Goal: Task Accomplishment & Management: Manage account settings

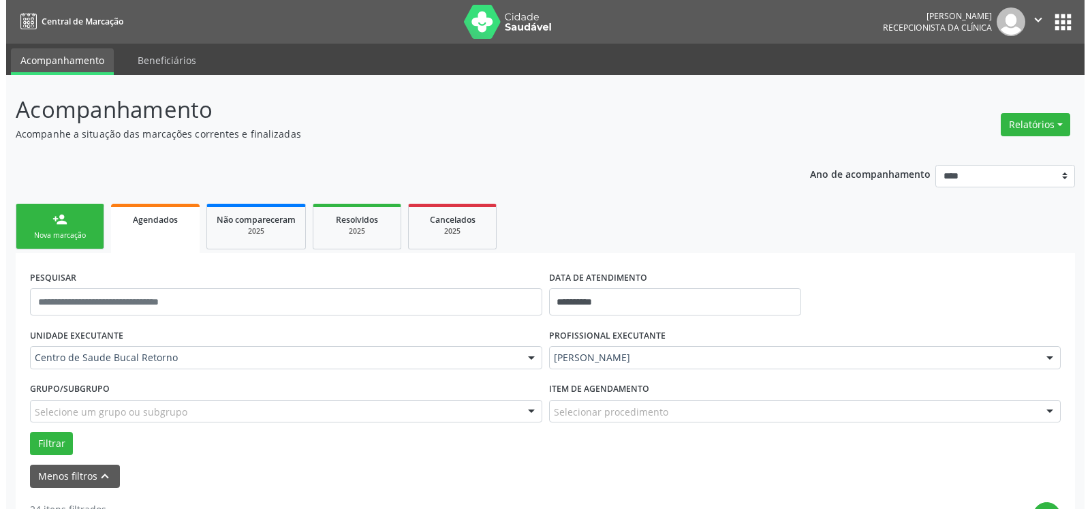
scroll to position [278, 0]
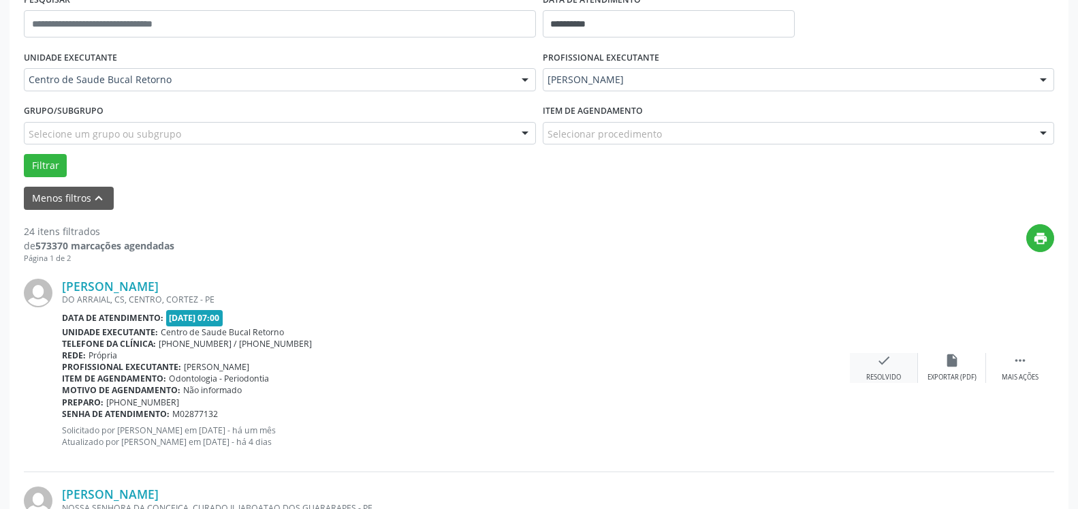
click at [883, 364] on icon "check" at bounding box center [884, 360] width 15 height 15
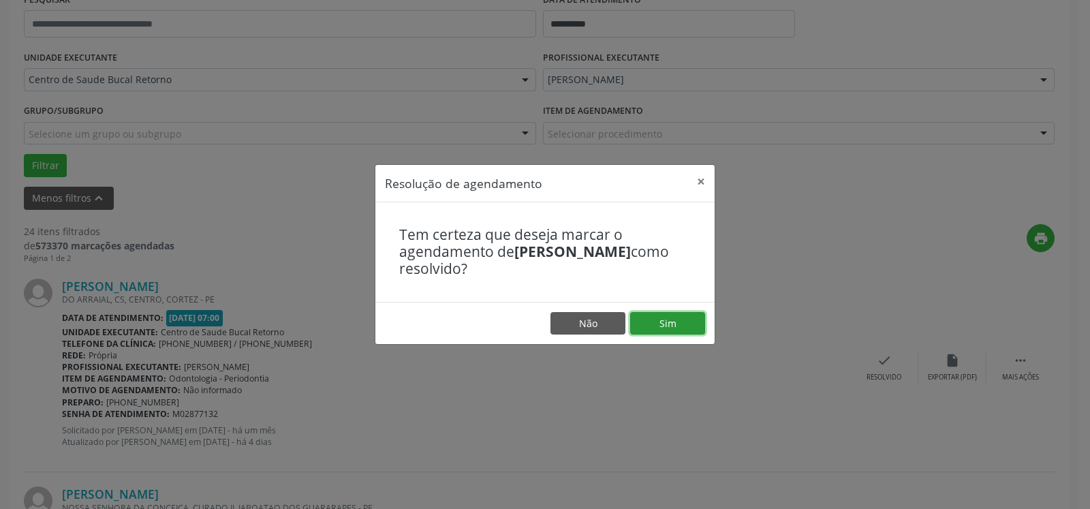
click at [674, 323] on button "Sim" at bounding box center [667, 323] width 75 height 23
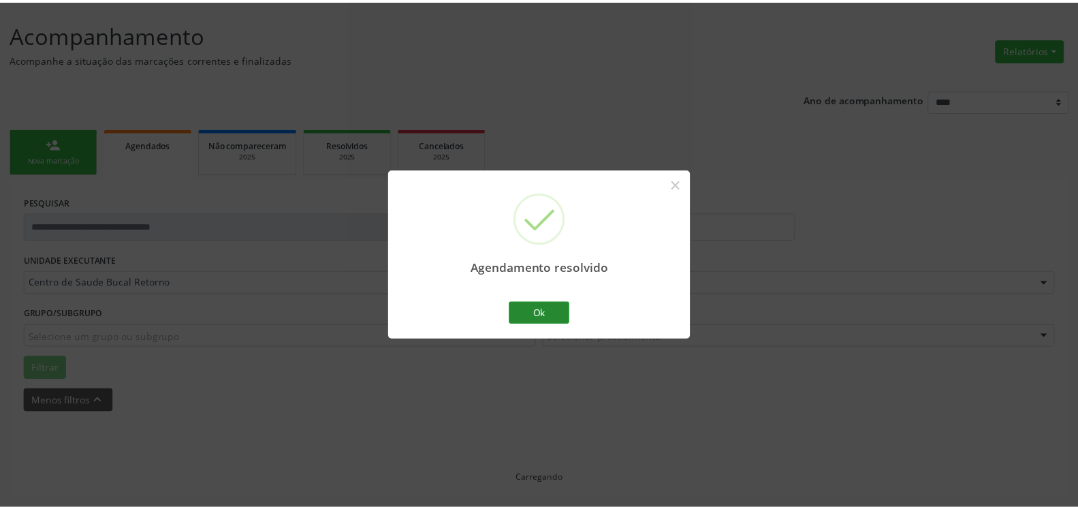
scroll to position [75, 0]
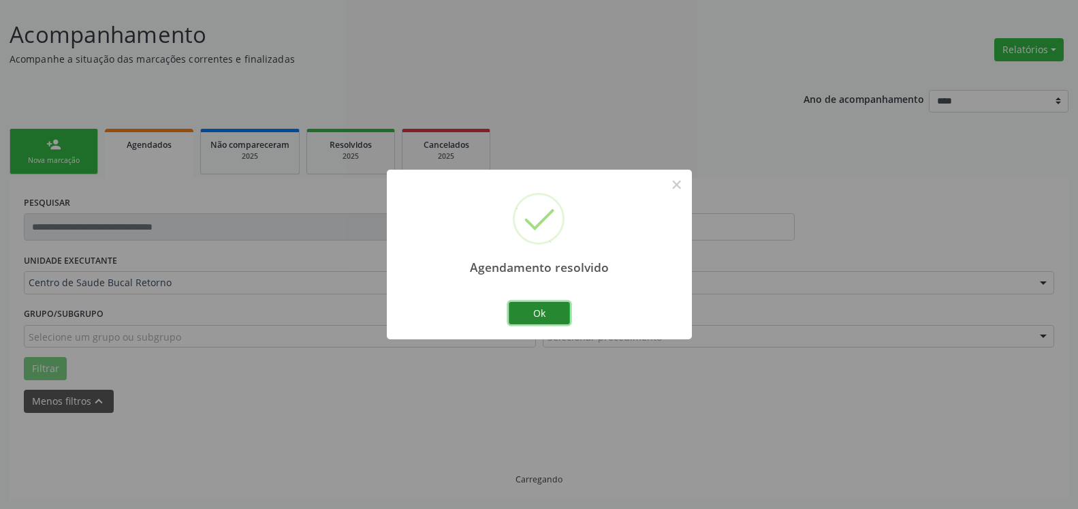
click at [553, 312] on button "Ok" at bounding box center [539, 313] width 61 height 23
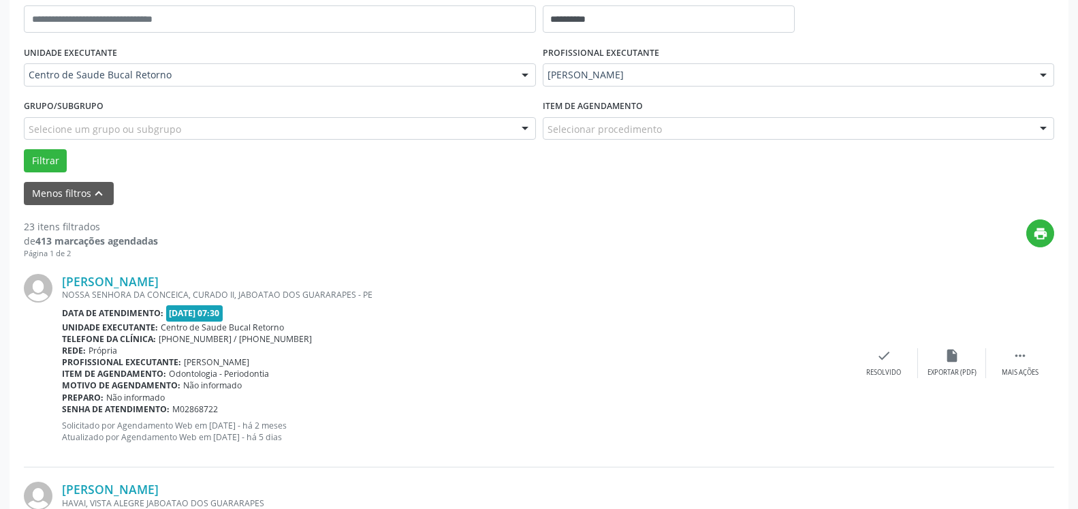
scroll to position [283, 0]
click at [1025, 357] on icon "" at bounding box center [1020, 354] width 15 height 15
click at [953, 356] on icon "alarm_off" at bounding box center [952, 354] width 15 height 15
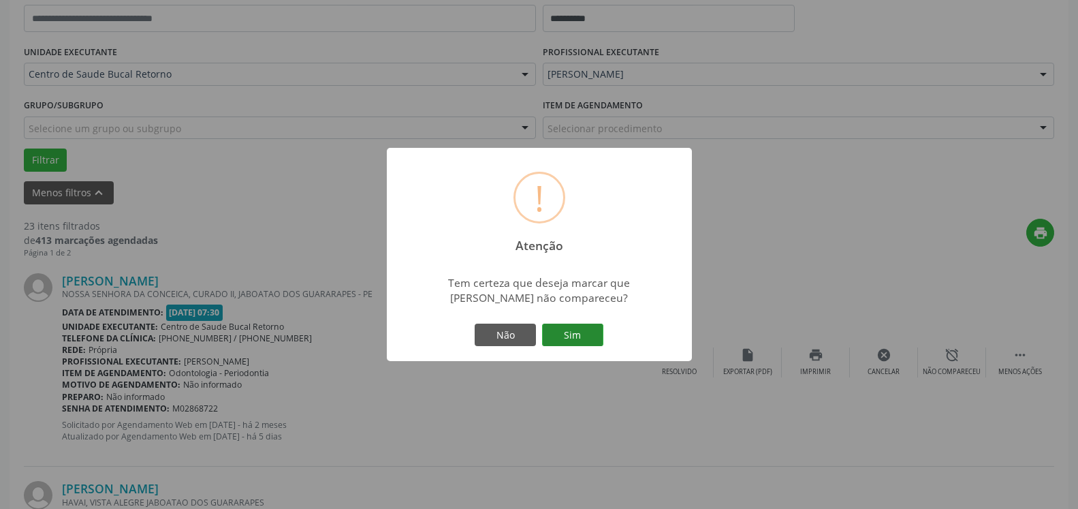
click at [565, 338] on button "Sim" at bounding box center [572, 335] width 61 height 23
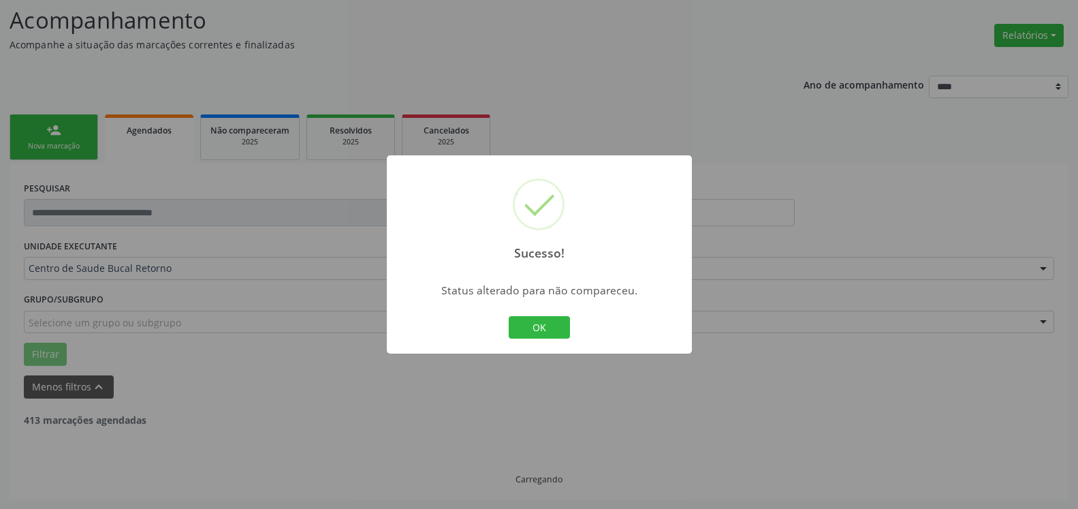
scroll to position [89, 0]
click at [535, 330] on button "OK" at bounding box center [539, 327] width 61 height 23
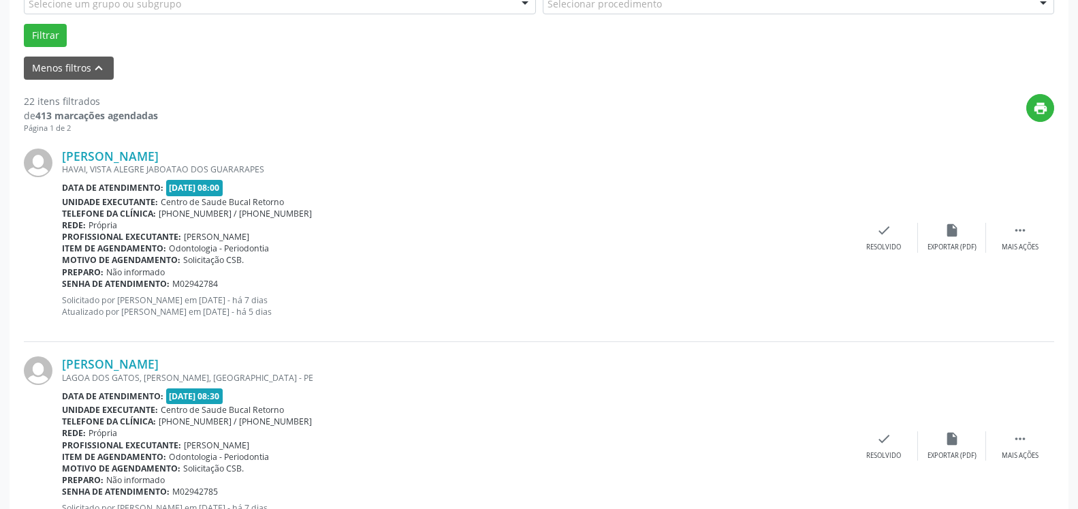
scroll to position [437, 0]
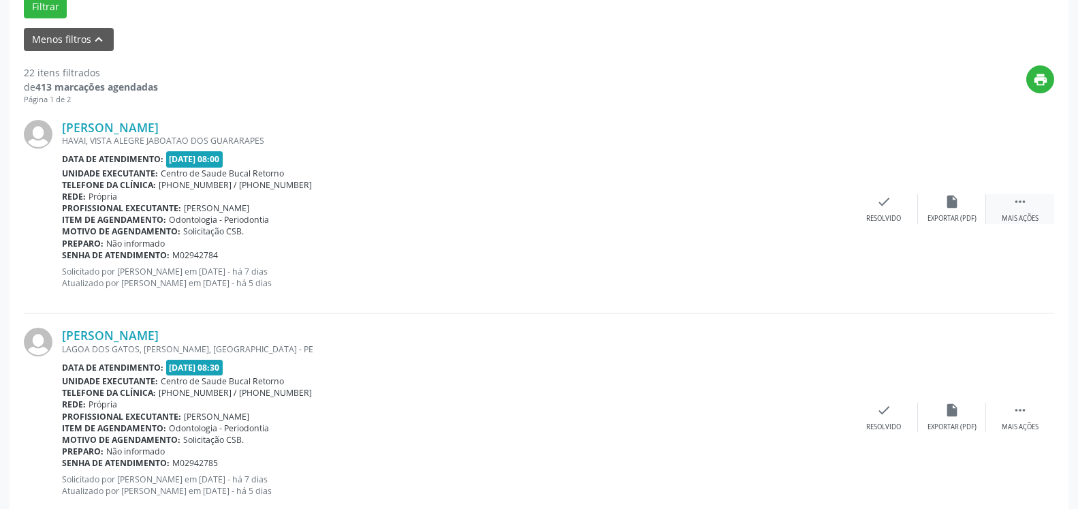
click at [1023, 209] on icon "" at bounding box center [1020, 201] width 15 height 15
click at [959, 206] on div "alarm_off Não compareceu" at bounding box center [952, 208] width 68 height 29
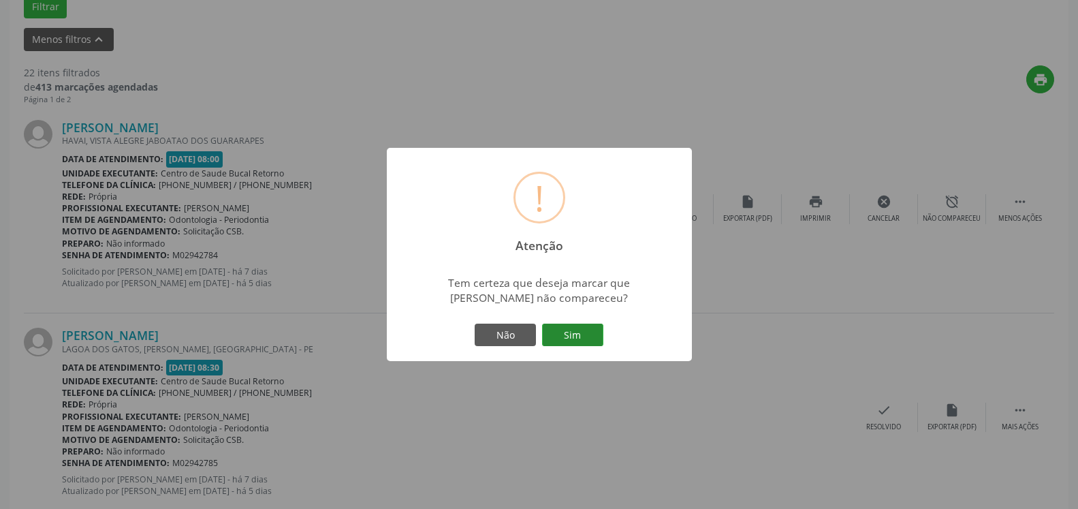
click at [575, 328] on button "Sim" at bounding box center [572, 335] width 61 height 23
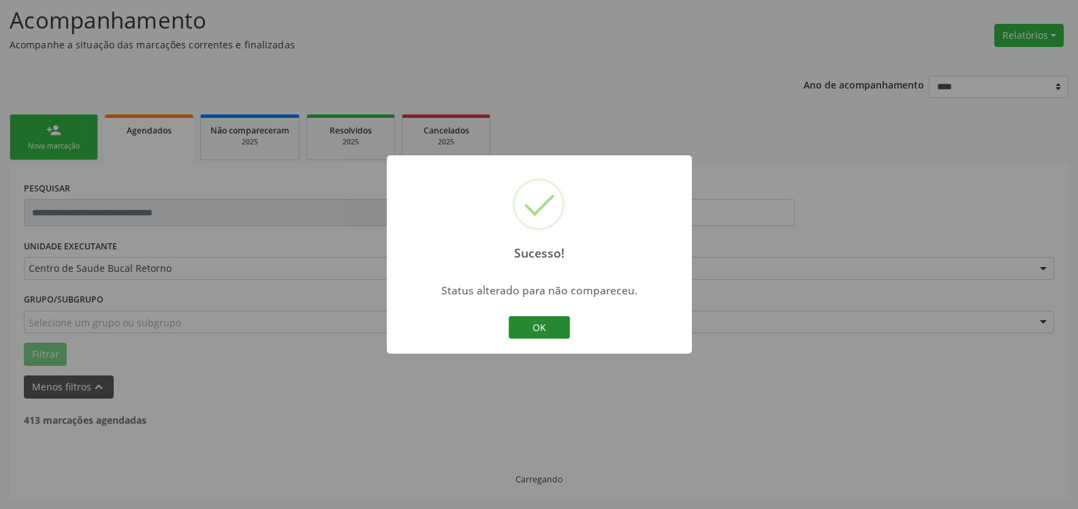
scroll to position [89, 0]
click at [533, 328] on button "OK" at bounding box center [539, 327] width 61 height 23
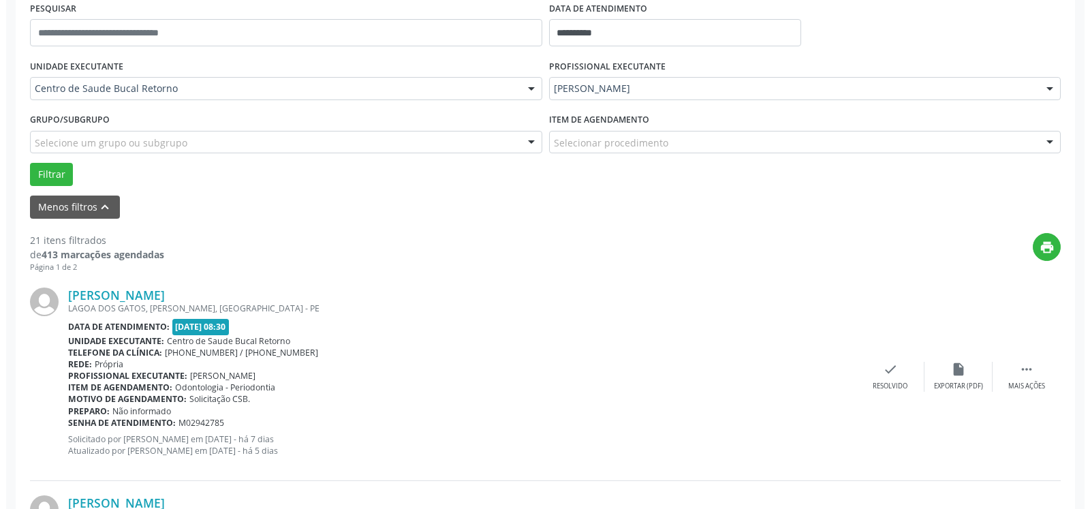
scroll to position [367, 0]
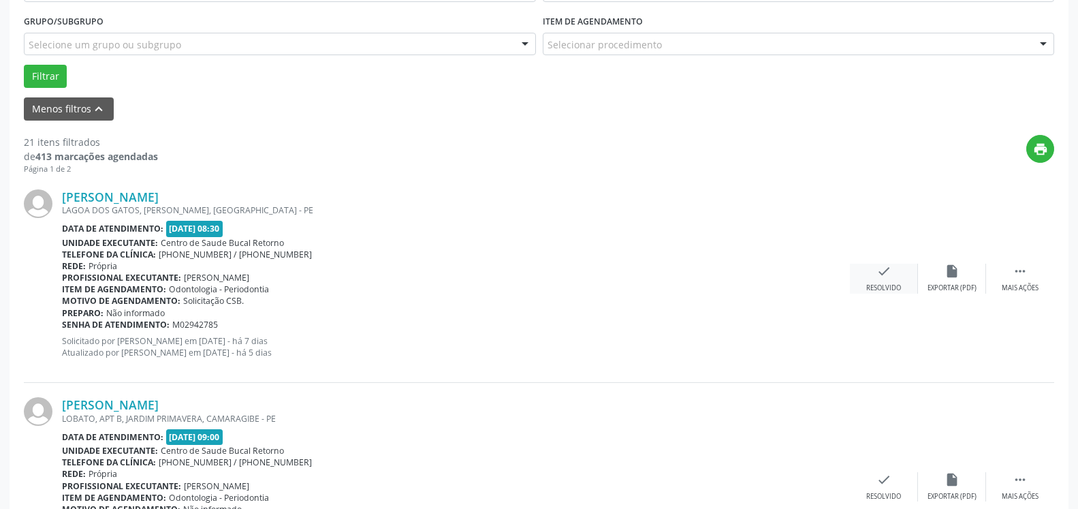
click at [880, 279] on icon "check" at bounding box center [884, 271] width 15 height 15
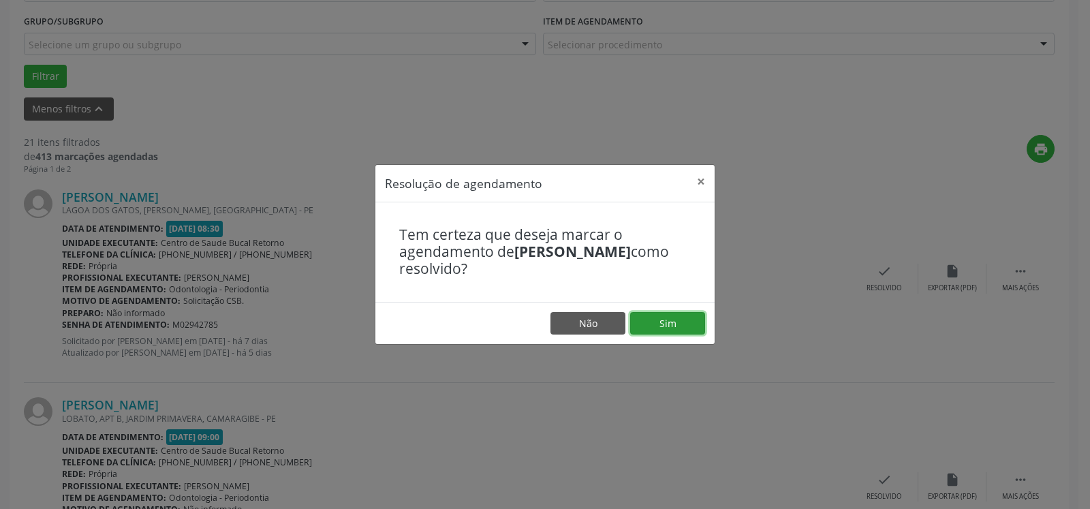
click at [653, 320] on button "Sim" at bounding box center [667, 323] width 75 height 23
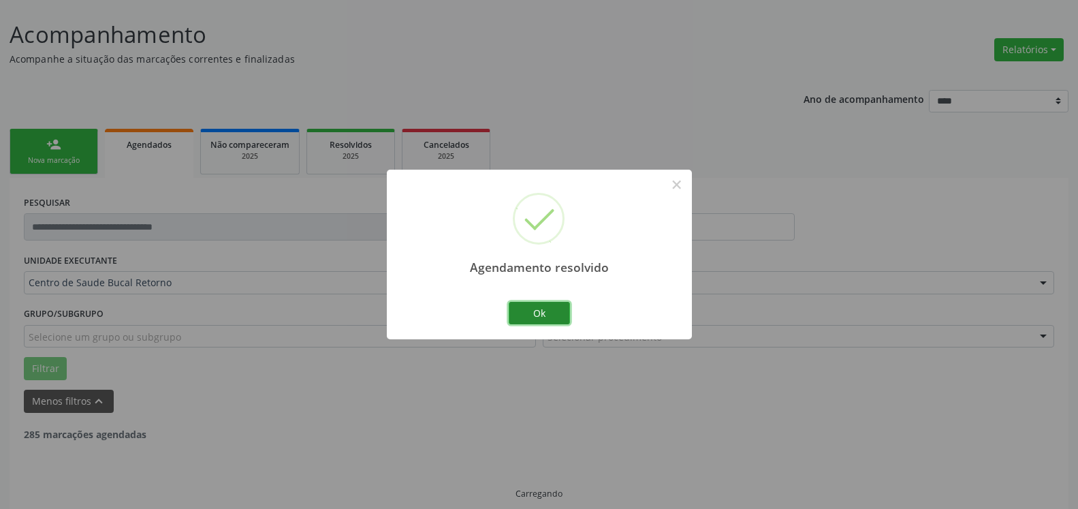
click at [550, 307] on button "Ok" at bounding box center [539, 313] width 61 height 23
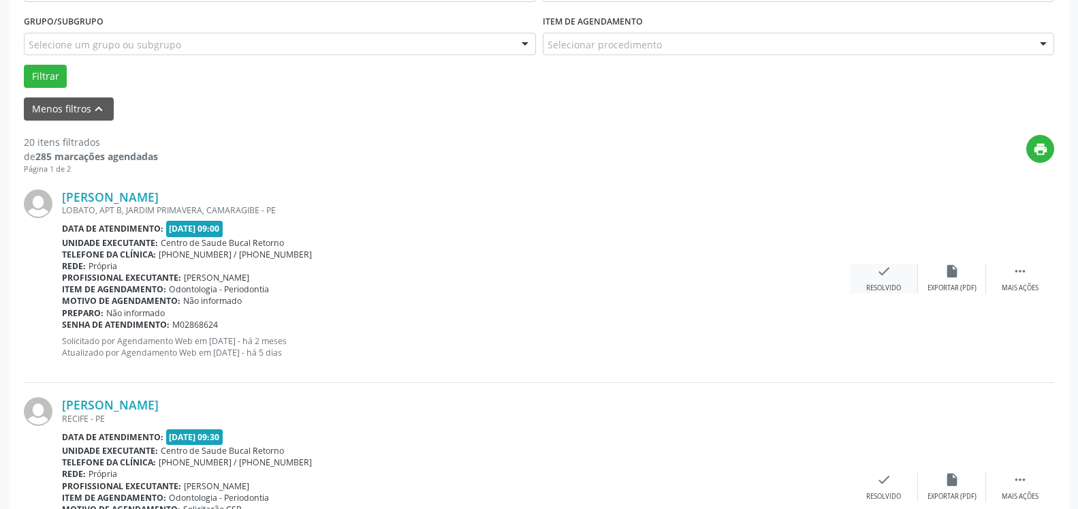
click at [875, 275] on div "check Resolvido" at bounding box center [884, 278] width 68 height 29
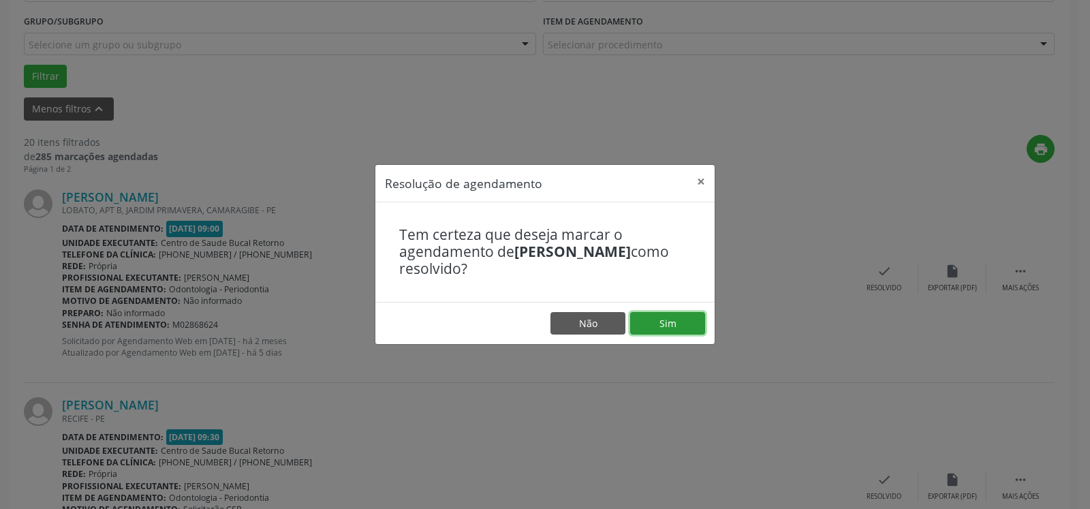
click at [695, 326] on button "Sim" at bounding box center [667, 323] width 75 height 23
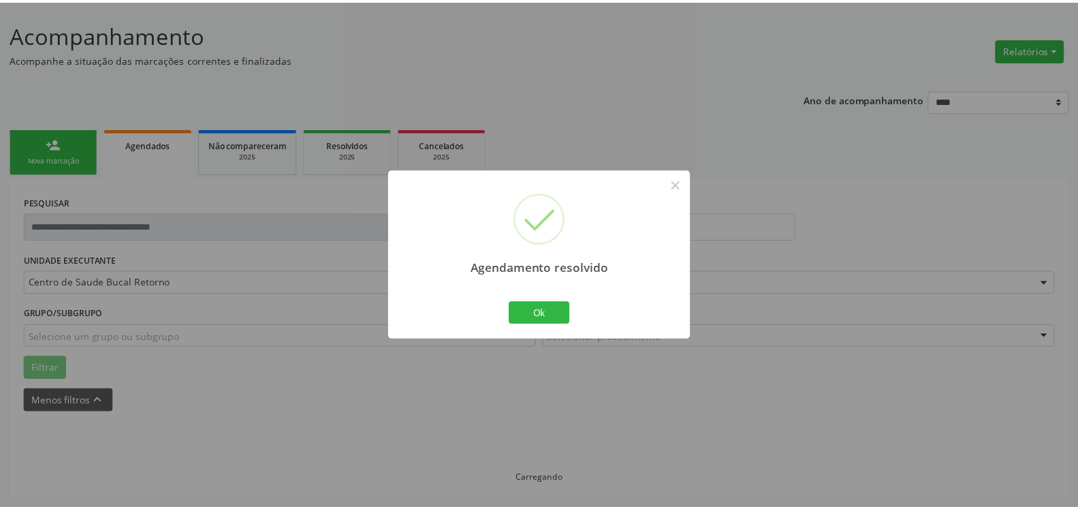
scroll to position [75, 0]
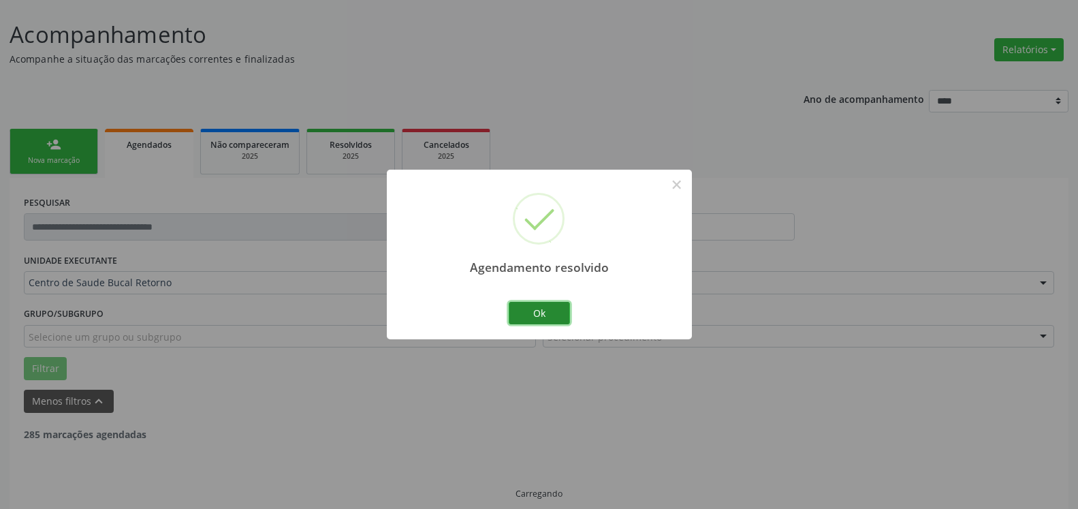
click at [546, 312] on button "Ok" at bounding box center [539, 313] width 61 height 23
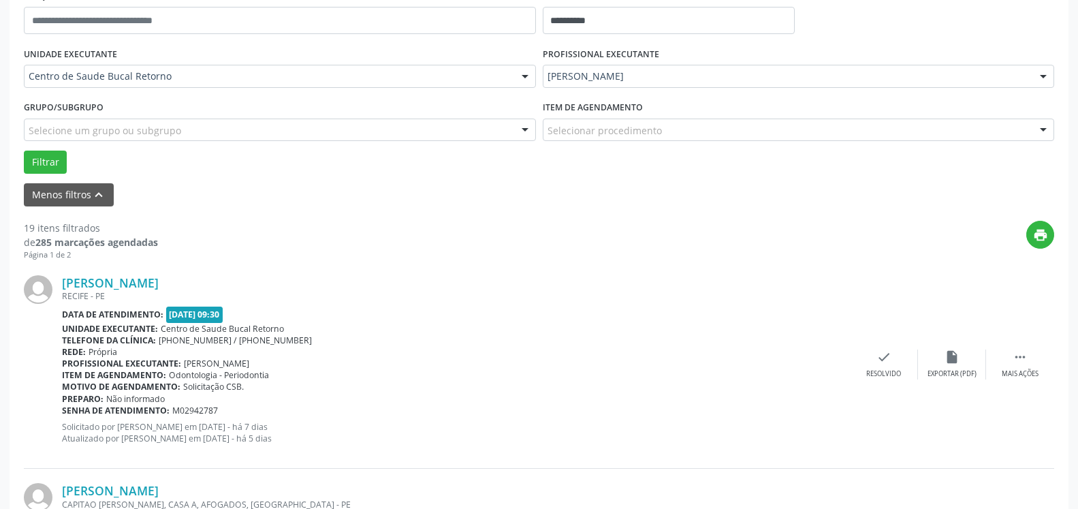
scroll to position [283, 0]
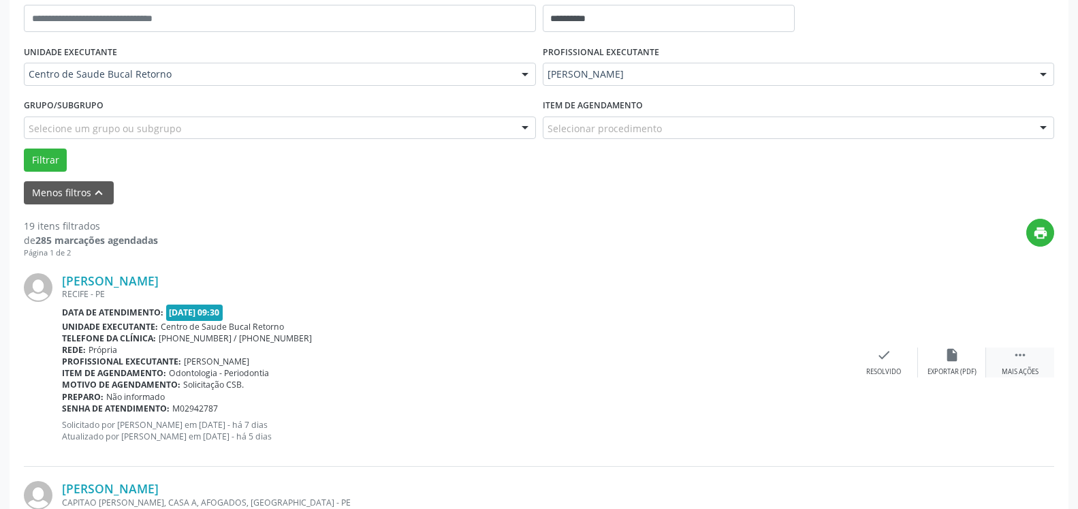
click at [1026, 362] on icon "" at bounding box center [1020, 354] width 15 height 15
click at [979, 352] on div "alarm_off Não compareceu" at bounding box center [952, 361] width 68 height 29
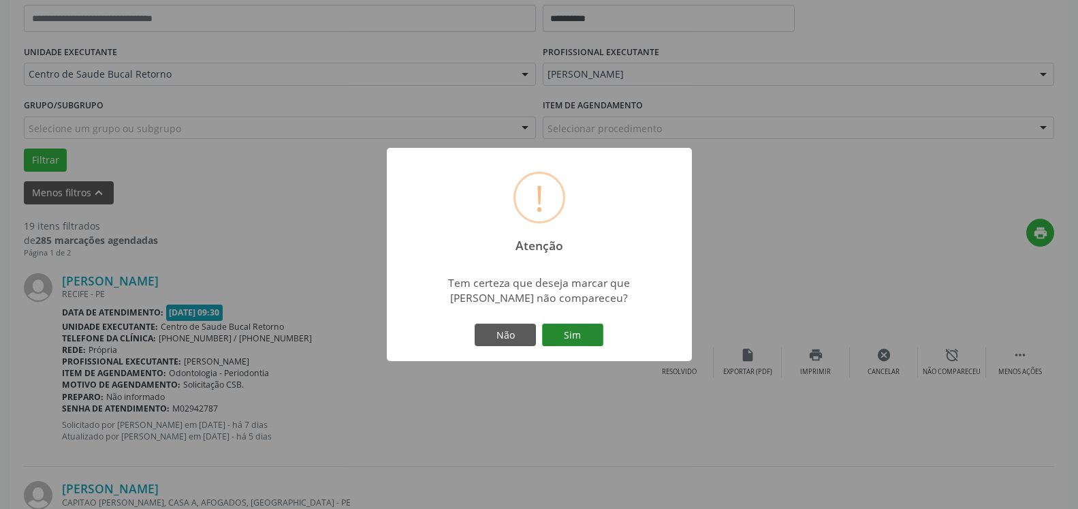
click at [581, 334] on button "Sim" at bounding box center [572, 335] width 61 height 23
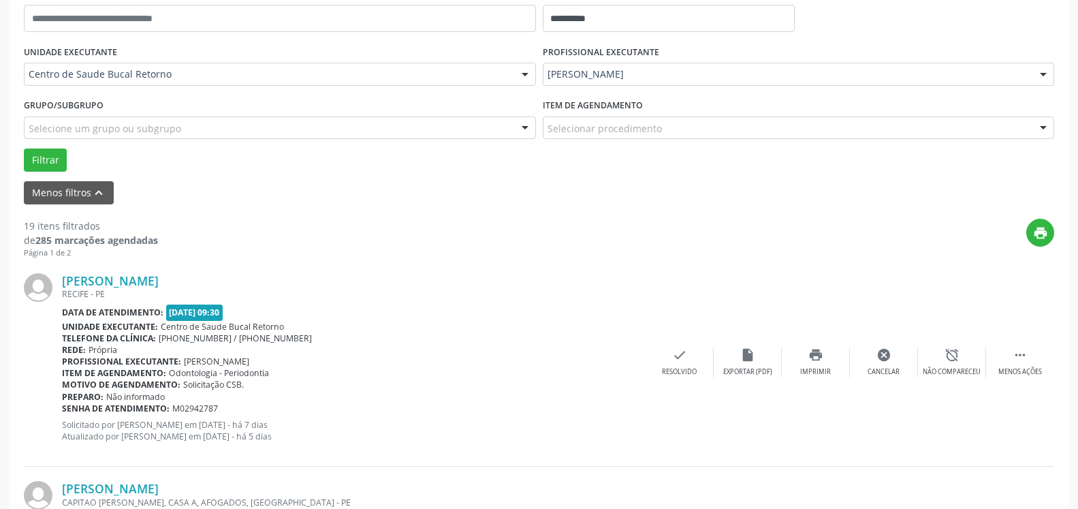
scroll to position [89, 0]
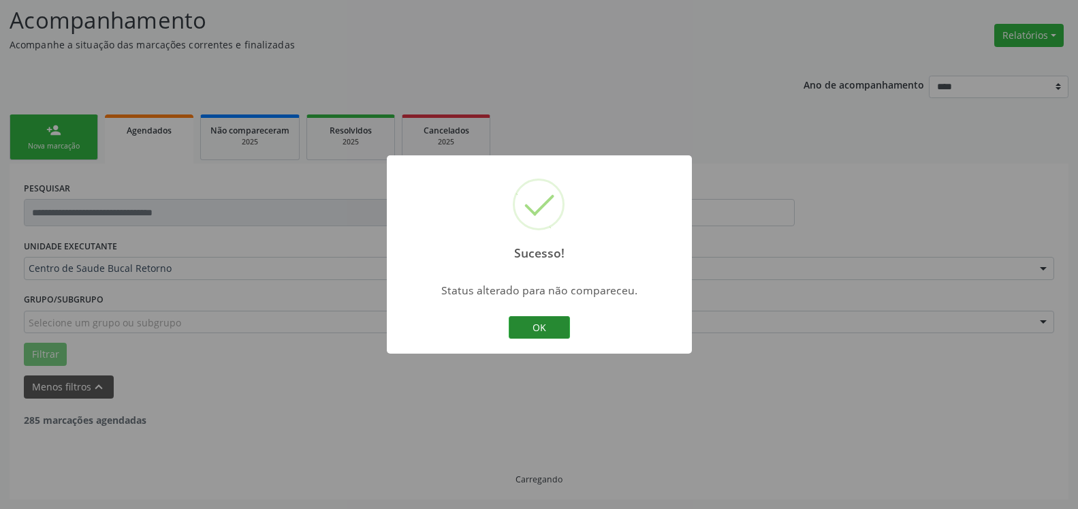
click at [546, 327] on button "OK" at bounding box center [539, 327] width 61 height 23
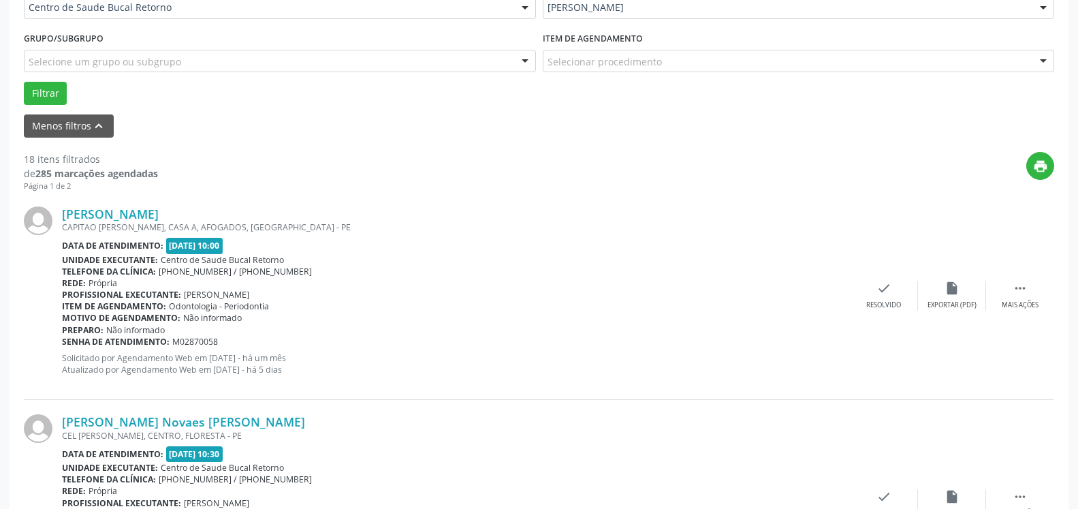
scroll to position [367, 0]
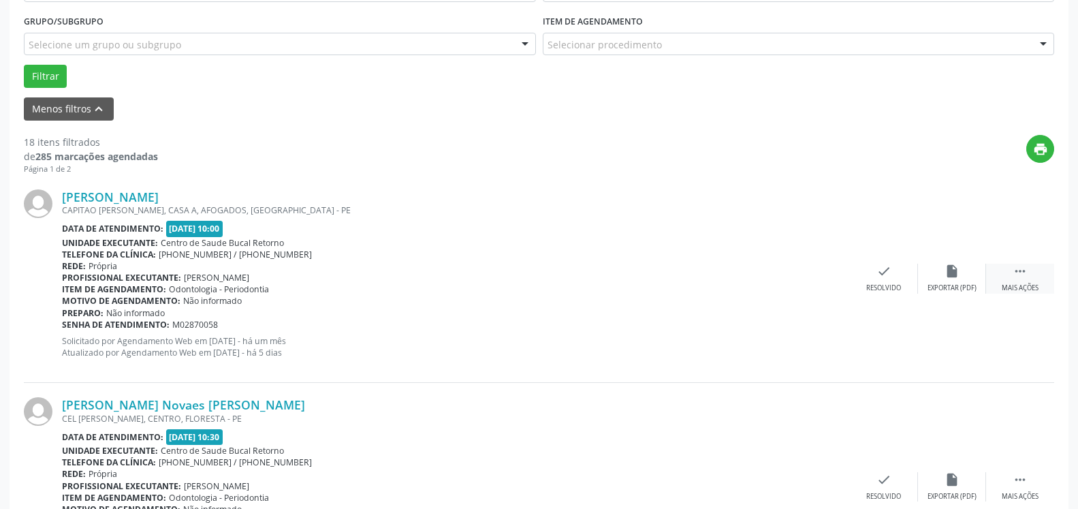
click at [1025, 275] on icon "" at bounding box center [1020, 271] width 15 height 15
click at [952, 275] on icon "alarm_off" at bounding box center [952, 271] width 15 height 15
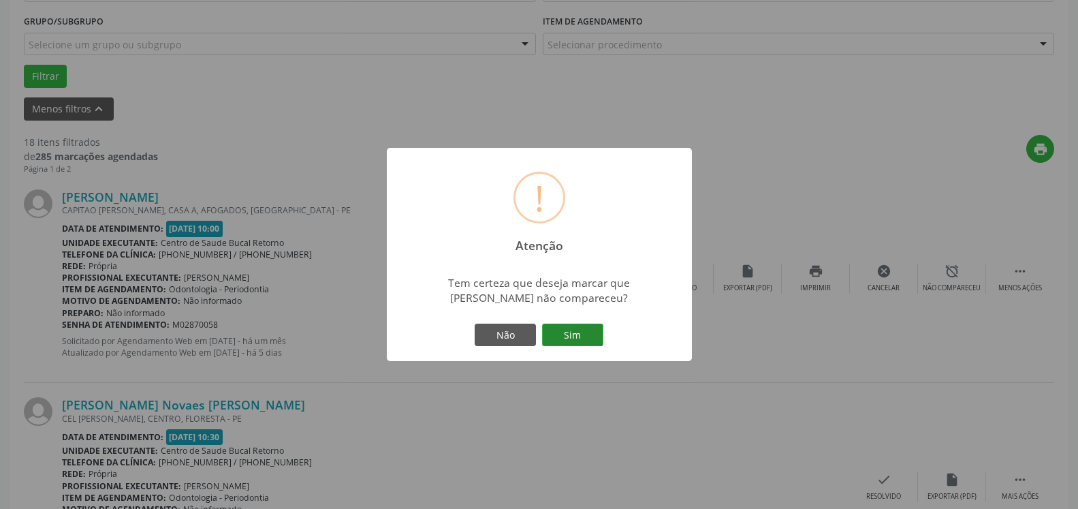
click at [573, 336] on button "Sim" at bounding box center [572, 335] width 61 height 23
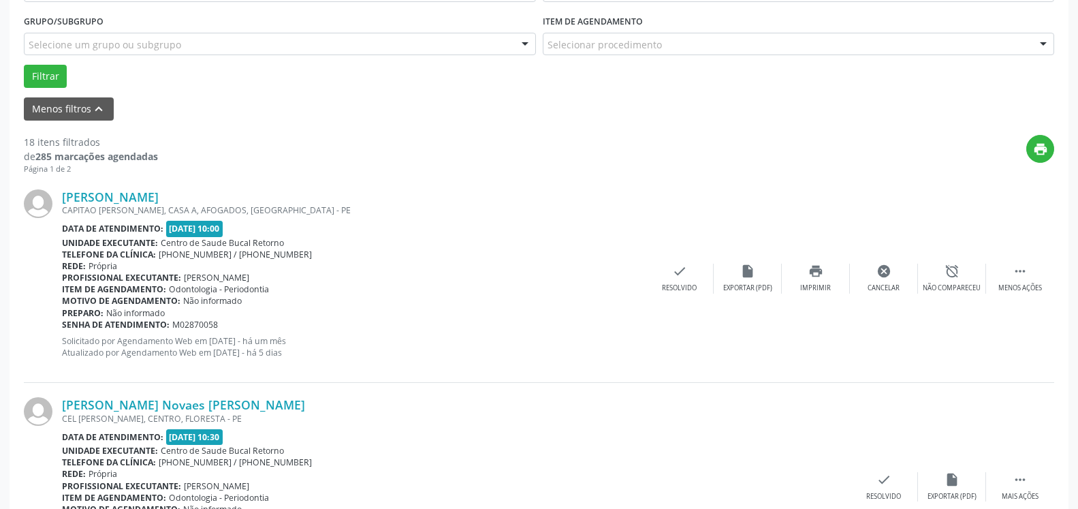
scroll to position [89, 0]
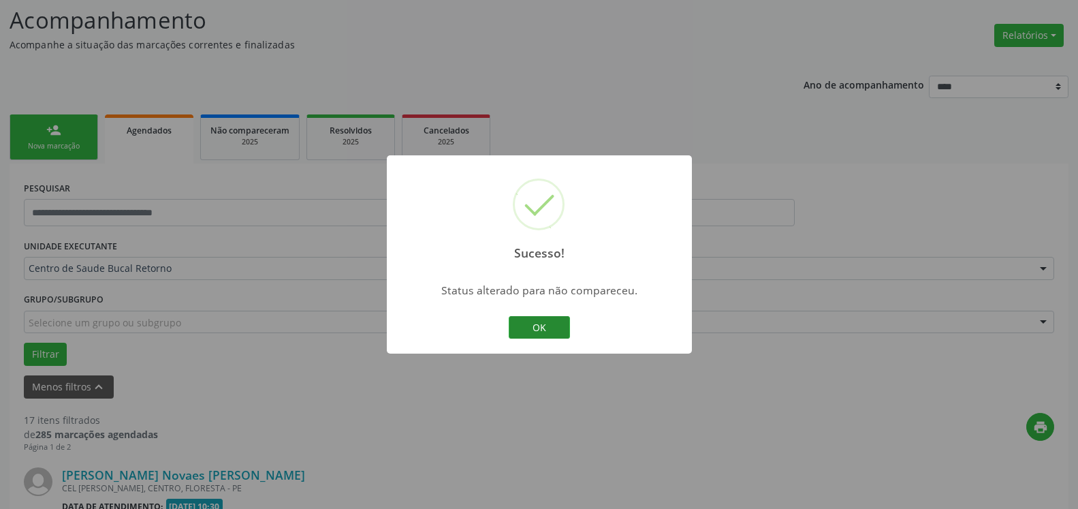
click at [525, 324] on button "OK" at bounding box center [539, 327] width 61 height 23
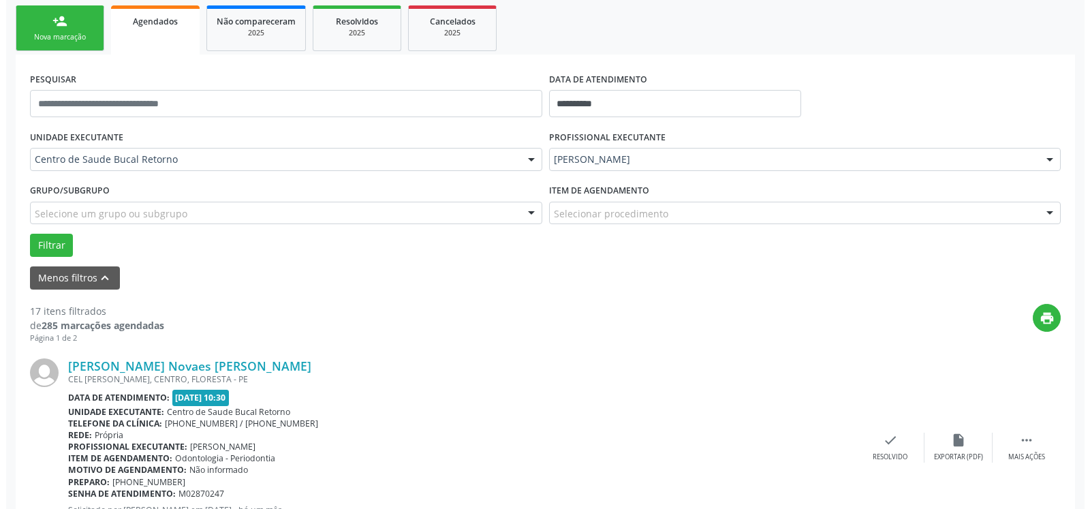
scroll to position [298, 0]
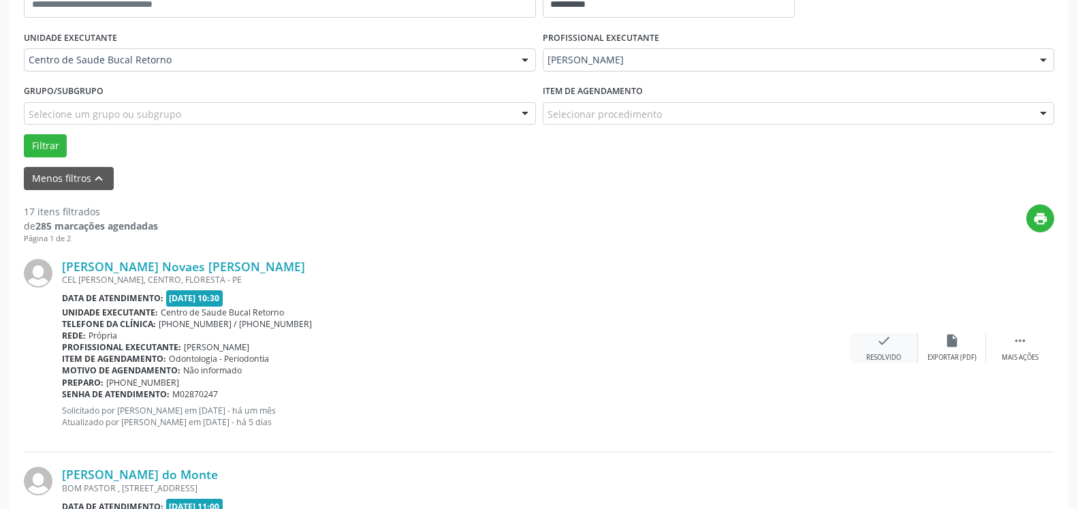
click at [882, 343] on icon "check" at bounding box center [884, 340] width 15 height 15
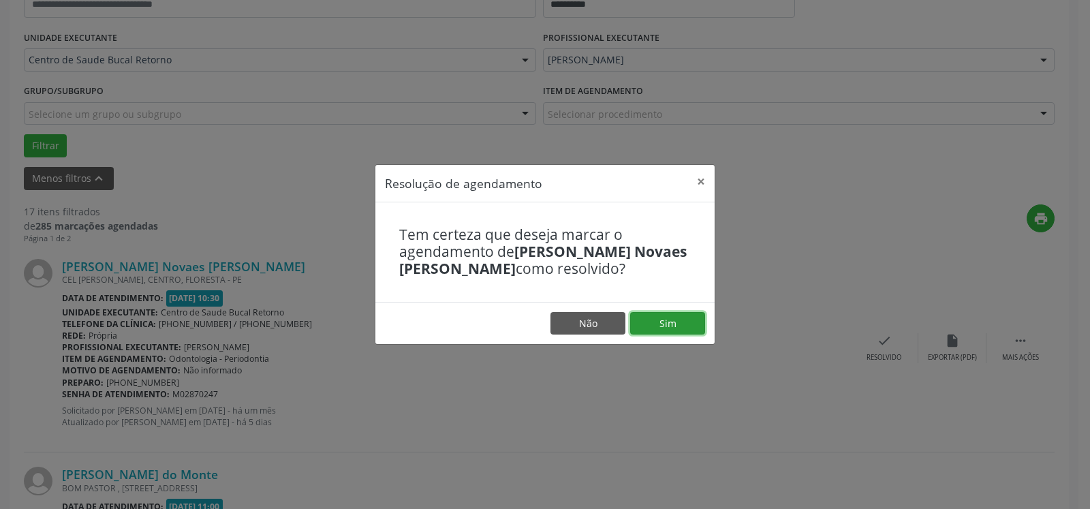
drag, startPoint x: 689, startPoint y: 335, endPoint x: 681, endPoint y: 336, distance: 8.3
click at [688, 335] on button "Sim" at bounding box center [667, 323] width 75 height 23
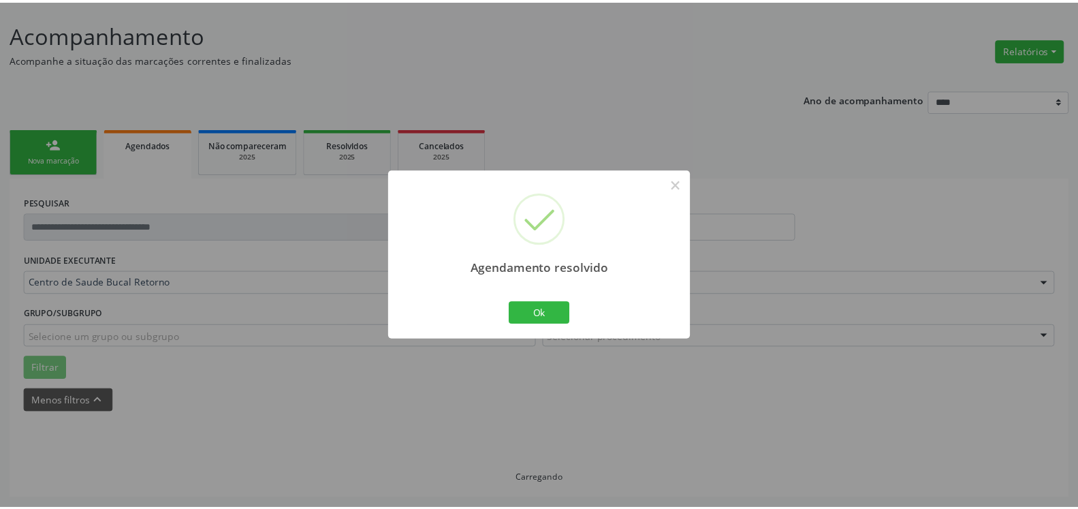
scroll to position [75, 0]
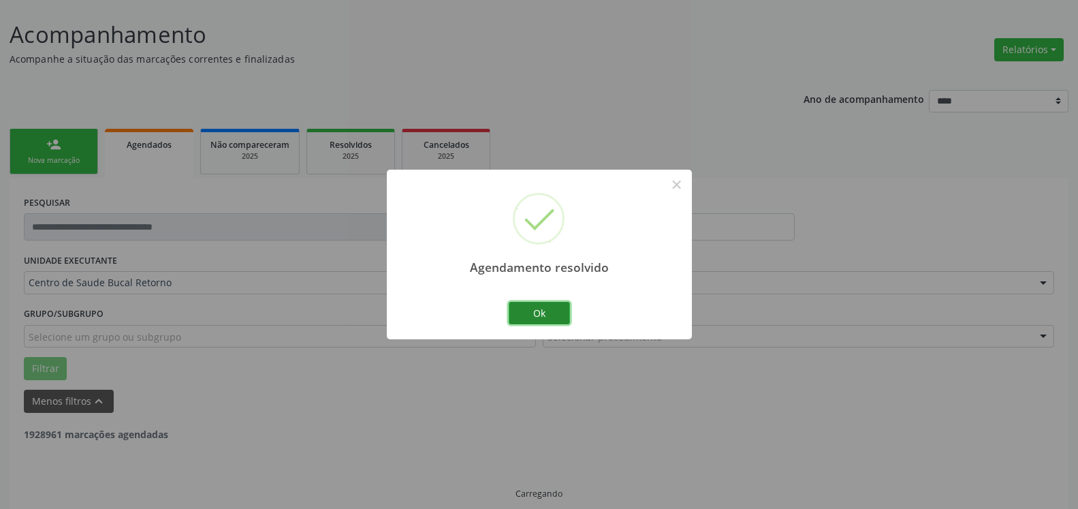
click at [538, 318] on button "Ok" at bounding box center [539, 313] width 61 height 23
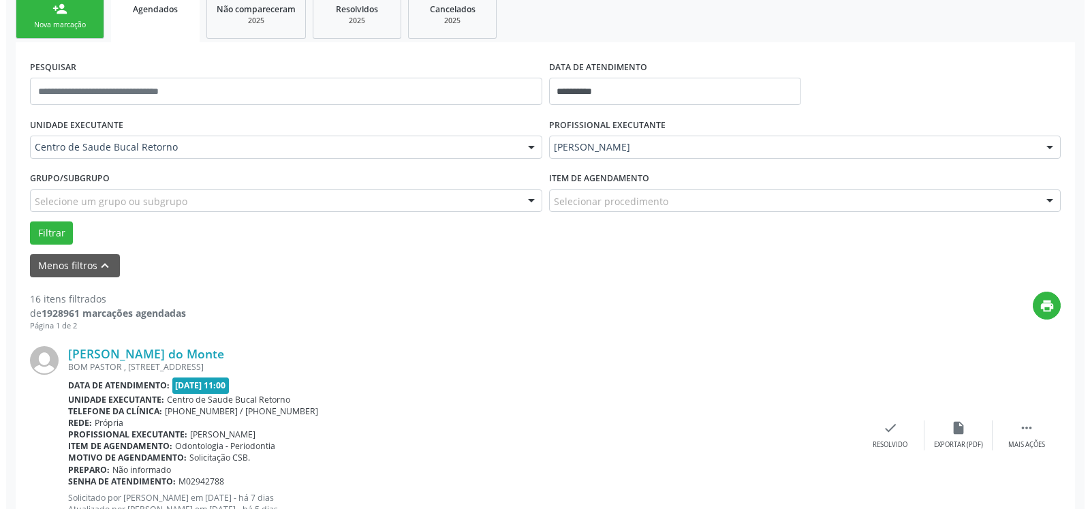
scroll to position [367, 0]
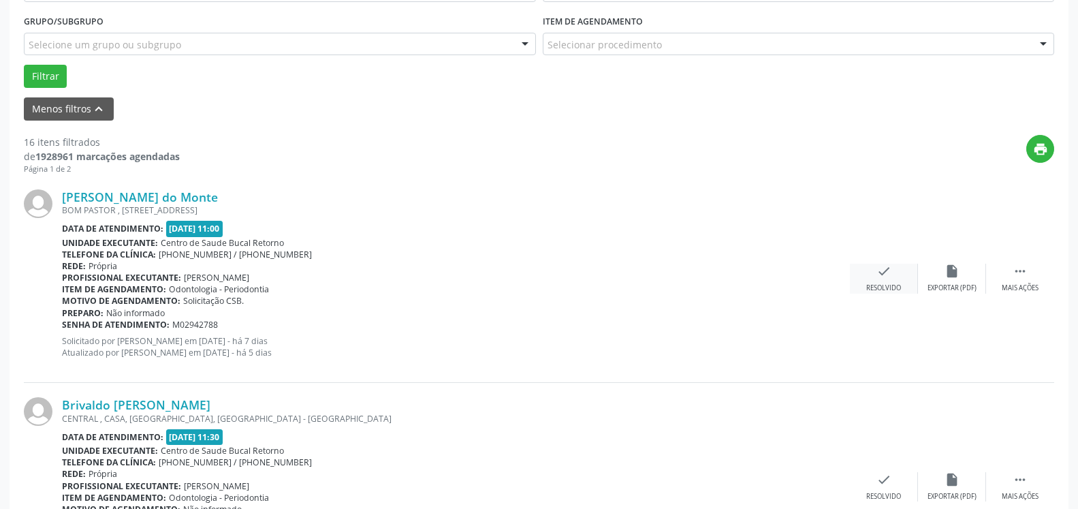
click at [883, 275] on icon "check" at bounding box center [884, 271] width 15 height 15
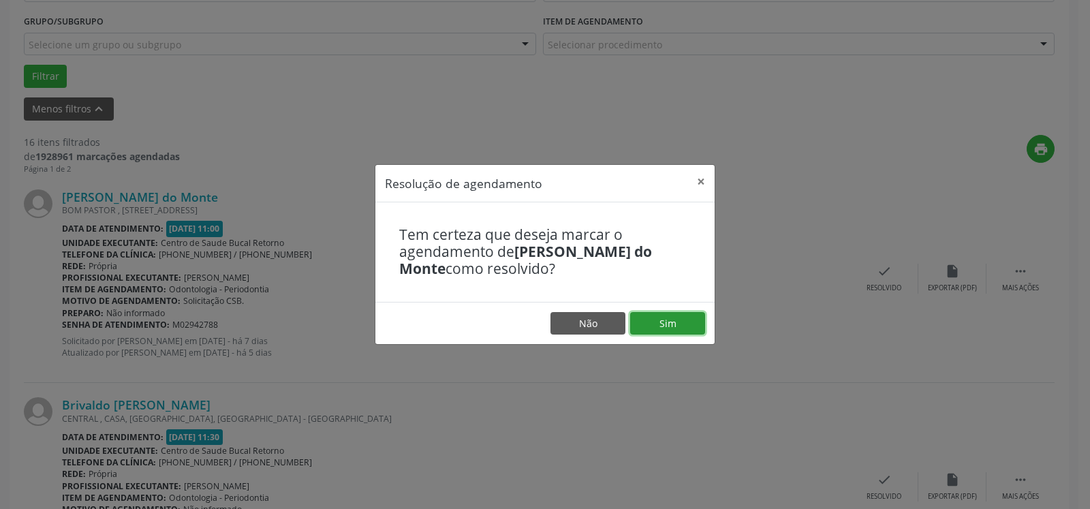
click at [673, 313] on button "Sim" at bounding box center [667, 323] width 75 height 23
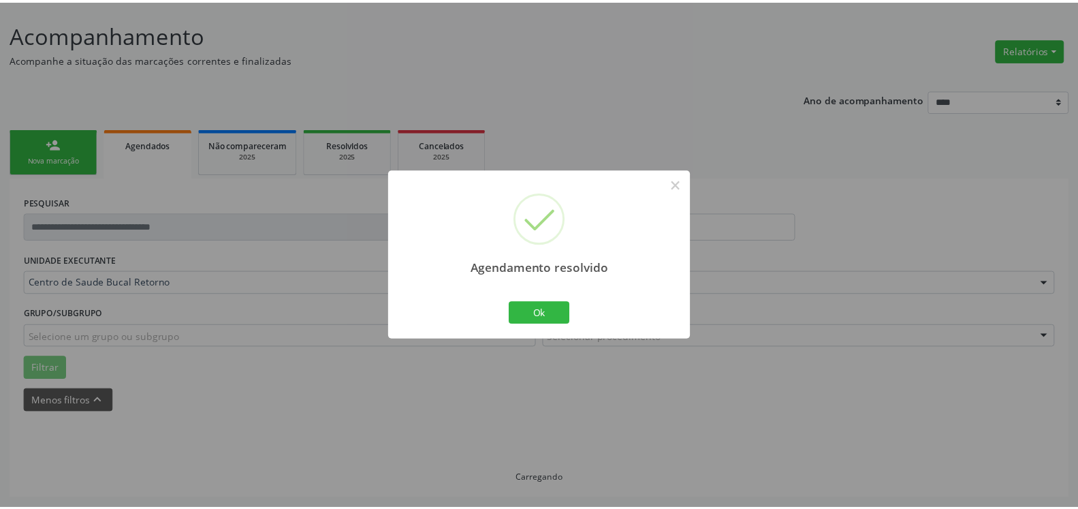
scroll to position [75, 0]
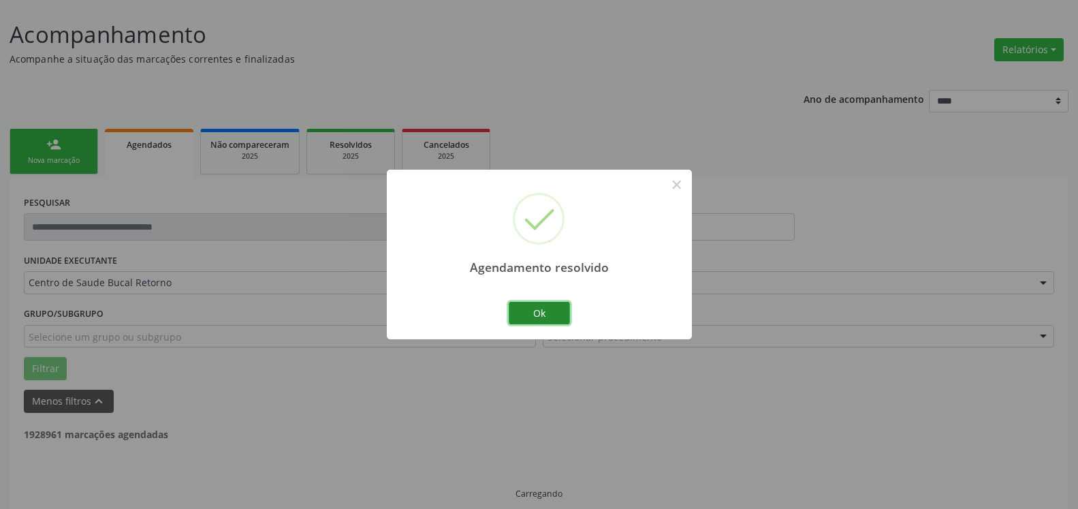
click at [534, 319] on button "Ok" at bounding box center [539, 313] width 61 height 23
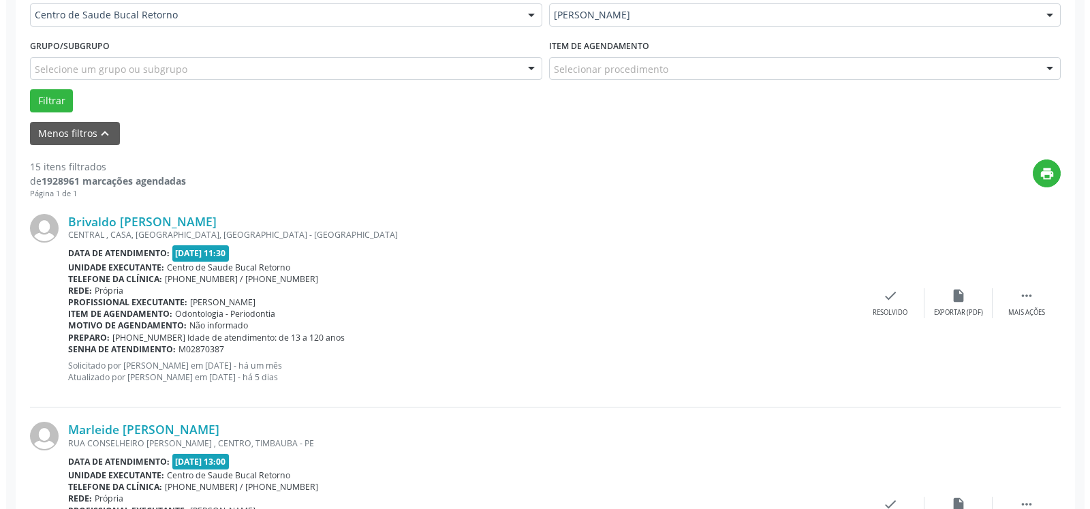
scroll to position [492, 0]
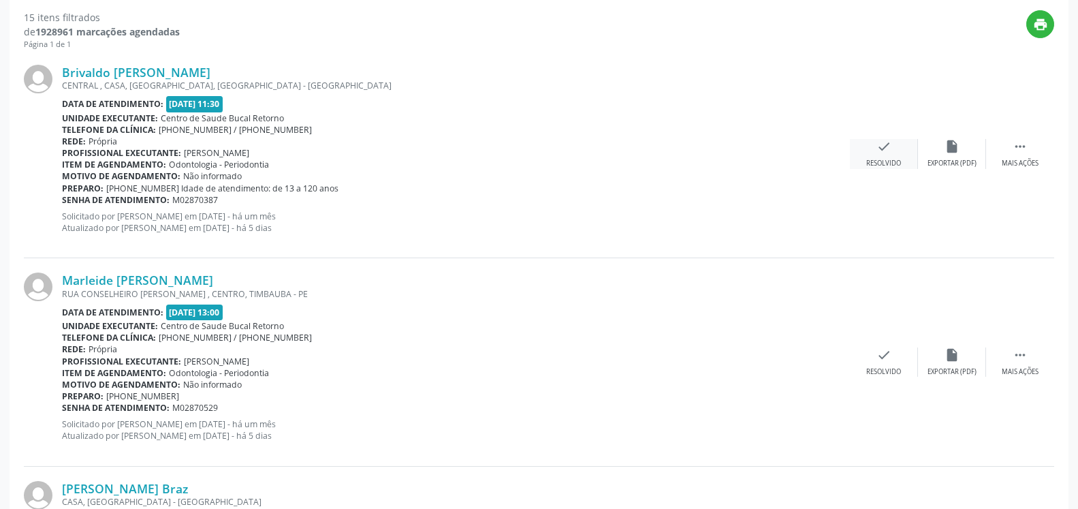
click at [875, 153] on div "check Resolvido" at bounding box center [884, 153] width 68 height 29
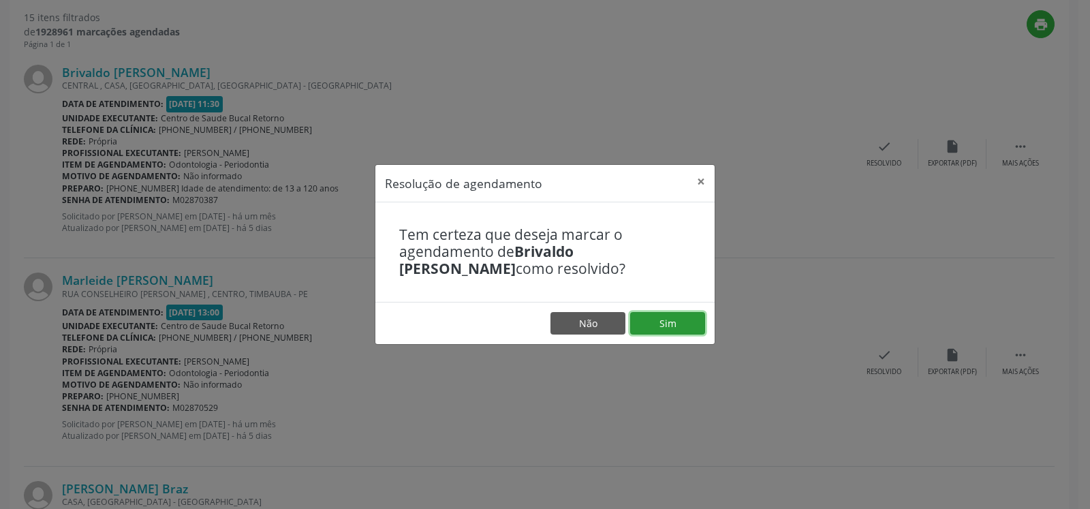
click at [660, 324] on button "Sim" at bounding box center [667, 323] width 75 height 23
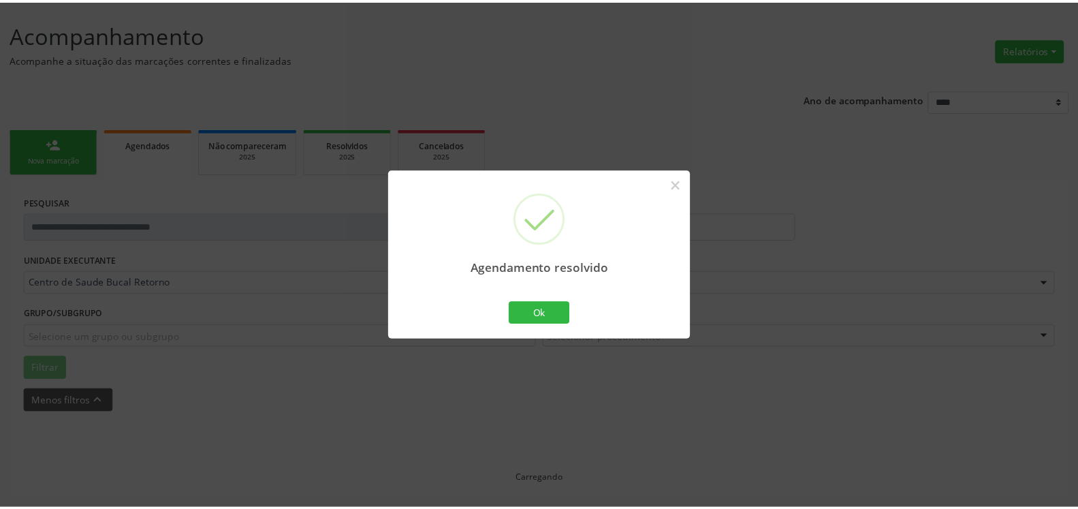
scroll to position [75, 0]
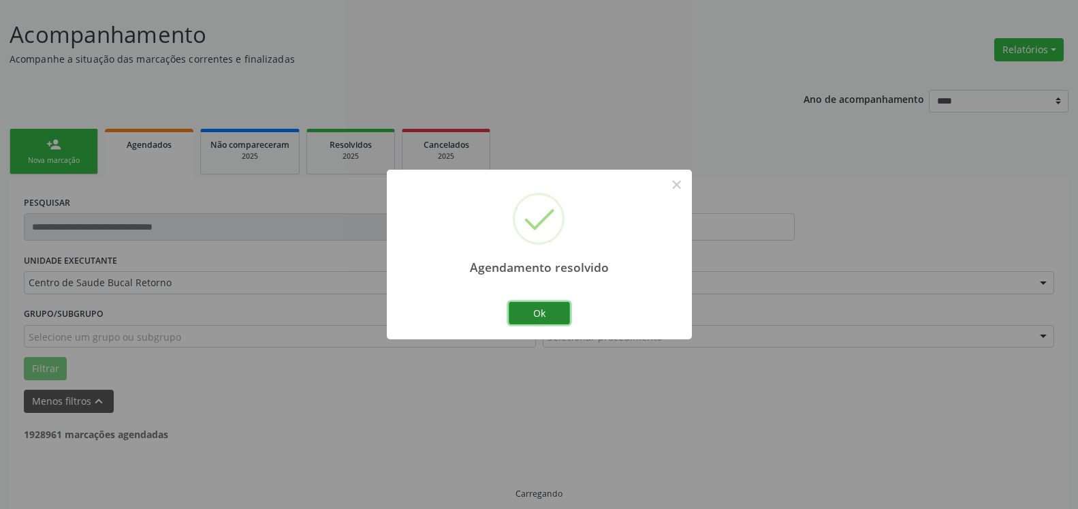
click at [532, 313] on button "Ok" at bounding box center [539, 313] width 61 height 23
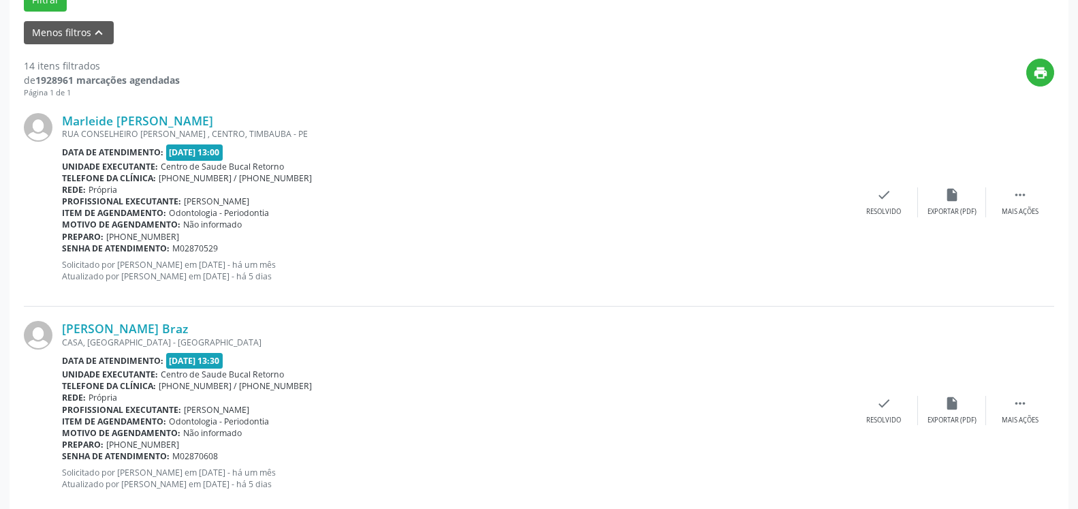
scroll to position [492, 0]
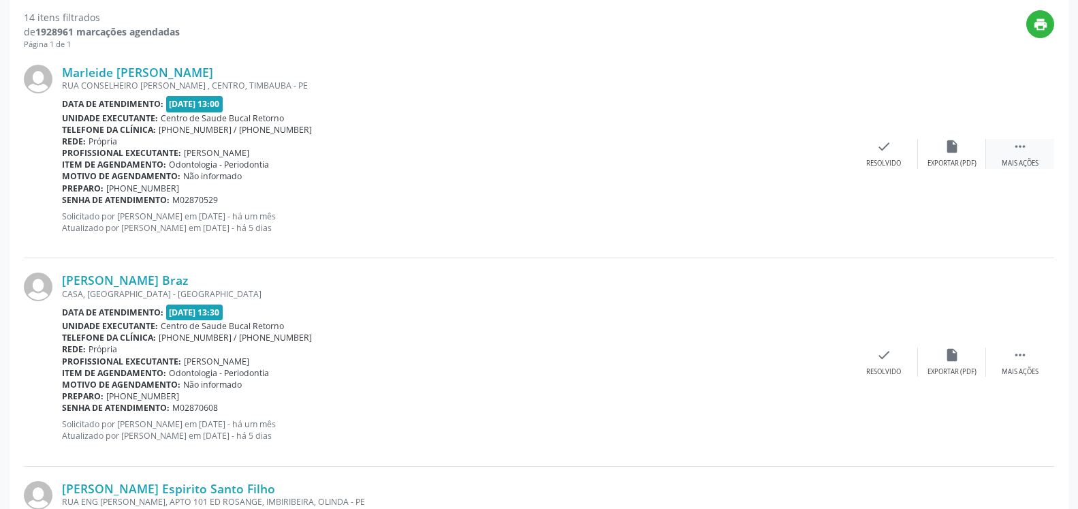
click at [1027, 151] on icon "" at bounding box center [1020, 146] width 15 height 15
click at [944, 156] on div "alarm_off Não compareceu" at bounding box center [952, 153] width 68 height 29
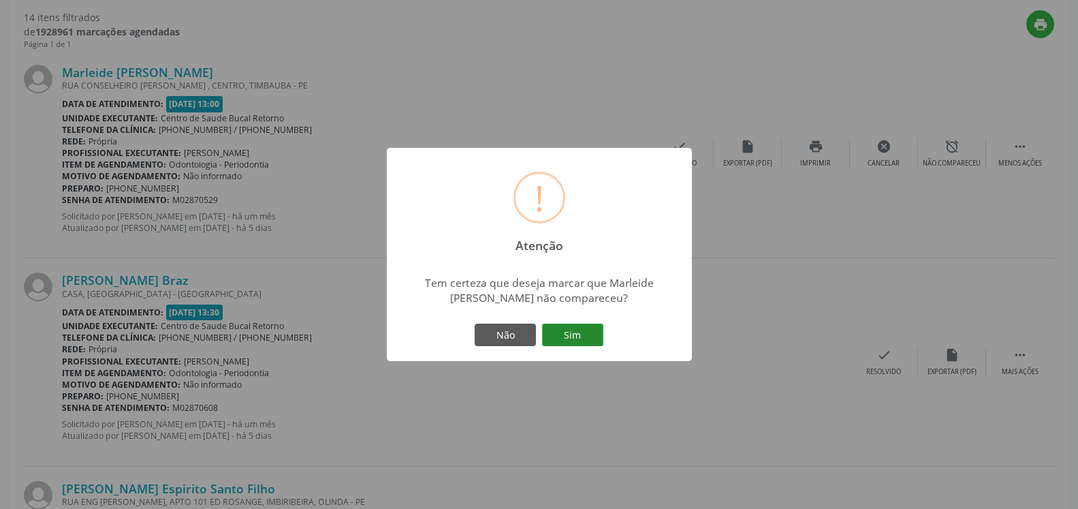
click at [593, 330] on button "Sim" at bounding box center [572, 335] width 61 height 23
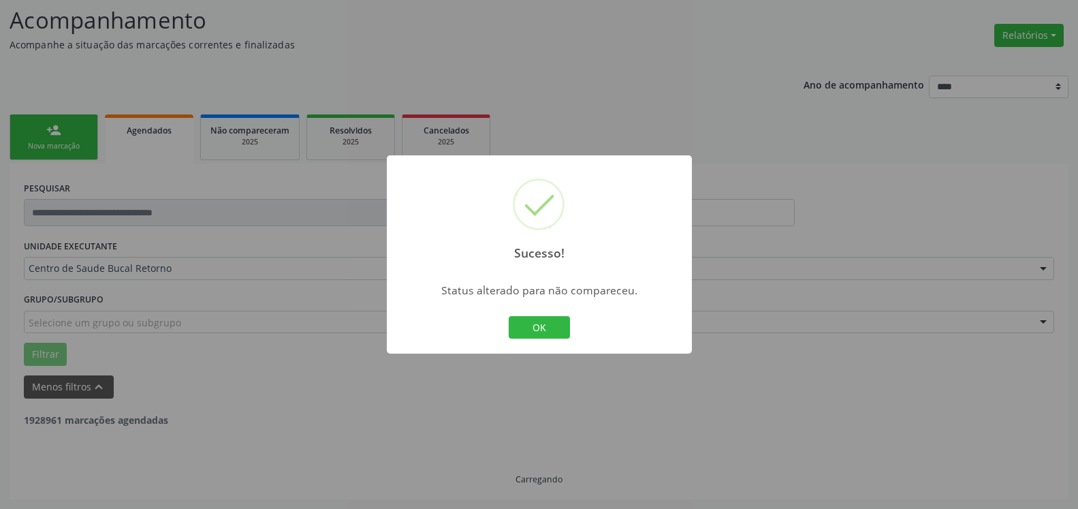
scroll to position [89, 0]
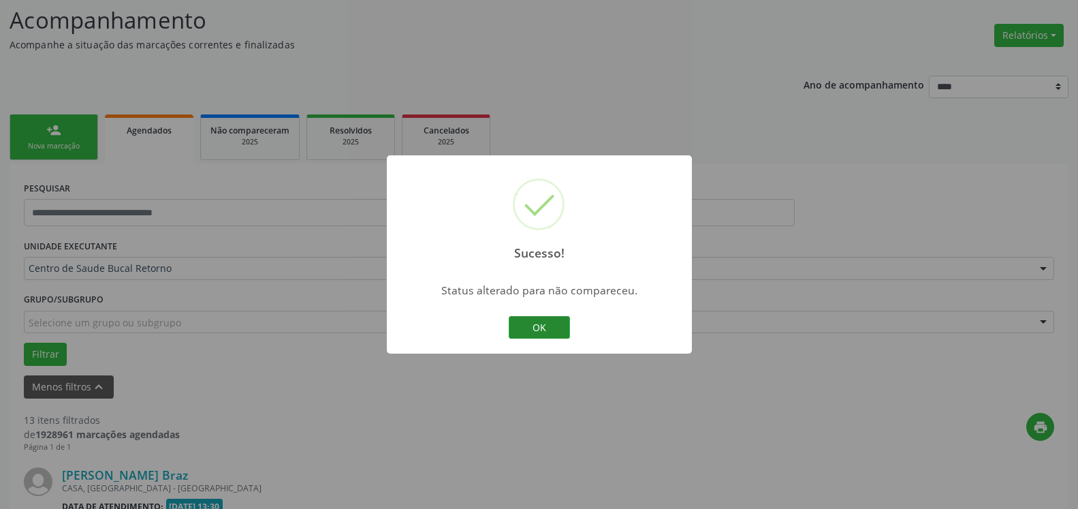
click at [542, 329] on button "OK" at bounding box center [539, 327] width 61 height 23
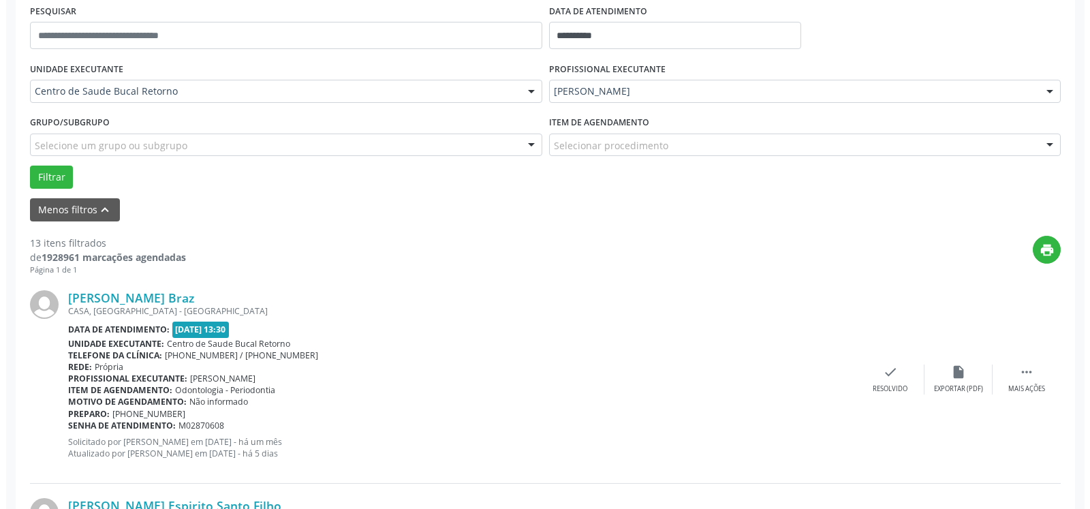
scroll to position [298, 0]
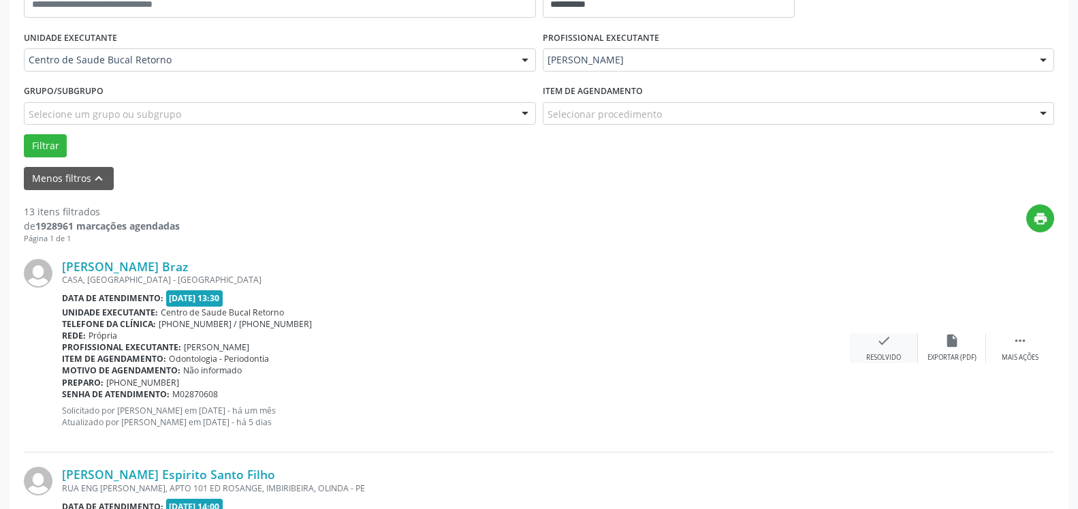
click at [882, 345] on icon "check" at bounding box center [884, 340] width 15 height 15
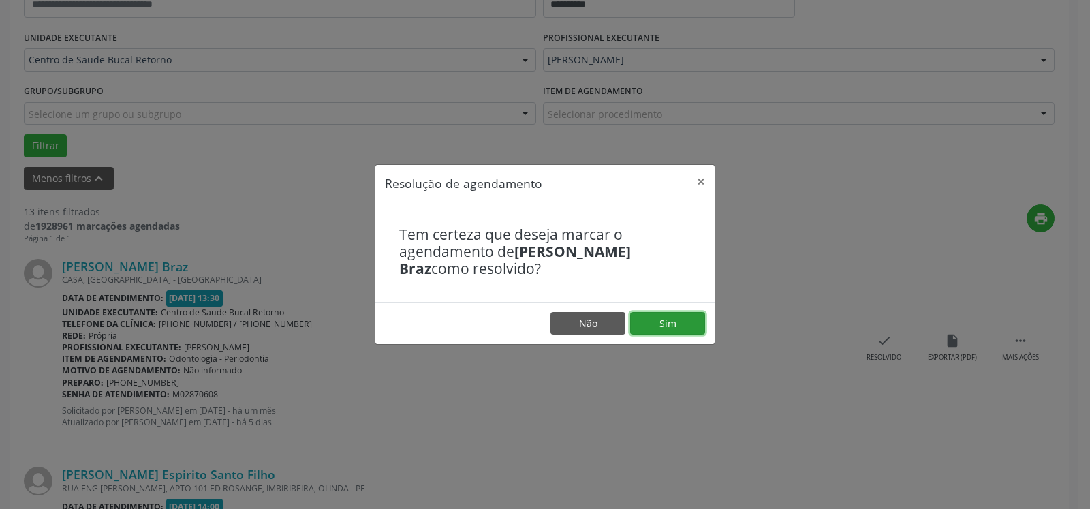
click at [689, 321] on button "Sim" at bounding box center [667, 323] width 75 height 23
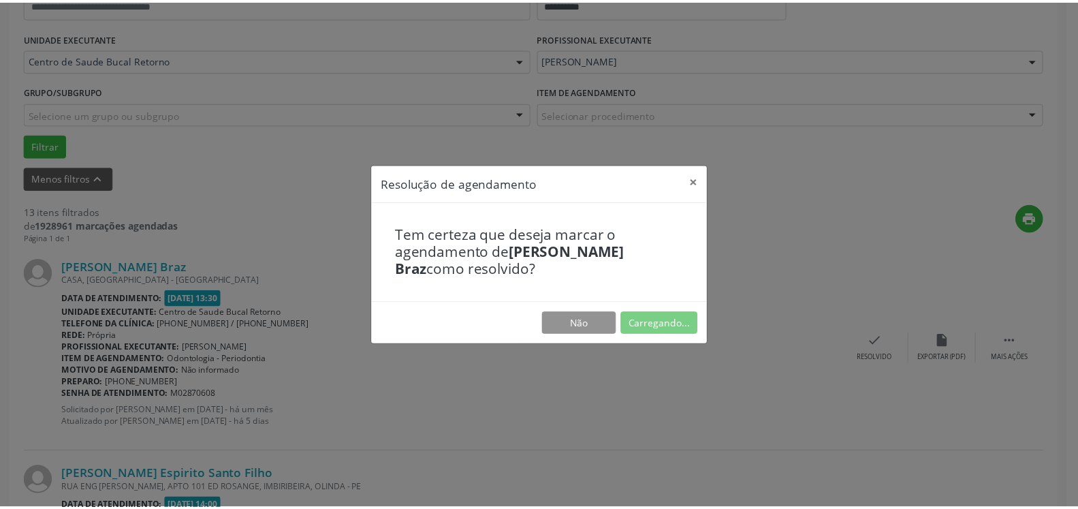
scroll to position [75, 0]
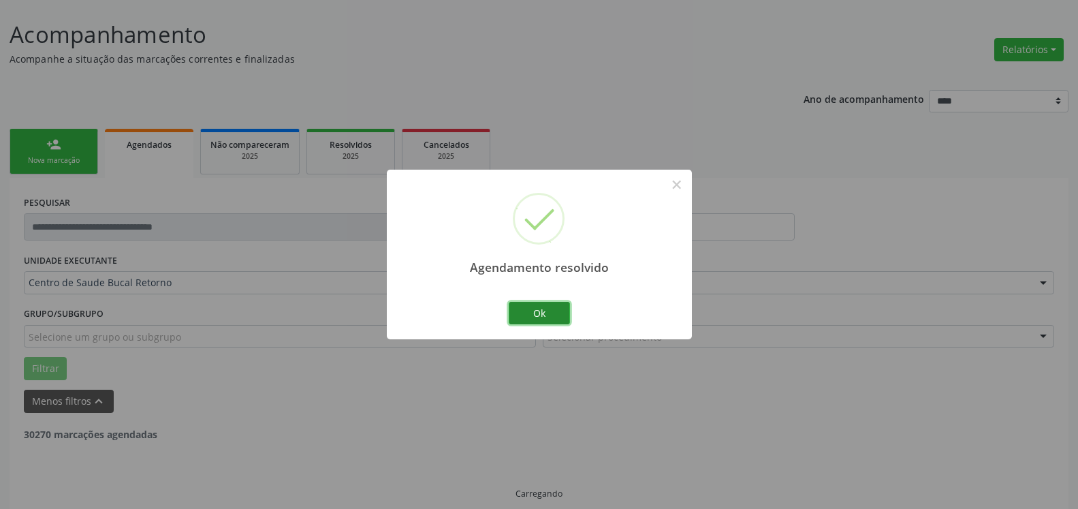
click at [556, 309] on button "Ok" at bounding box center [539, 313] width 61 height 23
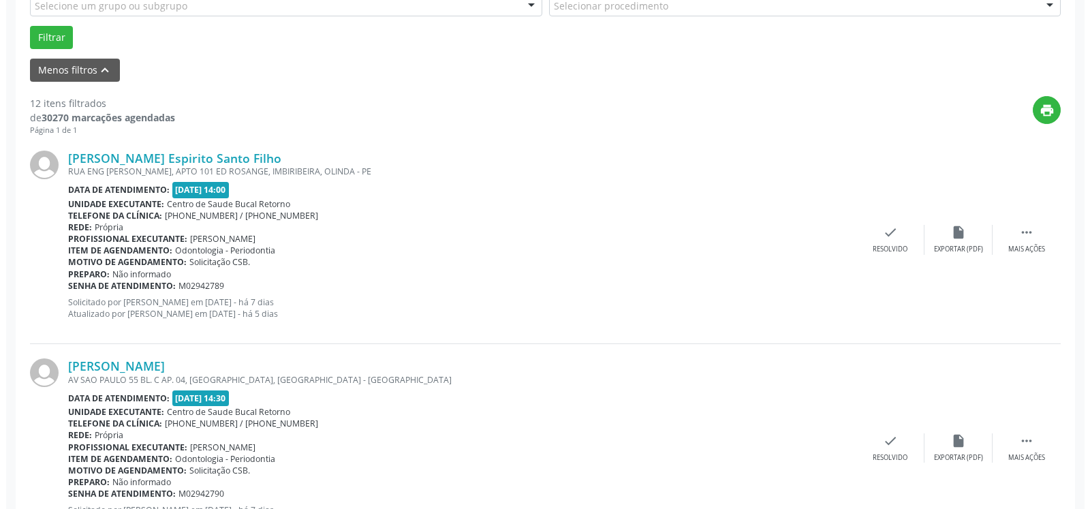
scroll to position [422, 0]
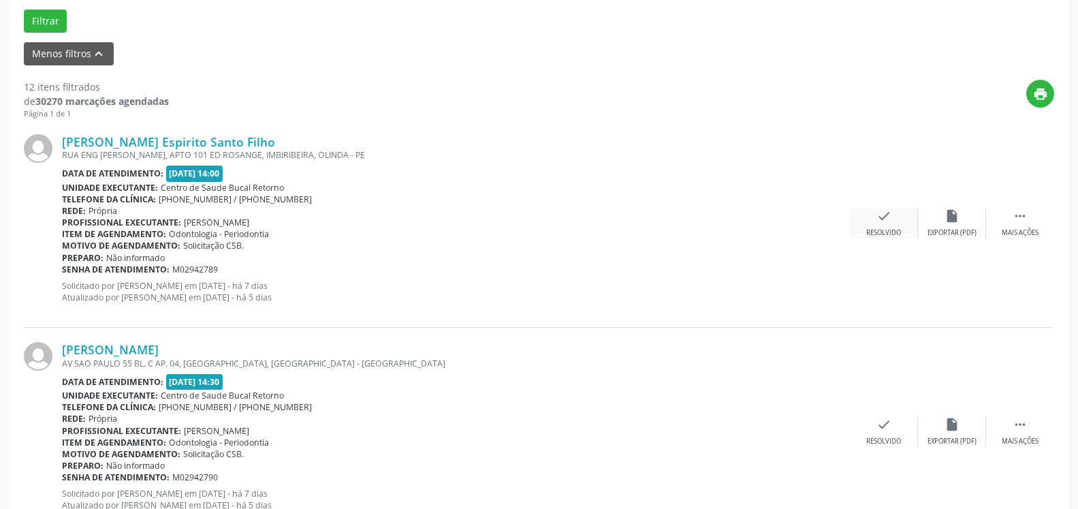
click at [881, 223] on icon "check" at bounding box center [884, 215] width 15 height 15
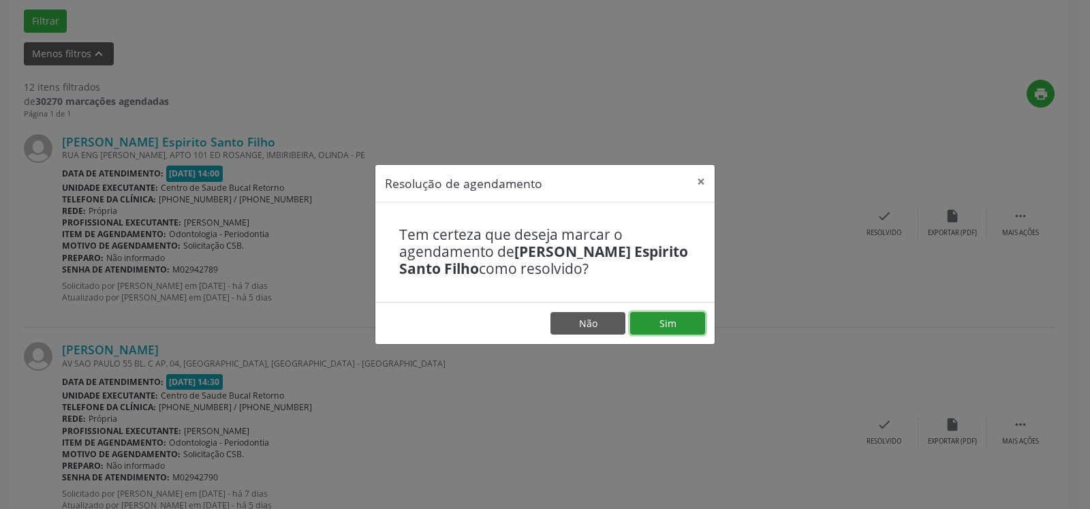
click at [678, 325] on button "Sim" at bounding box center [667, 323] width 75 height 23
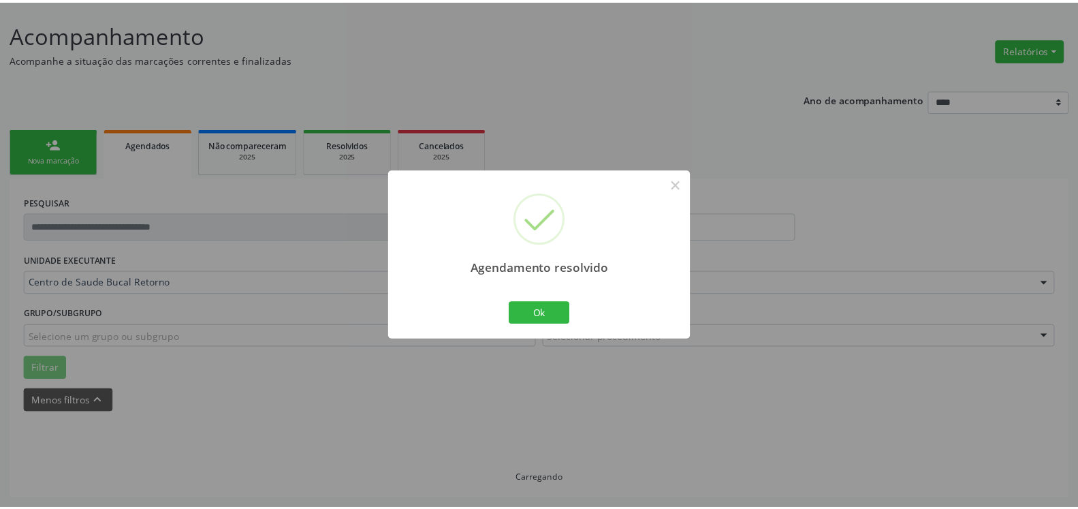
scroll to position [75, 0]
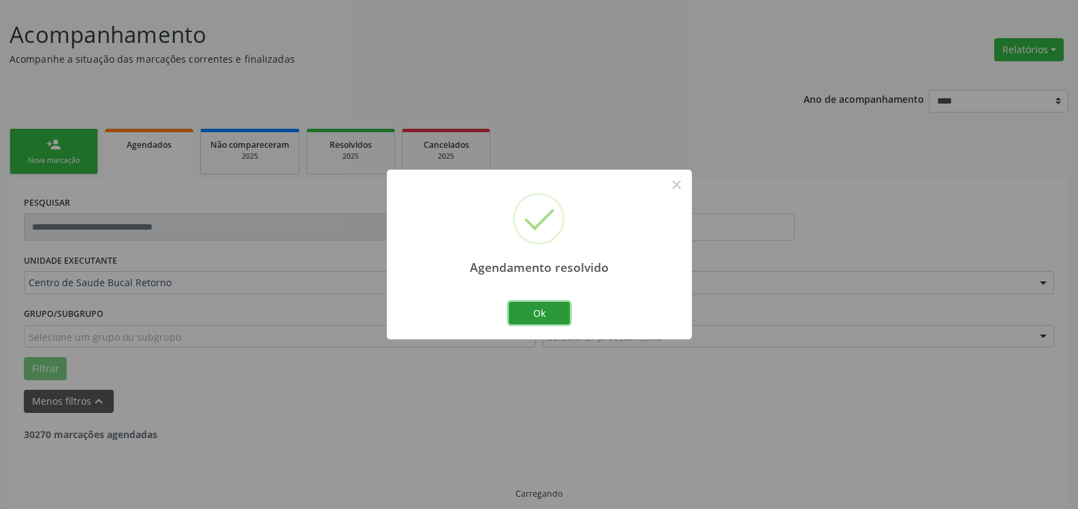
click at [551, 315] on button "Ok" at bounding box center [539, 313] width 61 height 23
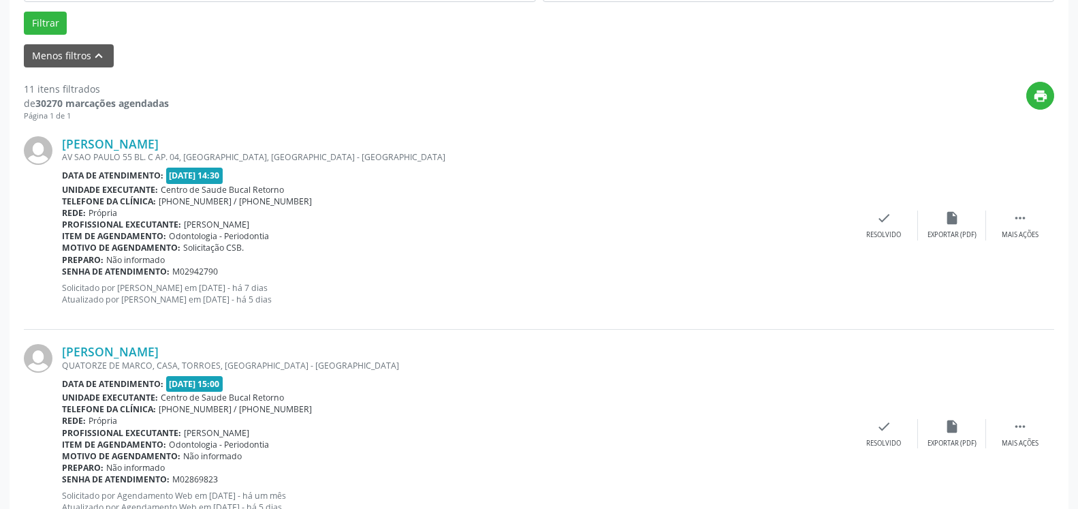
scroll to position [422, 0]
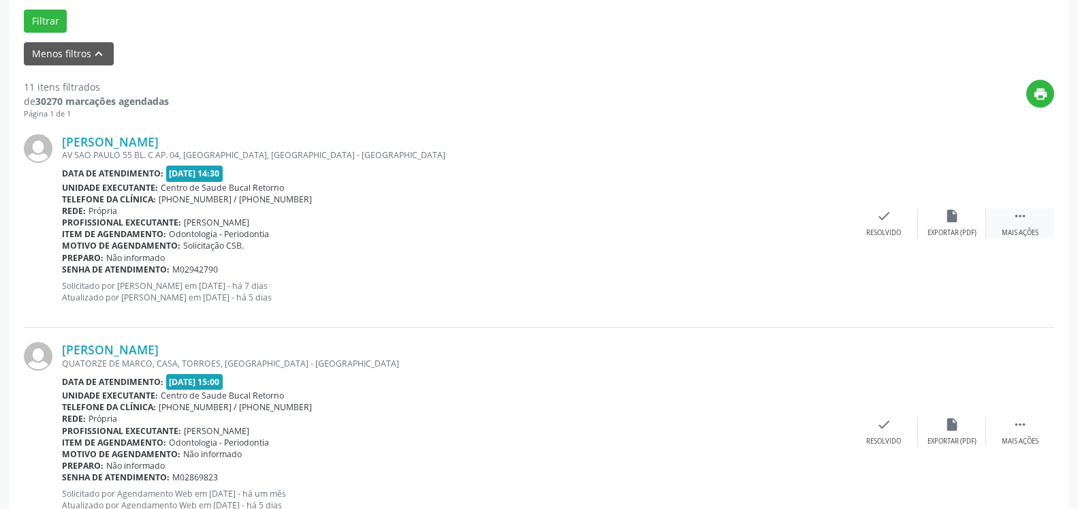
click at [1031, 217] on div " Mais ações" at bounding box center [1020, 222] width 68 height 29
click at [959, 223] on icon "alarm_off" at bounding box center [952, 215] width 15 height 15
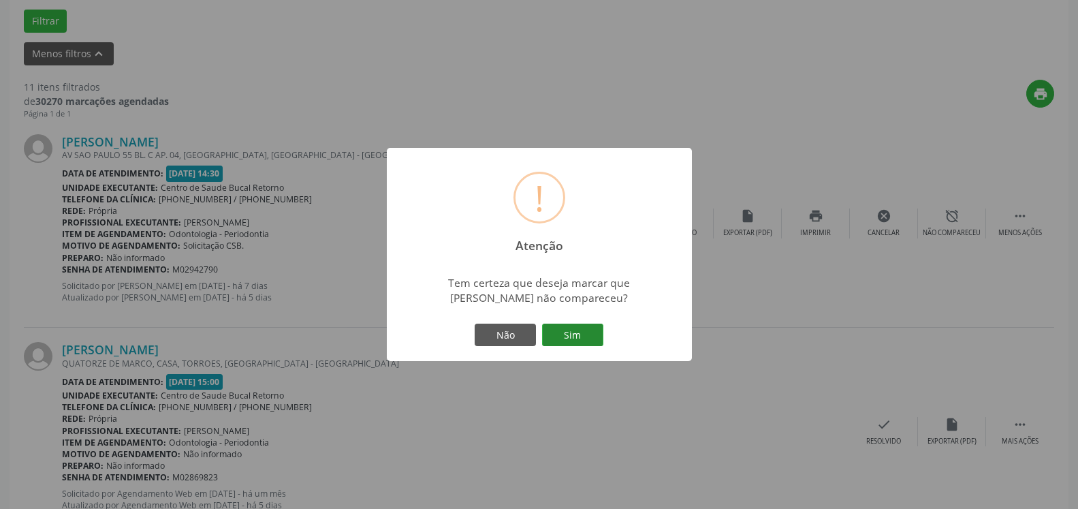
click at [585, 329] on button "Sim" at bounding box center [572, 335] width 61 height 23
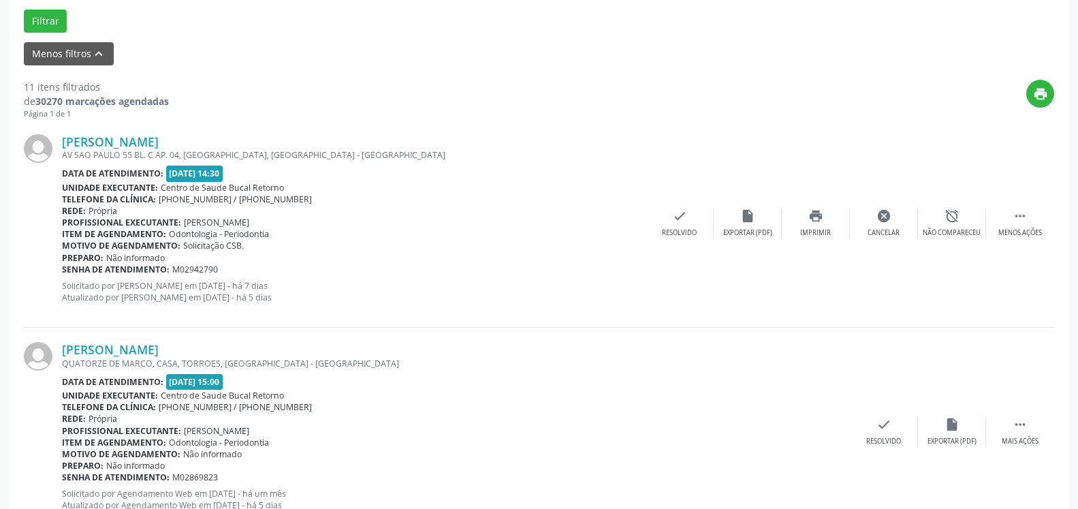
scroll to position [89, 0]
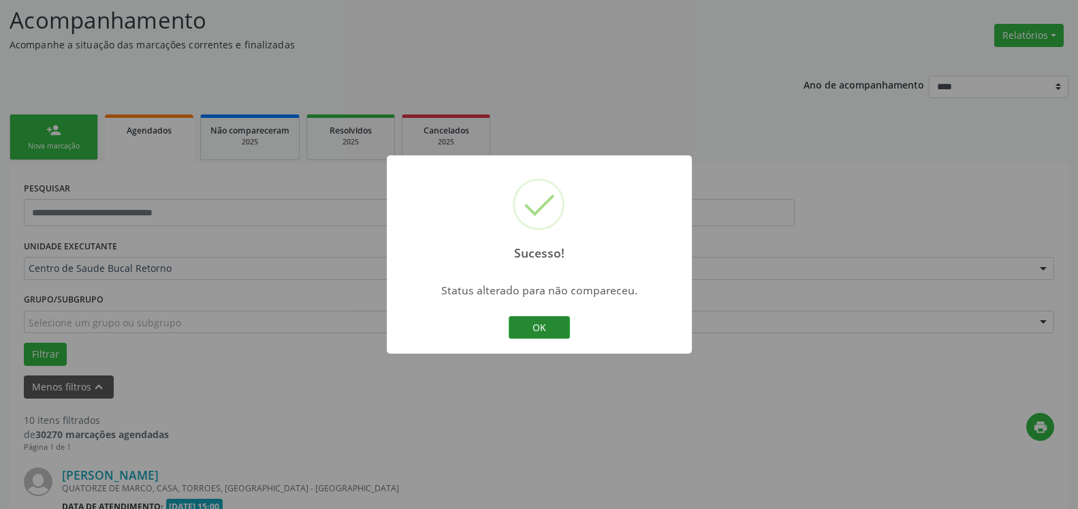
click at [553, 330] on button "OK" at bounding box center [539, 327] width 61 height 23
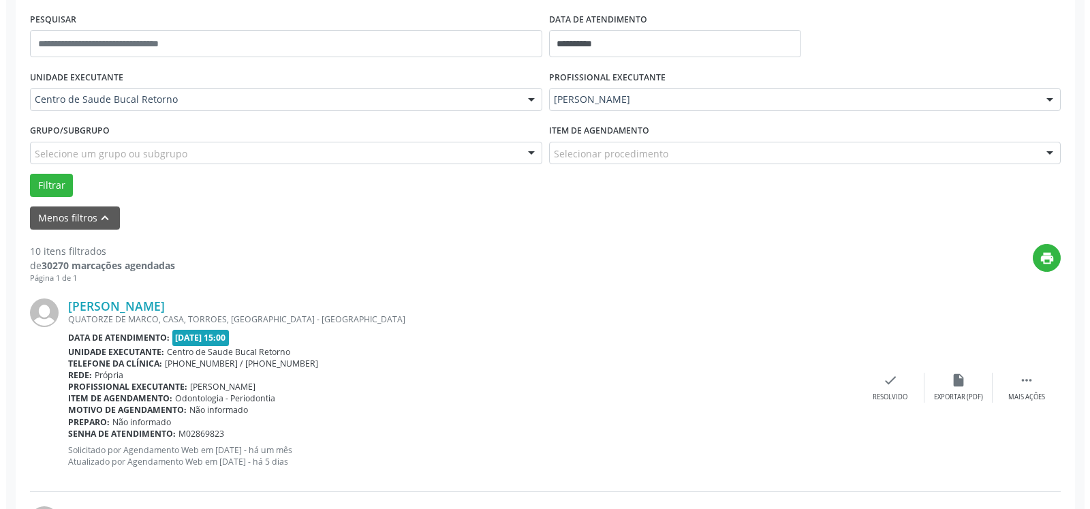
scroll to position [298, 0]
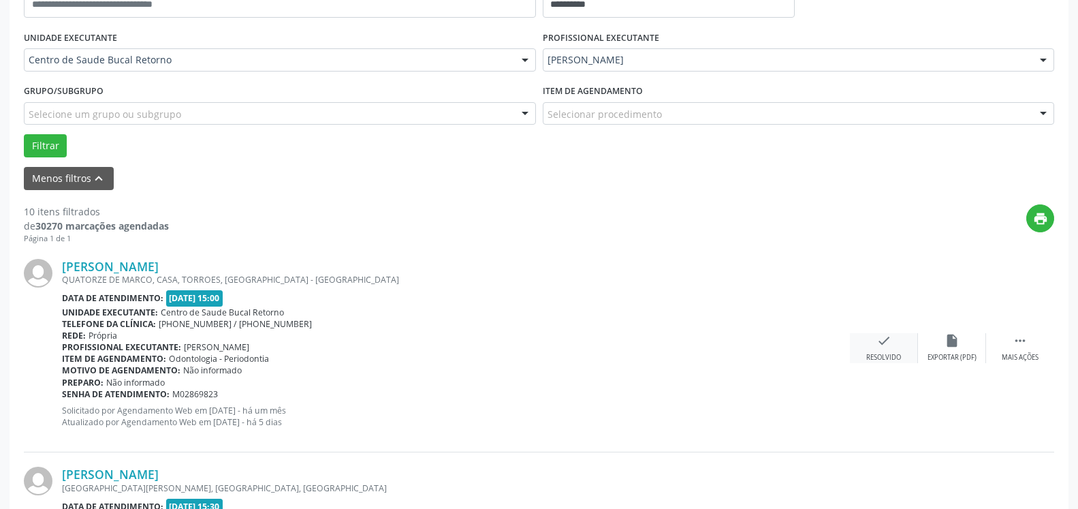
click at [888, 341] on icon "check" at bounding box center [884, 340] width 15 height 15
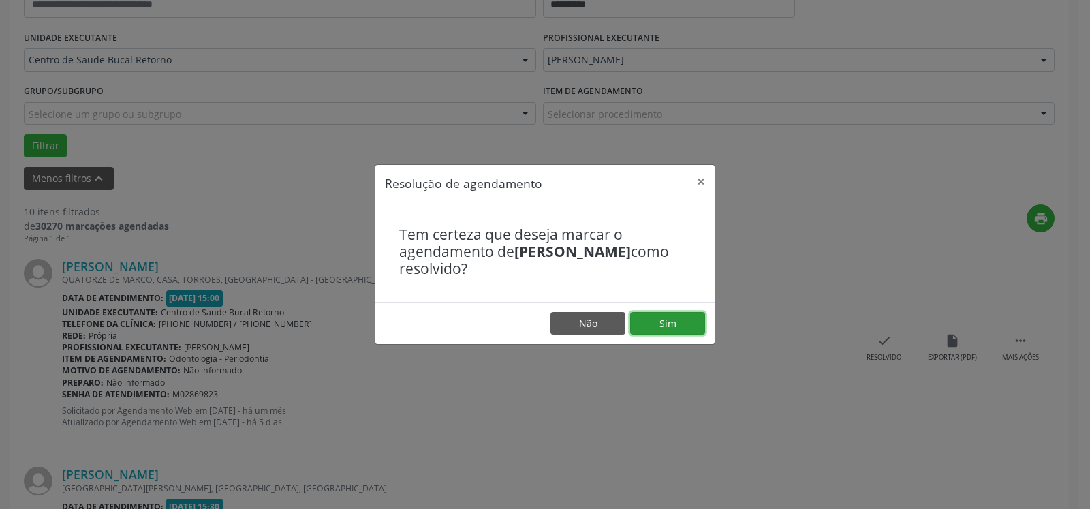
click at [694, 320] on button "Sim" at bounding box center [667, 323] width 75 height 23
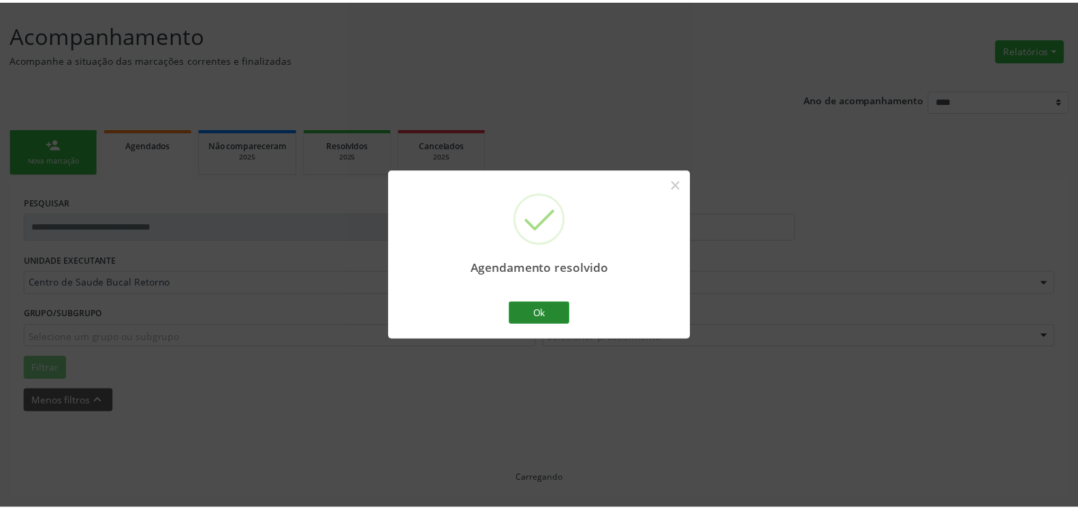
scroll to position [75, 0]
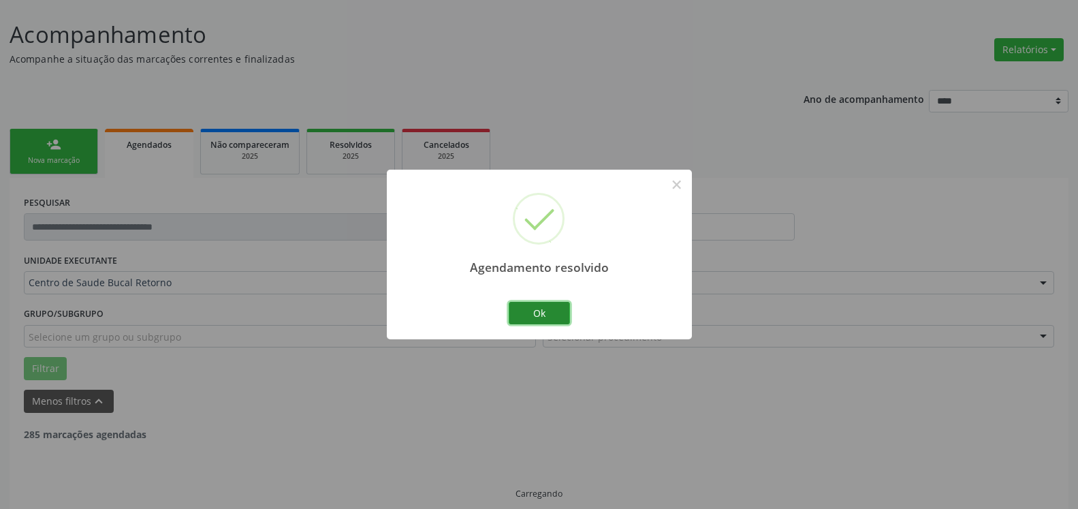
click at [559, 315] on button "Ok" at bounding box center [539, 313] width 61 height 23
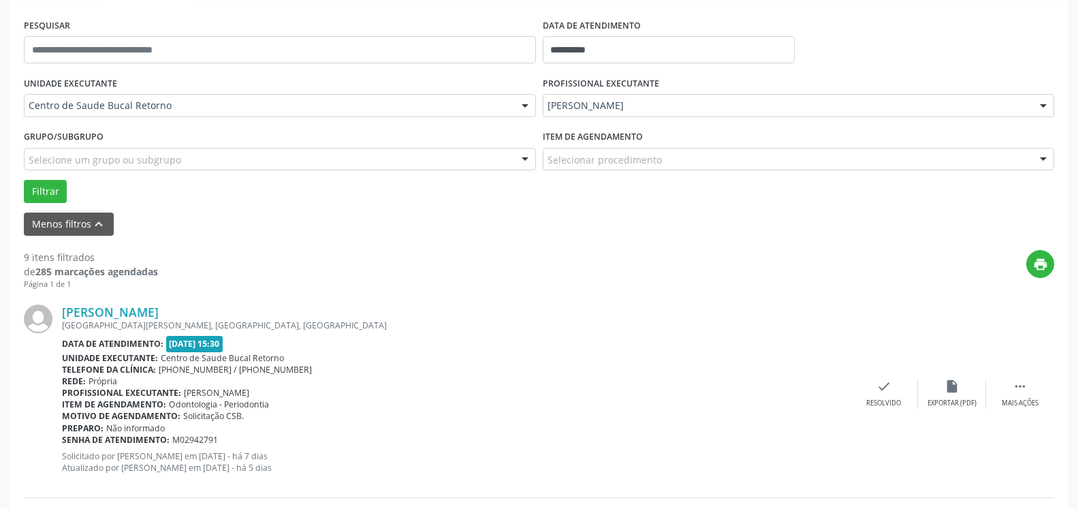
scroll to position [283, 0]
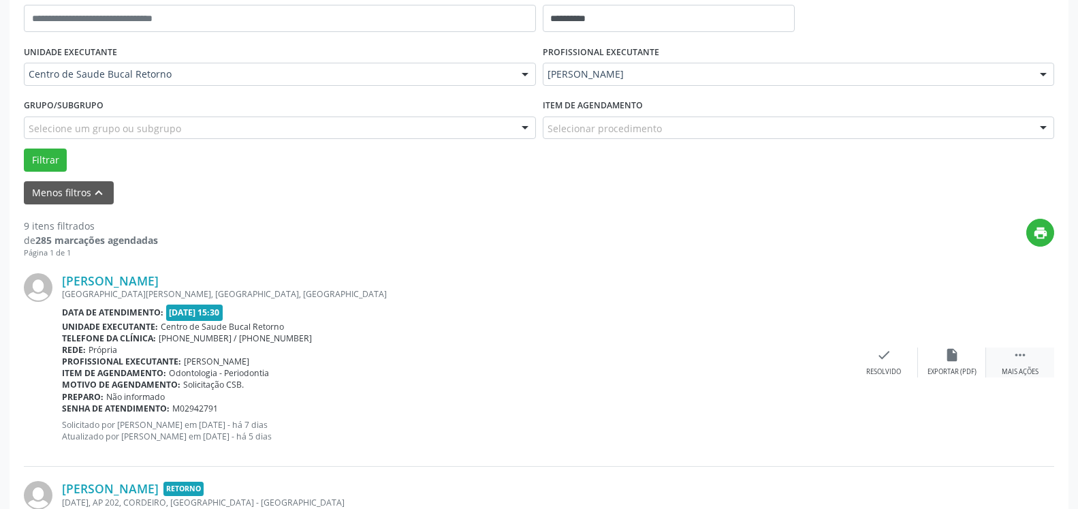
click at [1023, 359] on icon "" at bounding box center [1020, 354] width 15 height 15
click at [963, 359] on div "alarm_off Não compareceu" at bounding box center [952, 361] width 68 height 29
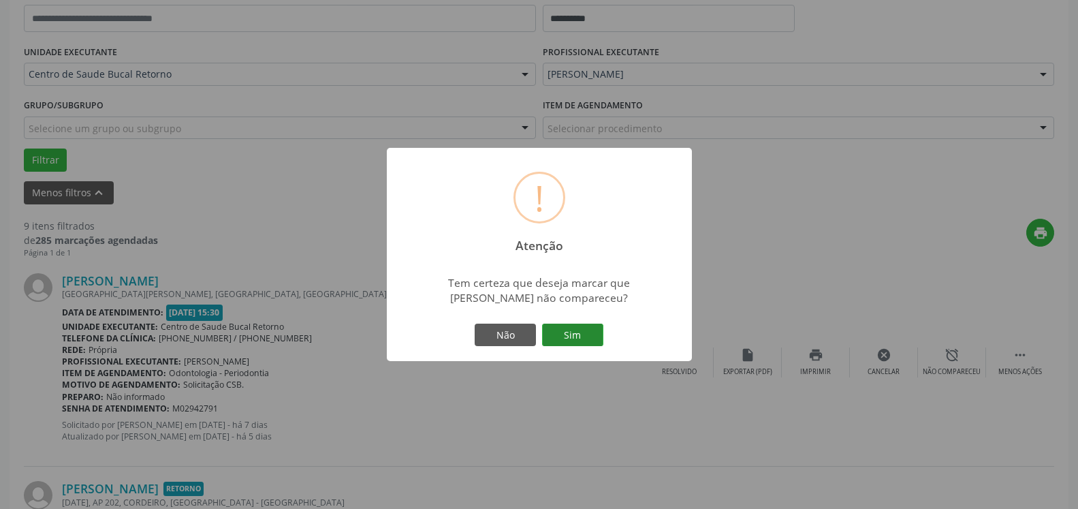
click at [571, 334] on button "Sim" at bounding box center [572, 335] width 61 height 23
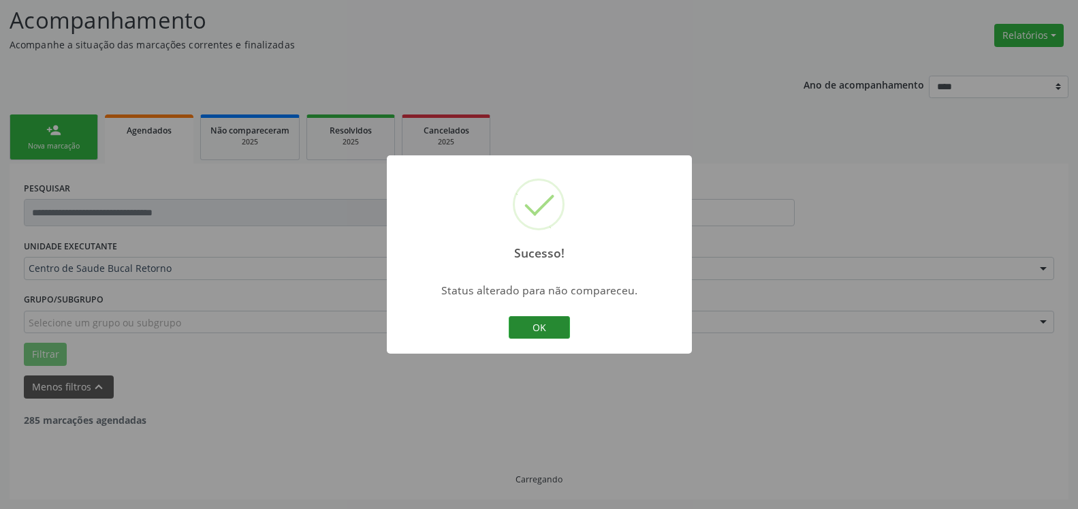
click at [562, 334] on button "OK" at bounding box center [539, 327] width 61 height 23
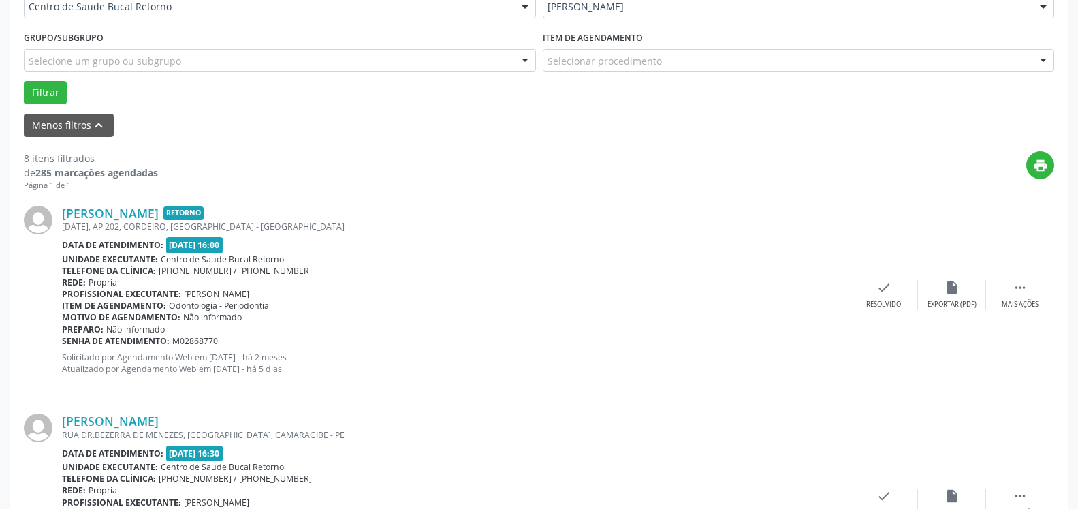
scroll to position [367, 0]
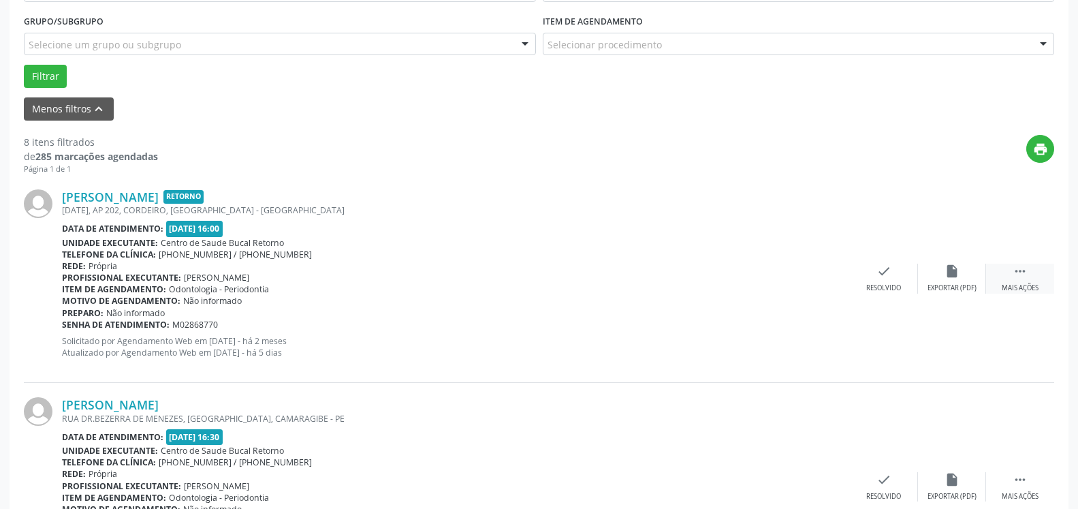
click at [1025, 275] on icon "" at bounding box center [1020, 271] width 15 height 15
click at [963, 278] on div "alarm_off Não compareceu" at bounding box center [952, 278] width 68 height 29
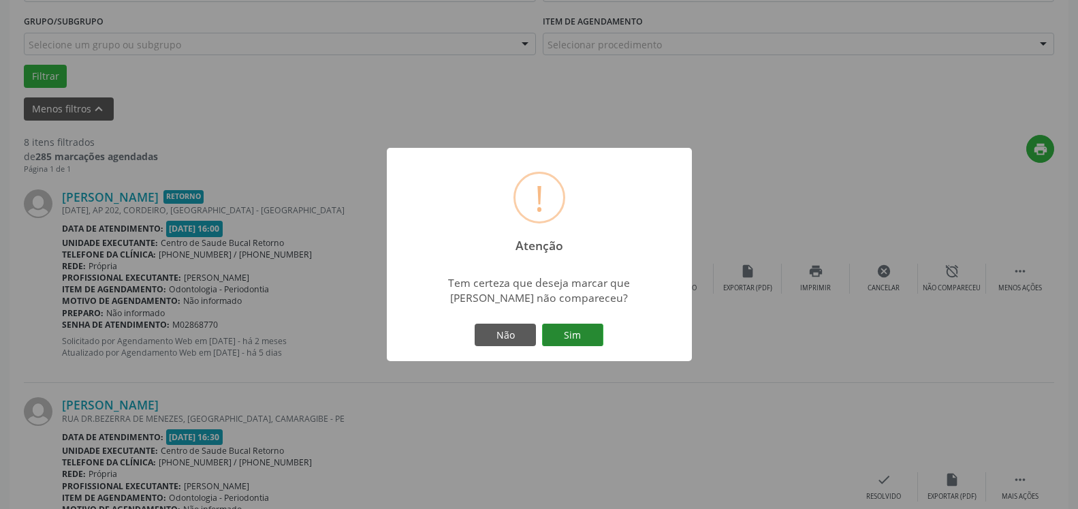
click at [574, 334] on button "Sim" at bounding box center [572, 335] width 61 height 23
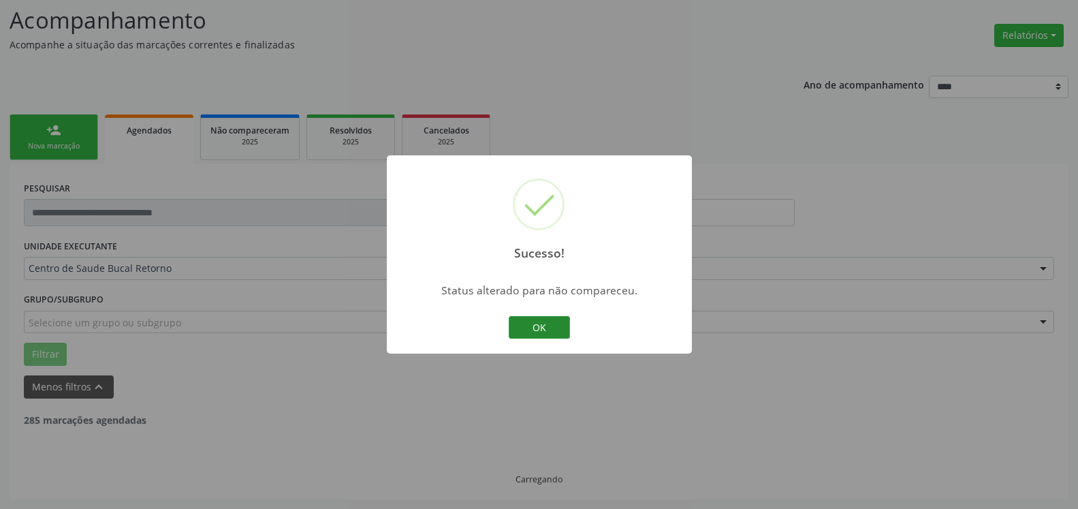
click at [540, 330] on button "OK" at bounding box center [539, 327] width 61 height 23
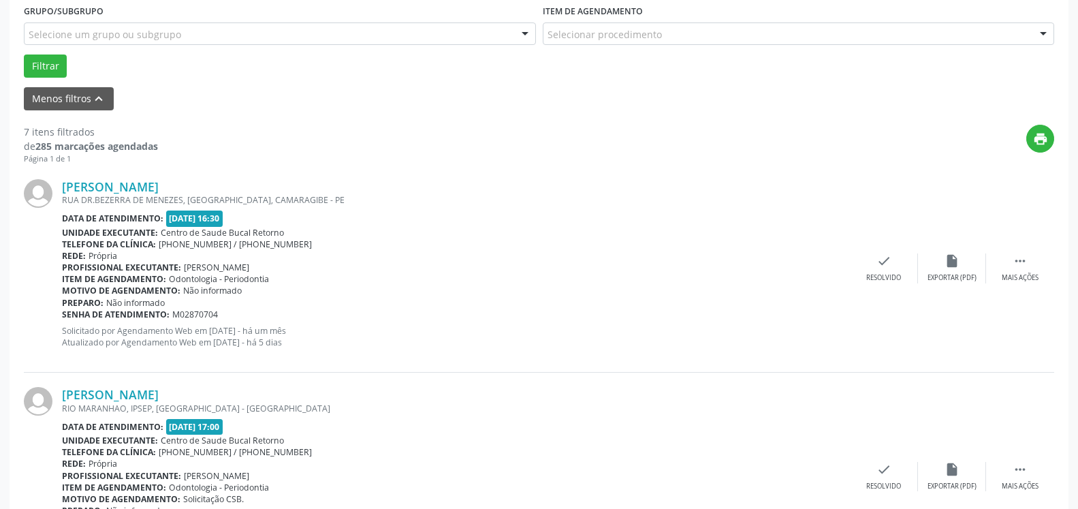
scroll to position [437, 0]
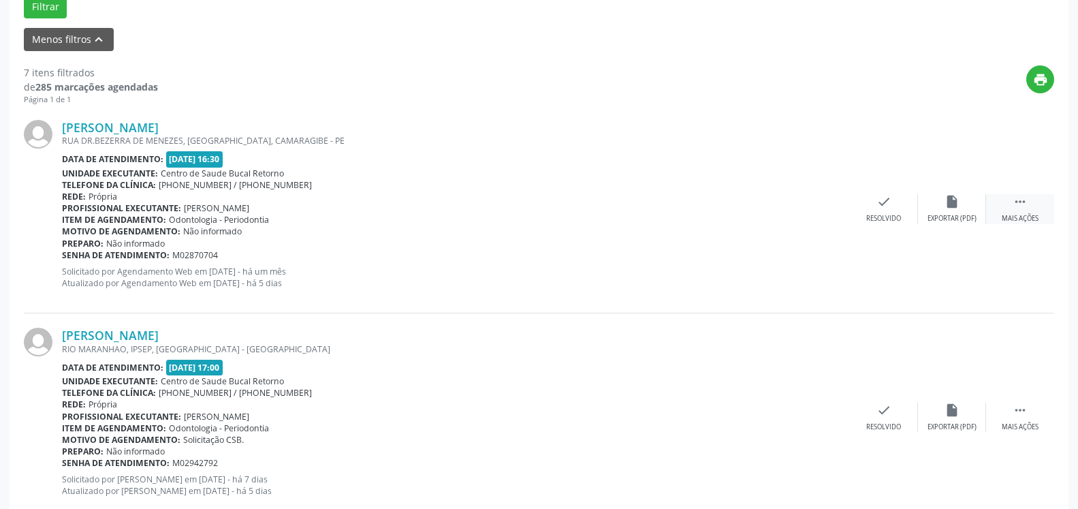
click at [1038, 210] on div " Mais ações" at bounding box center [1020, 208] width 68 height 29
click at [950, 207] on icon "alarm_off" at bounding box center [952, 201] width 15 height 15
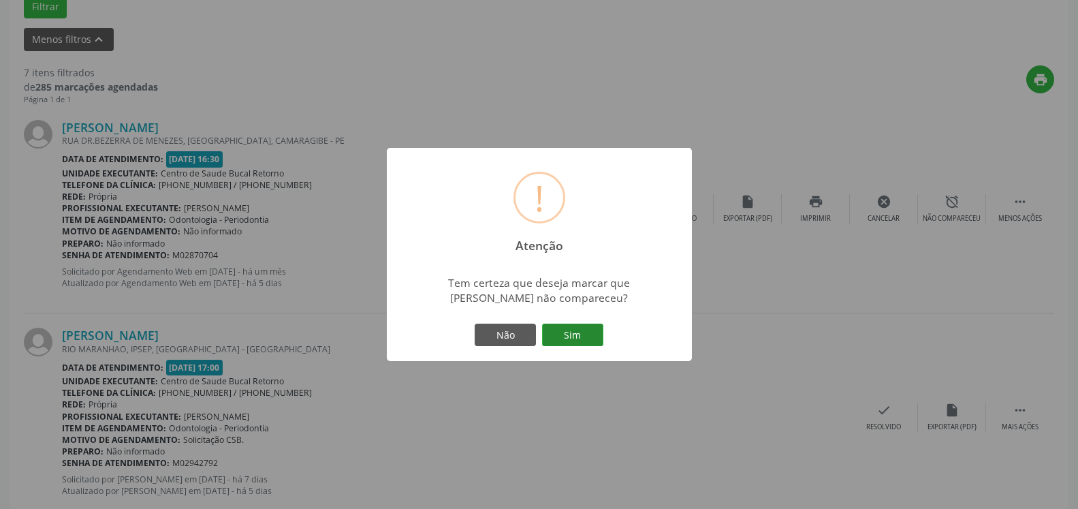
click at [553, 340] on button "Sim" at bounding box center [572, 335] width 61 height 23
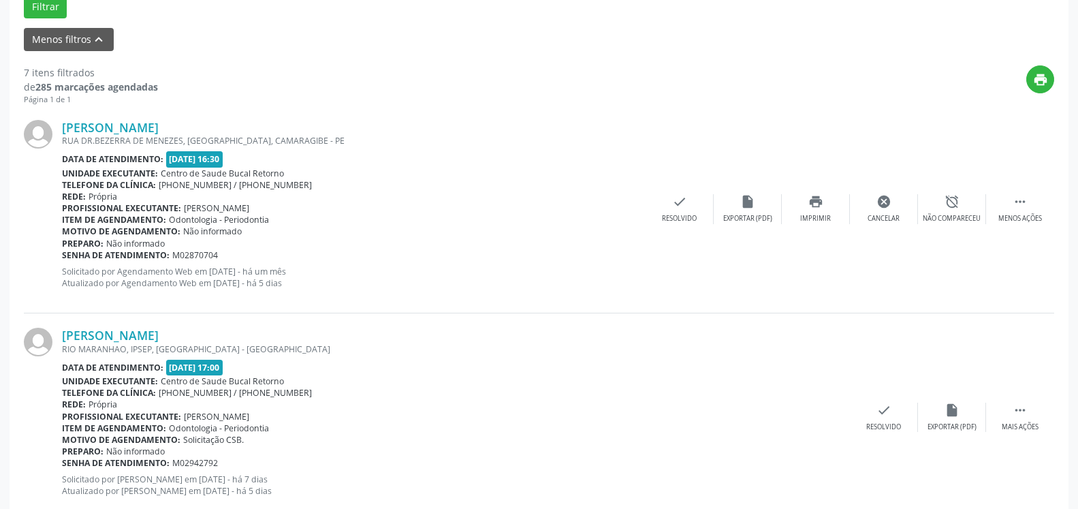
scroll to position [89, 0]
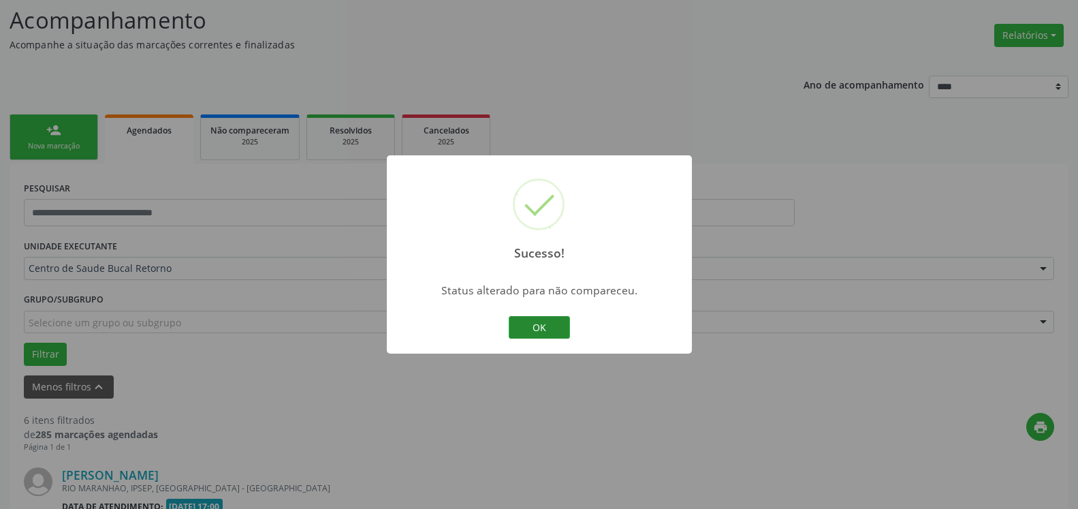
click at [542, 328] on button "OK" at bounding box center [539, 327] width 61 height 23
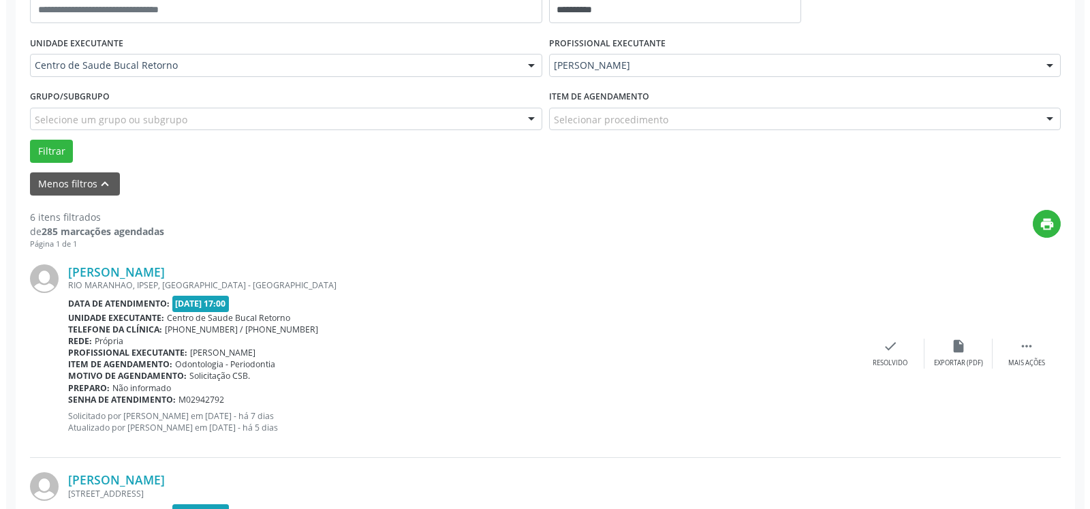
scroll to position [298, 0]
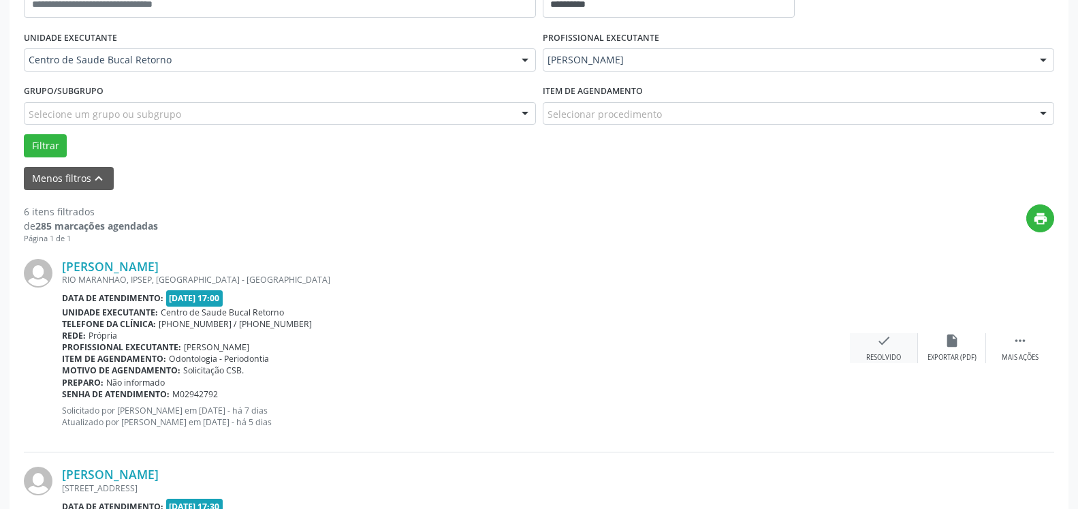
click at [891, 348] on icon "check" at bounding box center [884, 340] width 15 height 15
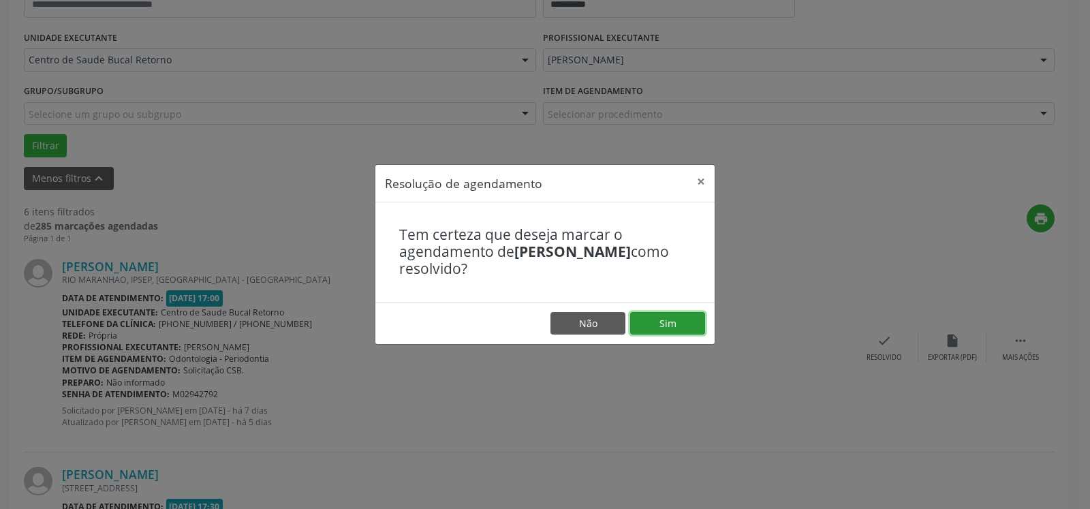
click at [664, 328] on button "Sim" at bounding box center [667, 323] width 75 height 23
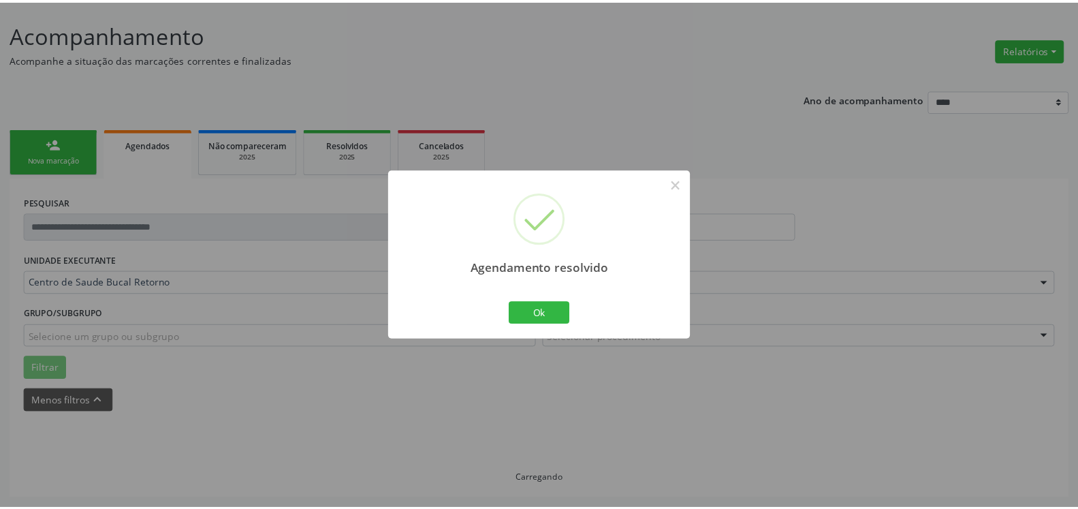
scroll to position [75, 0]
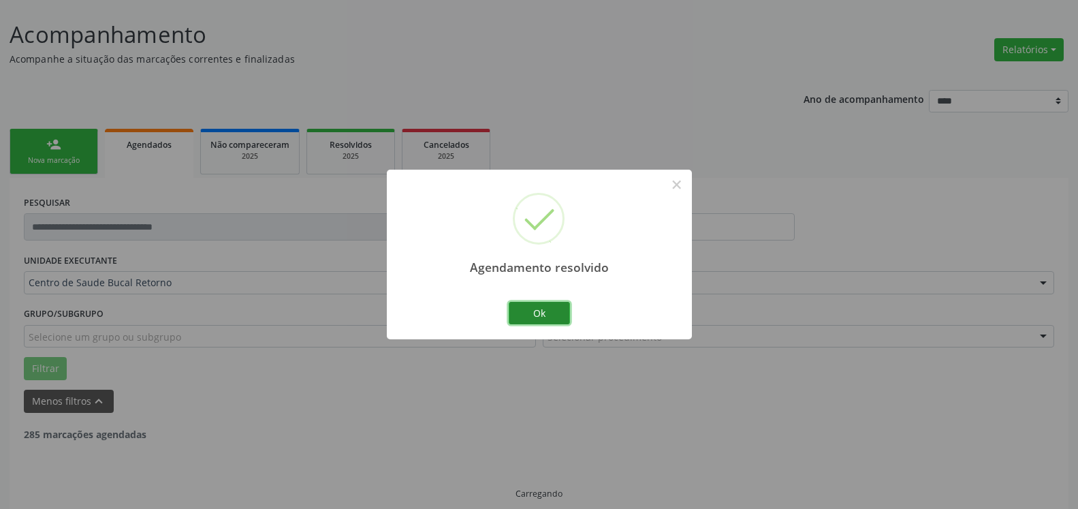
click at [561, 314] on button "Ok" at bounding box center [539, 313] width 61 height 23
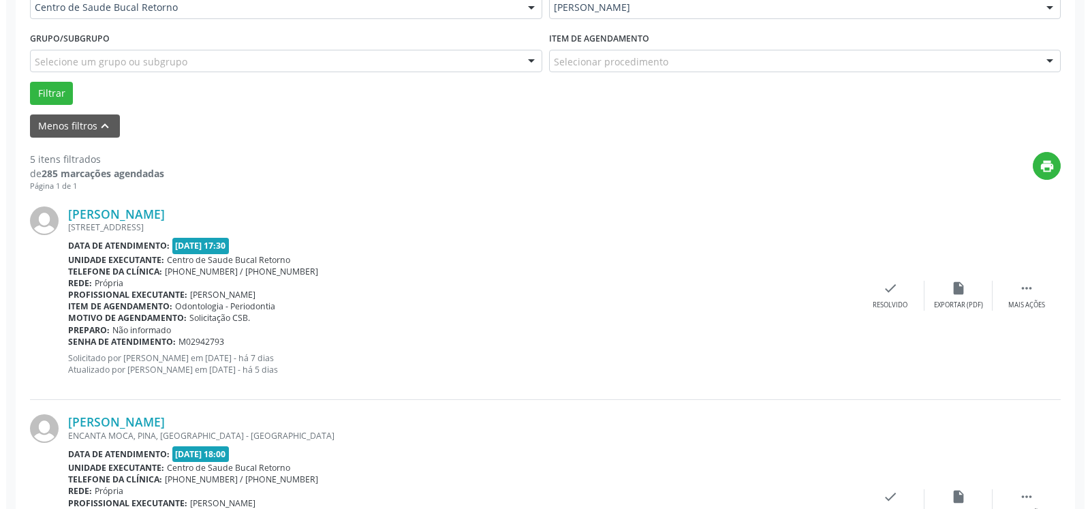
scroll to position [353, 0]
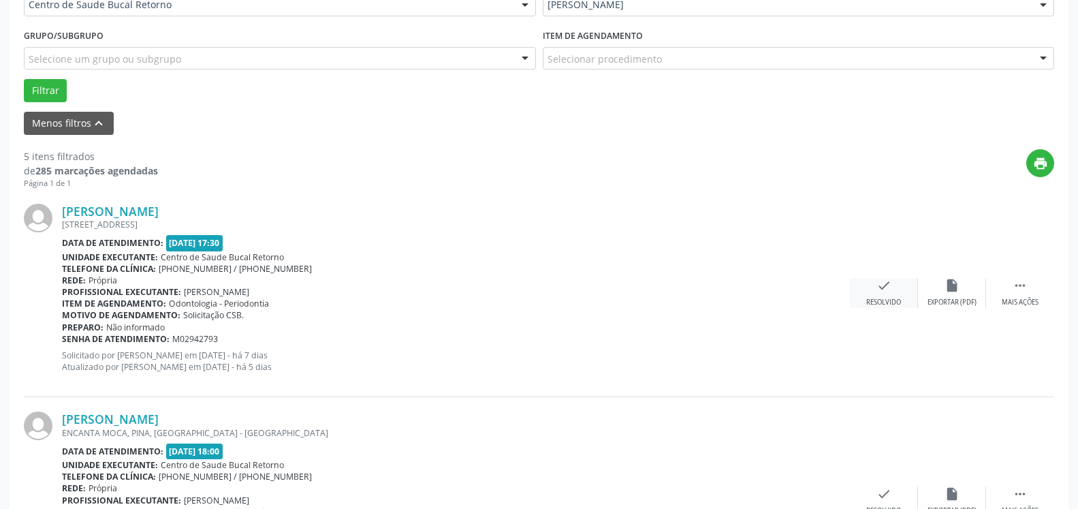
click at [881, 284] on icon "check" at bounding box center [884, 285] width 15 height 15
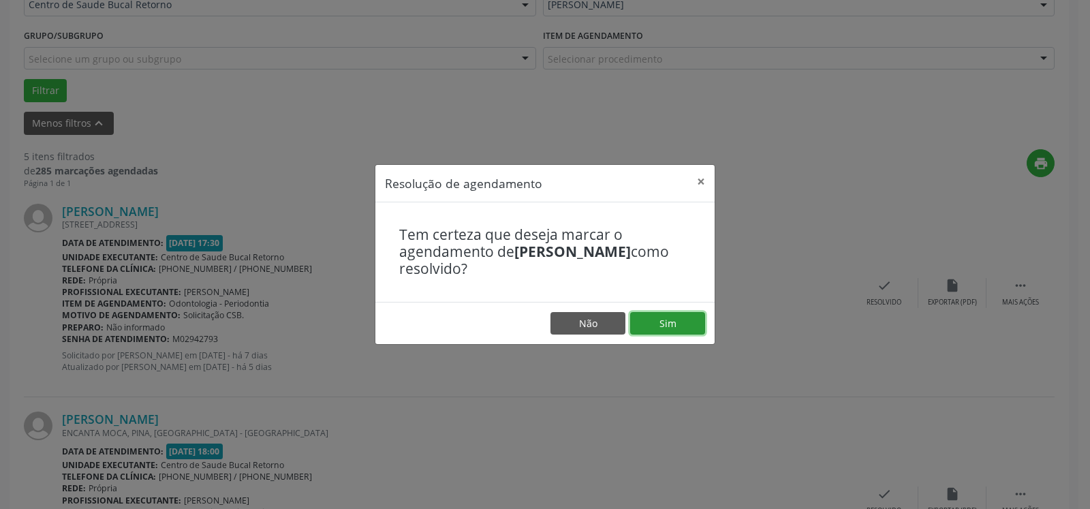
drag, startPoint x: 694, startPoint y: 325, endPoint x: 753, endPoint y: 328, distance: 60.0
click at [691, 325] on button "Sim" at bounding box center [667, 323] width 75 height 23
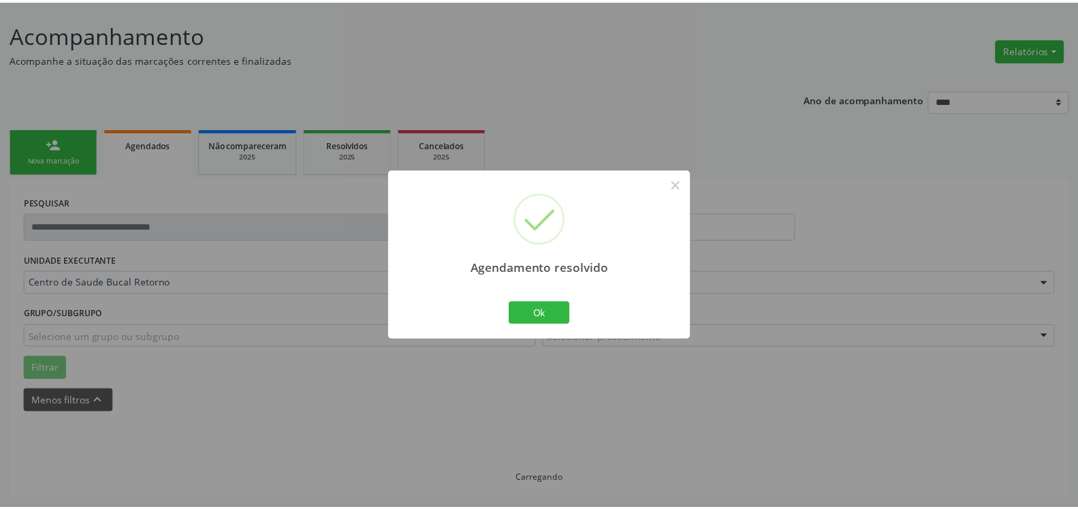
scroll to position [75, 0]
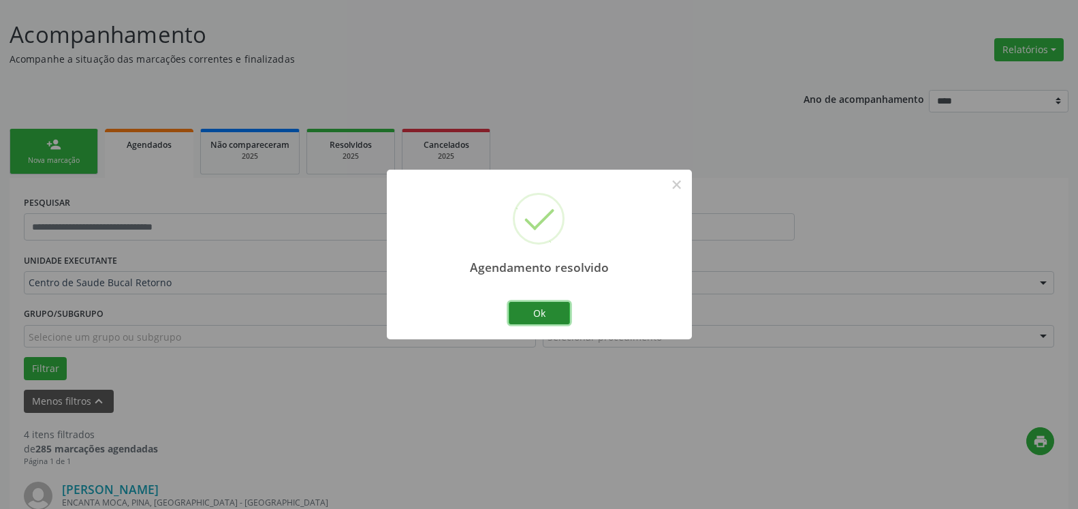
click at [554, 307] on button "Ok" at bounding box center [539, 313] width 61 height 23
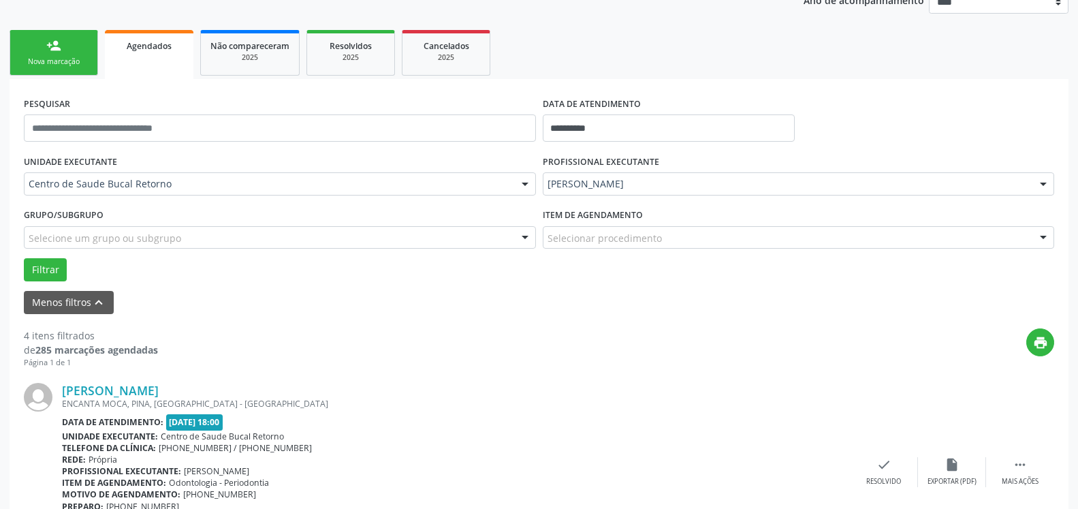
scroll to position [283, 0]
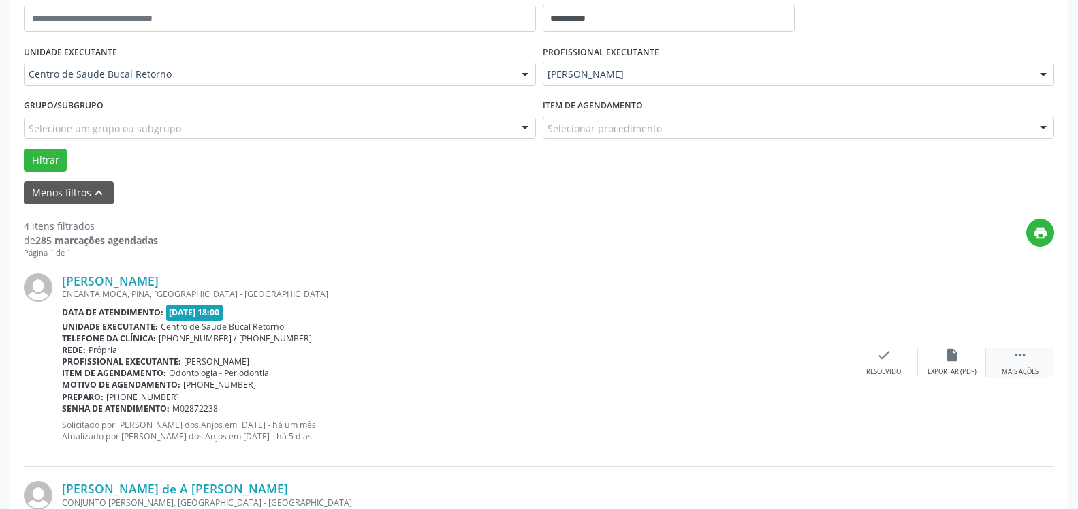
drag, startPoint x: 1024, startPoint y: 362, endPoint x: 1002, endPoint y: 356, distance: 22.5
click at [1023, 362] on icon "" at bounding box center [1020, 354] width 15 height 15
click at [966, 356] on div "alarm_off Não compareceu" at bounding box center [952, 361] width 68 height 29
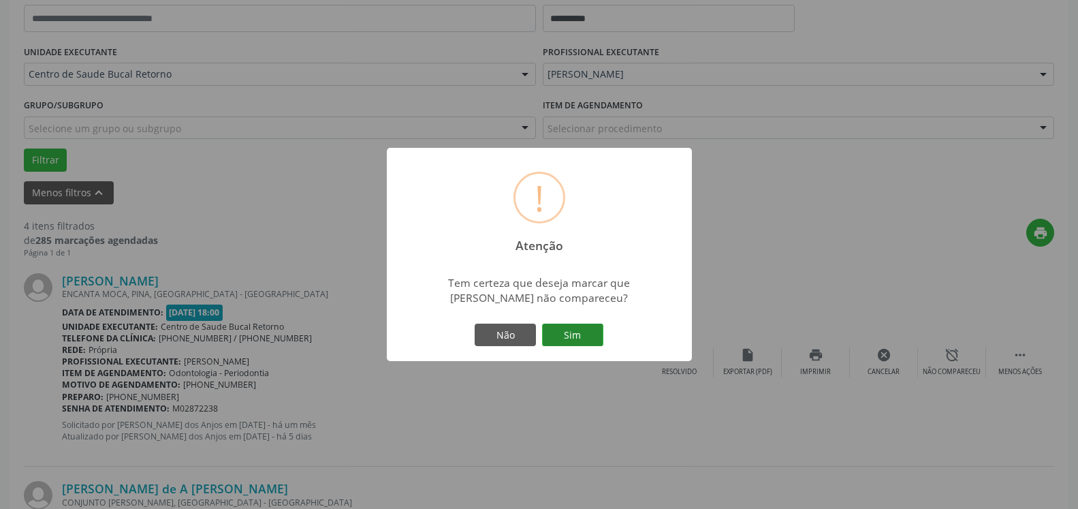
click at [580, 330] on button "Sim" at bounding box center [572, 335] width 61 height 23
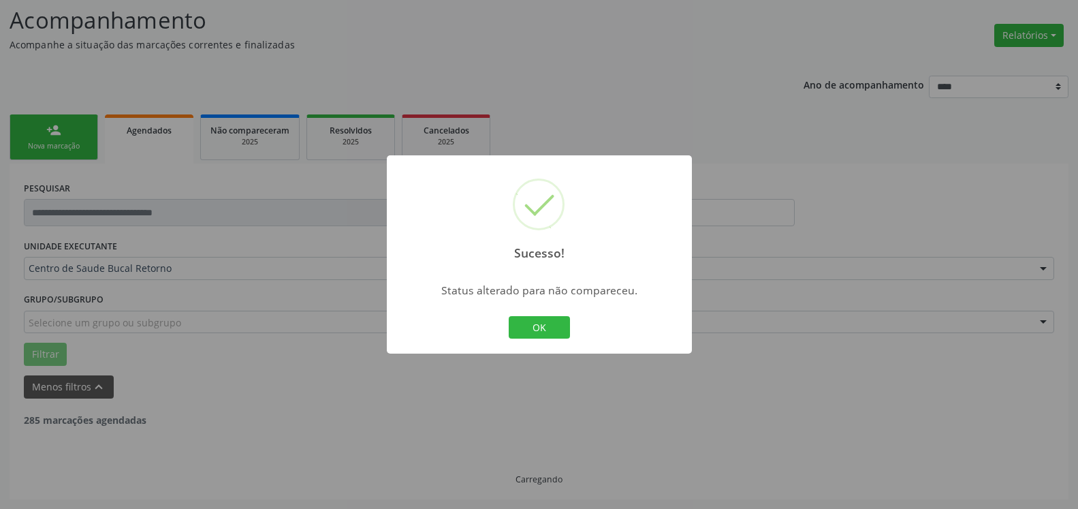
scroll to position [89, 0]
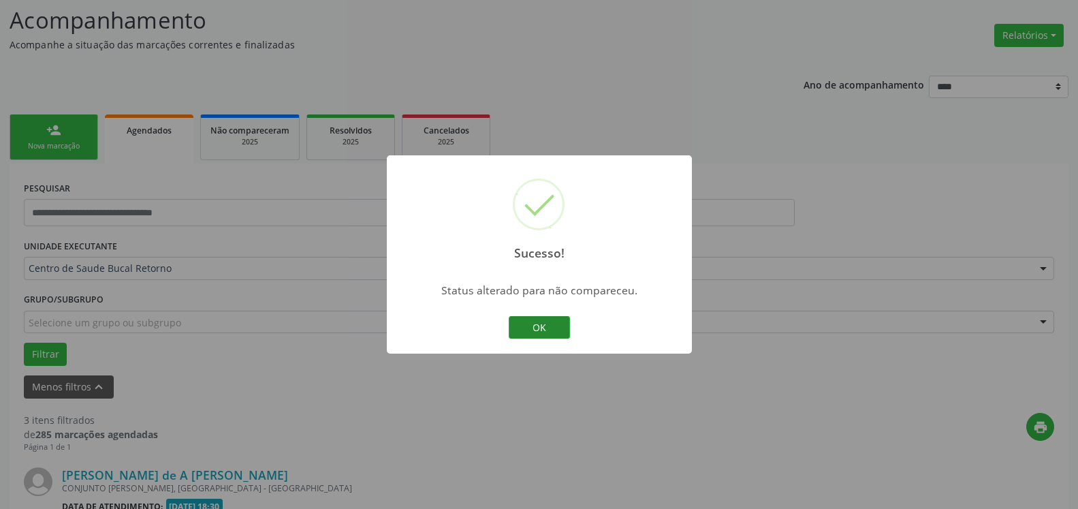
click at [532, 332] on button "OK" at bounding box center [539, 327] width 61 height 23
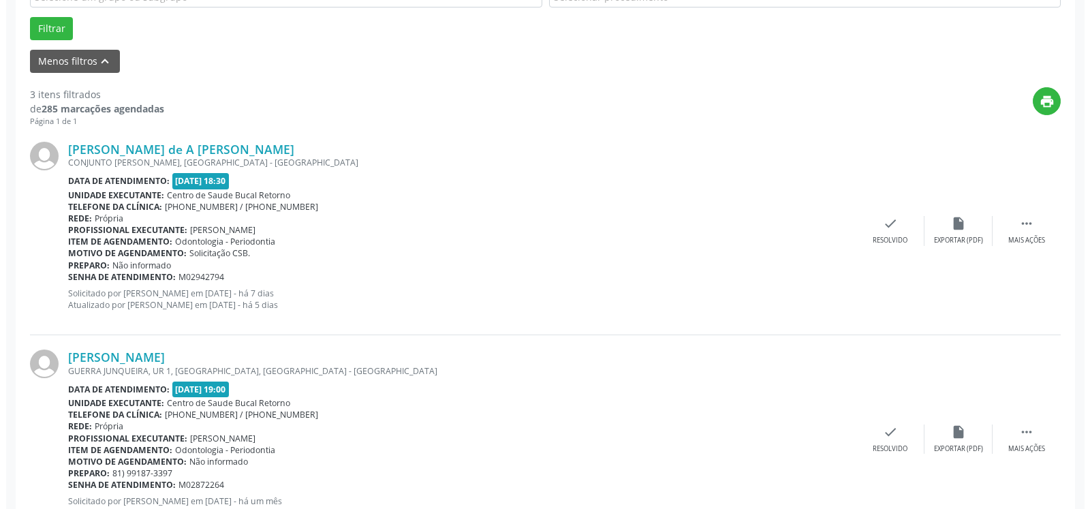
scroll to position [437, 0]
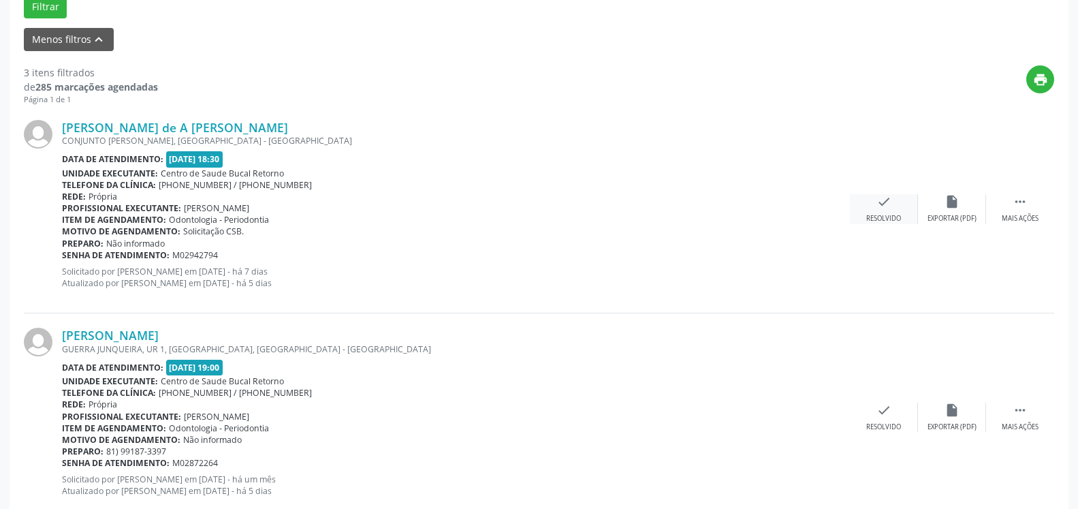
click at [876, 208] on div "check Resolvido" at bounding box center [884, 208] width 68 height 29
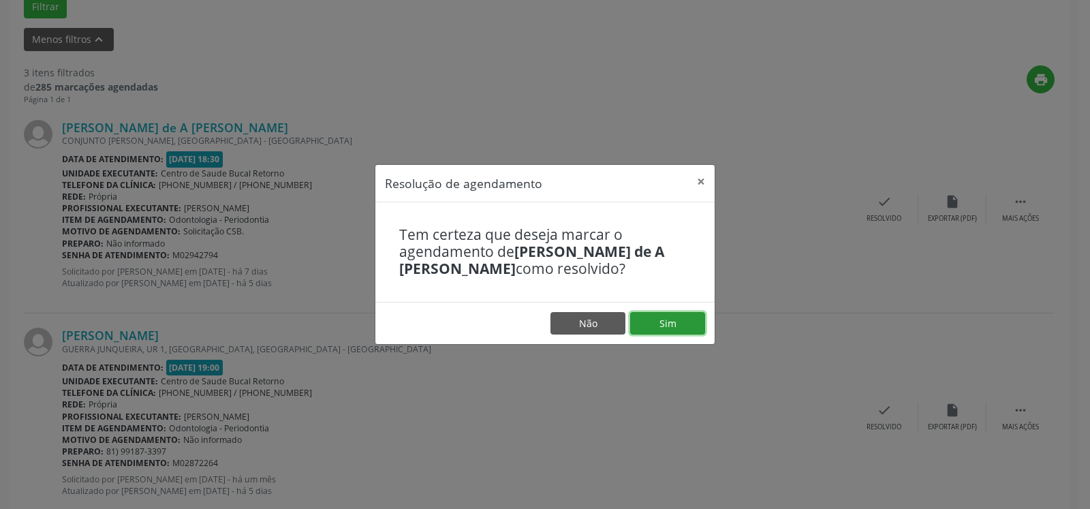
click at [672, 331] on button "Sim" at bounding box center [667, 323] width 75 height 23
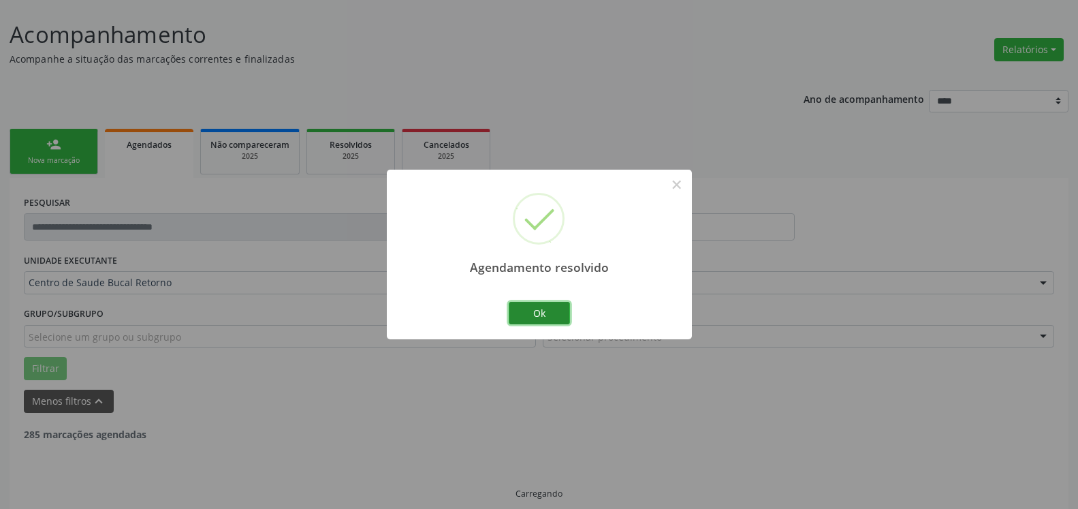
click at [557, 308] on button "Ok" at bounding box center [539, 313] width 61 height 23
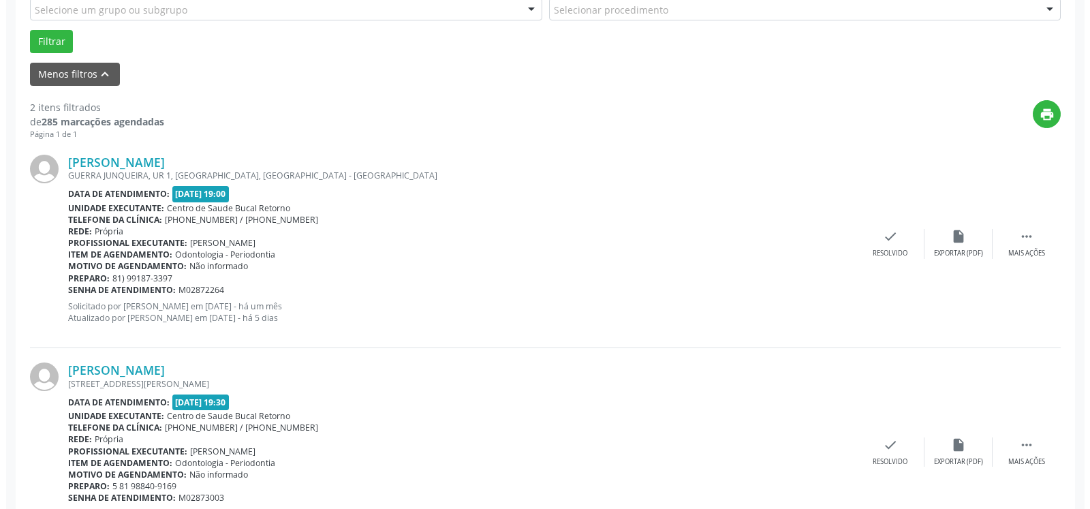
scroll to position [422, 0]
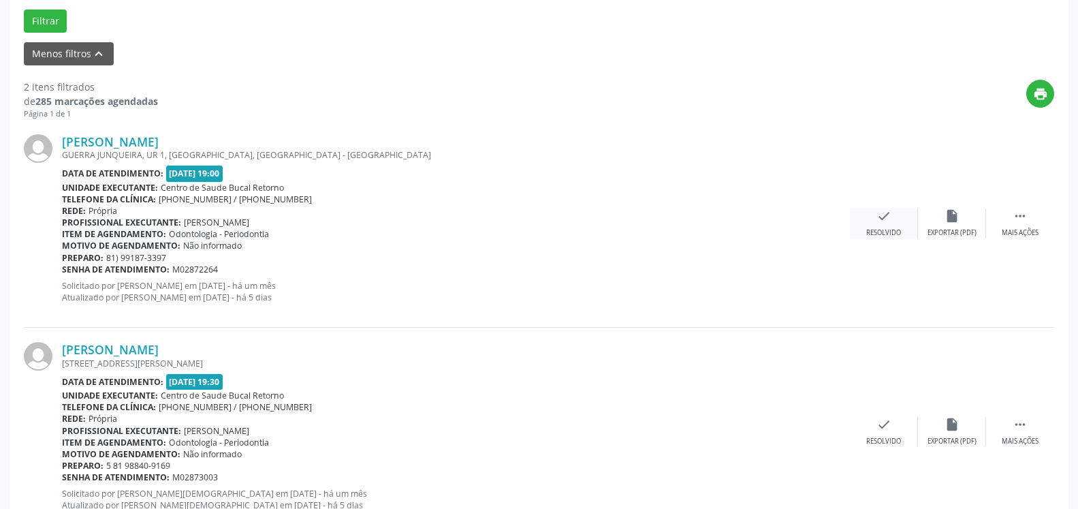
click at [880, 218] on icon "check" at bounding box center [884, 215] width 15 height 15
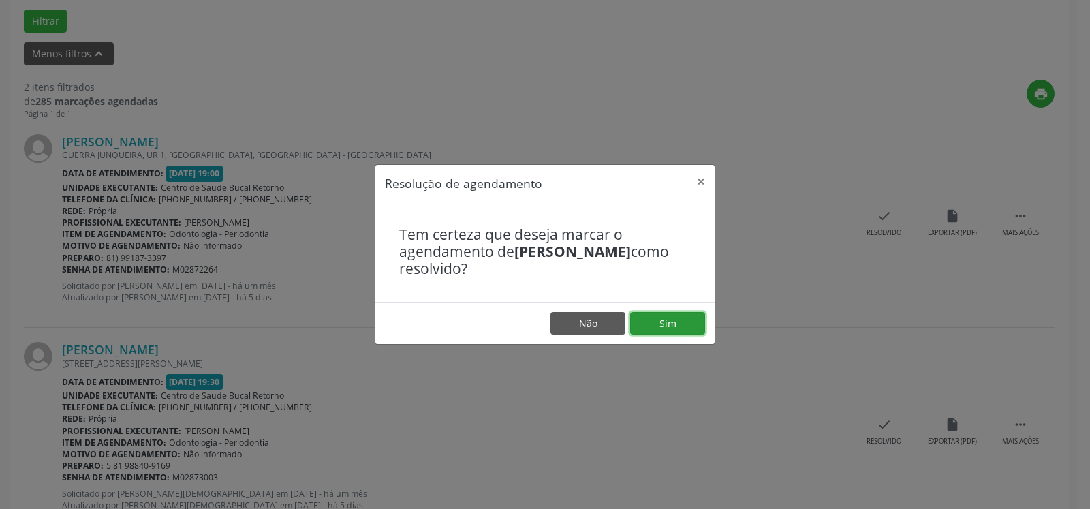
click at [687, 323] on button "Sim" at bounding box center [667, 323] width 75 height 23
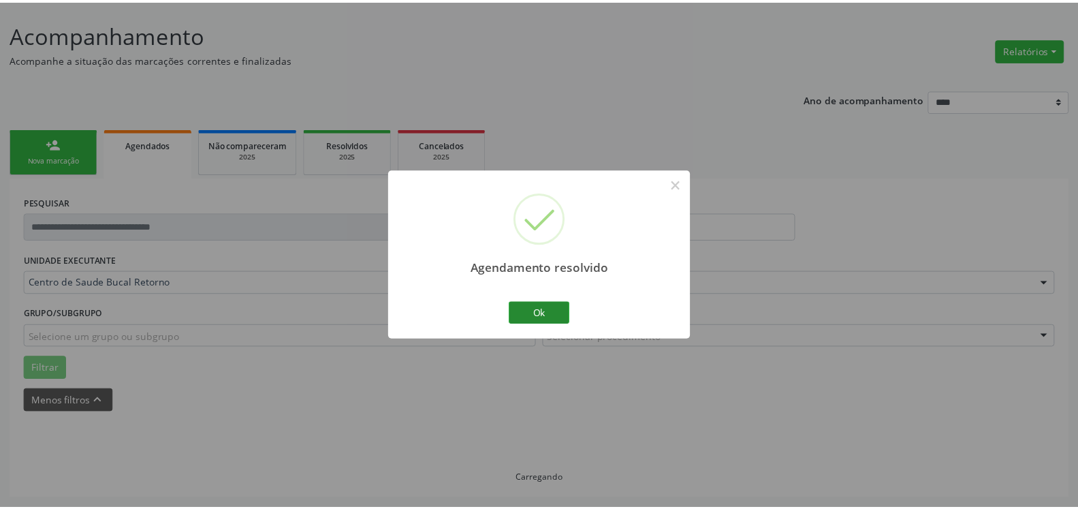
scroll to position [75, 0]
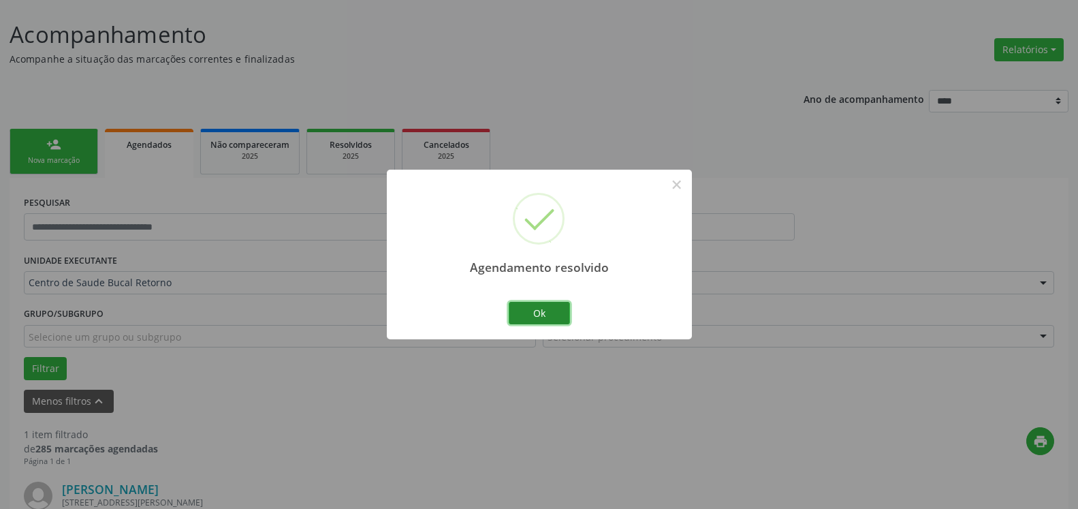
click at [548, 307] on button "Ok" at bounding box center [539, 313] width 61 height 23
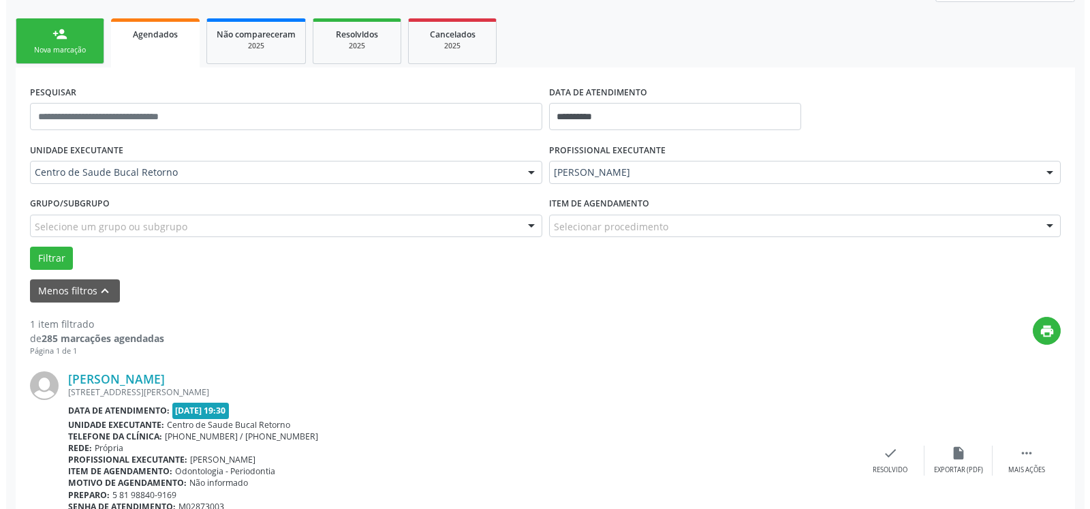
scroll to position [264, 0]
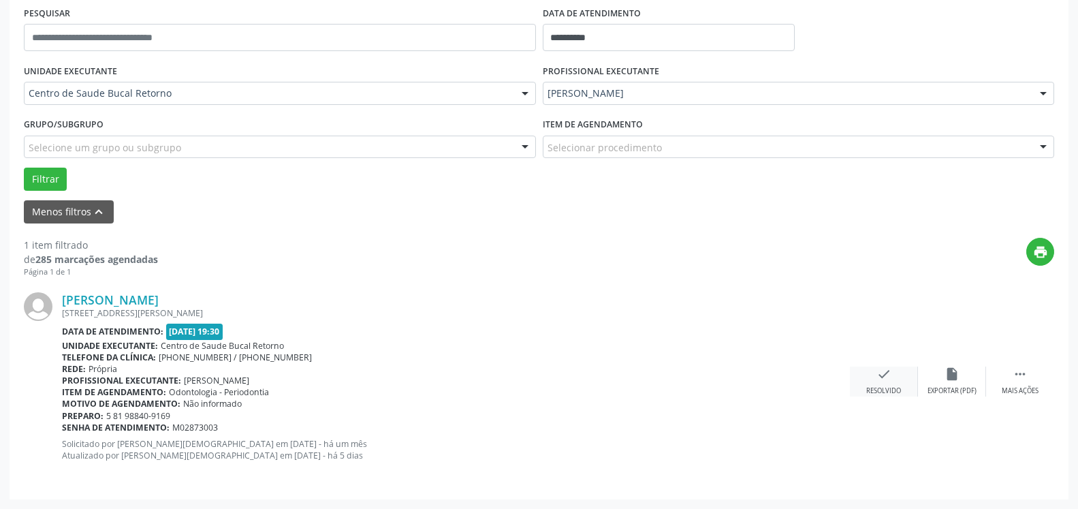
click at [875, 382] on div "check Resolvido" at bounding box center [884, 381] width 68 height 29
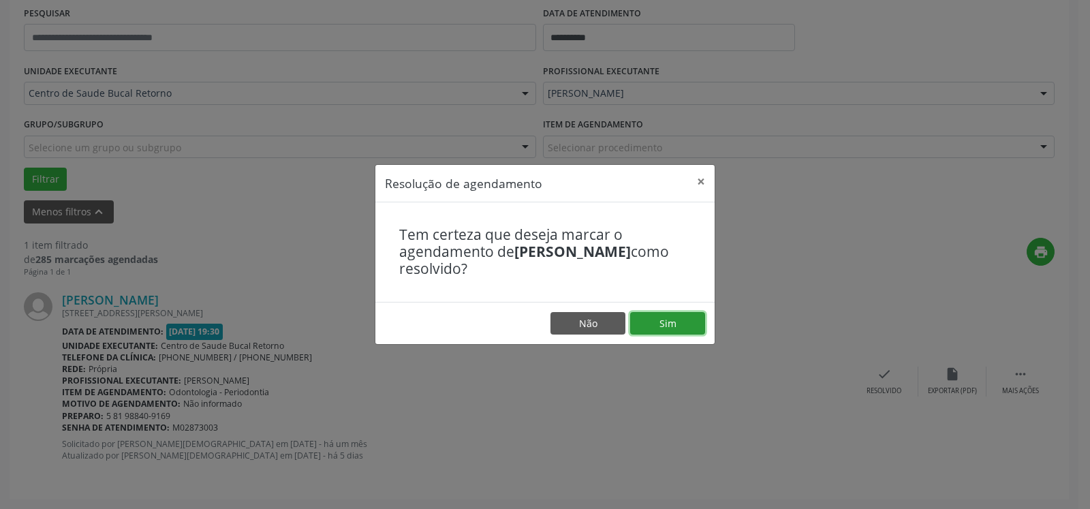
click at [678, 327] on button "Sim" at bounding box center [667, 323] width 75 height 23
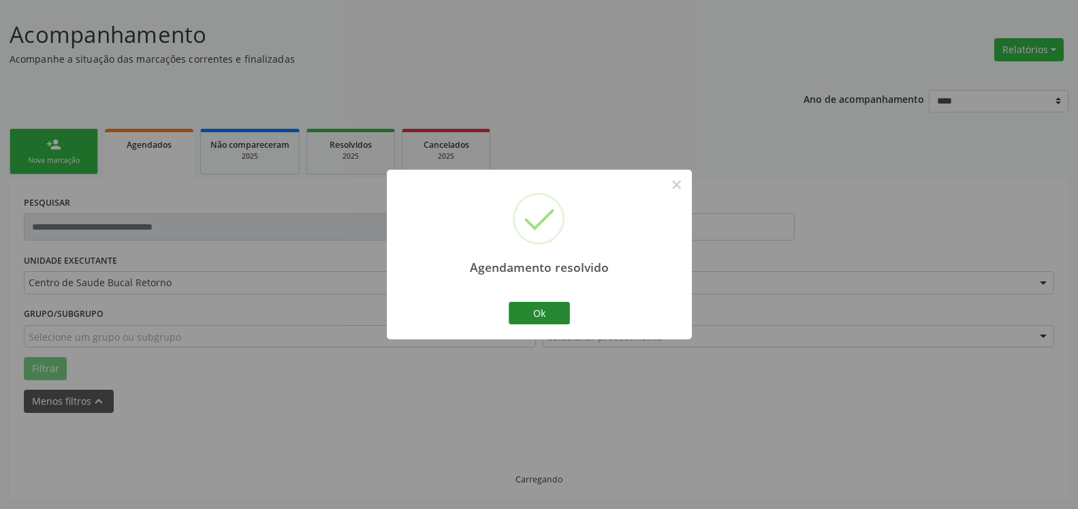
scroll to position [46, 0]
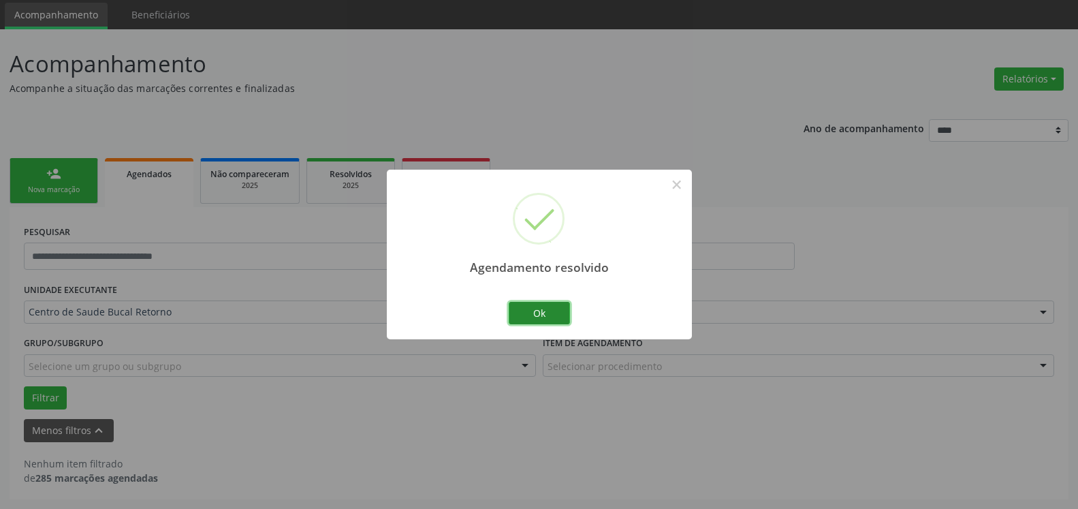
click at [550, 320] on button "Ok" at bounding box center [539, 313] width 61 height 23
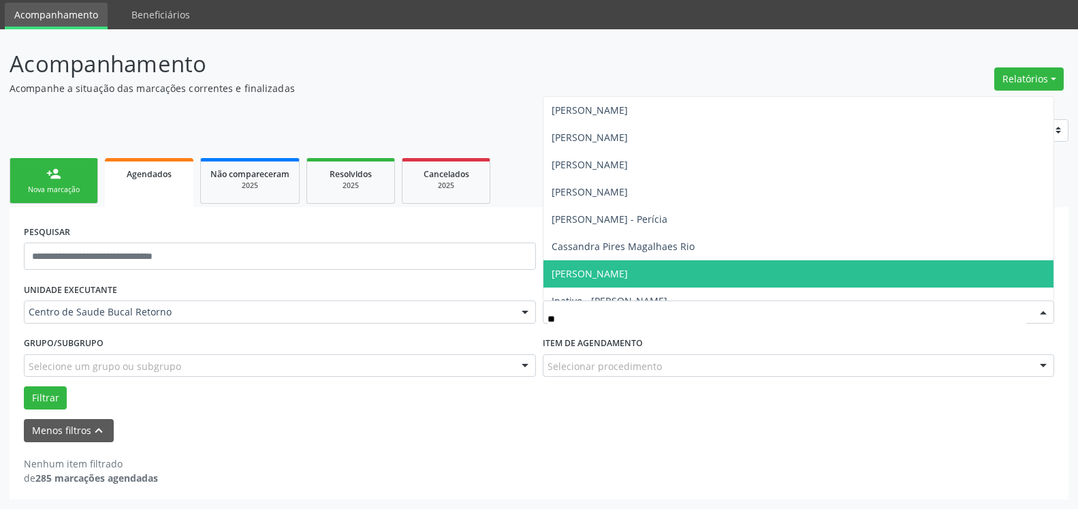
type input "***"
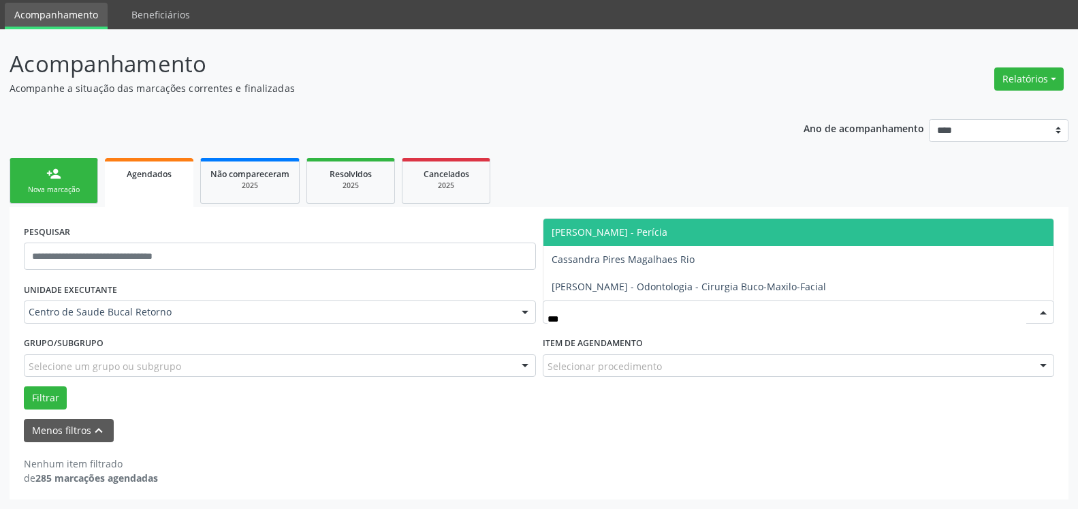
click at [600, 232] on span "[PERSON_NAME] - Perícia" at bounding box center [610, 232] width 116 height 13
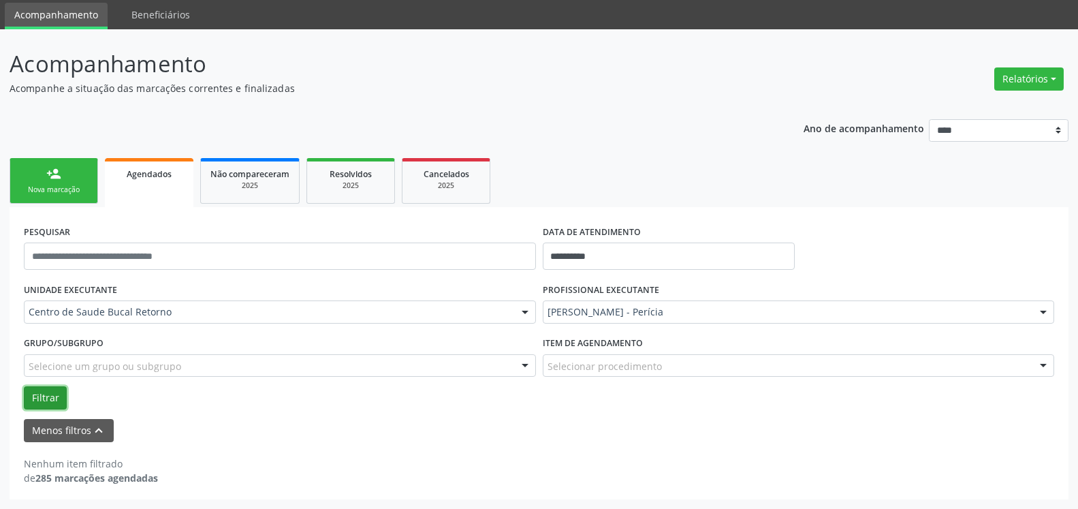
click at [42, 399] on button "Filtrar" at bounding box center [45, 397] width 43 height 23
click at [31, 406] on button "Filtrar" at bounding box center [45, 397] width 43 height 23
click at [352, 187] on div "2025" at bounding box center [351, 186] width 68 height 10
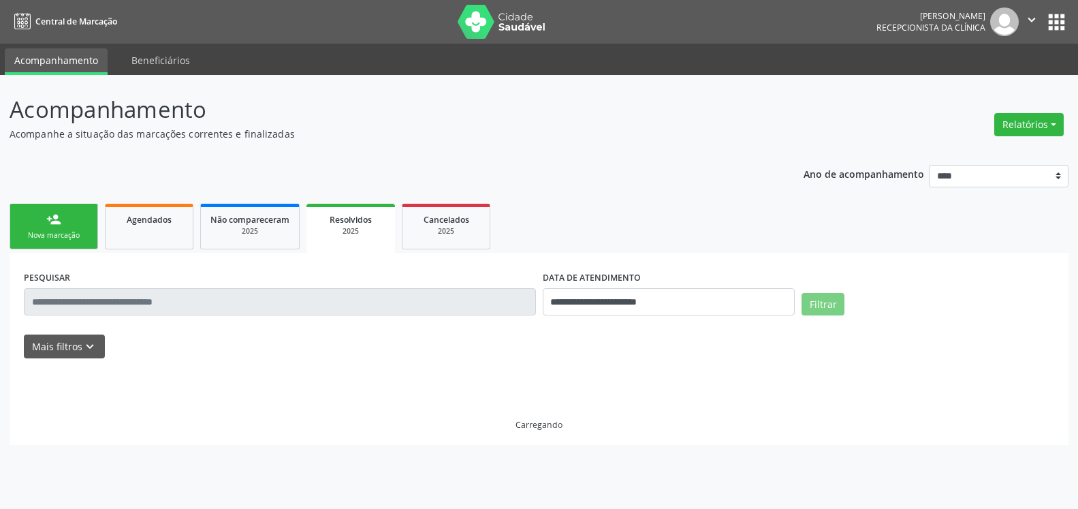
scroll to position [0, 0]
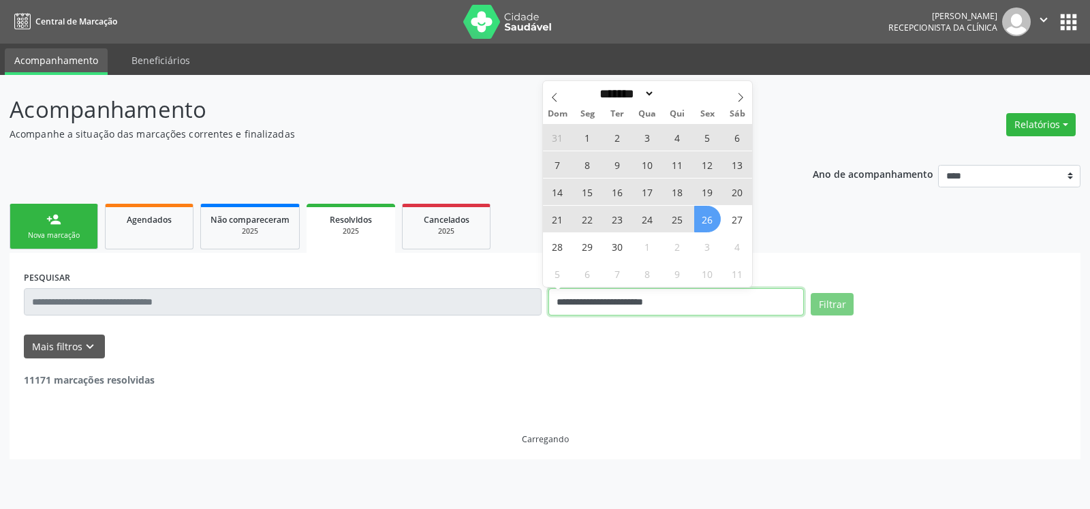
click at [706, 301] on input "**********" at bounding box center [675, 301] width 255 height 27
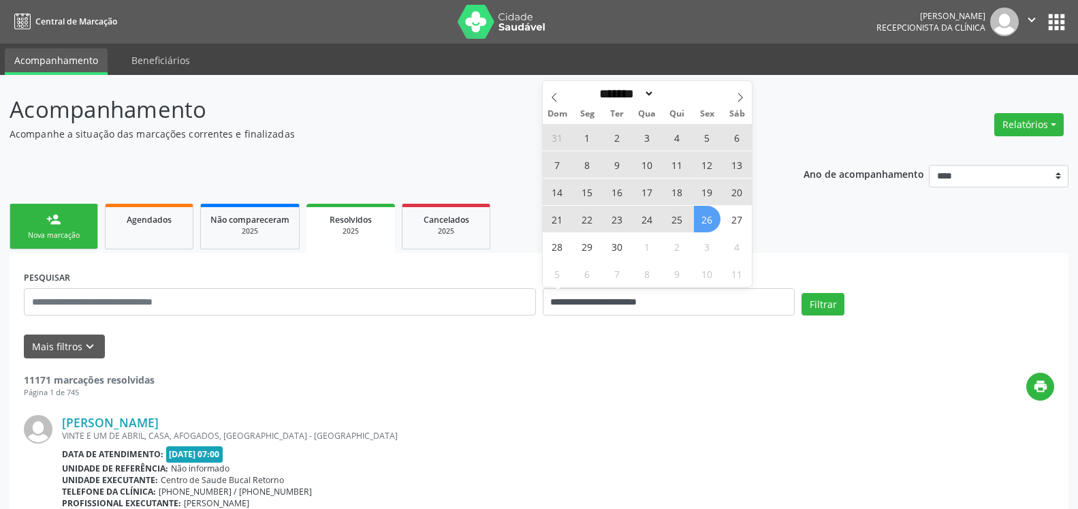
click at [618, 215] on span "23" at bounding box center [617, 219] width 27 height 27
type input "**********"
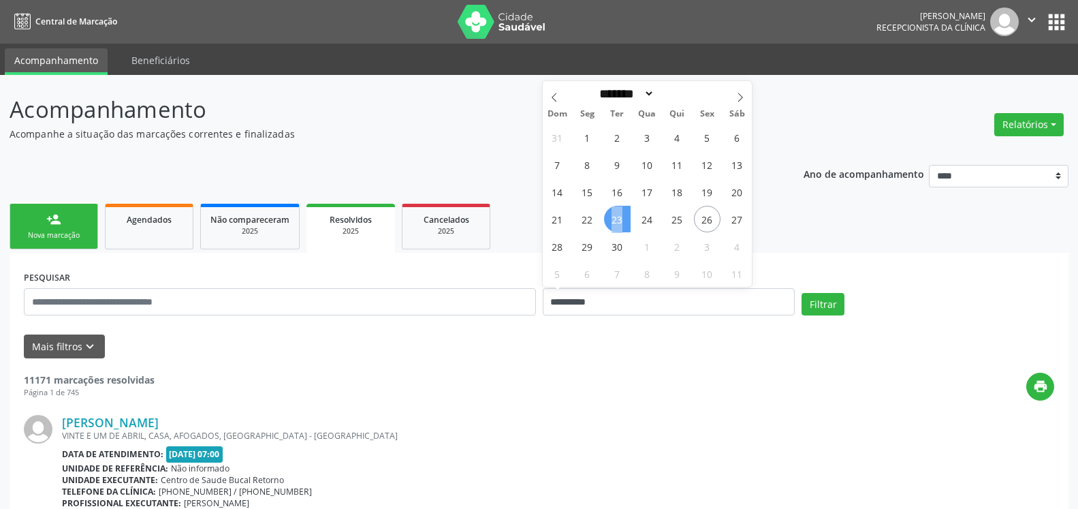
click at [618, 215] on span "23" at bounding box center [617, 219] width 27 height 27
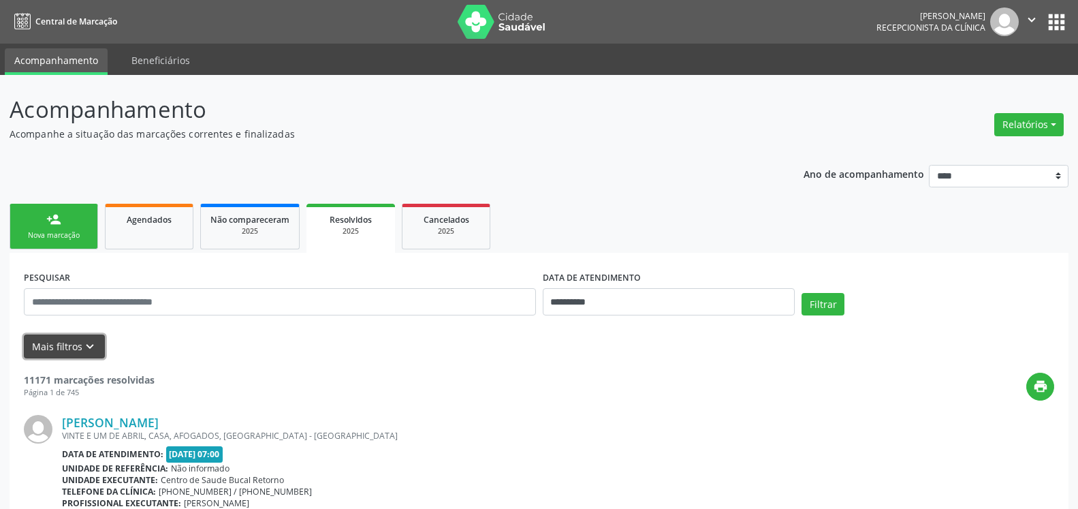
click at [87, 345] on icon "keyboard_arrow_down" at bounding box center [89, 346] width 15 height 15
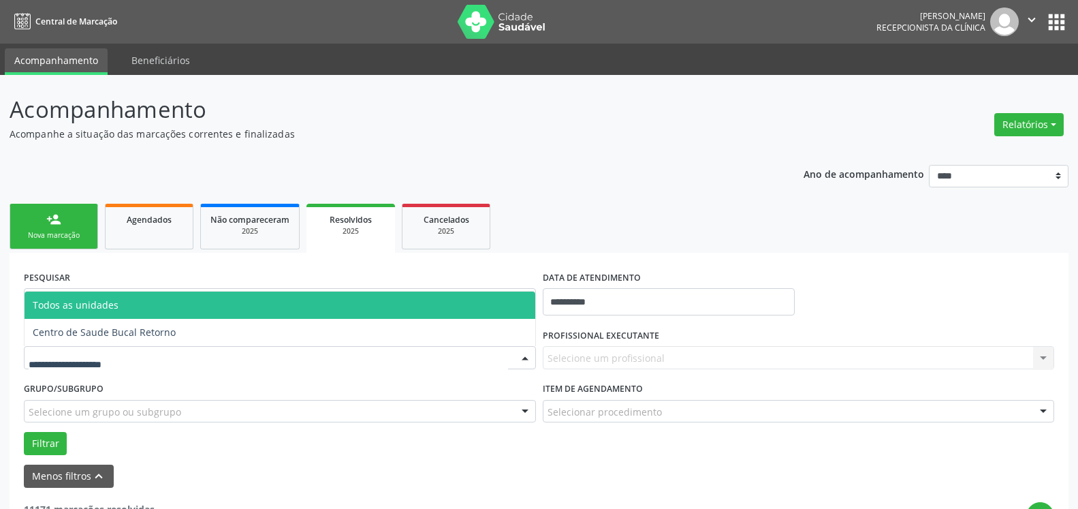
click at [148, 357] on div at bounding box center [280, 357] width 512 height 23
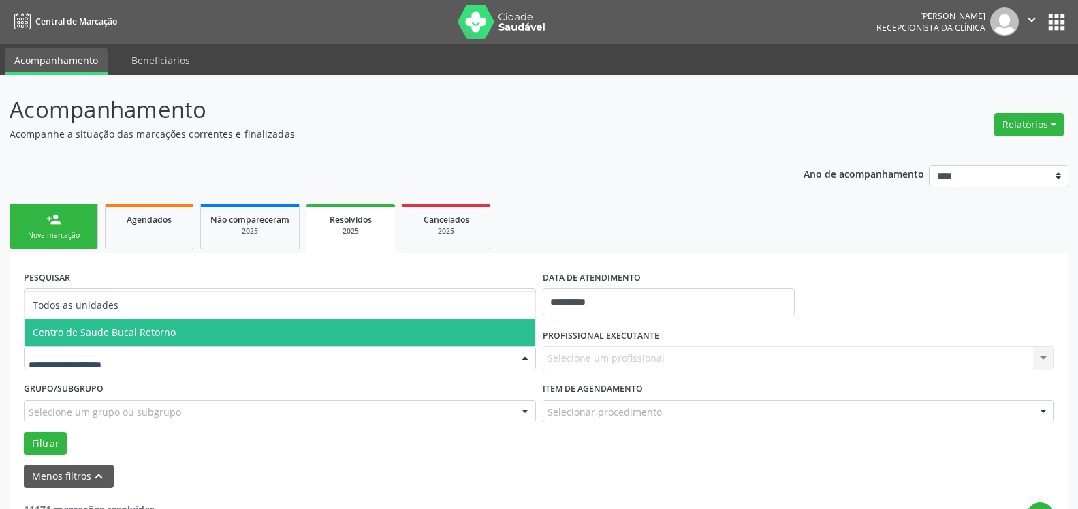
click at [361, 332] on span "Centro de Saude Bucal Retorno" at bounding box center [280, 332] width 511 height 27
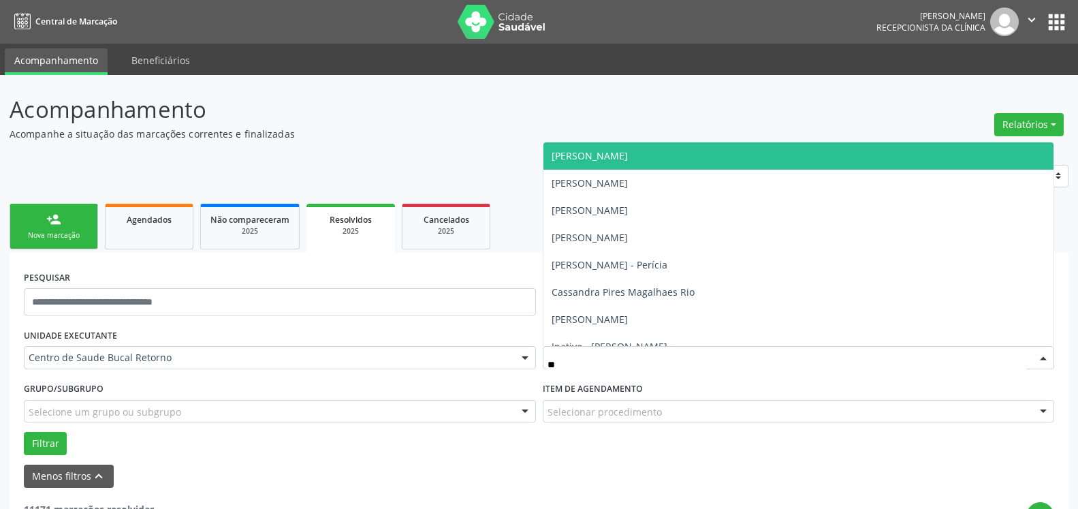
type input "***"
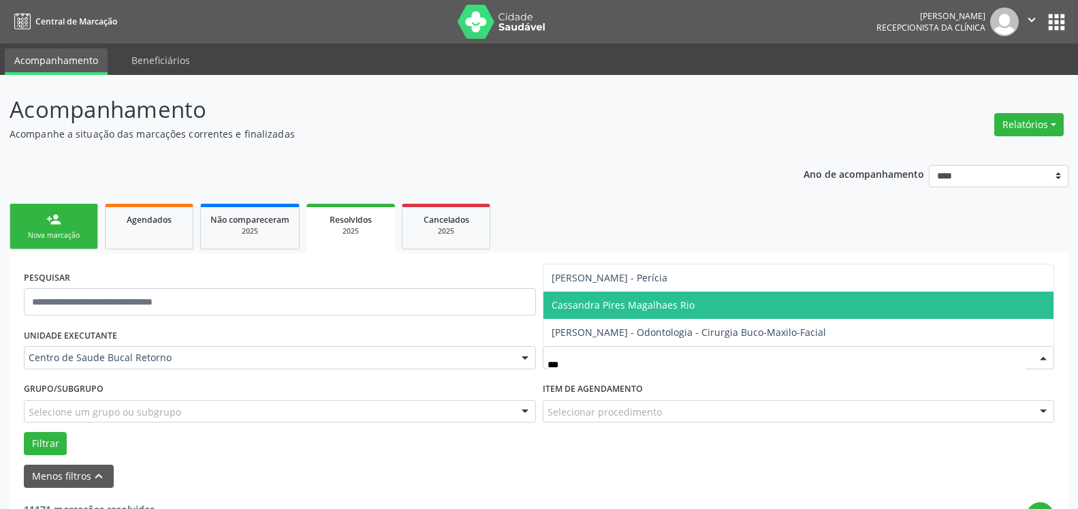
click at [663, 305] on span "Cassandra Pires Magalhaes Rio" at bounding box center [623, 304] width 143 height 13
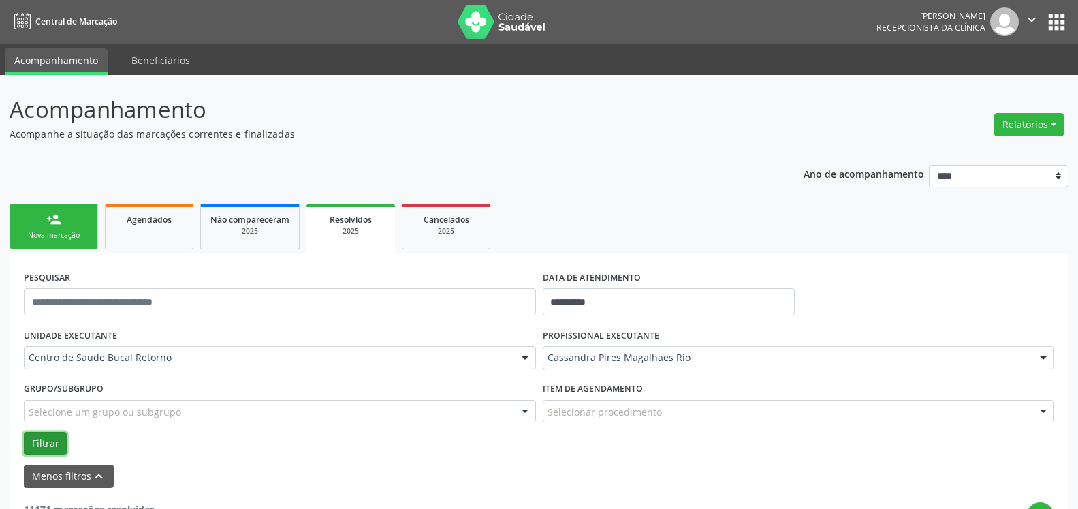
click at [46, 446] on button "Filtrar" at bounding box center [45, 443] width 43 height 23
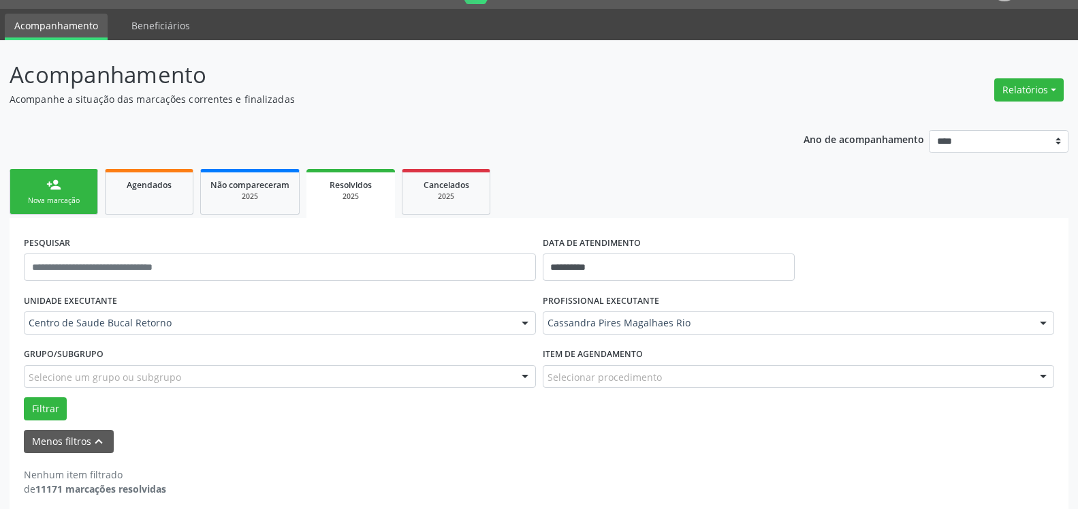
scroll to position [46, 0]
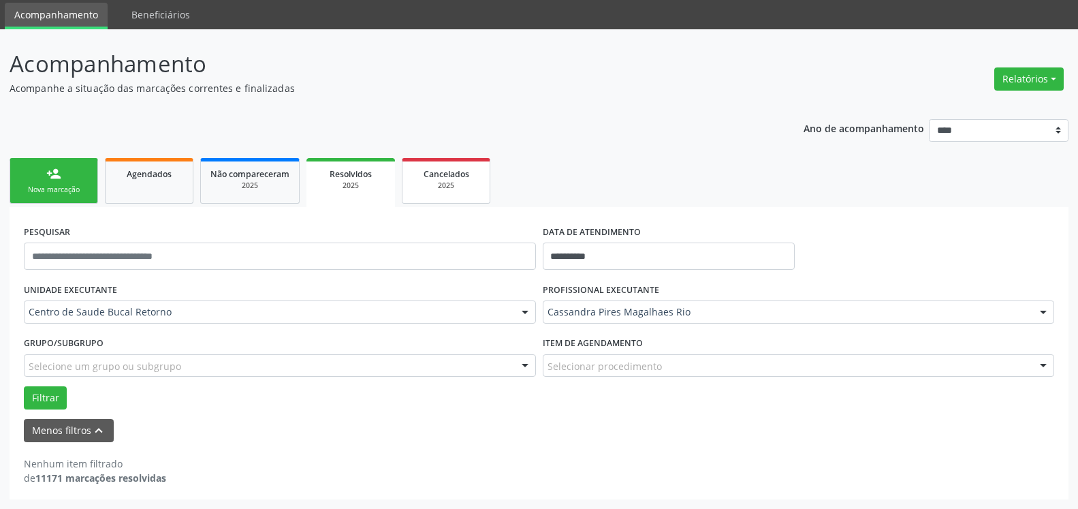
click at [447, 187] on div "2025" at bounding box center [446, 186] width 68 height 10
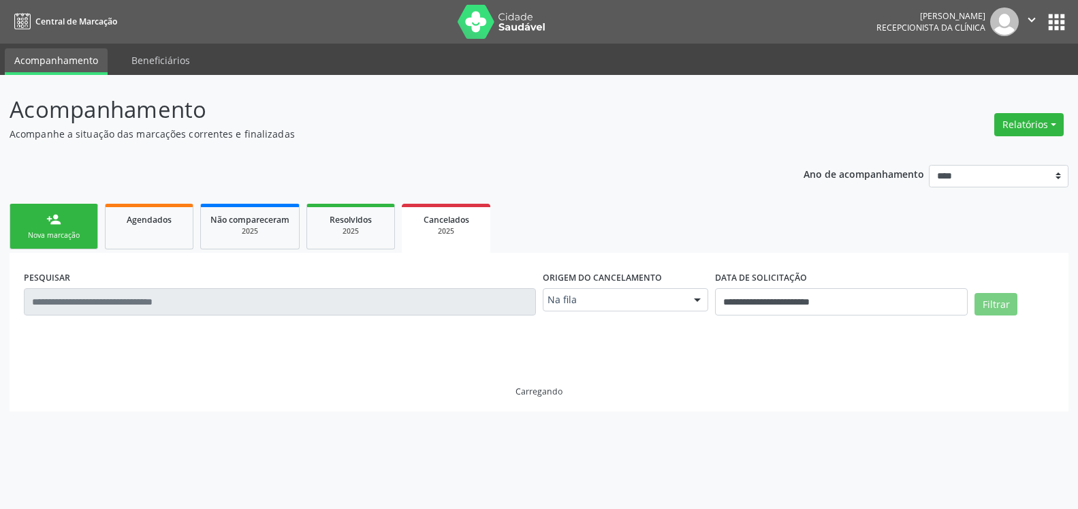
scroll to position [0, 0]
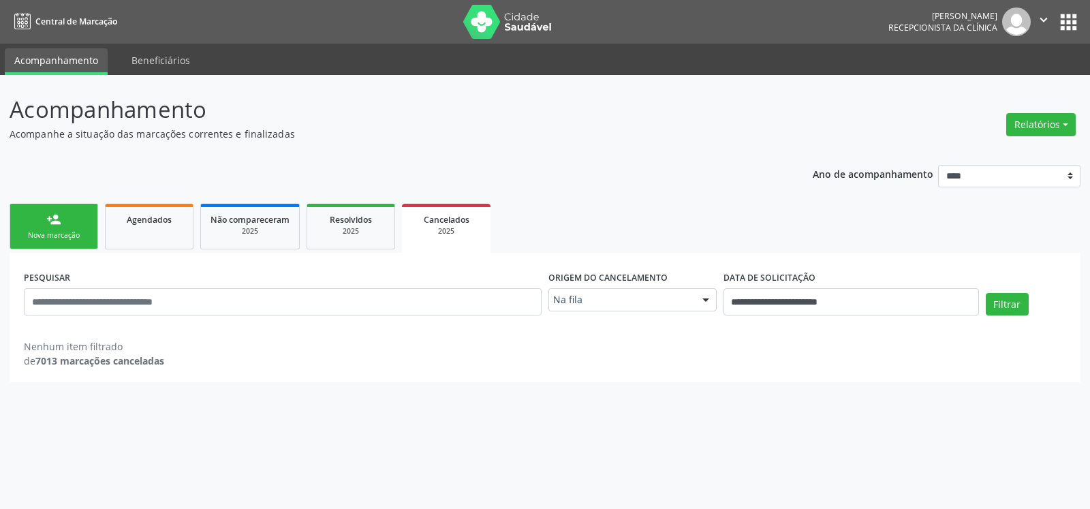
click at [709, 297] on div at bounding box center [706, 300] width 20 height 23
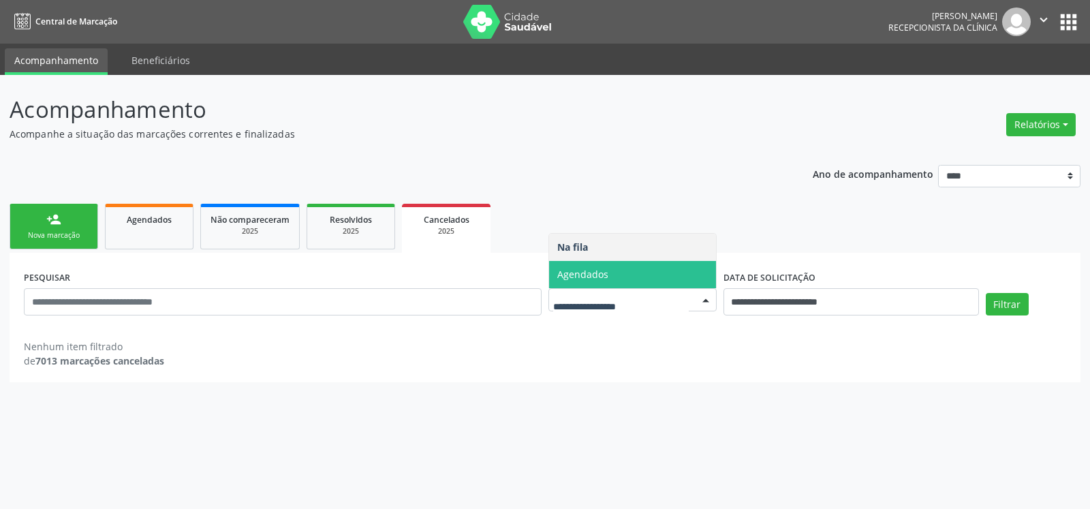
click at [692, 271] on span "Agendados" at bounding box center [632, 274] width 167 height 27
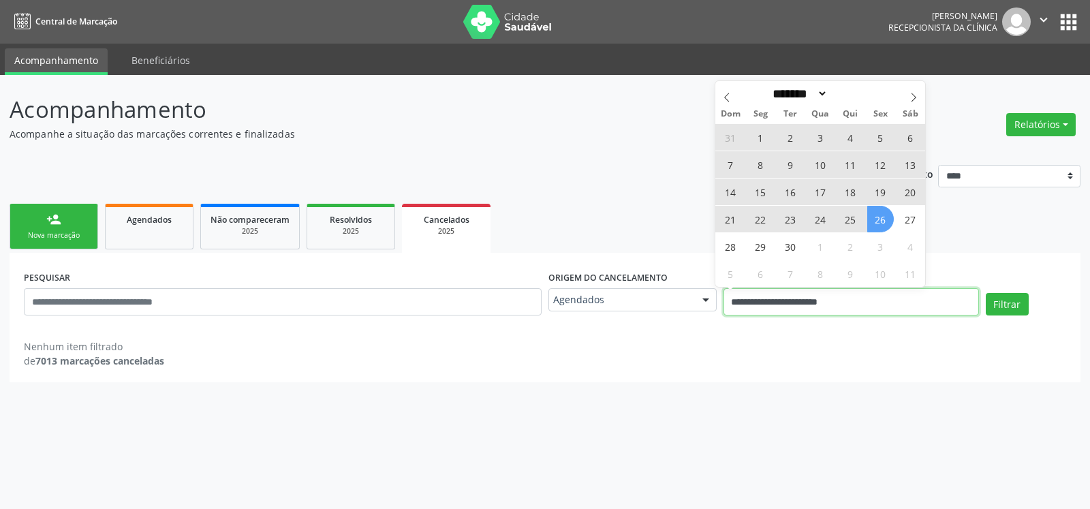
click at [777, 306] on input "**********" at bounding box center [851, 301] width 255 height 27
click at [794, 220] on span "23" at bounding box center [790, 219] width 27 height 27
type input "**********"
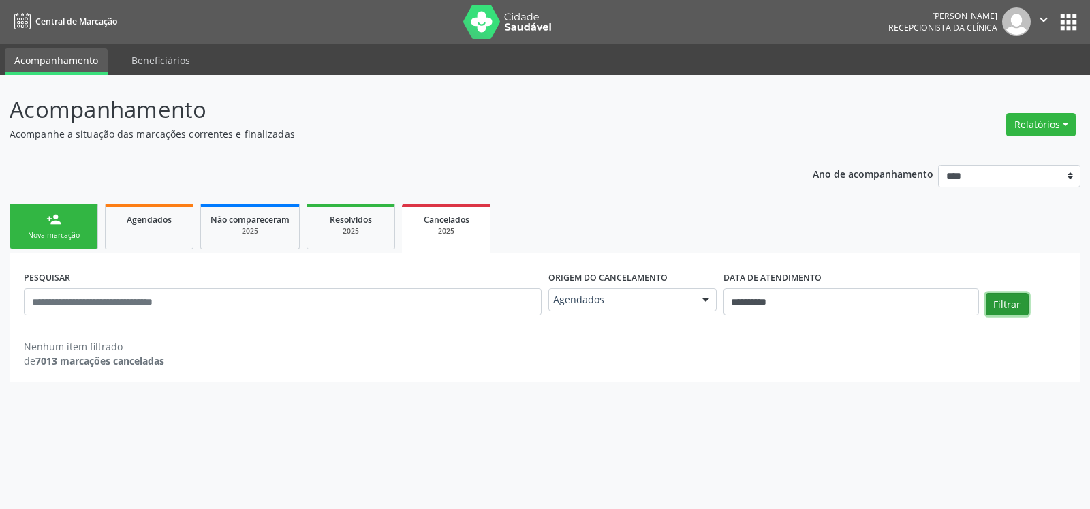
click at [1021, 301] on button "Filtrar" at bounding box center [1007, 304] width 43 height 23
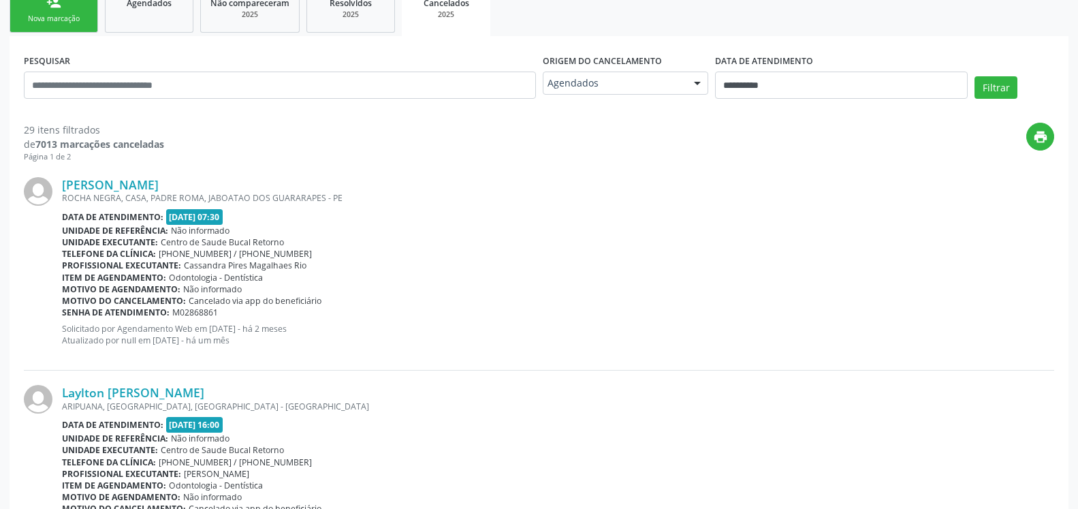
scroll to position [208, 0]
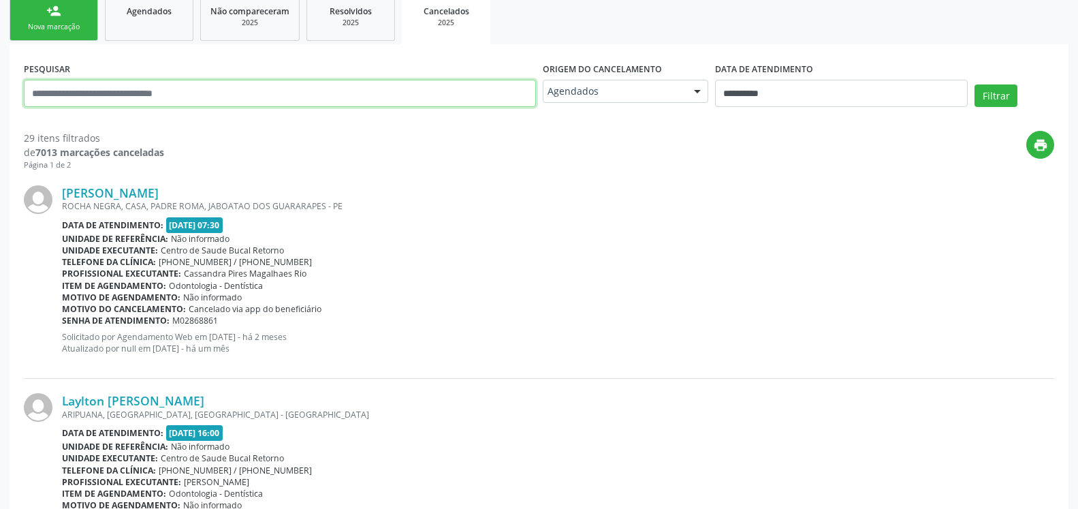
click at [204, 88] on input "text" at bounding box center [280, 93] width 512 height 27
type input "**********"
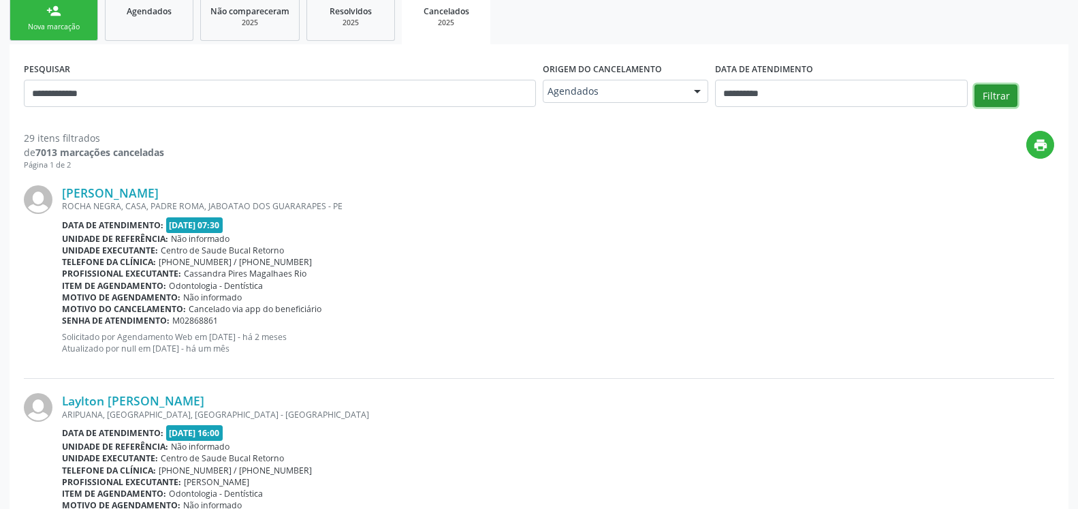
click at [1000, 92] on button "Filtrar" at bounding box center [996, 95] width 43 height 23
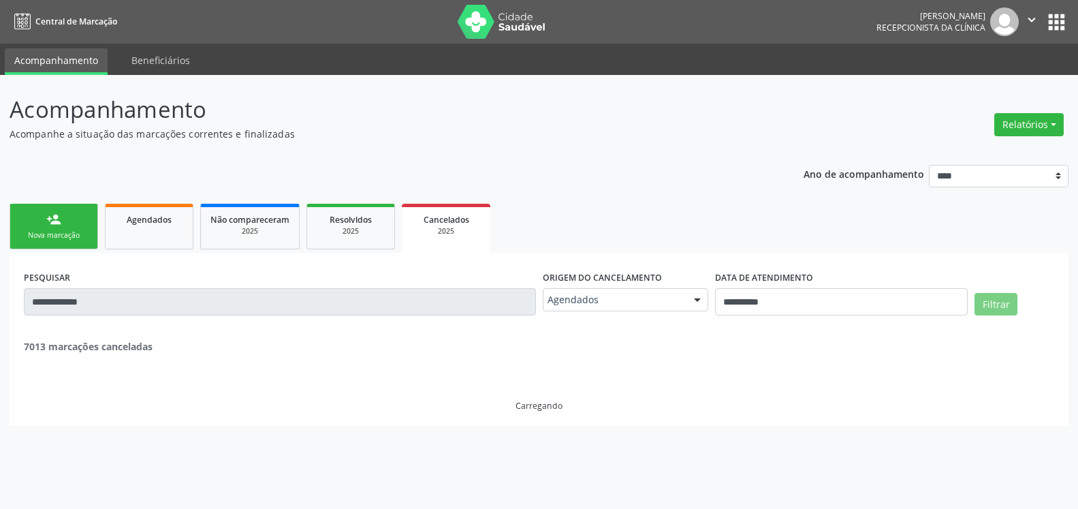
scroll to position [0, 0]
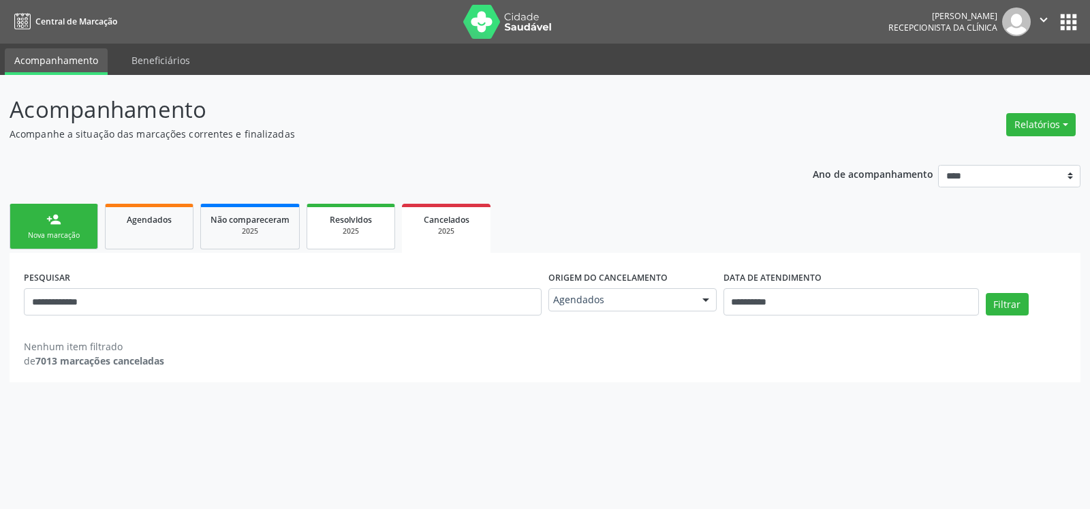
click at [364, 236] on div "2025" at bounding box center [351, 231] width 68 height 10
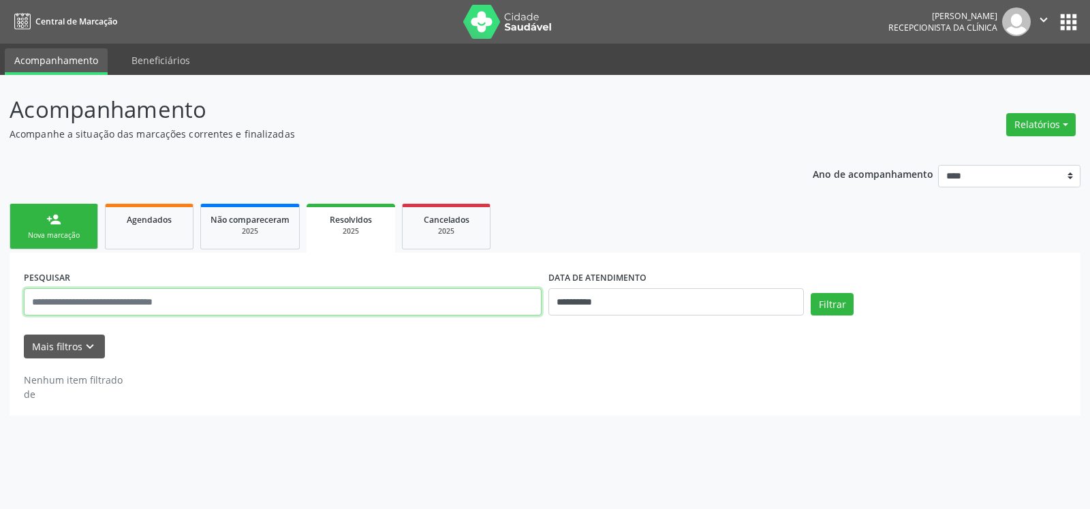
click at [359, 302] on input "text" at bounding box center [283, 301] width 518 height 27
type input "**********"
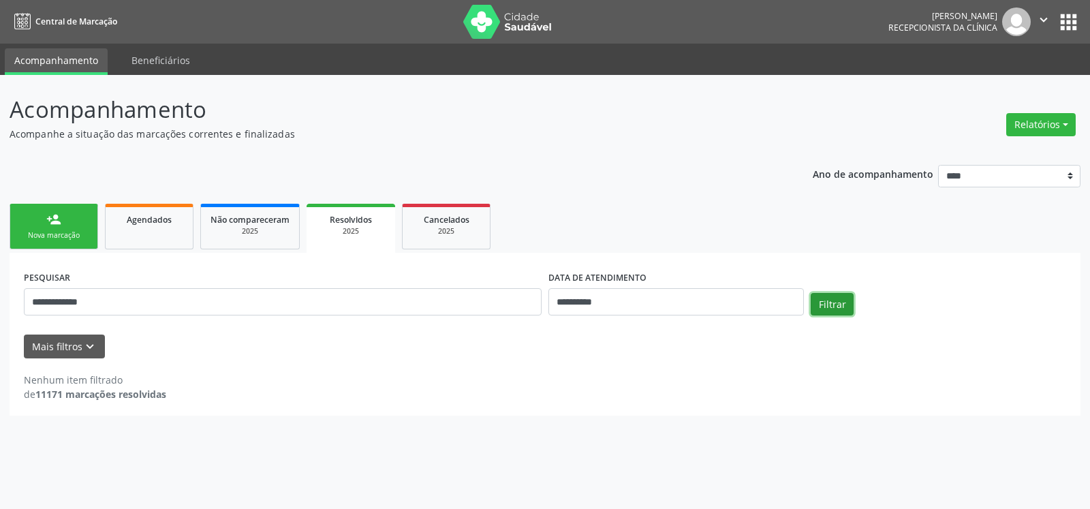
click at [828, 303] on button "Filtrar" at bounding box center [832, 304] width 43 height 23
click at [264, 224] on span "Não compareceram" at bounding box center [250, 220] width 79 height 12
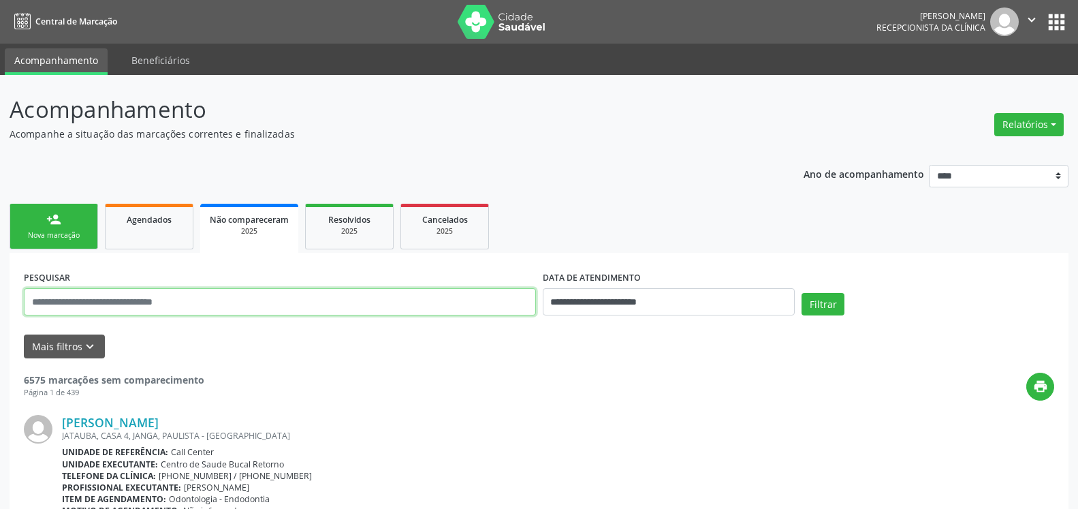
click at [264, 309] on input "text" at bounding box center [280, 301] width 512 height 27
type input "**********"
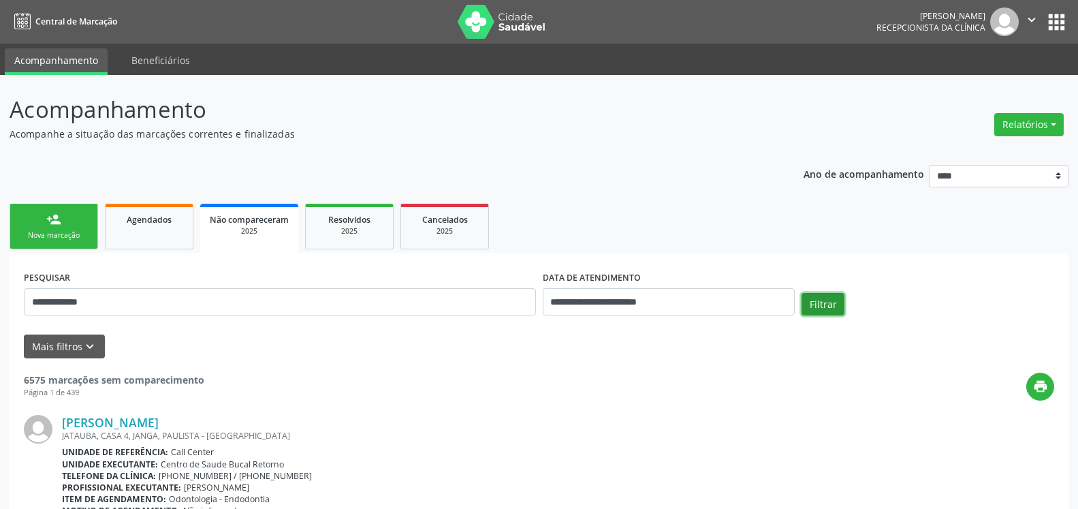
click at [820, 301] on button "Filtrar" at bounding box center [823, 304] width 43 height 23
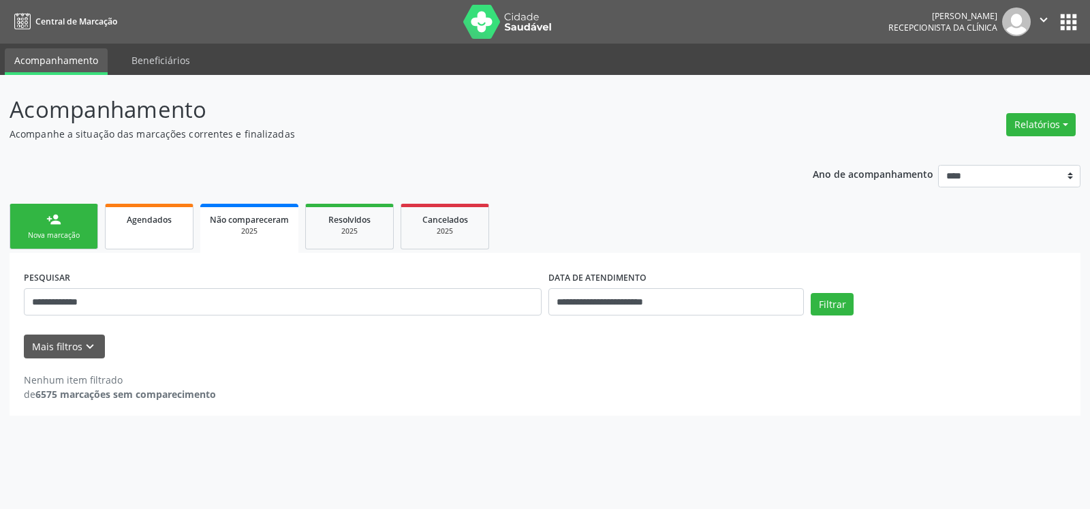
click at [160, 228] on link "Agendados" at bounding box center [149, 227] width 89 height 46
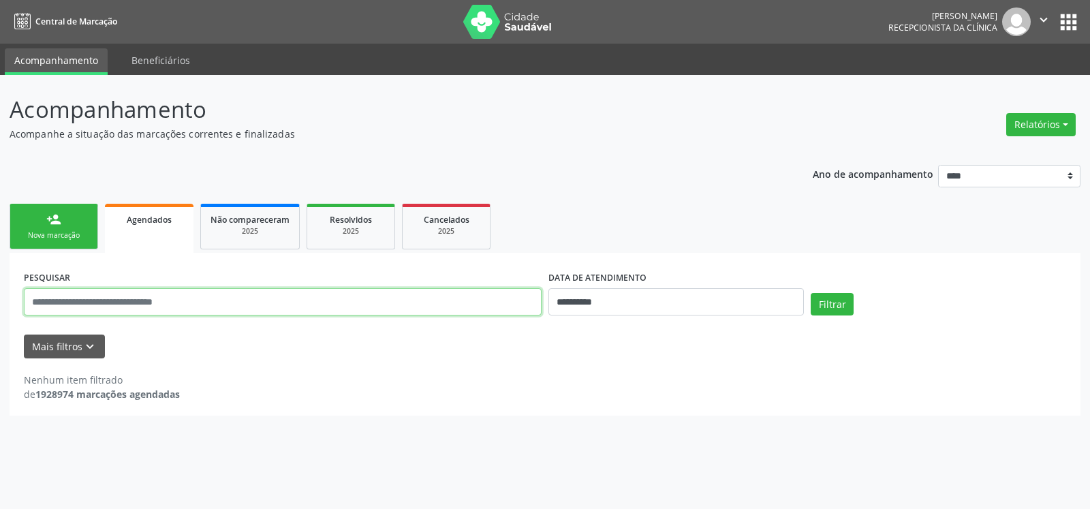
click at [183, 300] on input "text" at bounding box center [283, 301] width 518 height 27
type input "**********"
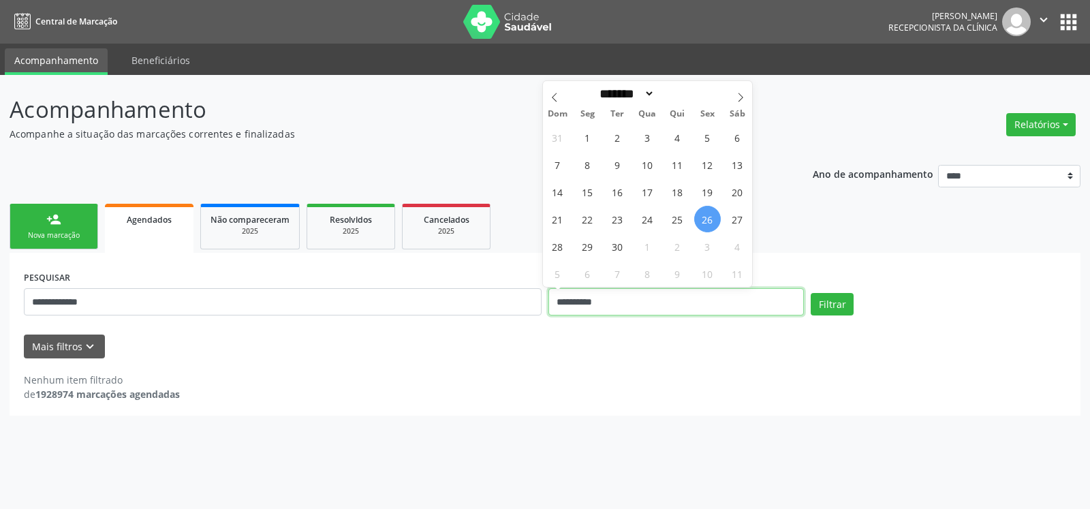
click at [700, 306] on input "**********" at bounding box center [675, 301] width 255 height 27
click at [610, 214] on span "23" at bounding box center [617, 219] width 27 height 27
type input "**********"
click at [610, 214] on span "23" at bounding box center [617, 219] width 27 height 27
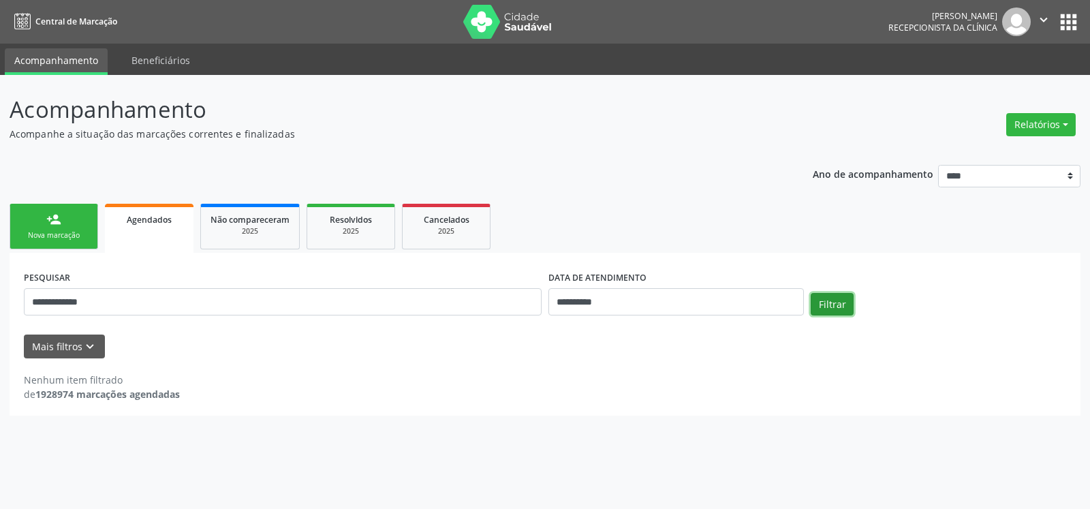
click at [839, 305] on button "Filtrar" at bounding box center [832, 304] width 43 height 23
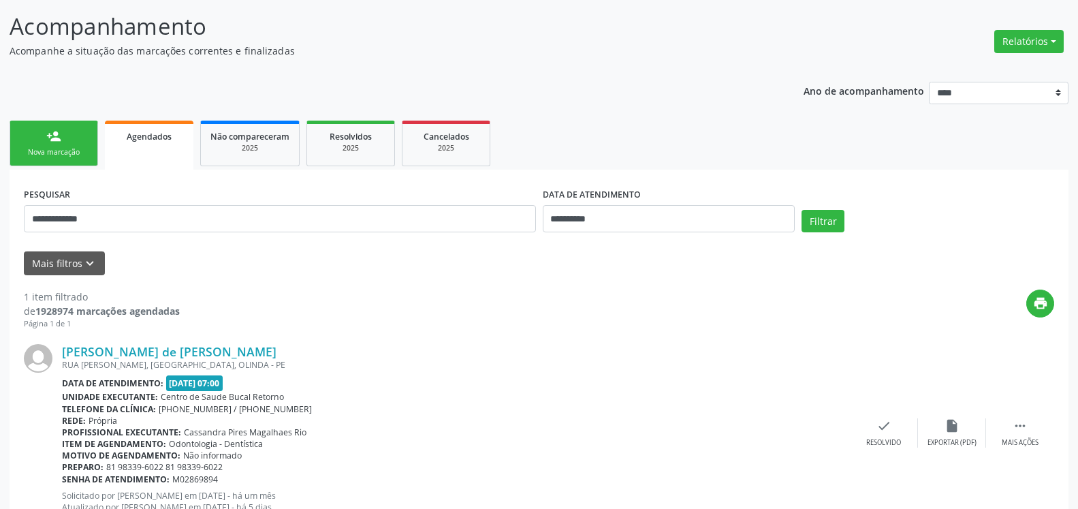
scroll to position [135, 0]
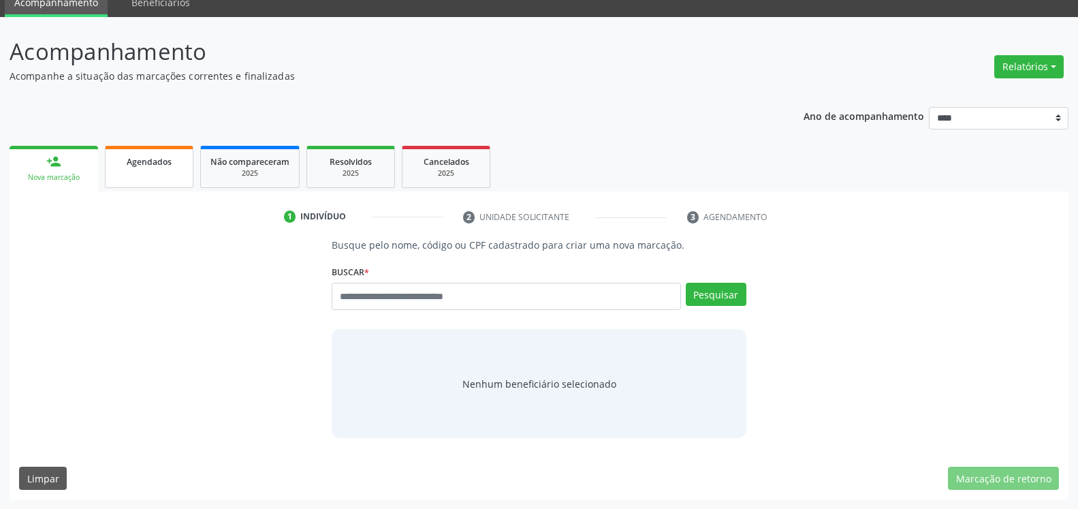
scroll to position [58, 0]
click at [152, 162] on span "Agendados" at bounding box center [149, 162] width 45 height 12
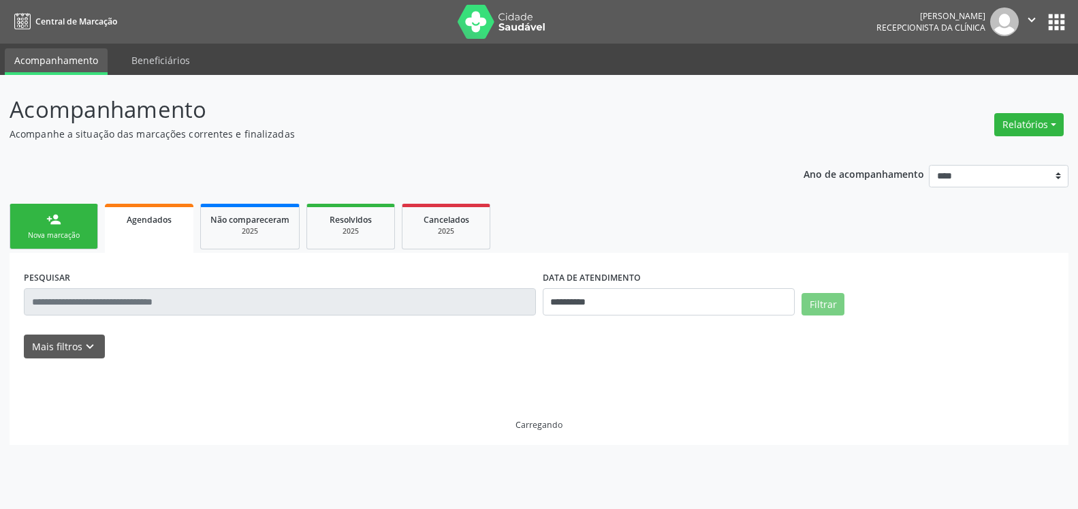
scroll to position [0, 0]
click at [619, 306] on input "**********" at bounding box center [675, 301] width 255 height 27
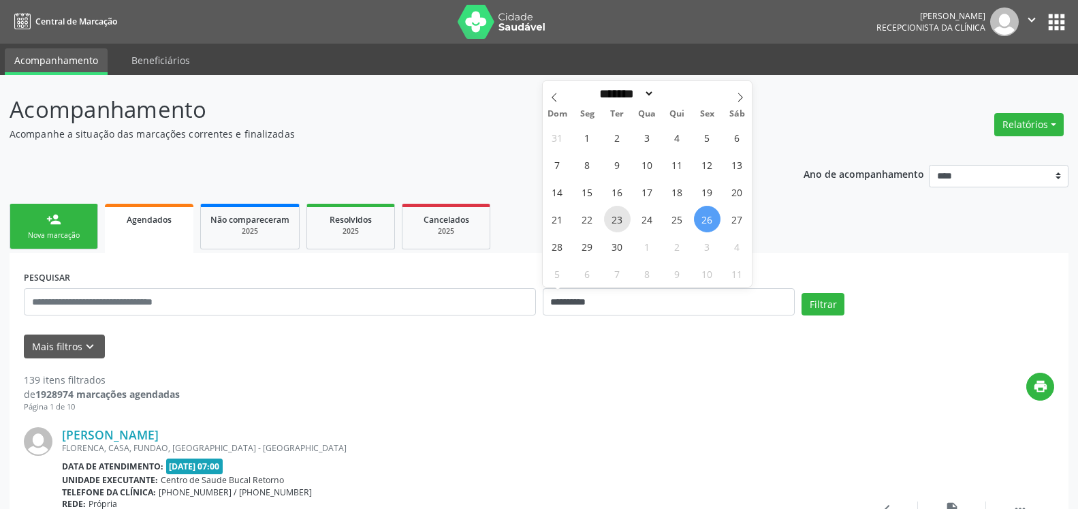
click at [615, 217] on span "23" at bounding box center [617, 219] width 27 height 27
type input "**********"
click at [615, 217] on span "23" at bounding box center [617, 219] width 27 height 27
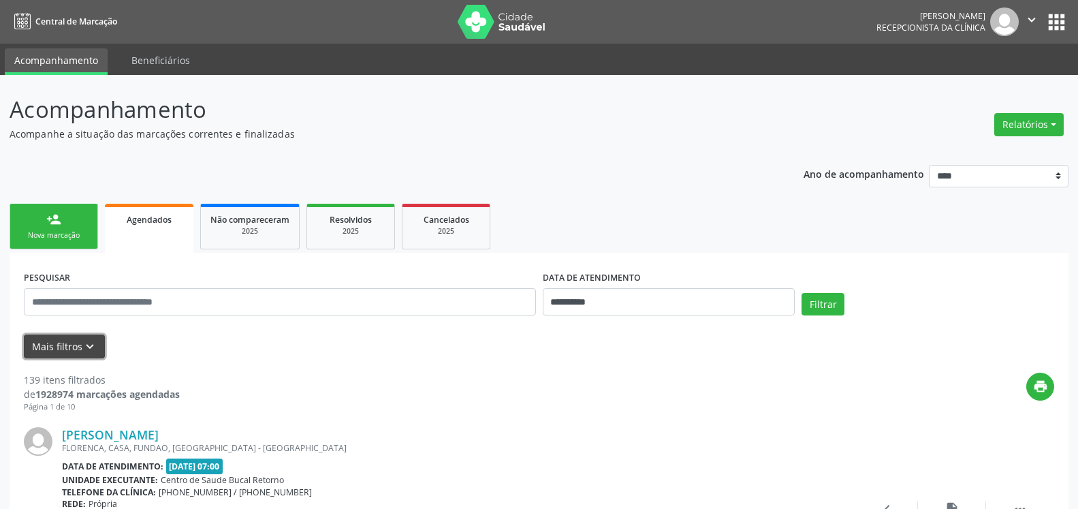
click at [89, 344] on icon "keyboard_arrow_down" at bounding box center [89, 346] width 15 height 15
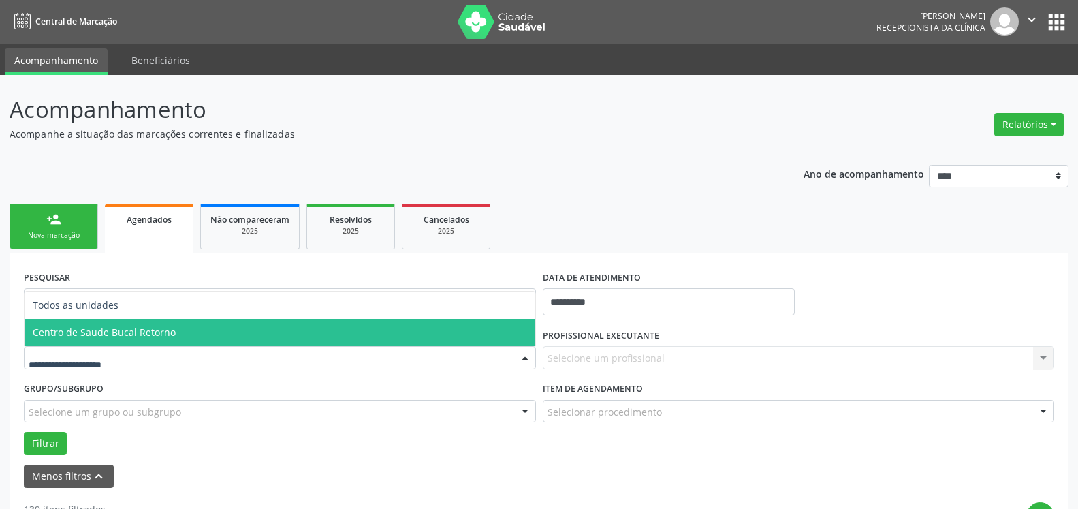
click at [177, 336] on span "Centro de Saude Bucal Retorno" at bounding box center [280, 332] width 511 height 27
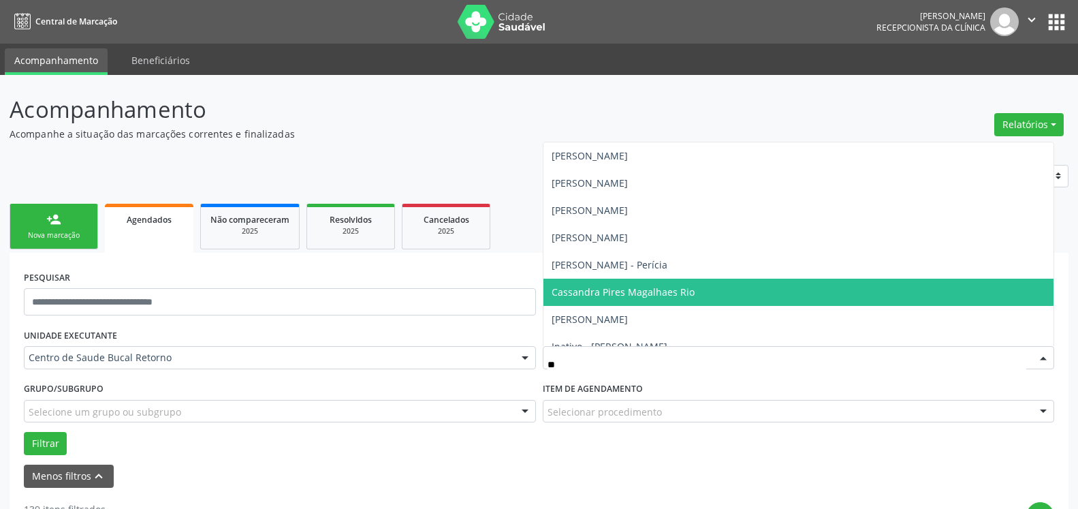
click at [659, 300] on span "Cassandra Pires Magalhaes Rio" at bounding box center [799, 292] width 511 height 27
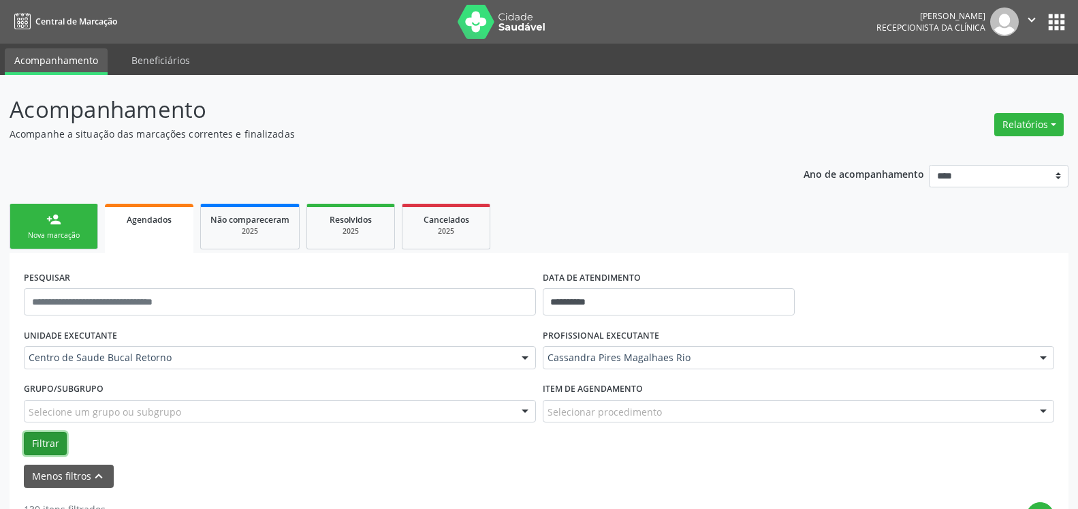
click at [57, 448] on button "Filtrar" at bounding box center [45, 443] width 43 height 23
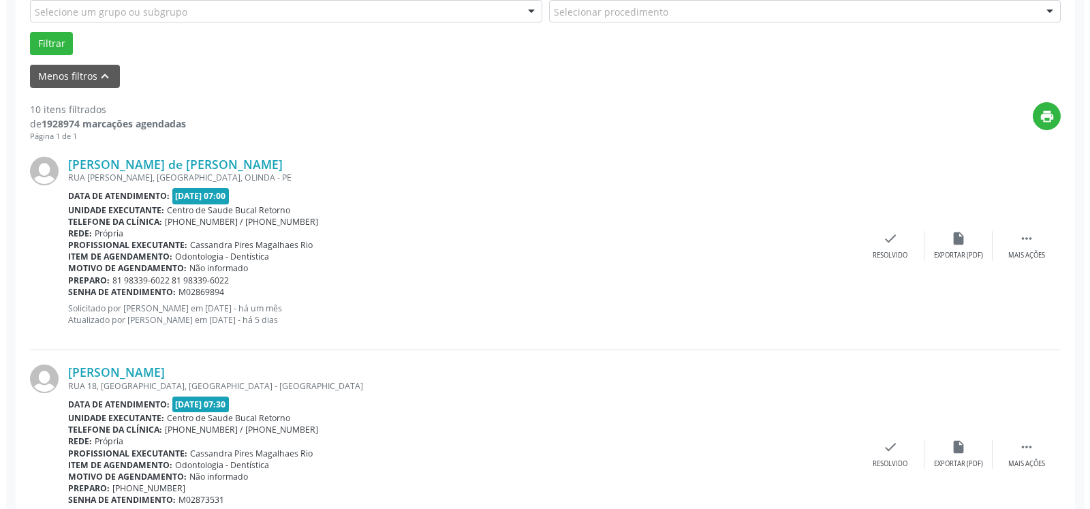
scroll to position [417, 0]
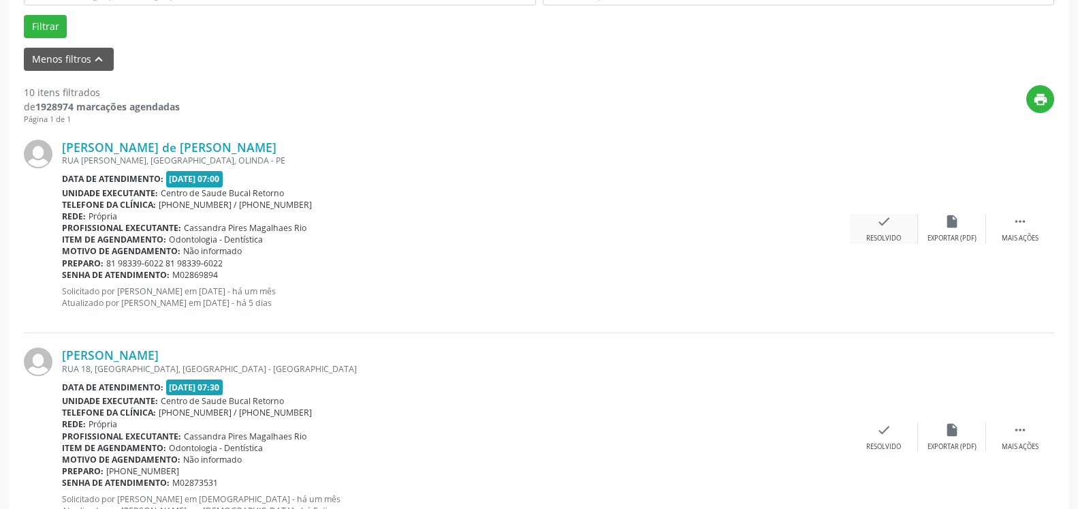
click at [883, 223] on icon "check" at bounding box center [884, 221] width 15 height 15
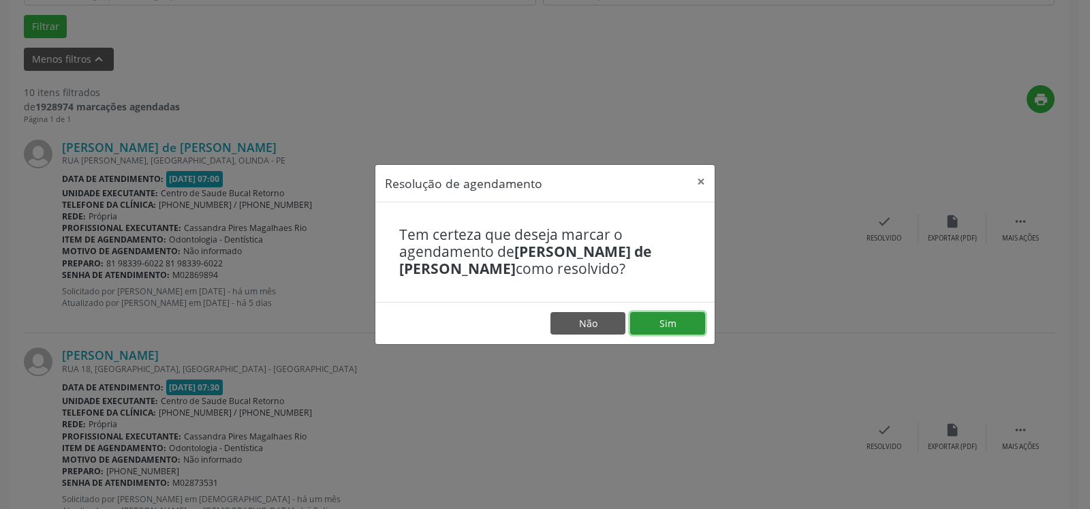
click at [670, 324] on button "Sim" at bounding box center [667, 323] width 75 height 23
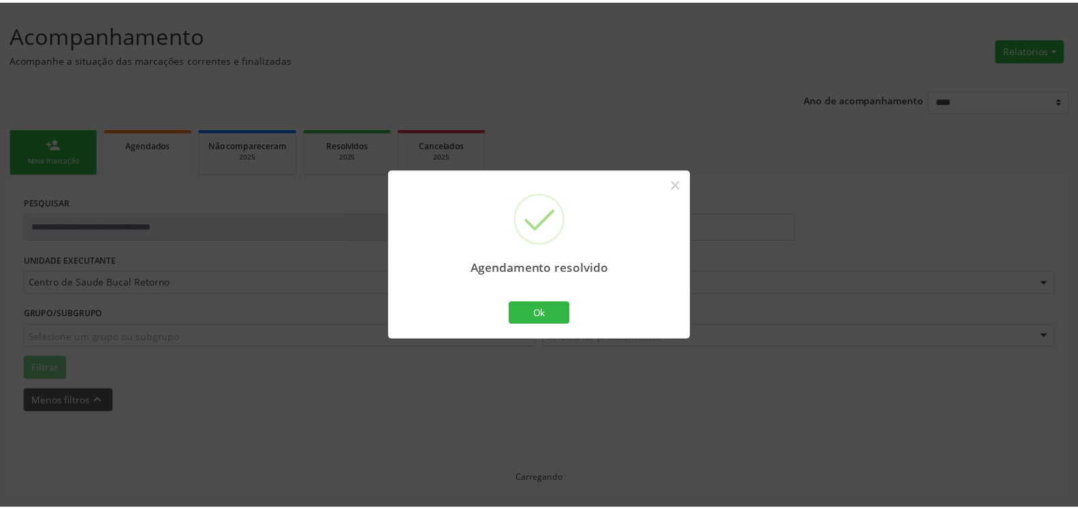
scroll to position [75, 0]
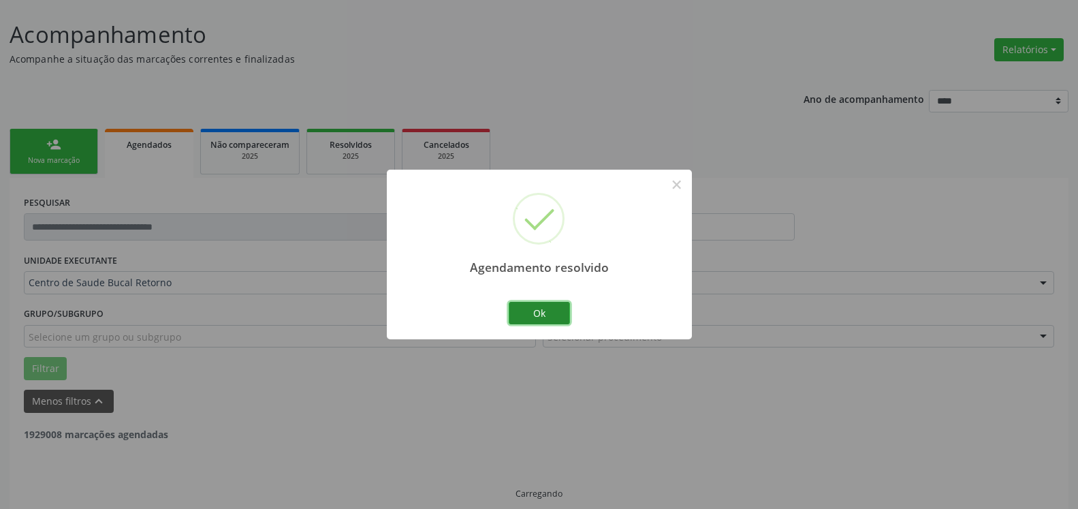
click at [535, 316] on button "Ok" at bounding box center [539, 313] width 61 height 23
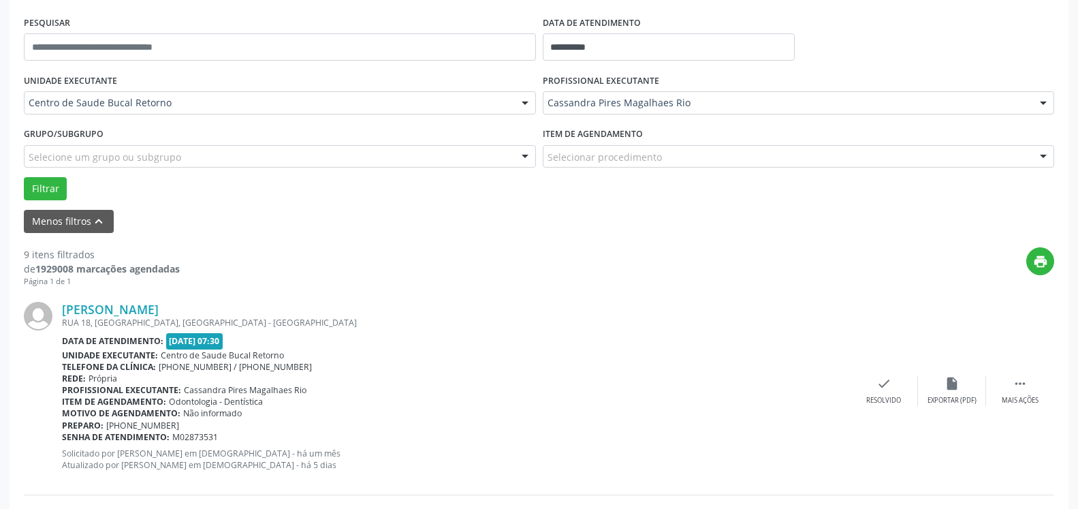
scroll to position [283, 0]
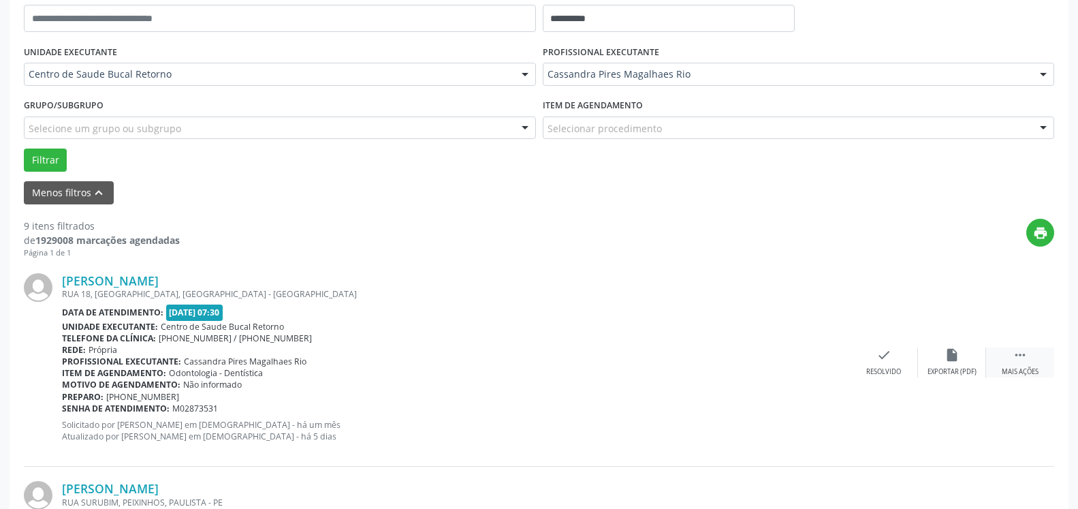
click at [1023, 356] on icon "" at bounding box center [1020, 354] width 15 height 15
click at [945, 362] on icon "alarm_off" at bounding box center [952, 354] width 15 height 15
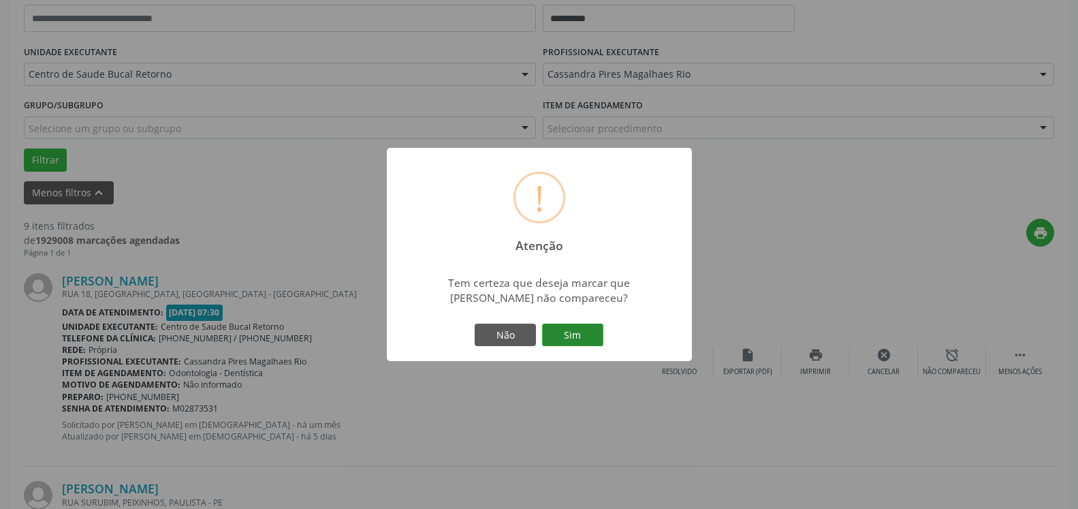
click at [590, 335] on button "Sim" at bounding box center [572, 335] width 61 height 23
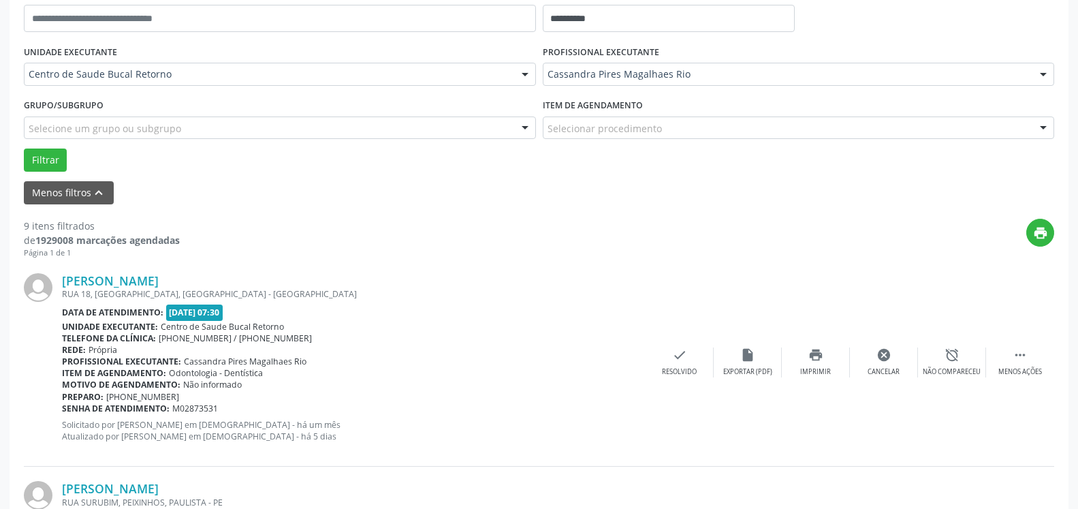
scroll to position [89, 0]
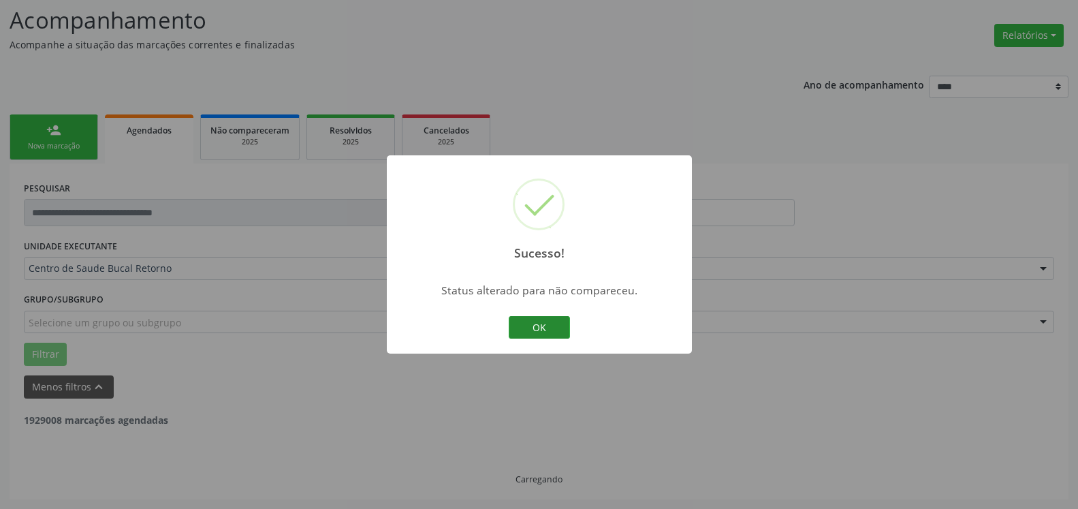
click at [552, 326] on button "OK" at bounding box center [539, 327] width 61 height 23
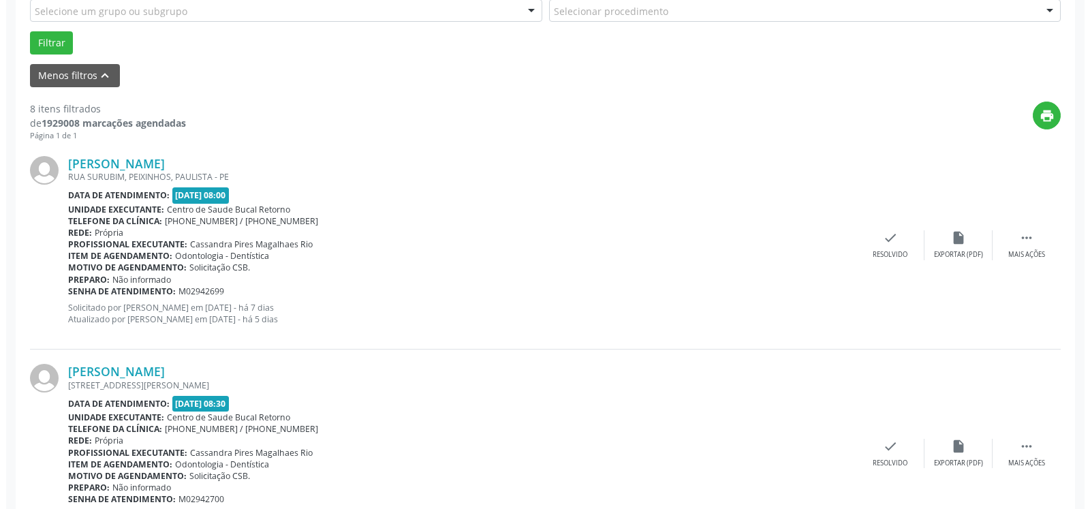
scroll to position [437, 0]
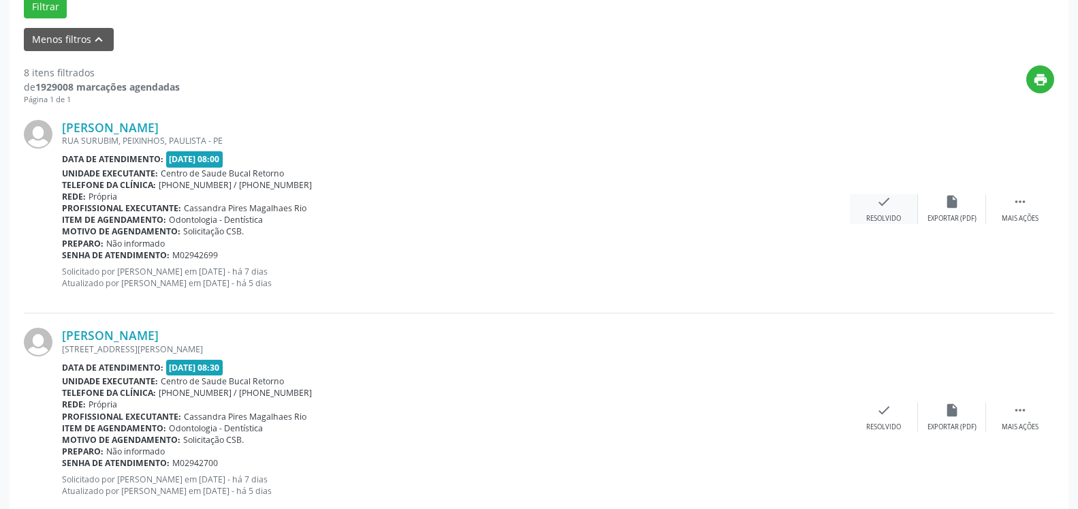
click at [890, 205] on icon "check" at bounding box center [884, 201] width 15 height 15
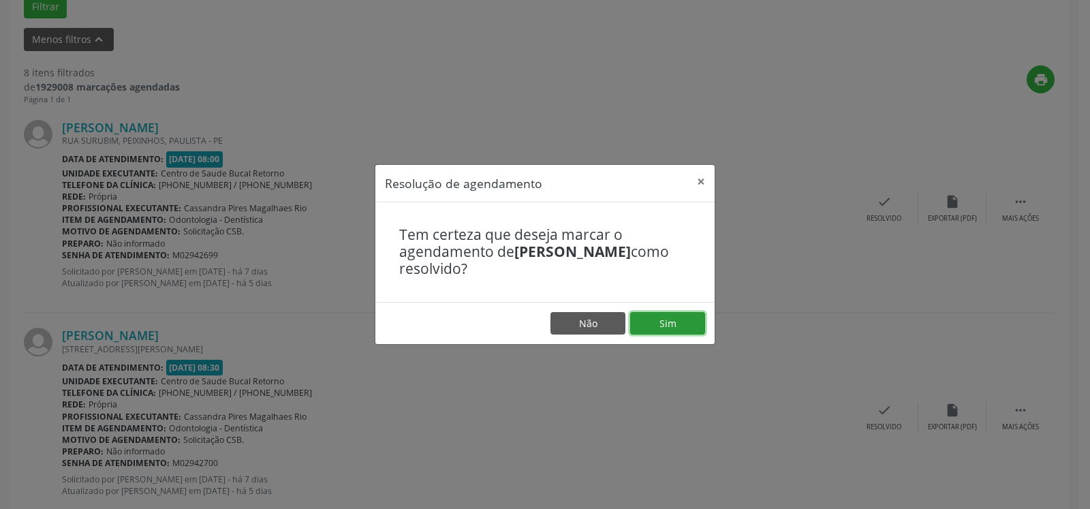
click at [685, 325] on button "Sim" at bounding box center [667, 323] width 75 height 23
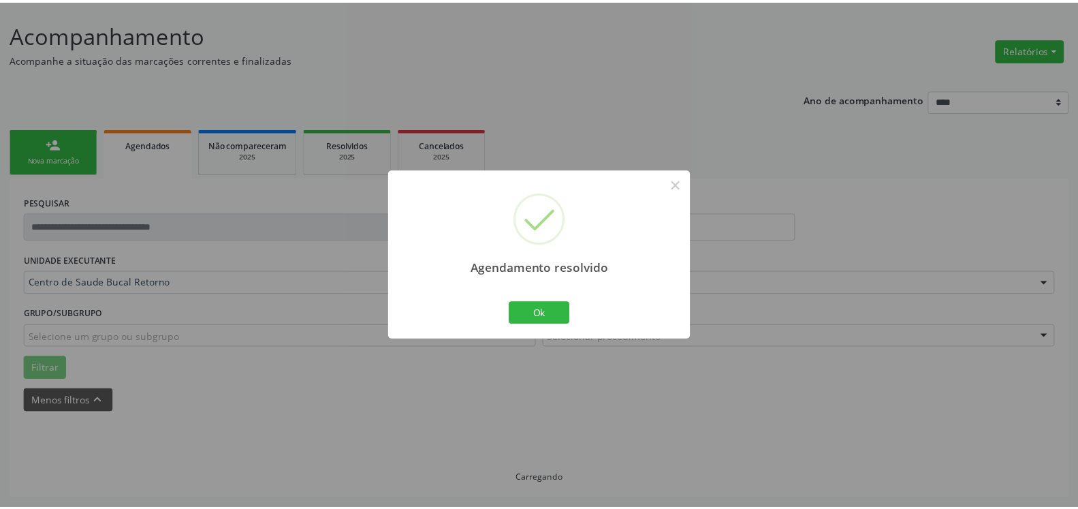
scroll to position [75, 0]
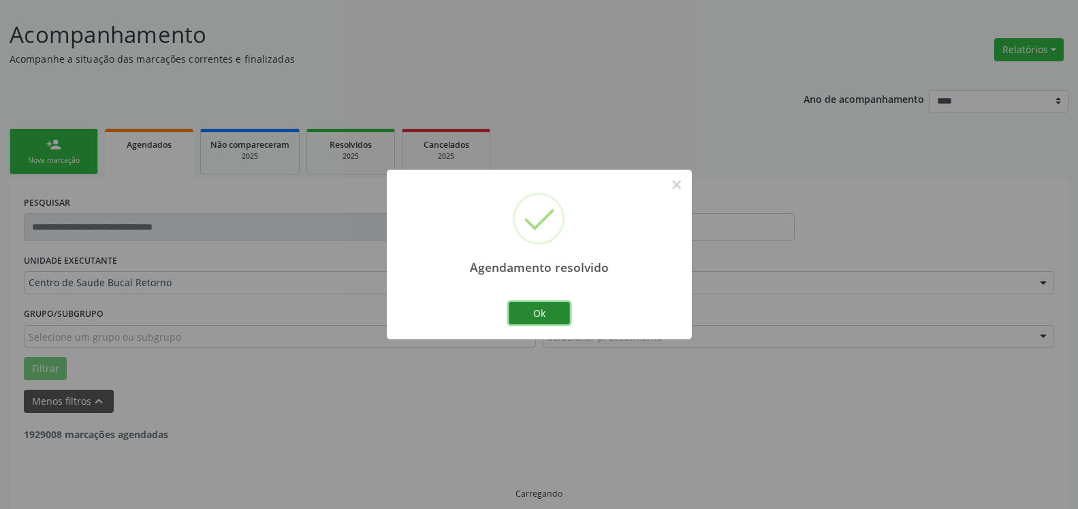
click at [549, 311] on button "Ok" at bounding box center [539, 313] width 61 height 23
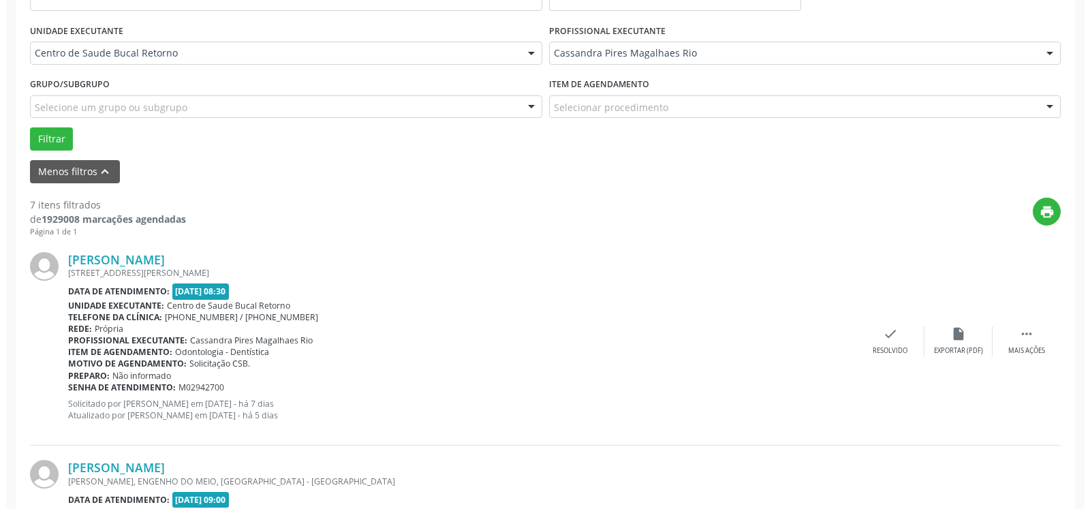
scroll to position [353, 0]
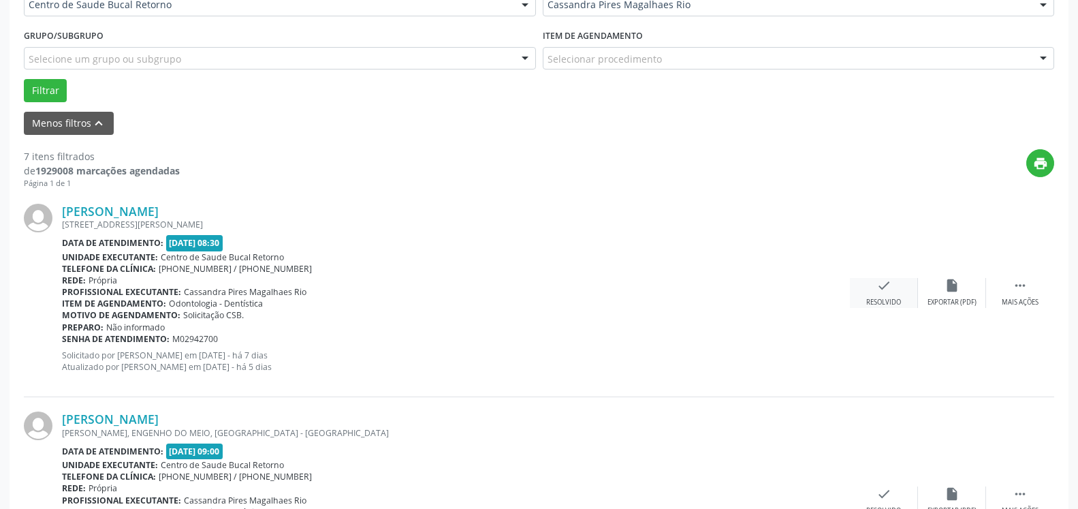
click at [879, 292] on icon "check" at bounding box center [884, 285] width 15 height 15
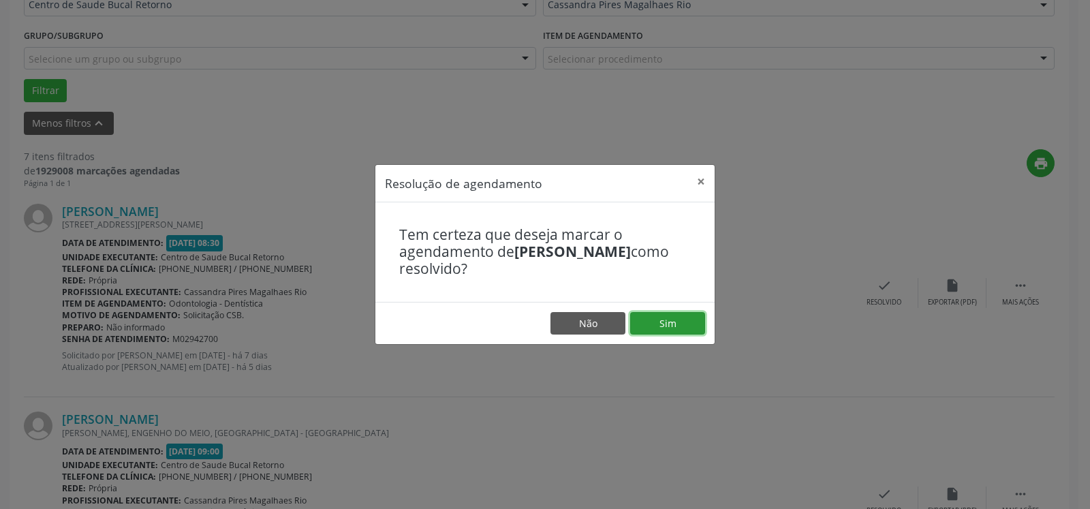
click at [674, 326] on button "Sim" at bounding box center [667, 323] width 75 height 23
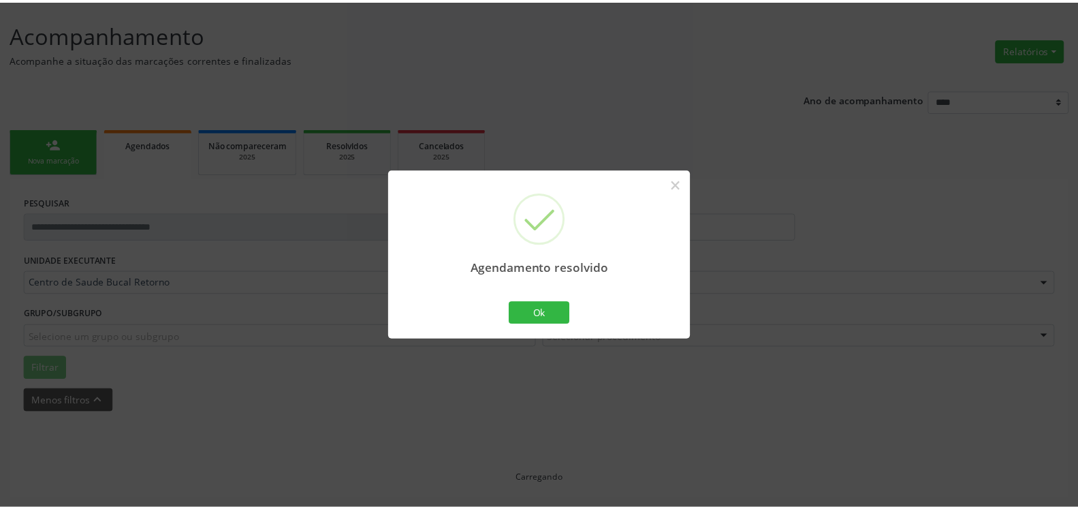
scroll to position [75, 0]
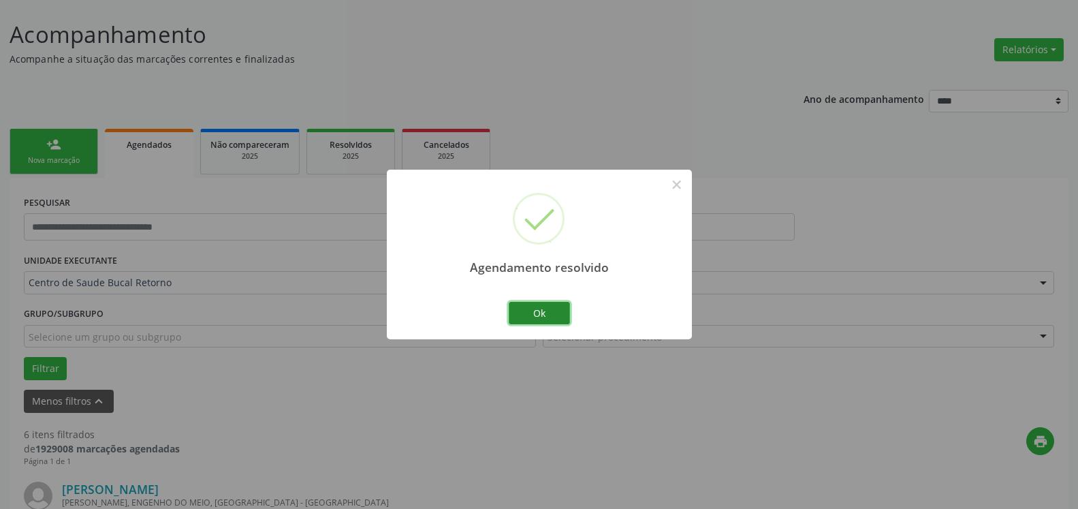
click at [548, 311] on button "Ok" at bounding box center [539, 313] width 61 height 23
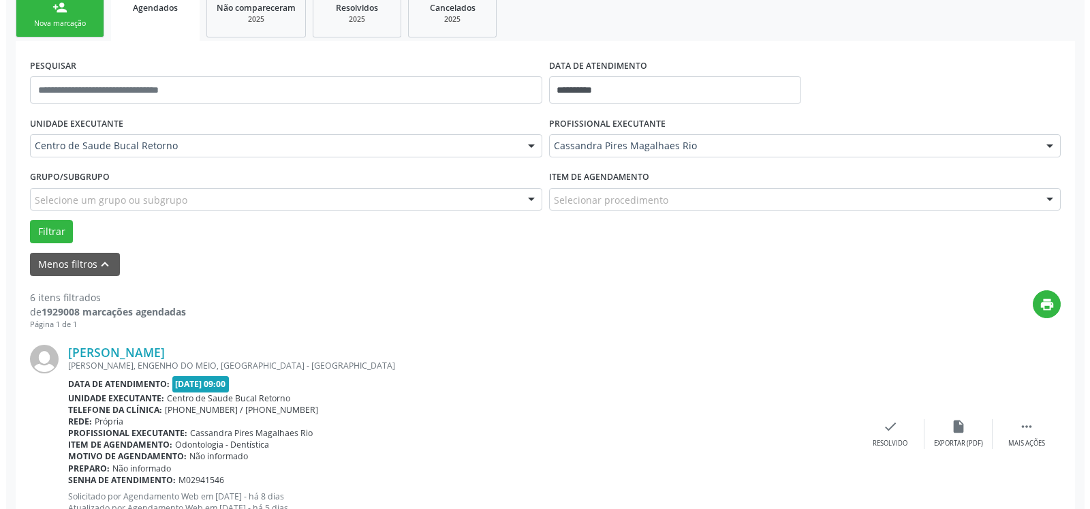
scroll to position [353, 0]
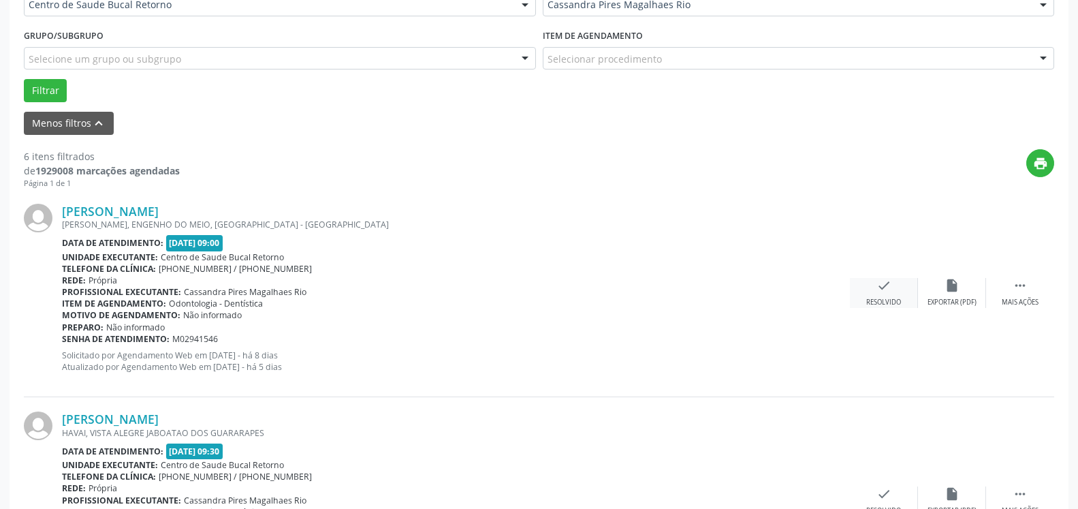
click at [895, 288] on div "check Resolvido" at bounding box center [884, 292] width 68 height 29
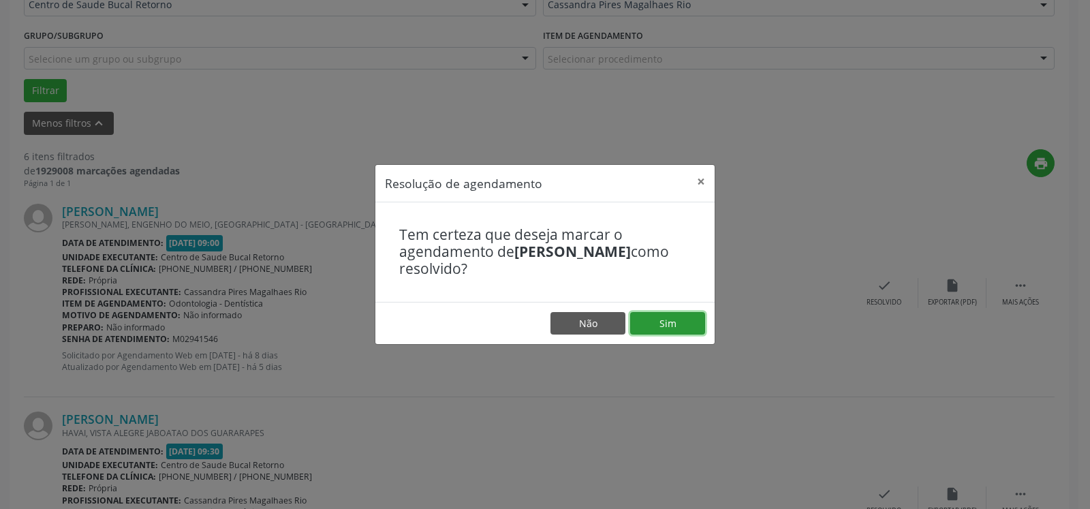
click at [683, 317] on button "Sim" at bounding box center [667, 323] width 75 height 23
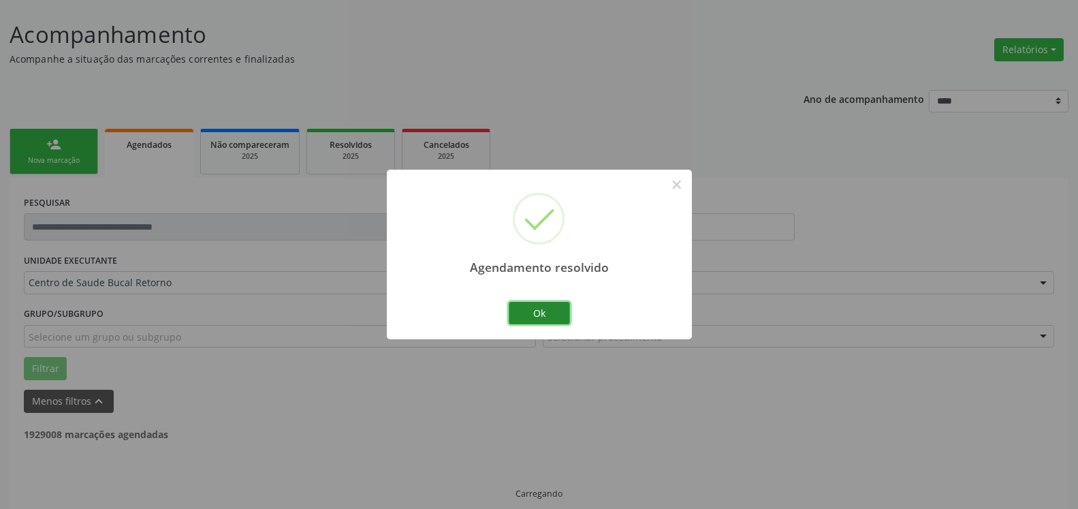
click at [555, 309] on button "Ok" at bounding box center [539, 313] width 61 height 23
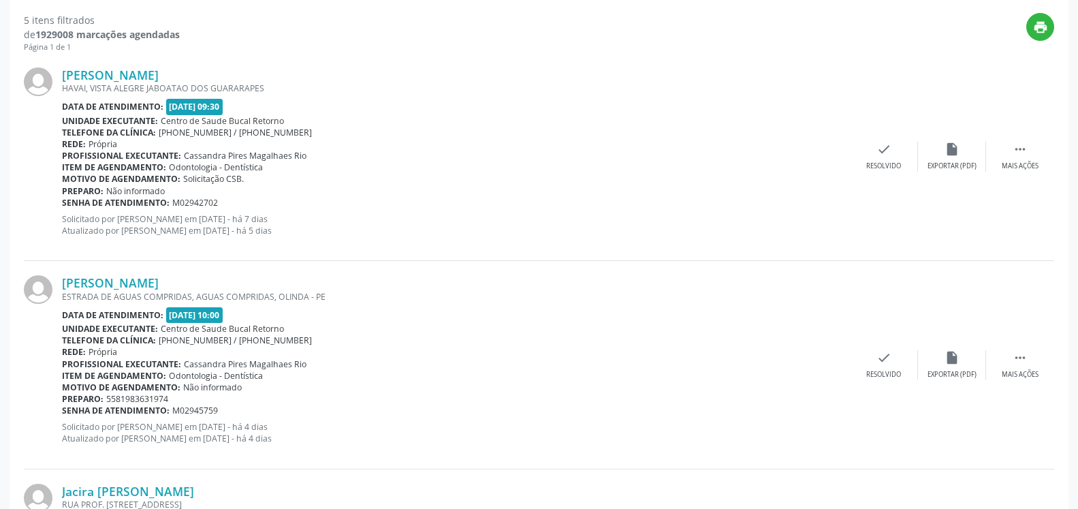
scroll to position [492, 0]
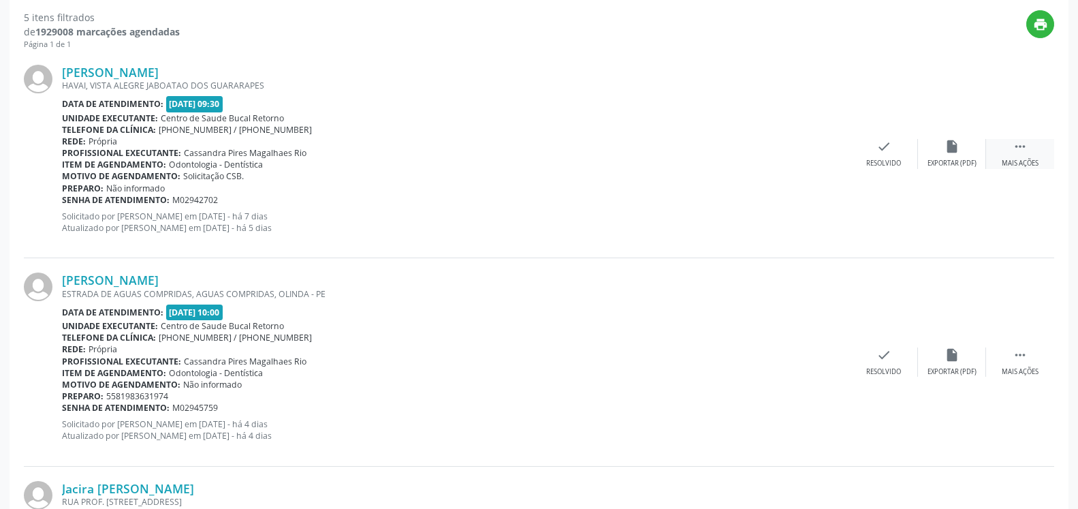
click at [1036, 155] on div " Mais ações" at bounding box center [1020, 153] width 68 height 29
click at [955, 151] on icon "alarm_off" at bounding box center [952, 146] width 15 height 15
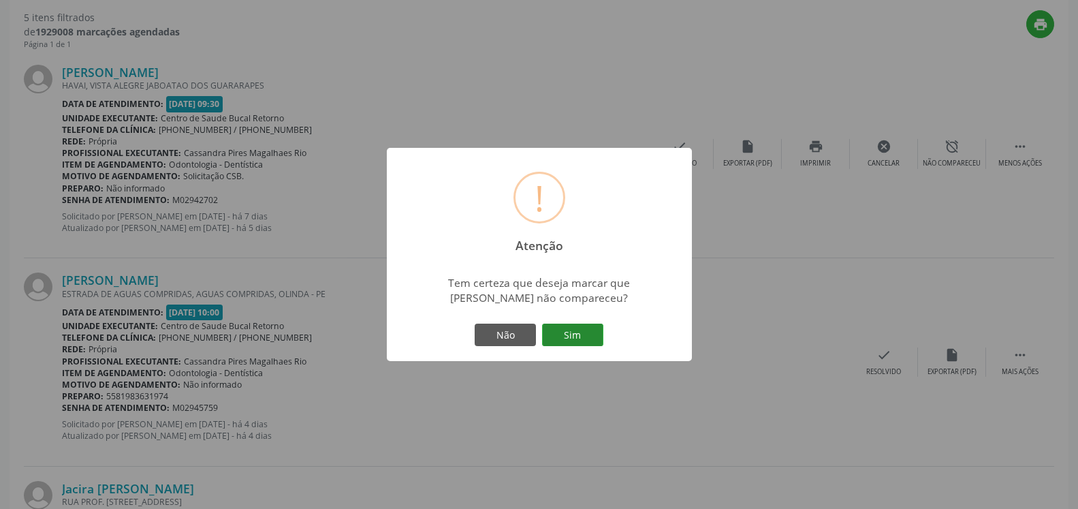
click at [578, 330] on button "Sim" at bounding box center [572, 335] width 61 height 23
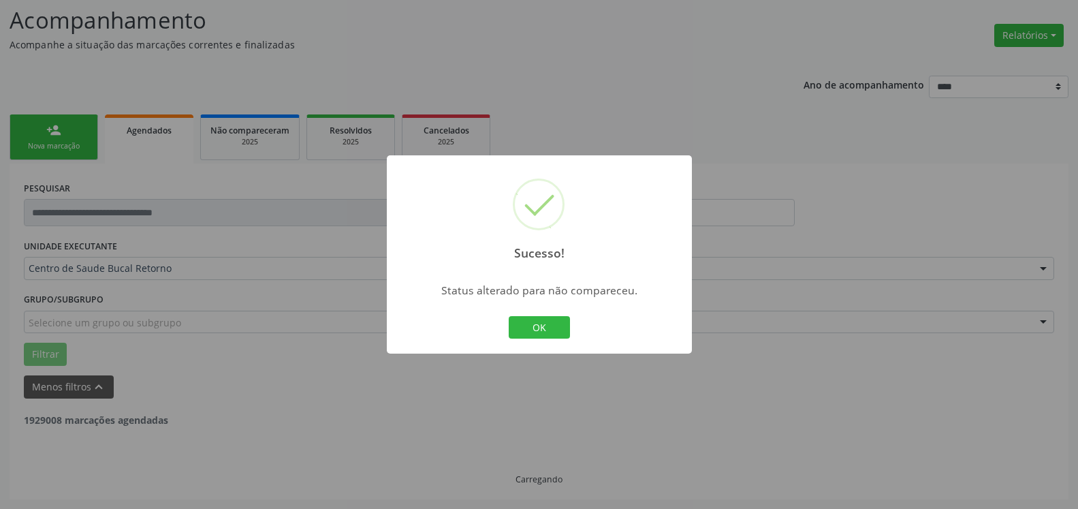
scroll to position [89, 0]
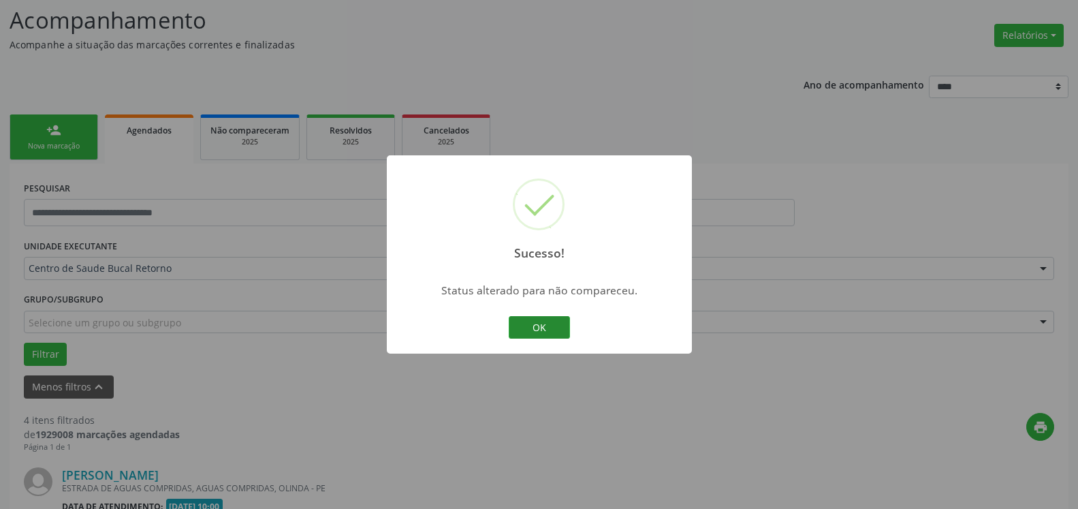
click at [526, 329] on button "OK" at bounding box center [539, 327] width 61 height 23
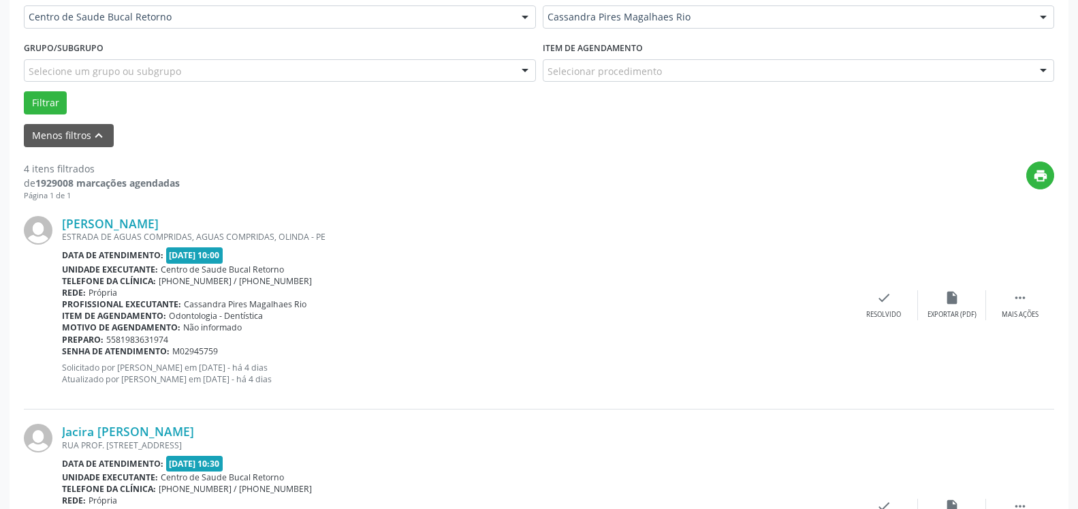
scroll to position [367, 0]
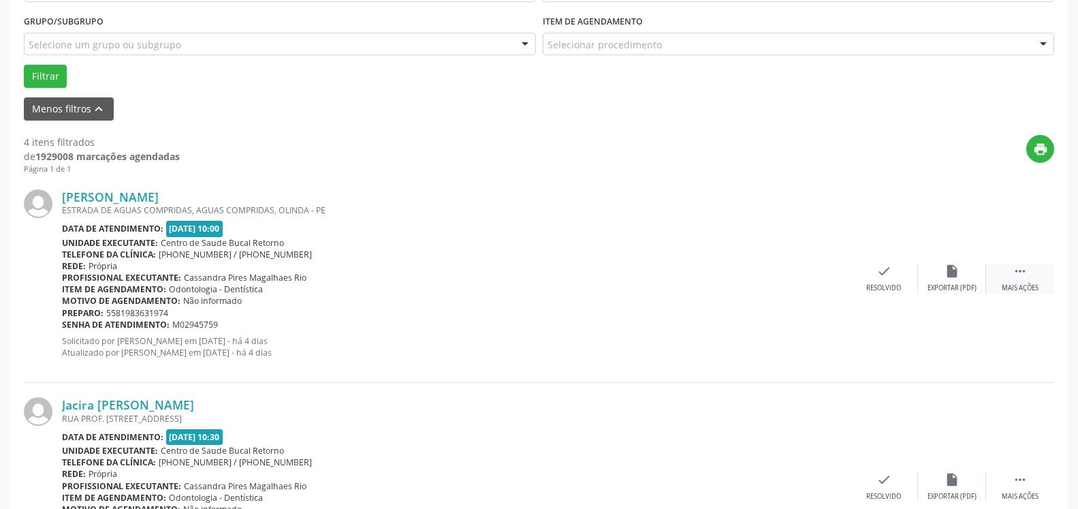
drag, startPoint x: 1027, startPoint y: 265, endPoint x: 993, endPoint y: 268, distance: 34.2
click at [1026, 265] on icon "" at bounding box center [1020, 271] width 15 height 15
click at [945, 272] on icon "alarm_off" at bounding box center [952, 271] width 15 height 15
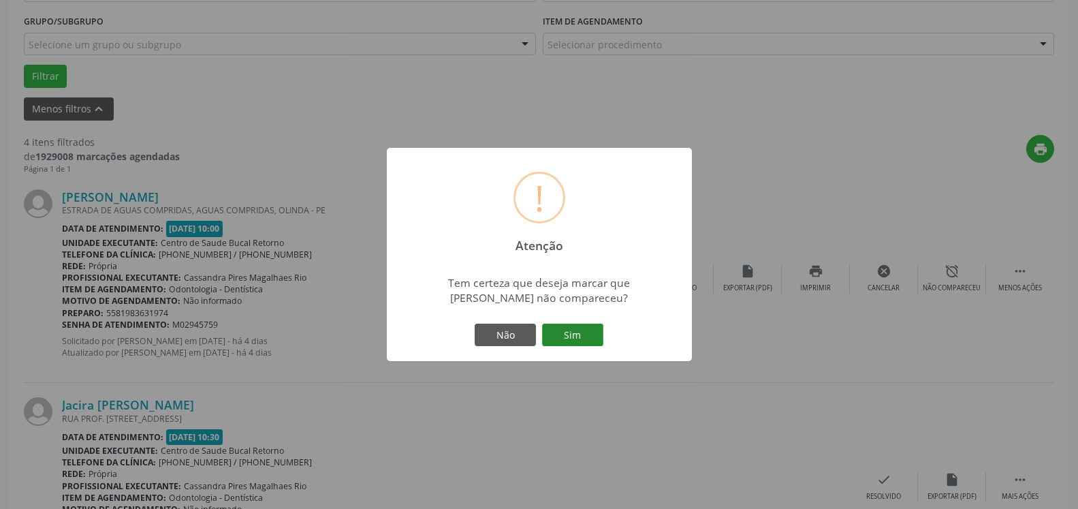
click at [576, 336] on button "Sim" at bounding box center [572, 335] width 61 height 23
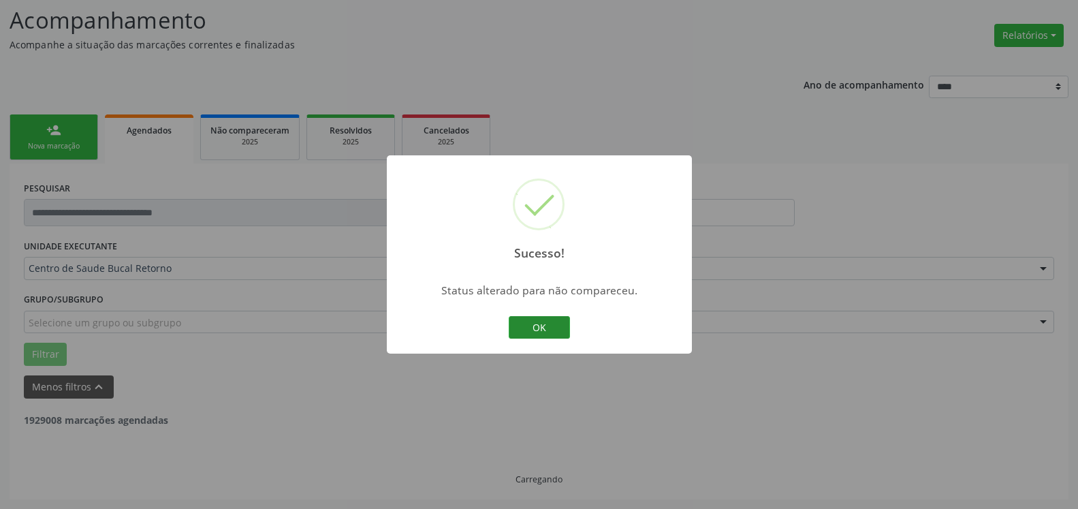
click at [542, 328] on button "OK" at bounding box center [539, 327] width 61 height 23
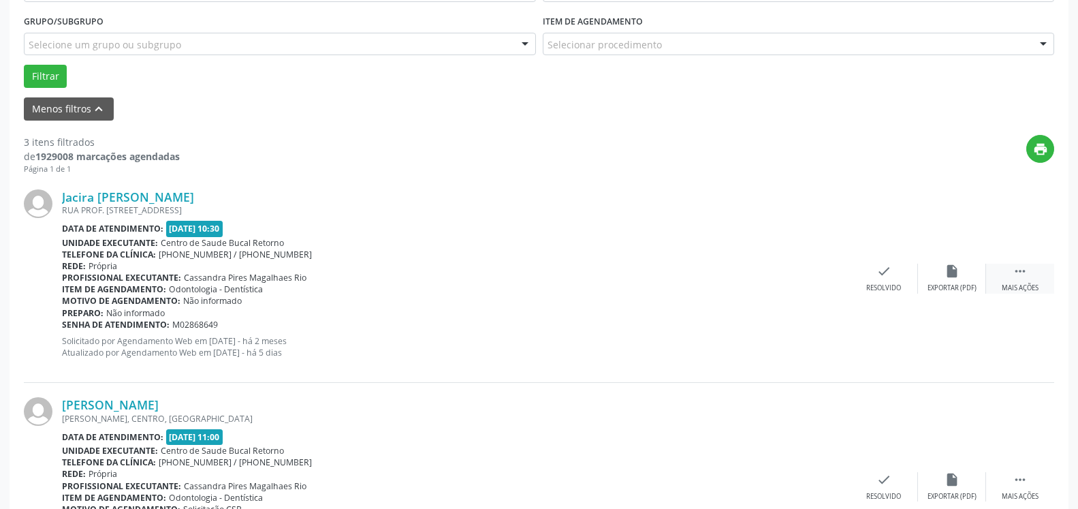
click at [1015, 276] on icon "" at bounding box center [1020, 271] width 15 height 15
click at [961, 270] on div "alarm_off Não compareceu" at bounding box center [952, 278] width 68 height 29
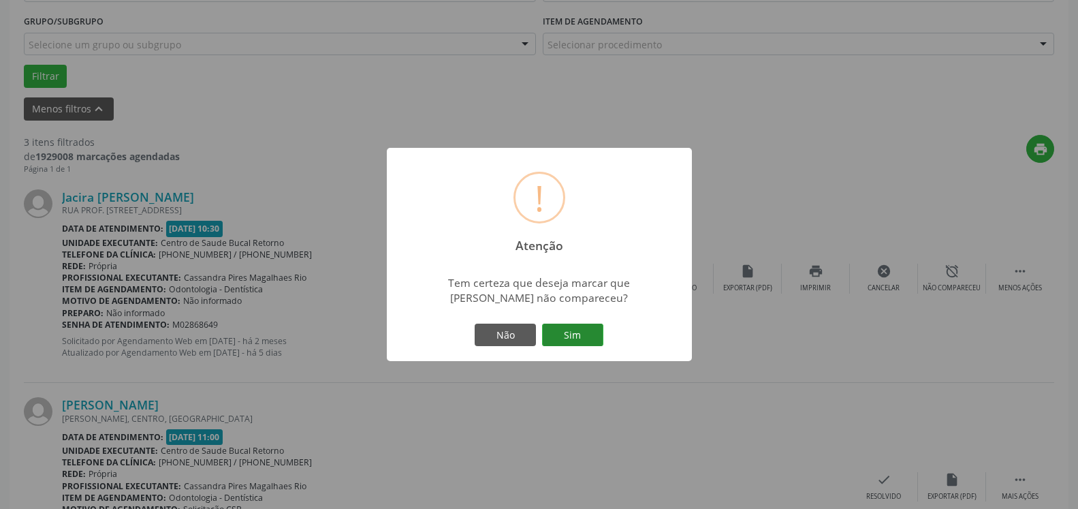
click at [585, 336] on button "Sim" at bounding box center [572, 335] width 61 height 23
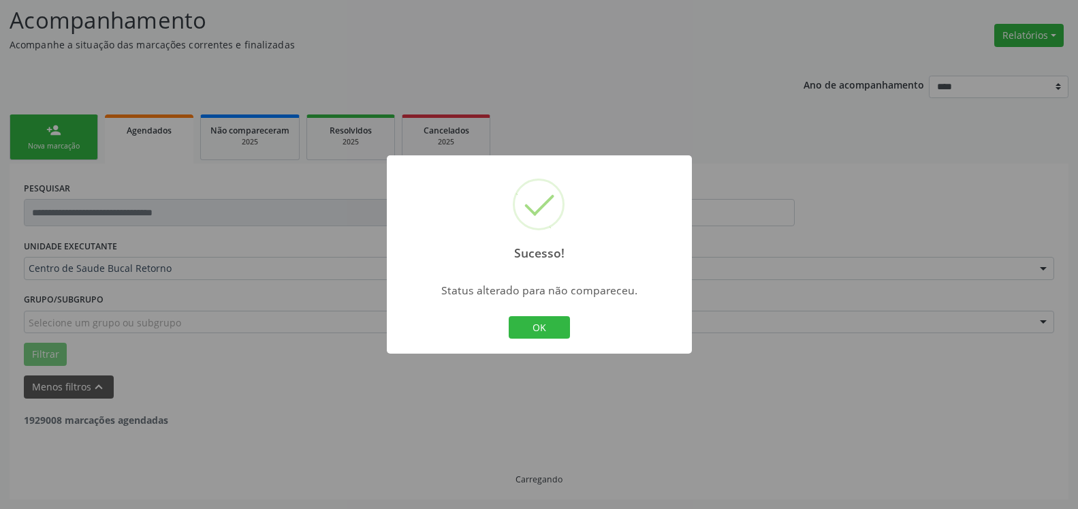
scroll to position [89, 0]
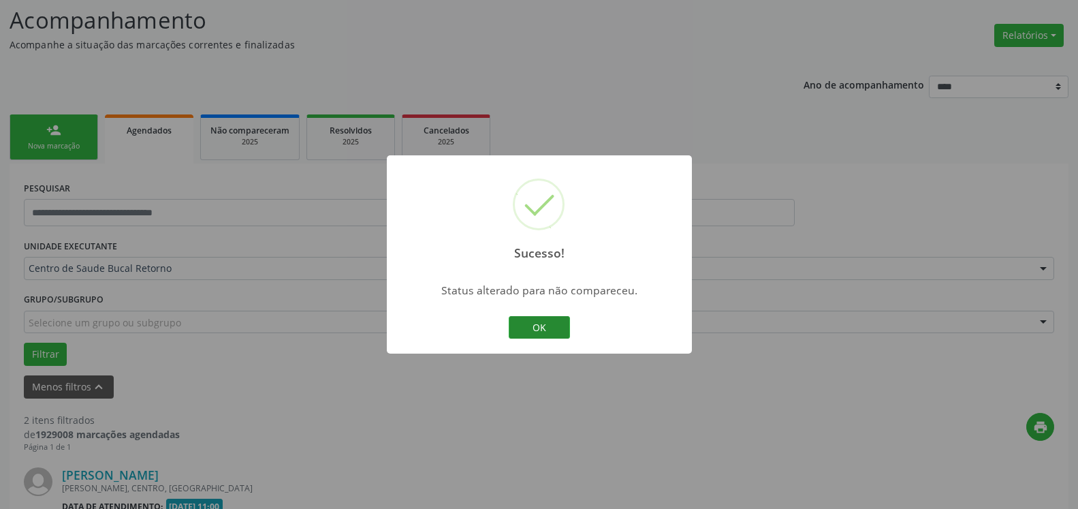
click at [523, 326] on button "OK" at bounding box center [539, 327] width 61 height 23
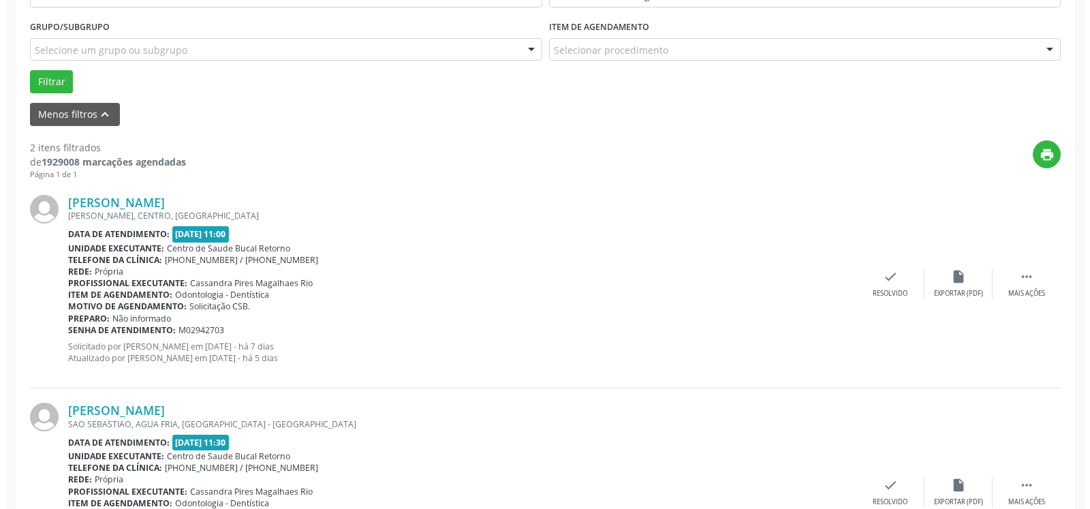
scroll to position [367, 0]
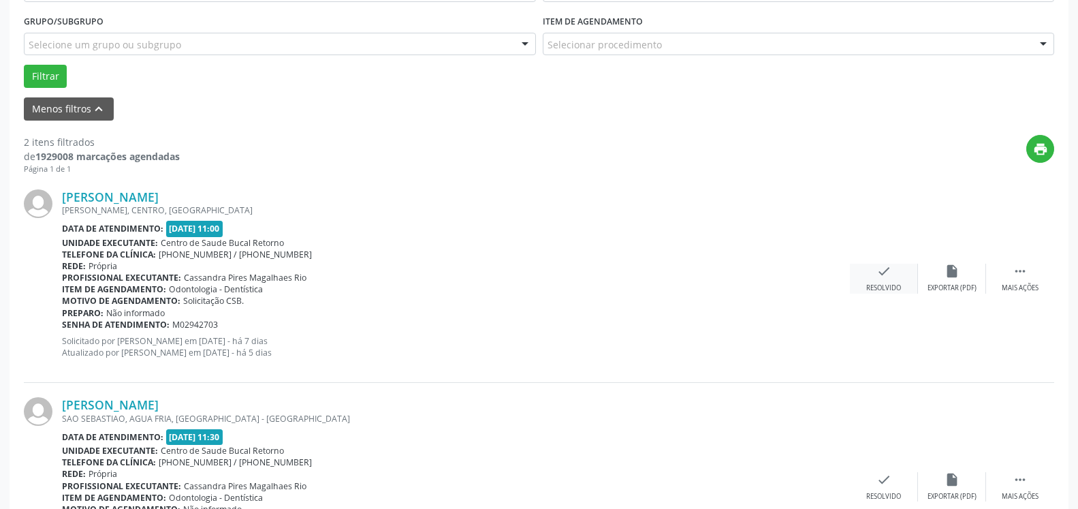
click at [880, 273] on icon "check" at bounding box center [884, 271] width 15 height 15
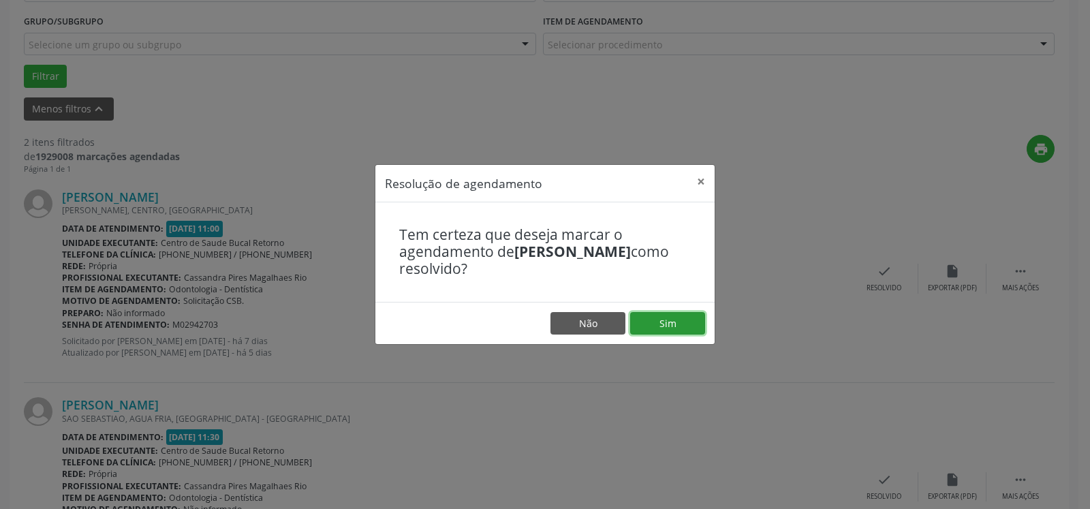
click at [688, 324] on button "Sim" at bounding box center [667, 323] width 75 height 23
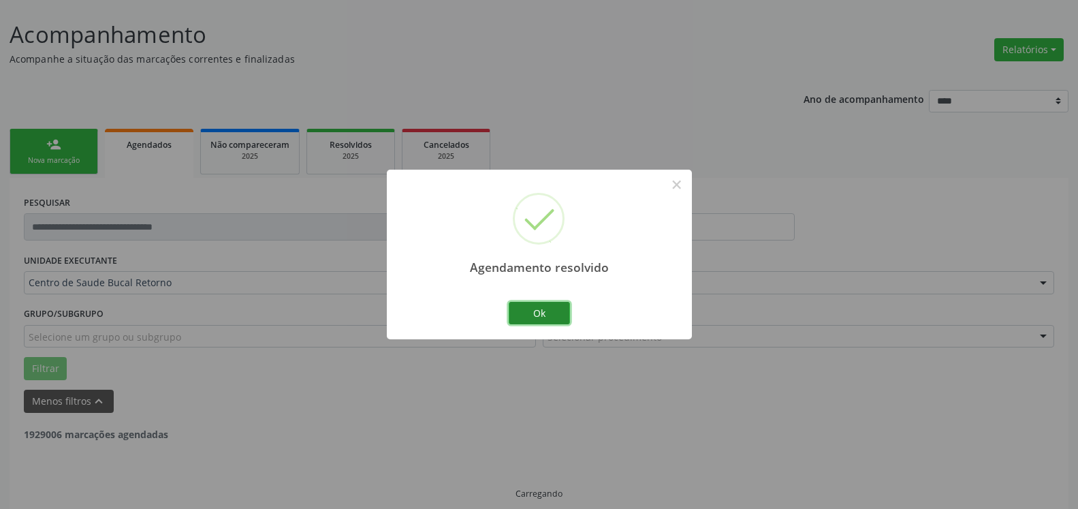
click at [526, 311] on button "Ok" at bounding box center [539, 313] width 61 height 23
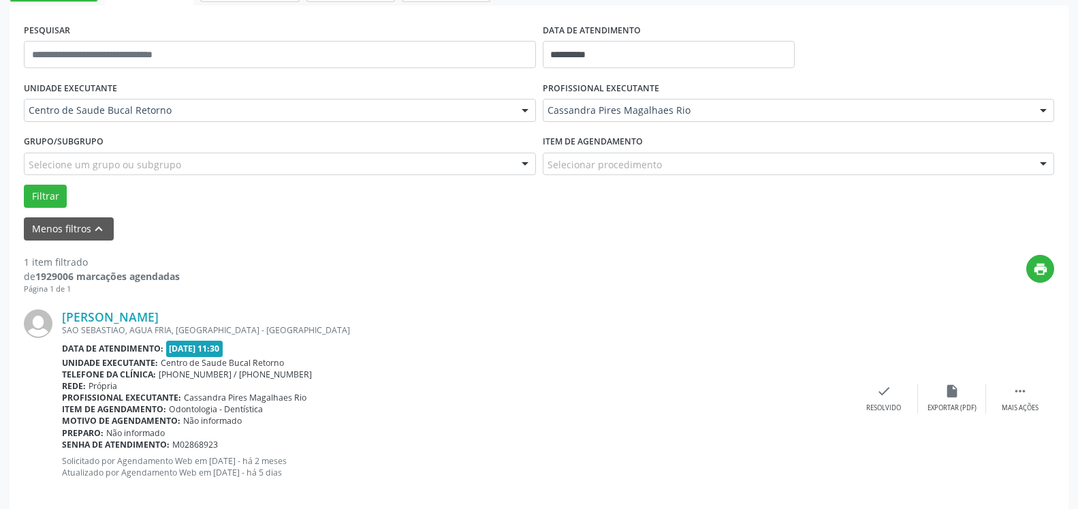
scroll to position [264, 0]
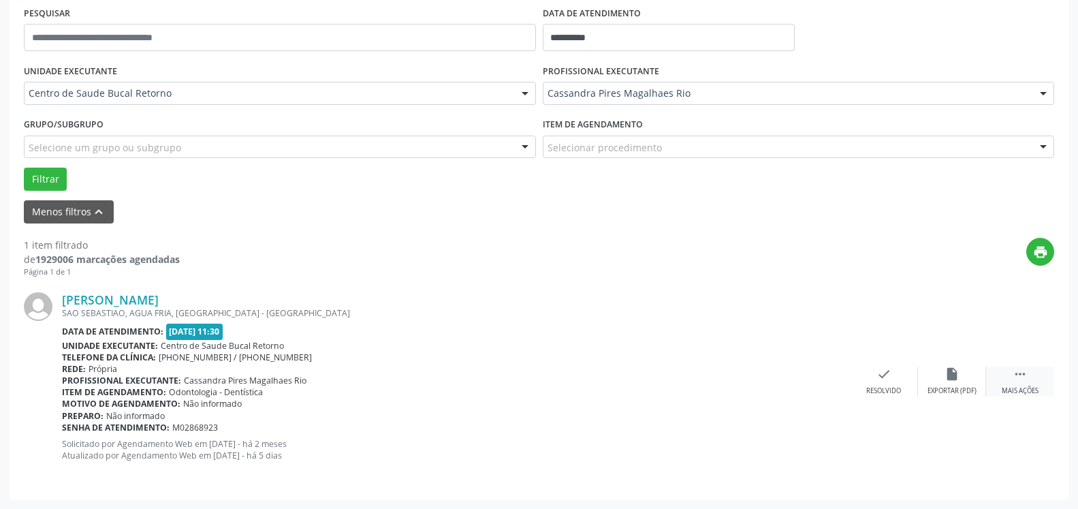
click at [1021, 378] on icon "" at bounding box center [1020, 374] width 15 height 15
click at [956, 380] on icon "alarm_off" at bounding box center [952, 374] width 15 height 15
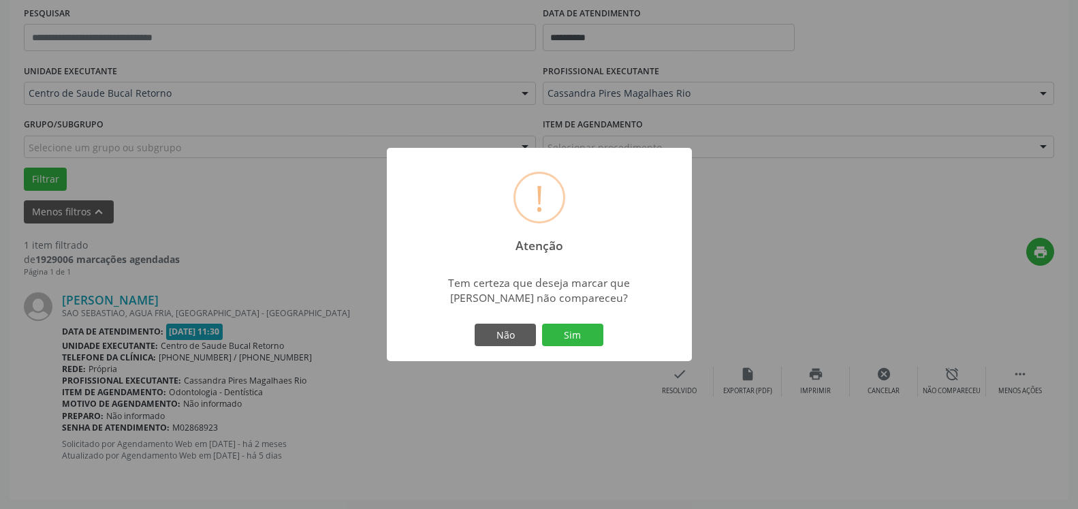
click at [604, 334] on div "Não Sim" at bounding box center [539, 335] width 135 height 29
click at [577, 335] on button "Sim" at bounding box center [572, 335] width 61 height 23
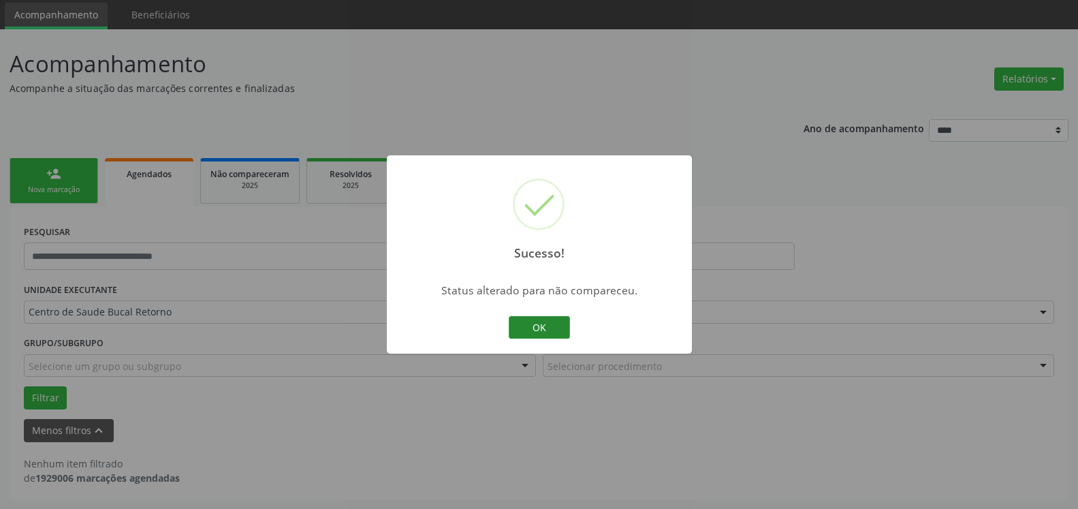
scroll to position [46, 0]
click at [535, 327] on button "OK" at bounding box center [539, 327] width 61 height 23
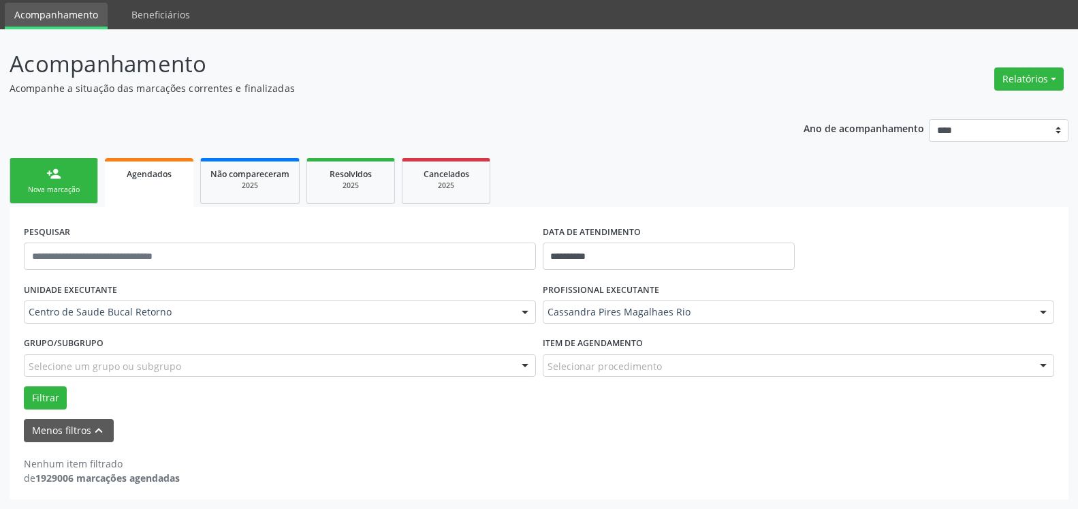
click at [652, 439] on div "Menos filtros keyboard_arrow_up" at bounding box center [539, 431] width 1038 height 24
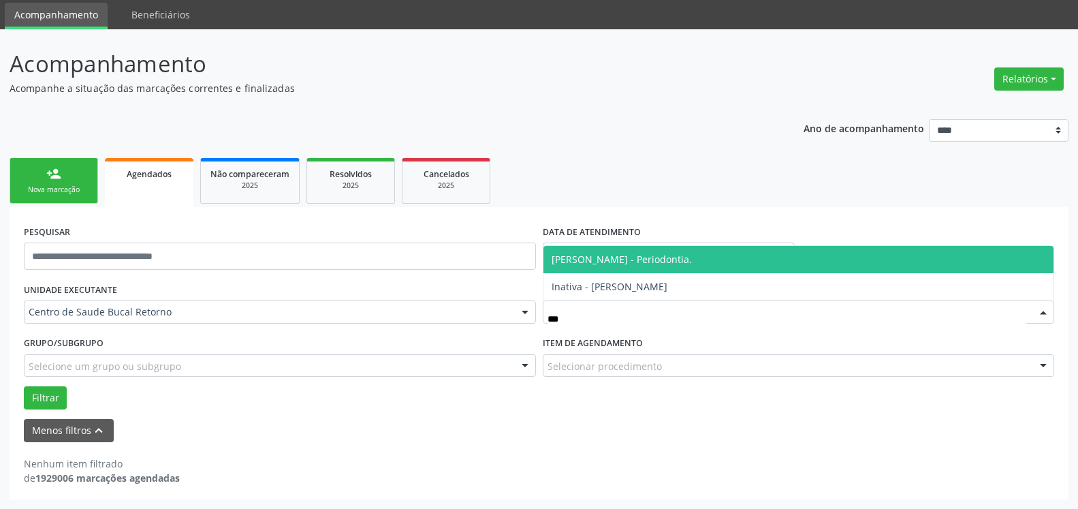
click at [657, 255] on span "[PERSON_NAME] - Periodontia." at bounding box center [622, 259] width 140 height 13
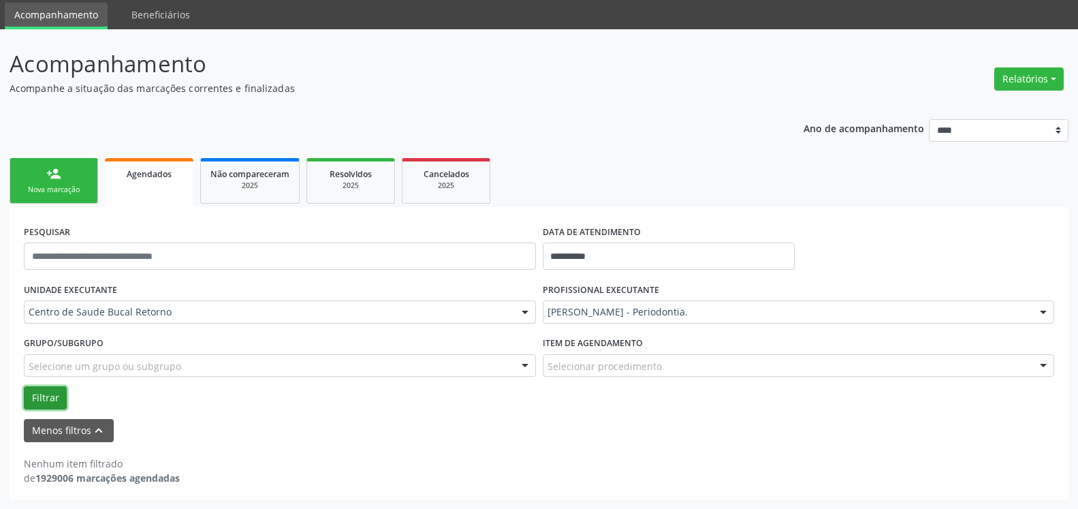
click at [47, 395] on button "Filtrar" at bounding box center [45, 397] width 43 height 23
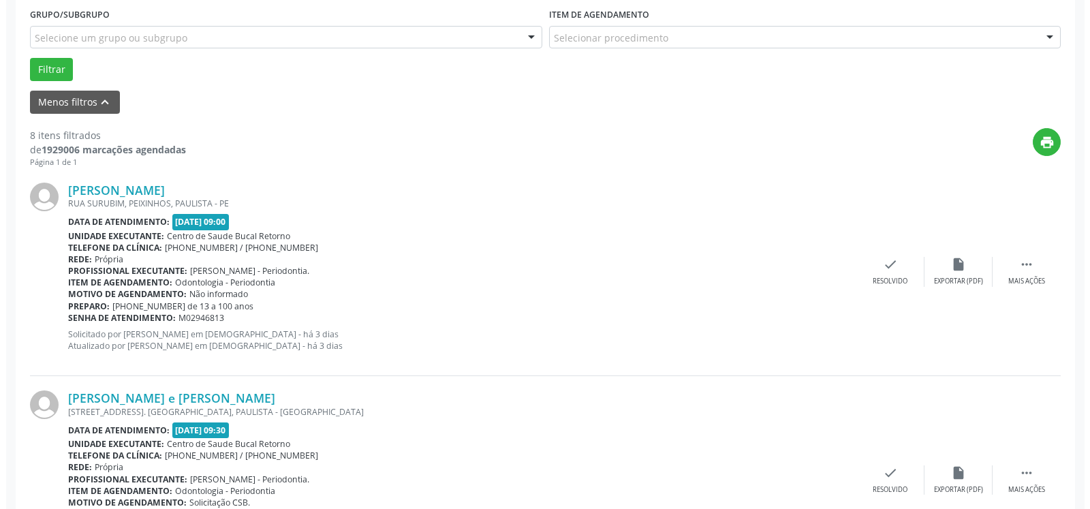
scroll to position [393, 0]
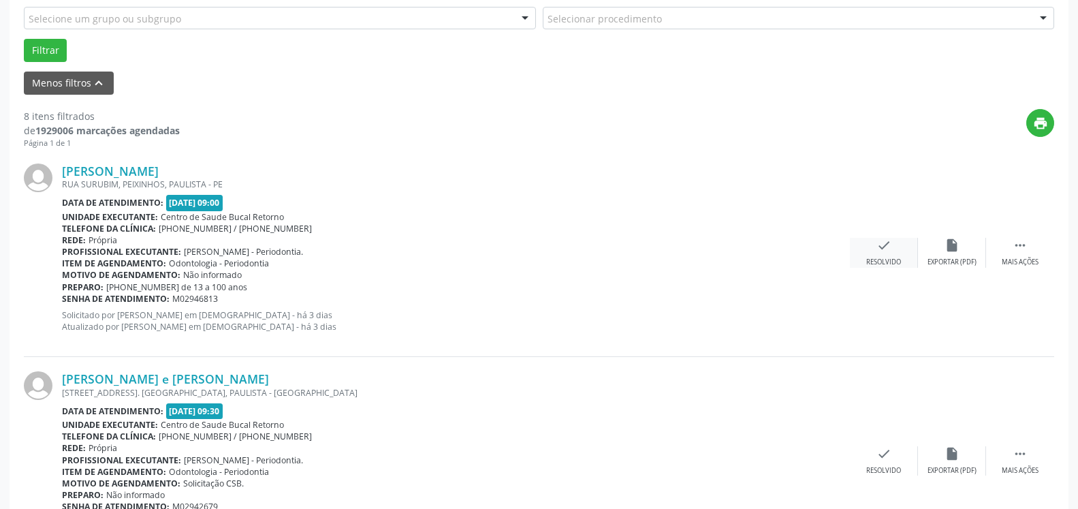
click at [886, 262] on div "Resolvido" at bounding box center [884, 263] width 35 height 10
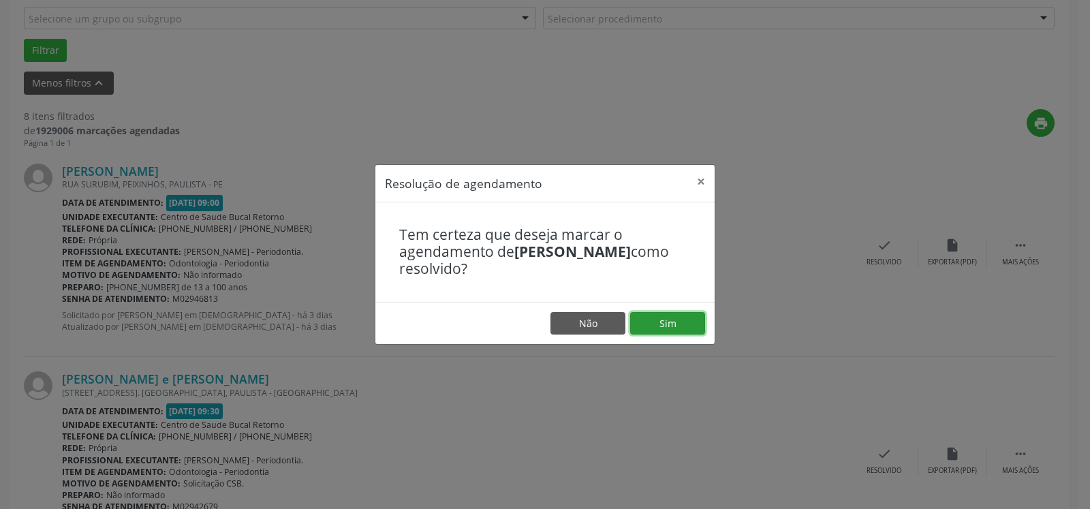
click at [673, 319] on button "Sim" at bounding box center [667, 323] width 75 height 23
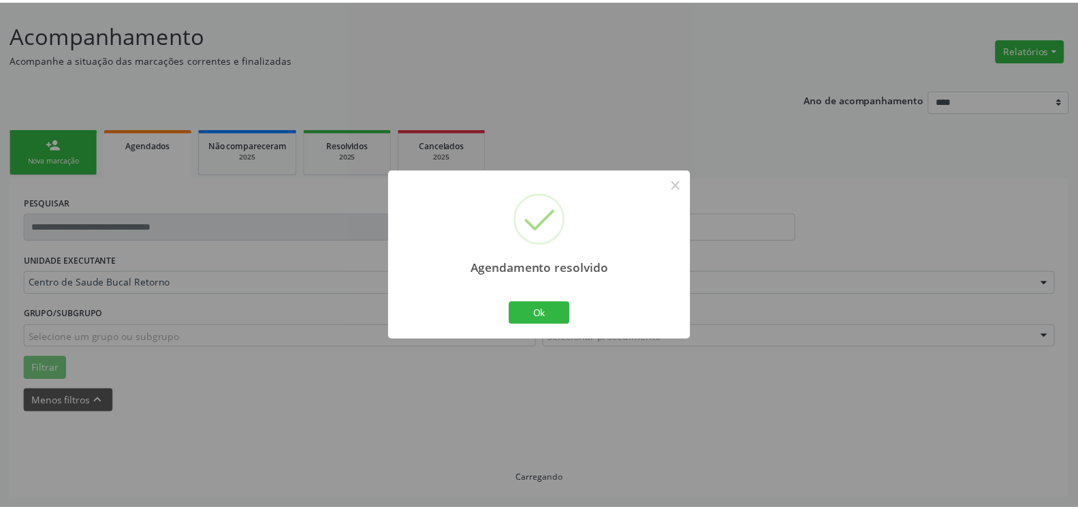
scroll to position [75, 0]
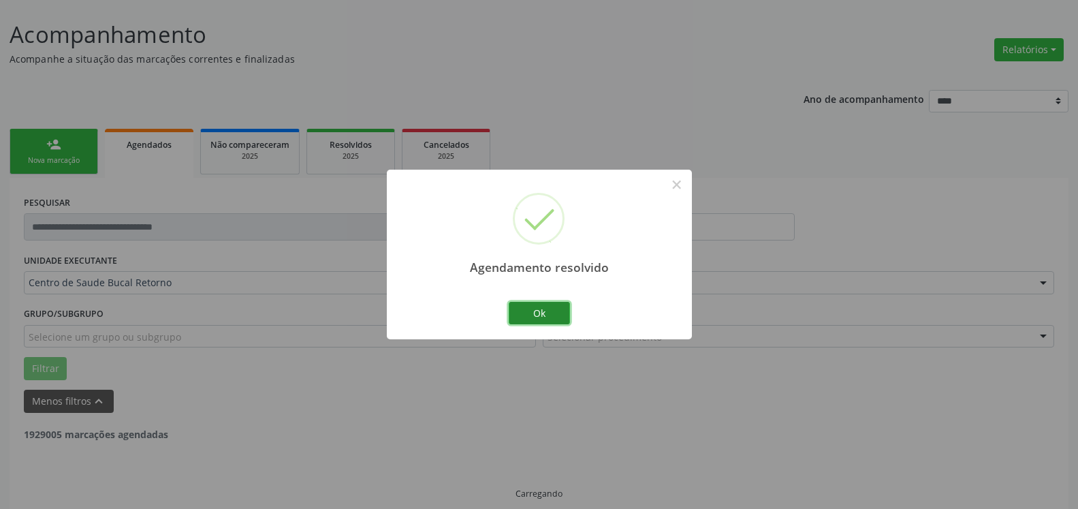
click at [530, 313] on button "Ok" at bounding box center [539, 313] width 61 height 23
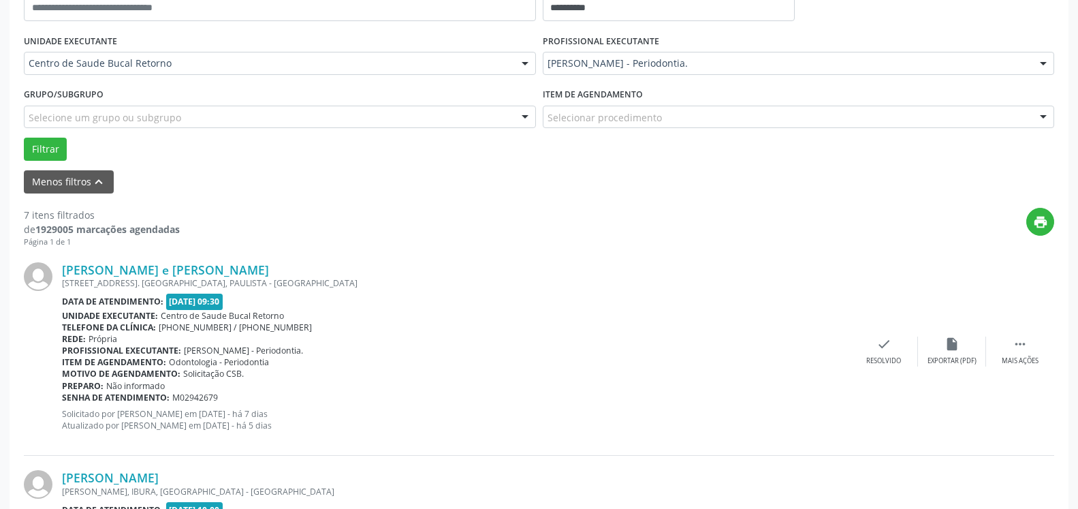
scroll to position [422, 0]
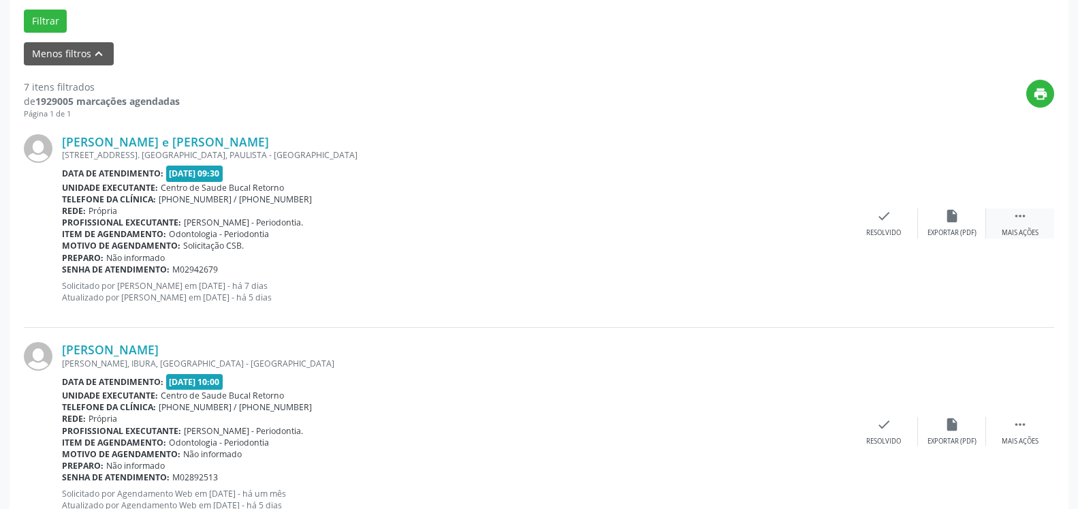
click at [1023, 221] on icon "" at bounding box center [1020, 215] width 15 height 15
click at [952, 232] on div "Não compareceu" at bounding box center [952, 233] width 58 height 10
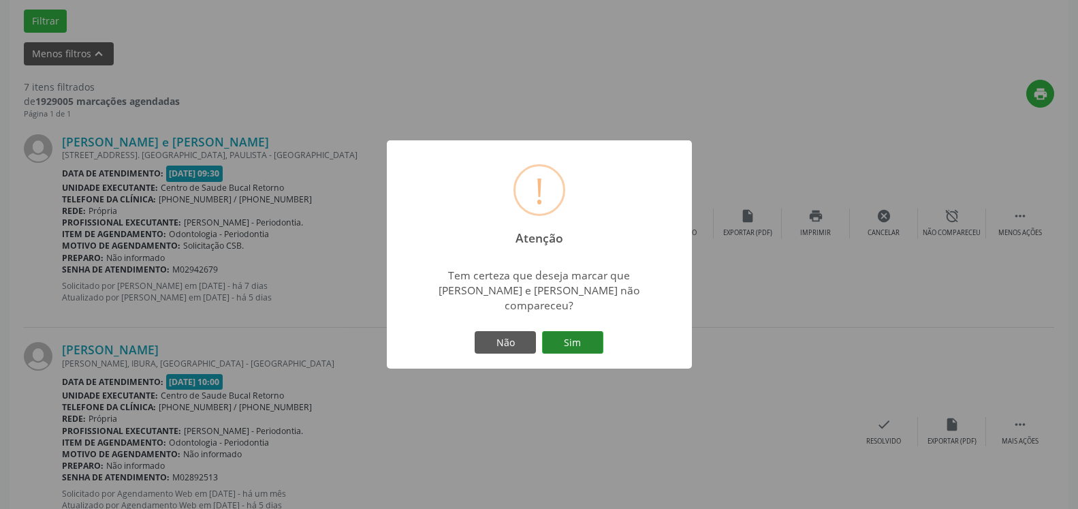
click at [585, 334] on button "Sim" at bounding box center [572, 342] width 61 height 23
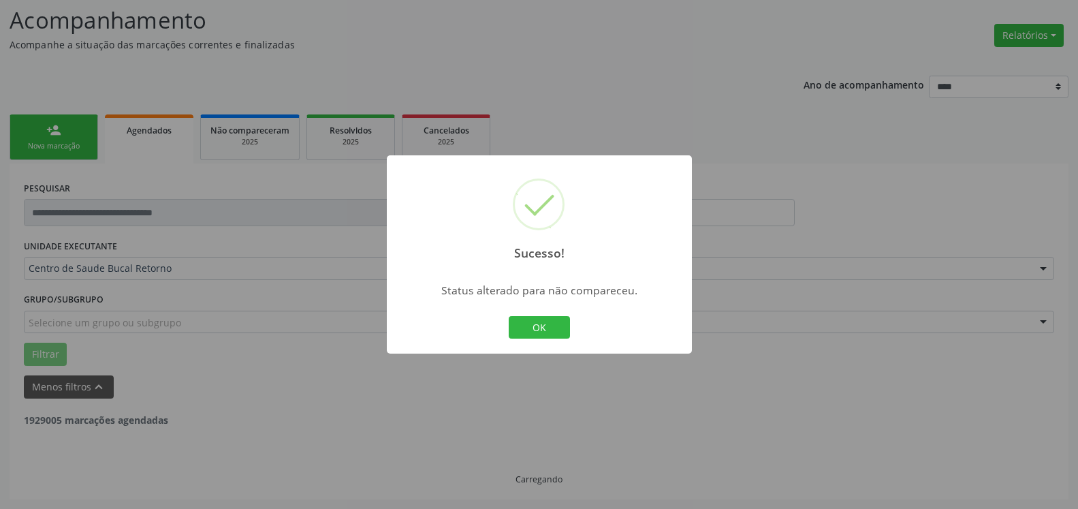
scroll to position [89, 0]
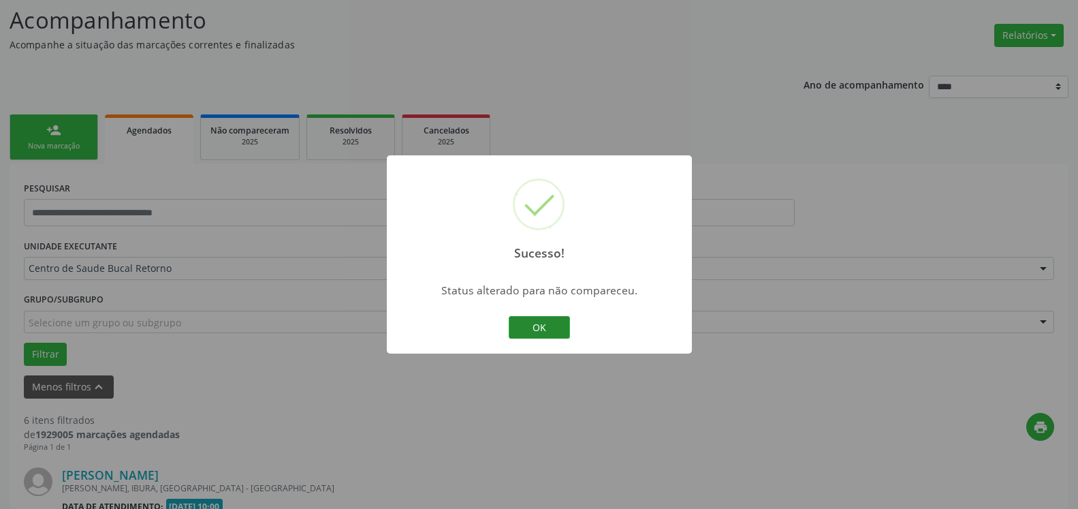
click at [535, 329] on button "OK" at bounding box center [539, 327] width 61 height 23
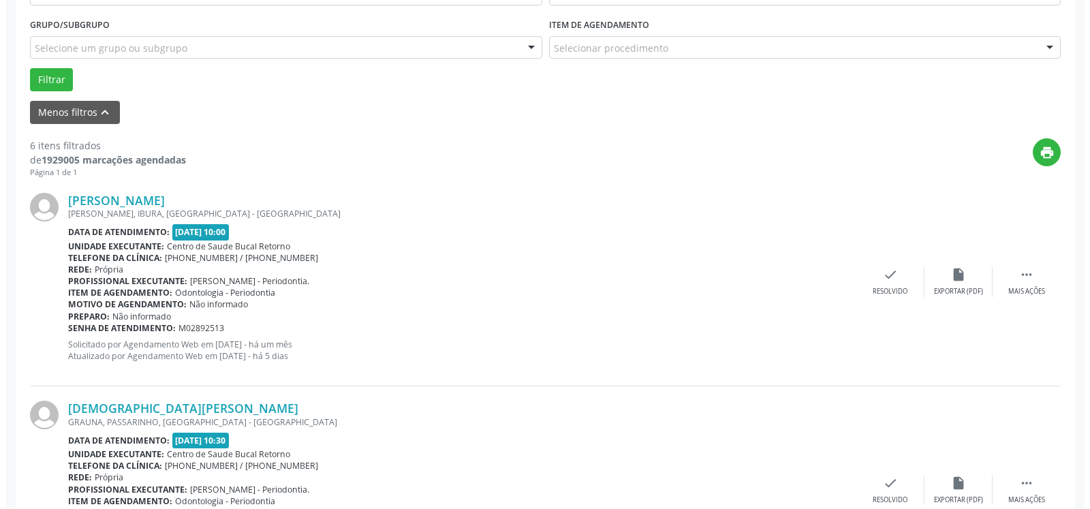
scroll to position [367, 0]
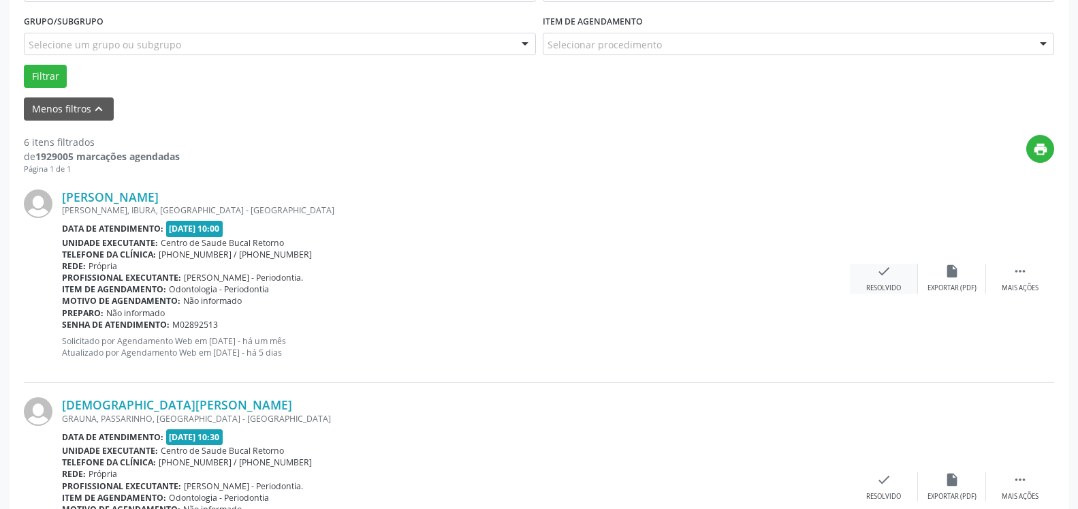
click at [885, 283] on div "check Resolvido" at bounding box center [884, 278] width 68 height 29
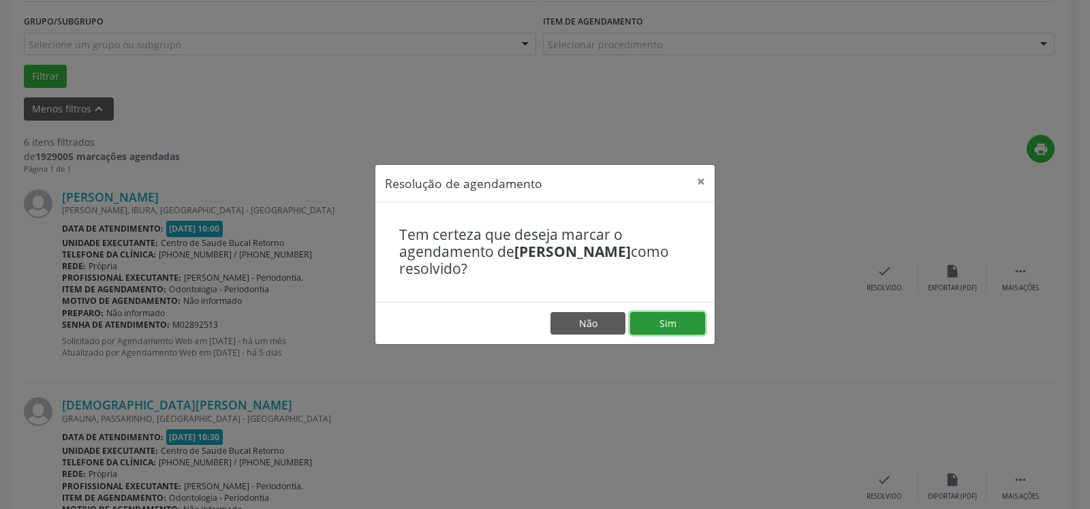
click at [668, 326] on button "Sim" at bounding box center [667, 323] width 75 height 23
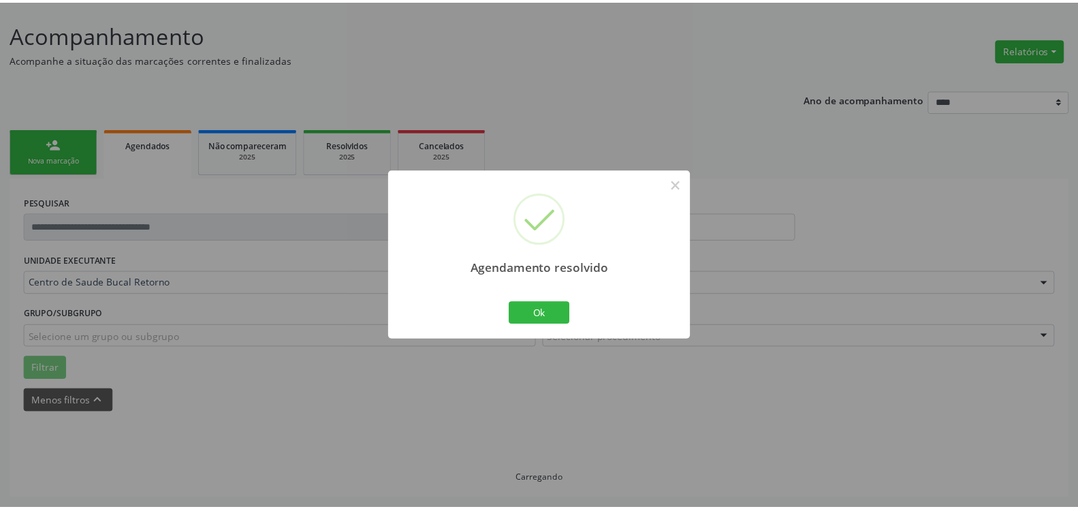
scroll to position [75, 0]
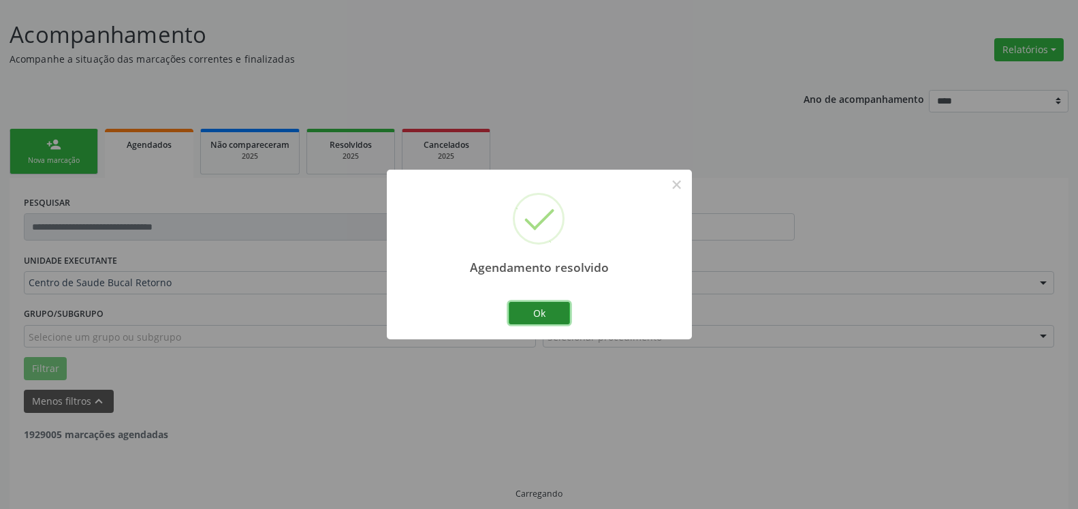
click at [544, 307] on button "Ok" at bounding box center [539, 313] width 61 height 23
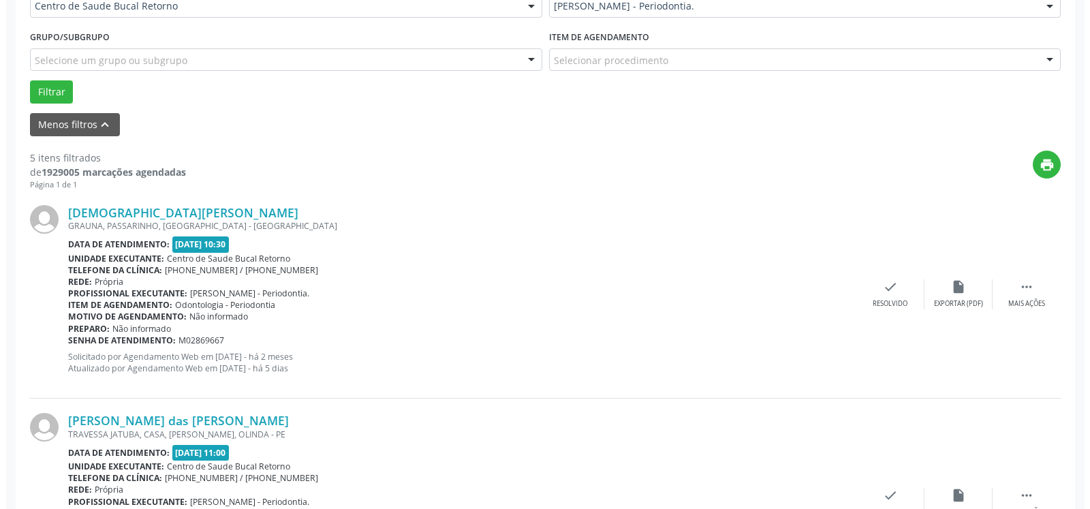
scroll to position [353, 0]
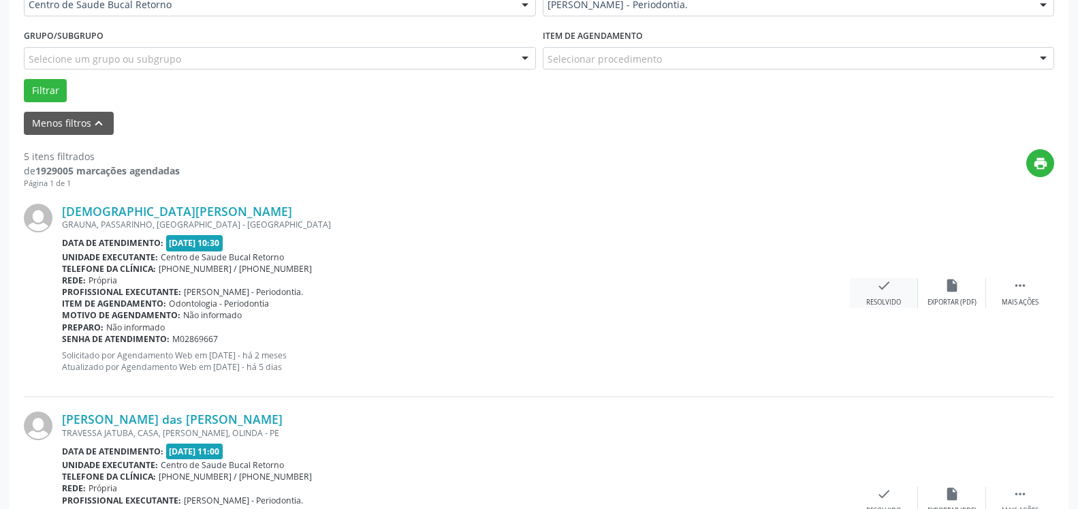
click at [888, 283] on icon "check" at bounding box center [884, 285] width 15 height 15
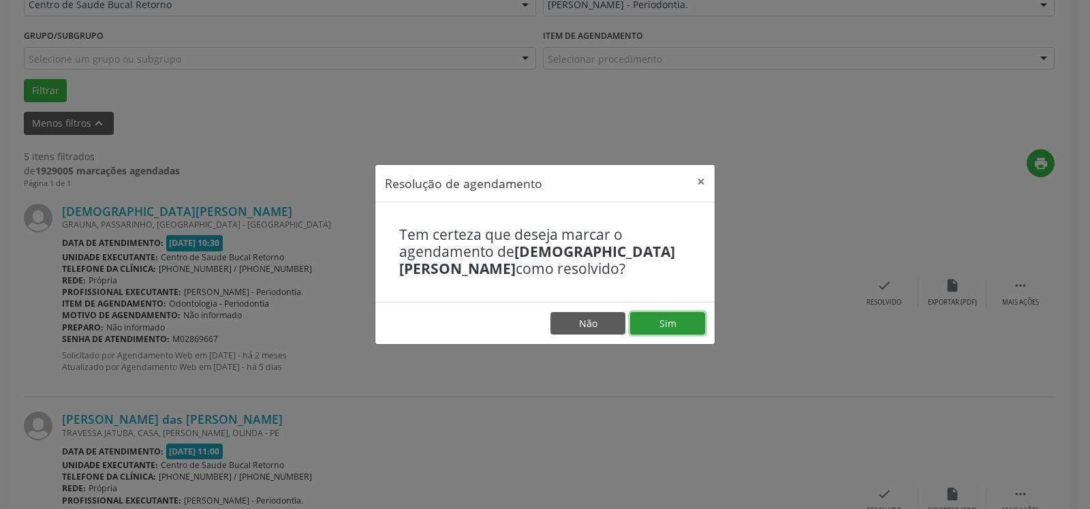
click at [685, 325] on button "Sim" at bounding box center [667, 323] width 75 height 23
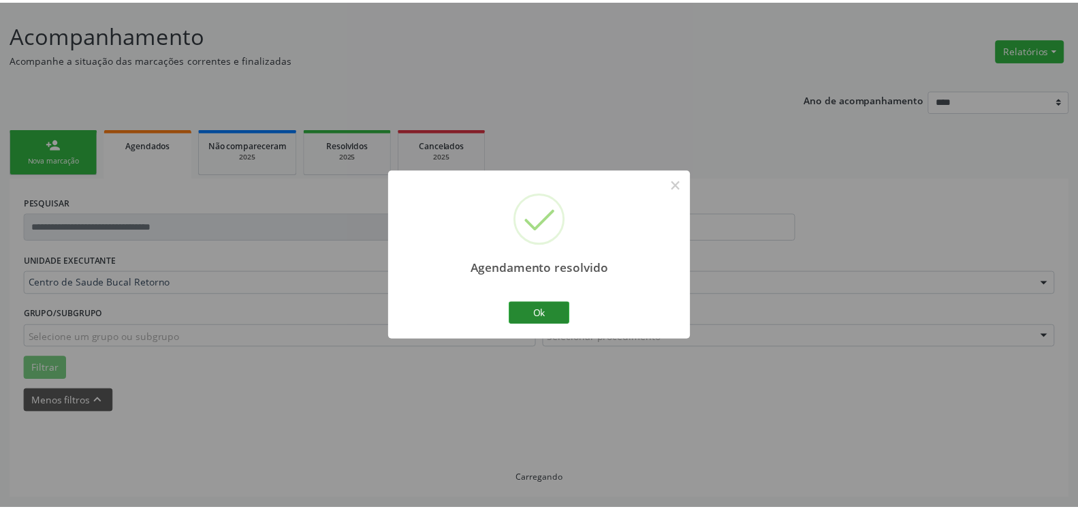
scroll to position [75, 0]
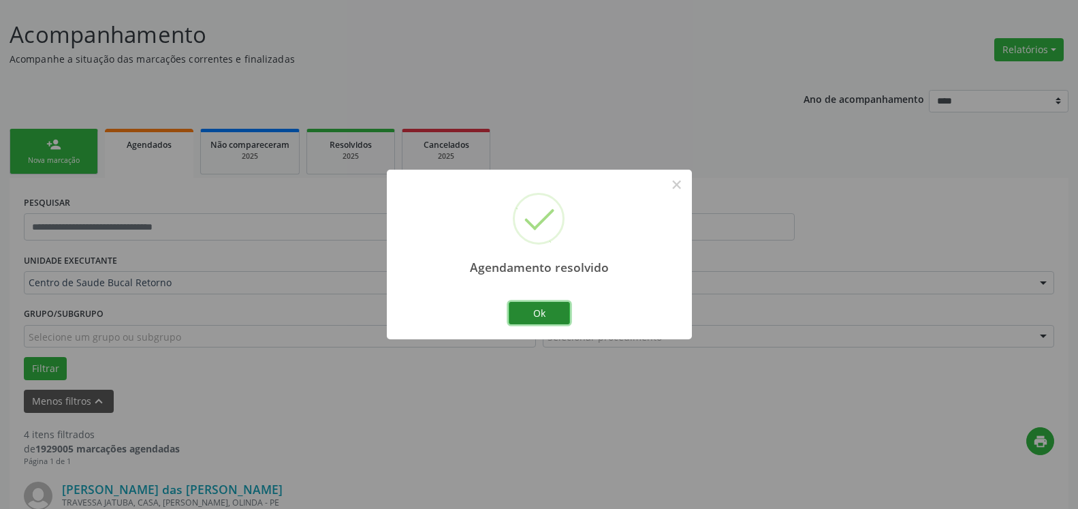
click at [540, 314] on button "Ok" at bounding box center [539, 313] width 61 height 23
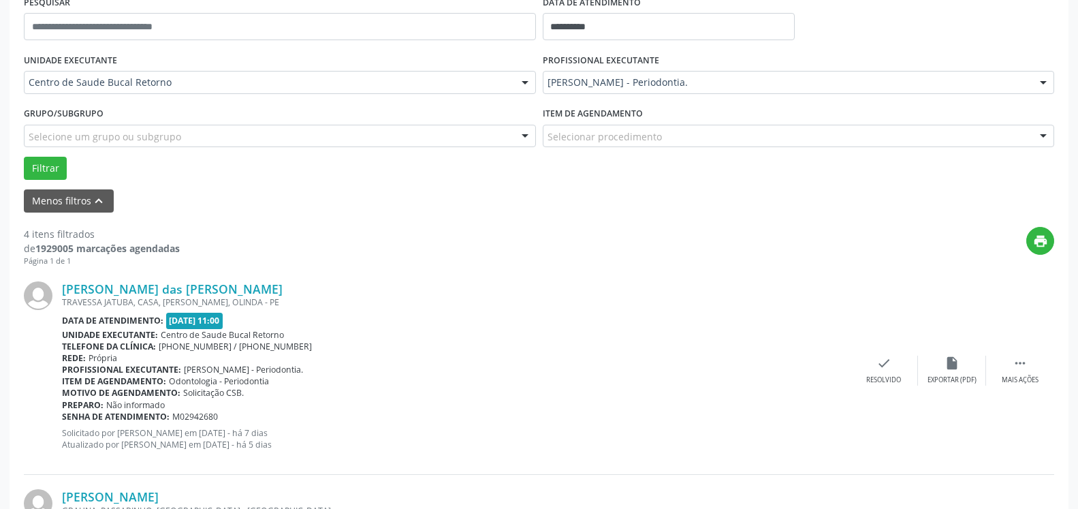
scroll to position [283, 0]
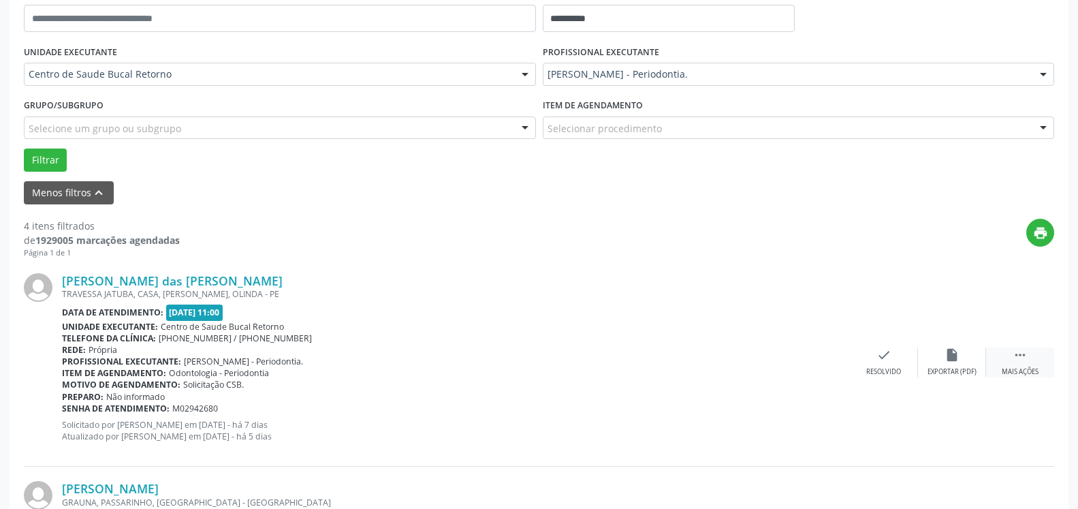
click at [1028, 360] on div " Mais ações" at bounding box center [1020, 361] width 68 height 29
click at [953, 358] on icon "alarm_off" at bounding box center [952, 354] width 15 height 15
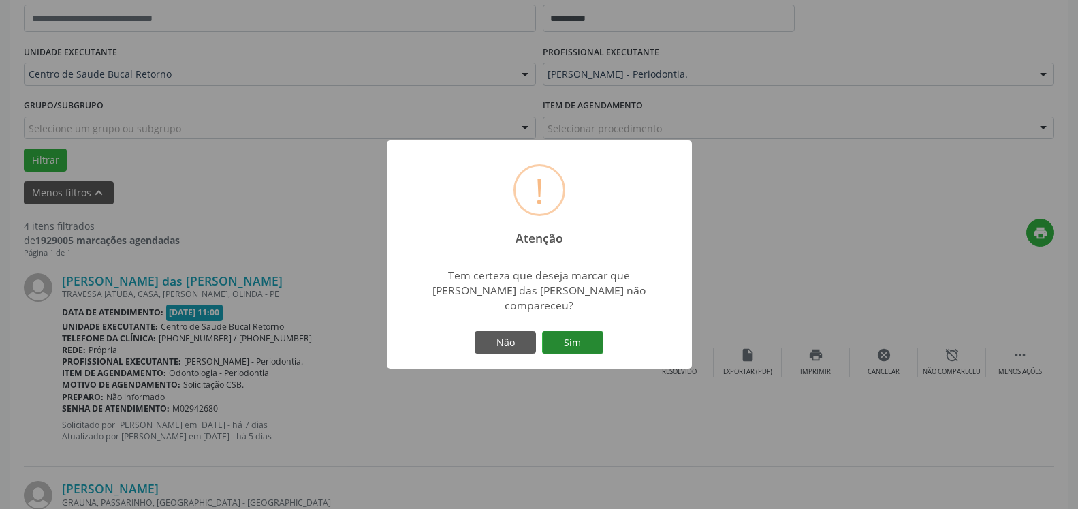
click at [589, 339] on button "Sim" at bounding box center [572, 342] width 61 height 23
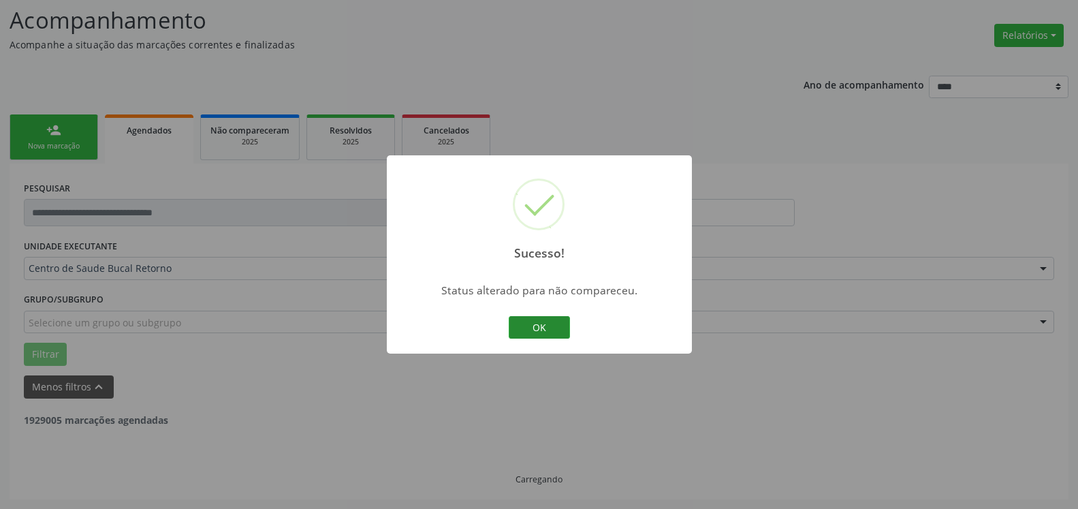
click at [559, 328] on button "OK" at bounding box center [539, 327] width 61 height 23
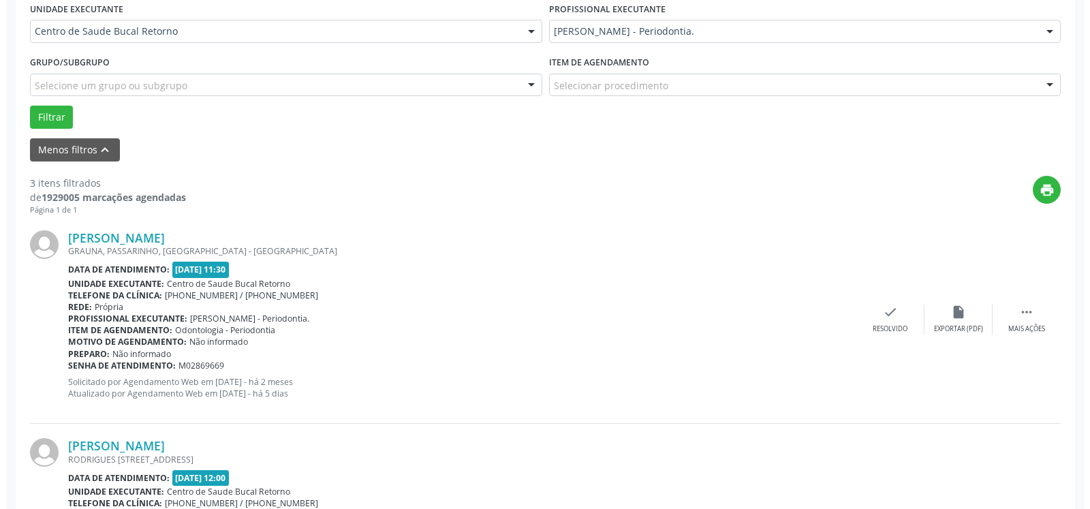
scroll to position [367, 0]
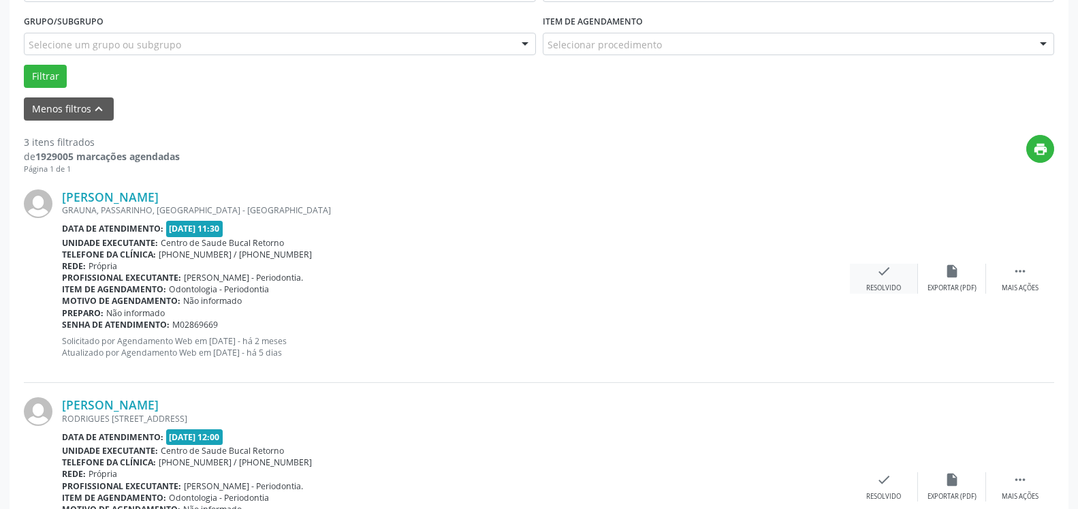
click at [885, 273] on icon "check" at bounding box center [884, 271] width 15 height 15
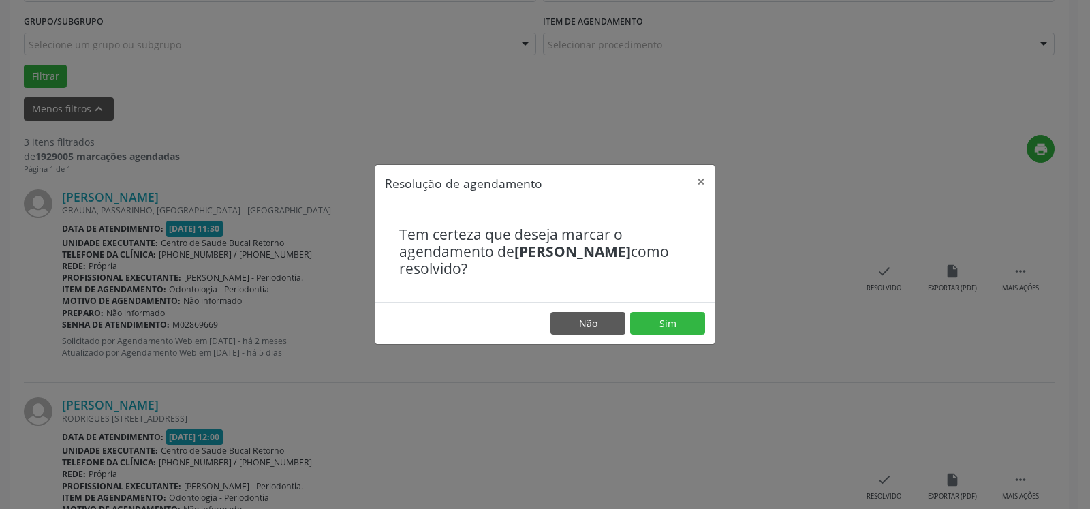
click at [665, 309] on footer "Não Sim" at bounding box center [544, 323] width 339 height 43
click at [668, 321] on button "Sim" at bounding box center [667, 323] width 75 height 23
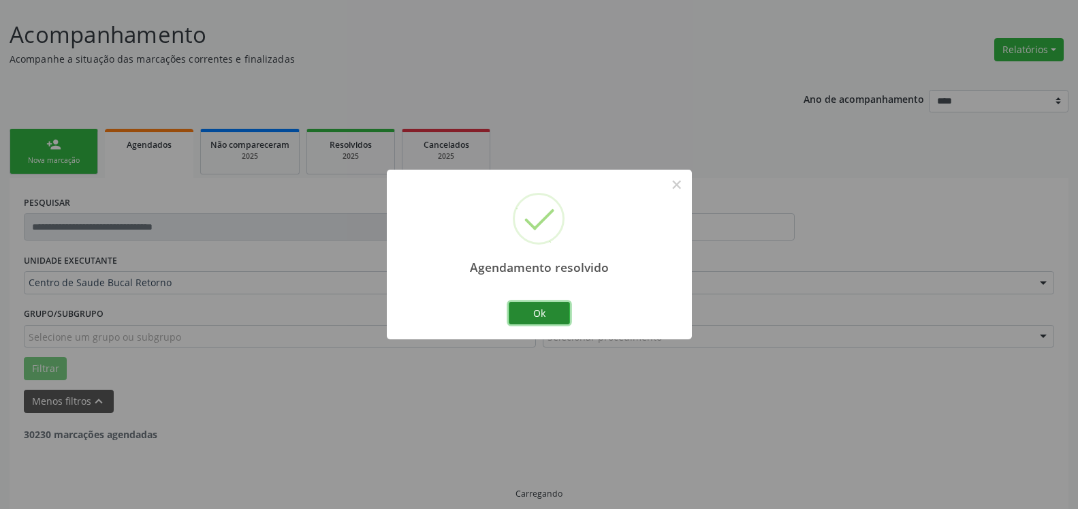
click at [543, 320] on button "Ok" at bounding box center [539, 313] width 61 height 23
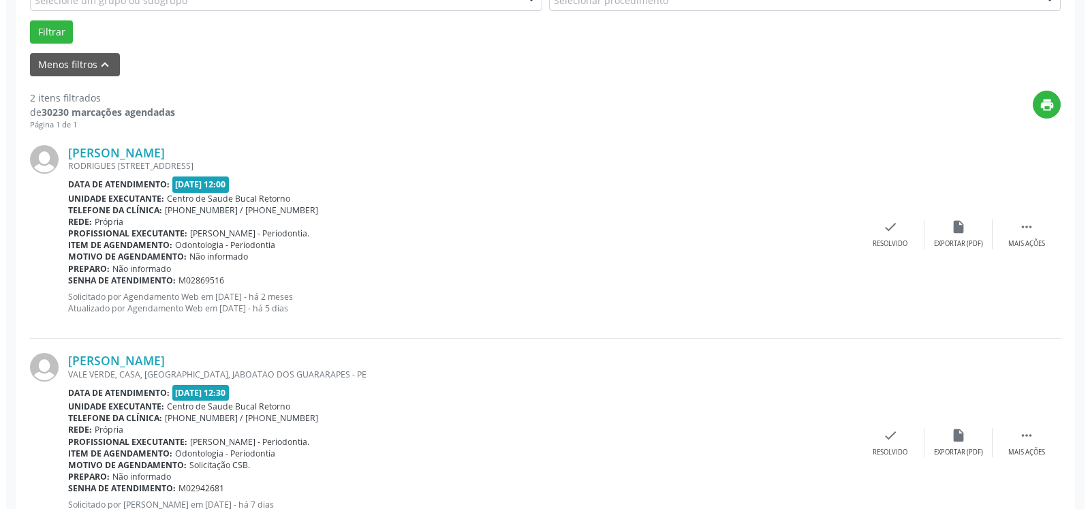
scroll to position [422, 0]
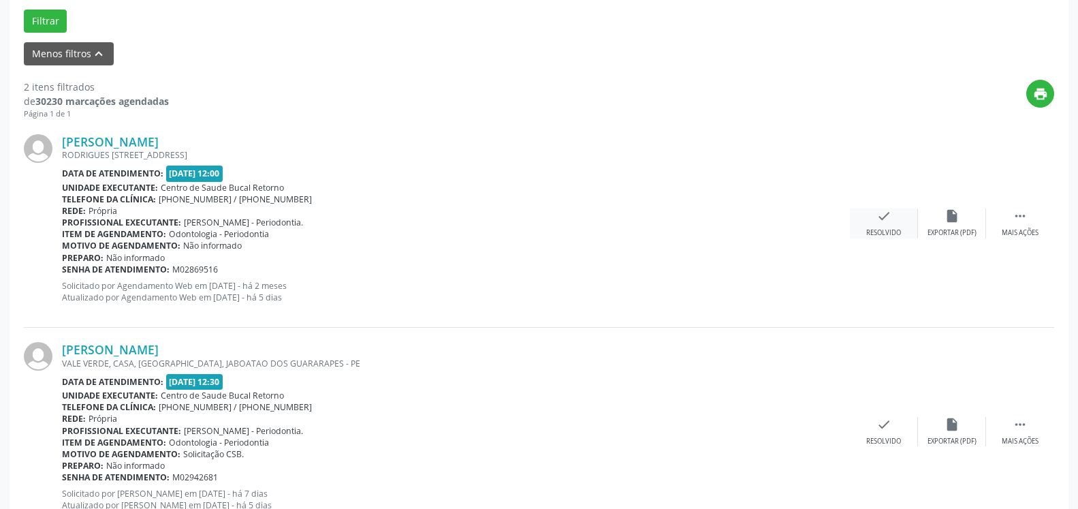
click at [894, 215] on div "check Resolvido" at bounding box center [884, 222] width 68 height 29
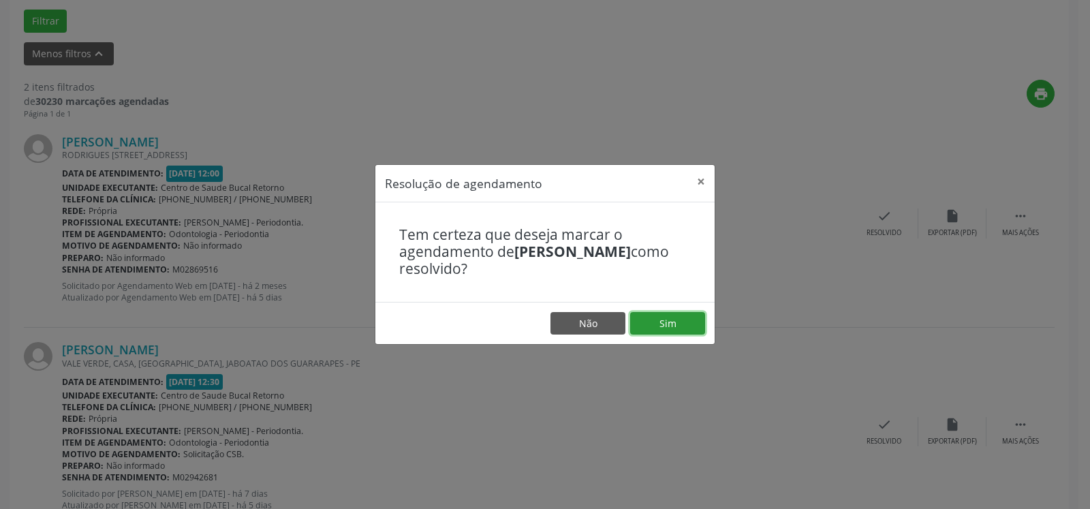
click at [700, 318] on button "Sim" at bounding box center [667, 323] width 75 height 23
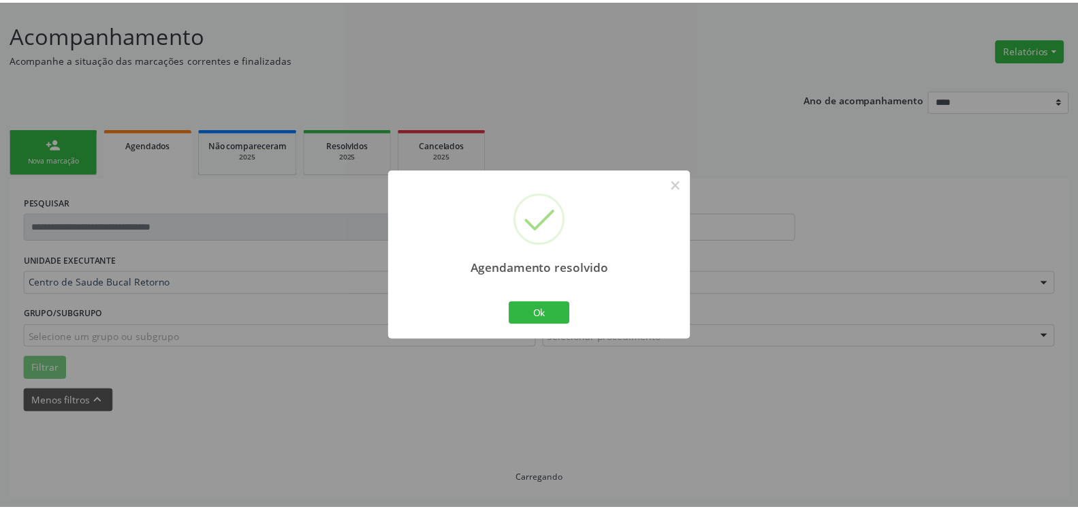
scroll to position [75, 0]
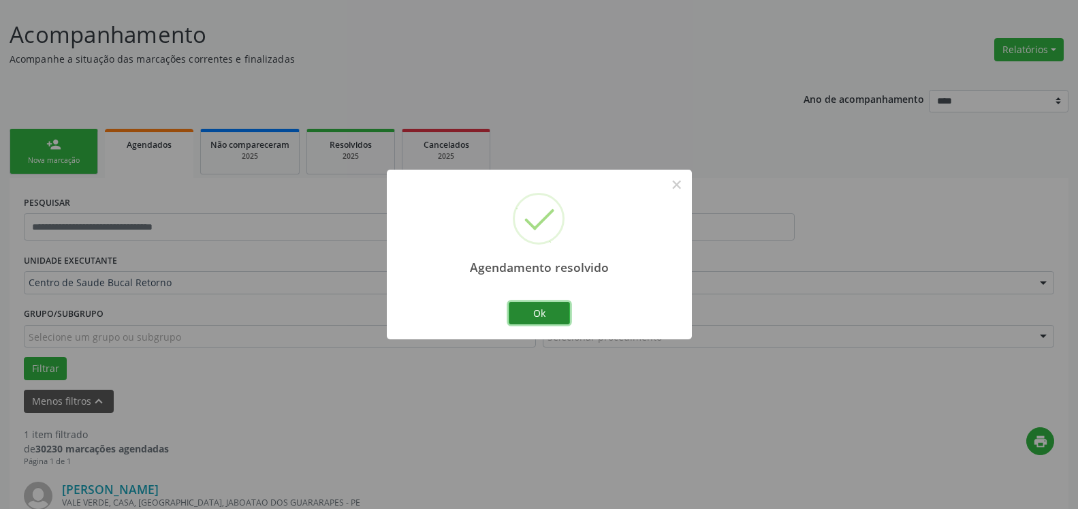
click at [565, 316] on button "Ok" at bounding box center [539, 313] width 61 height 23
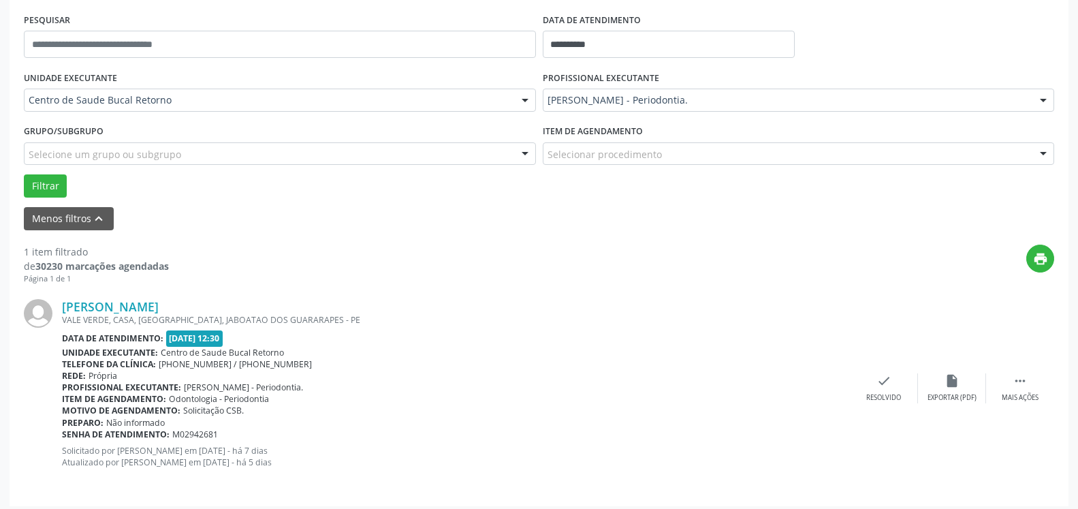
scroll to position [264, 0]
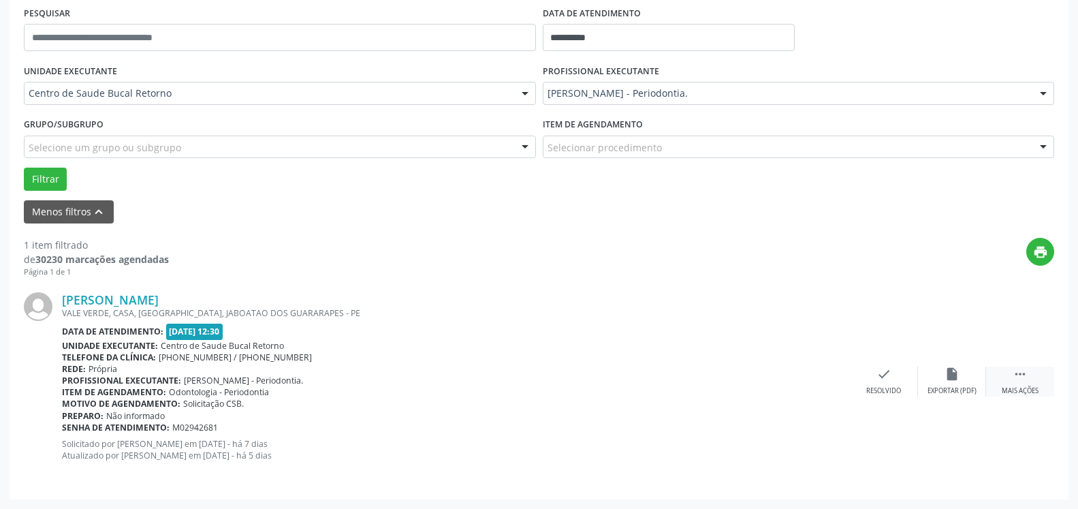
click at [1018, 382] on icon "" at bounding box center [1020, 374] width 15 height 15
click at [946, 371] on div "Zuquerlan Lima Minhaqui dos Santos VALE VERDE, CASA, SUCUPIRA, JABOATAO DOS GUA…" at bounding box center [539, 381] width 1031 height 207
click at [946, 372] on icon "alarm_off" at bounding box center [952, 374] width 15 height 15
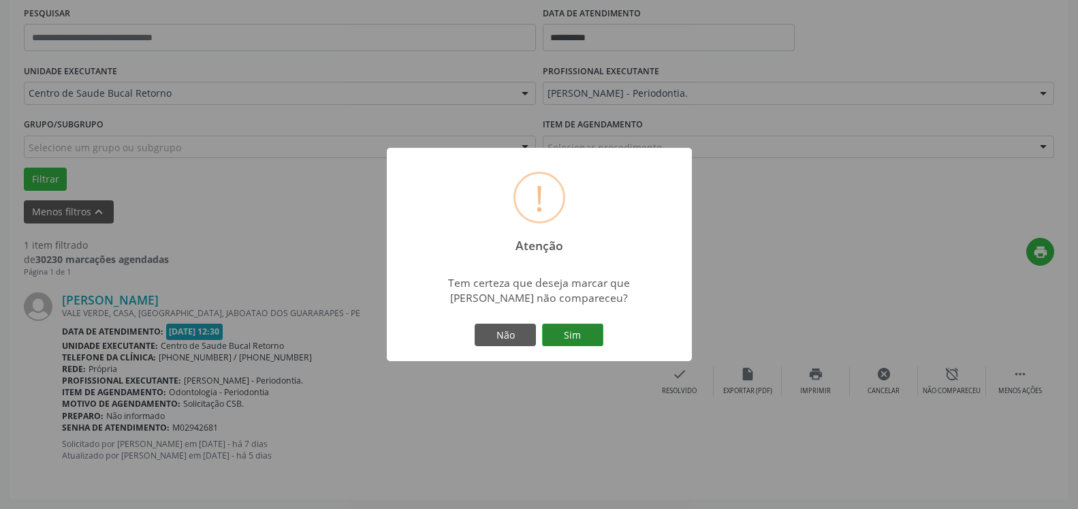
click at [572, 332] on button "Sim" at bounding box center [572, 335] width 61 height 23
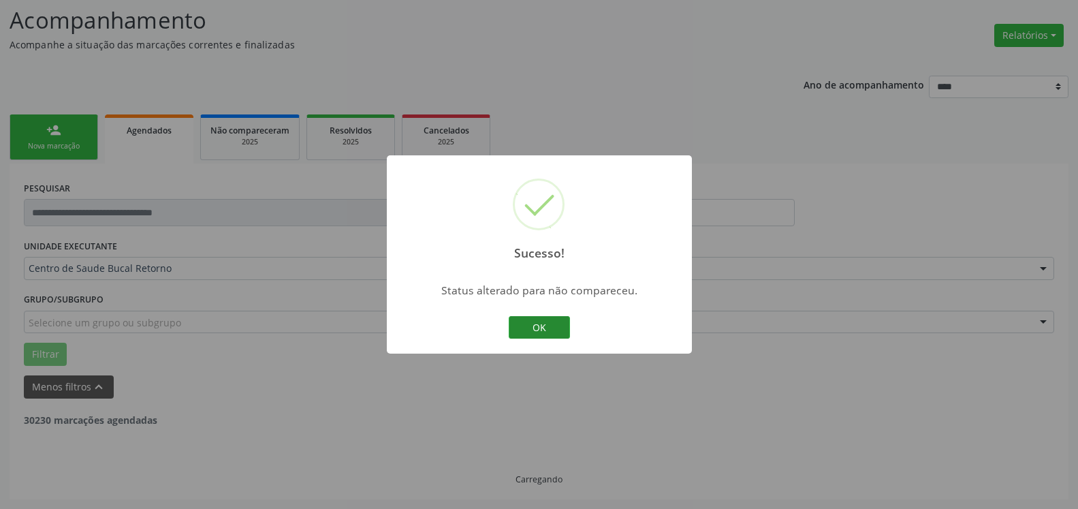
scroll to position [46, 0]
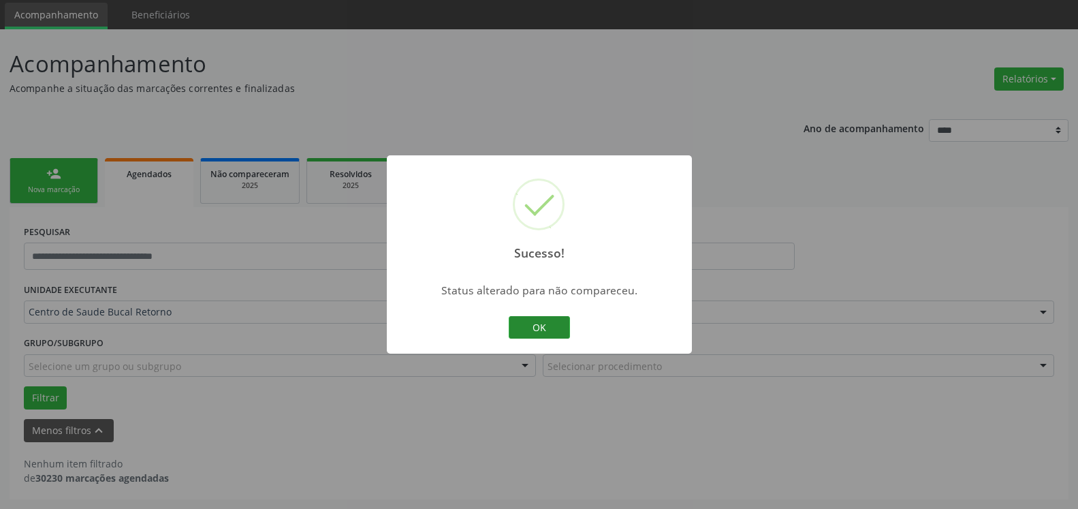
click at [535, 323] on button "OK" at bounding box center [539, 327] width 61 height 23
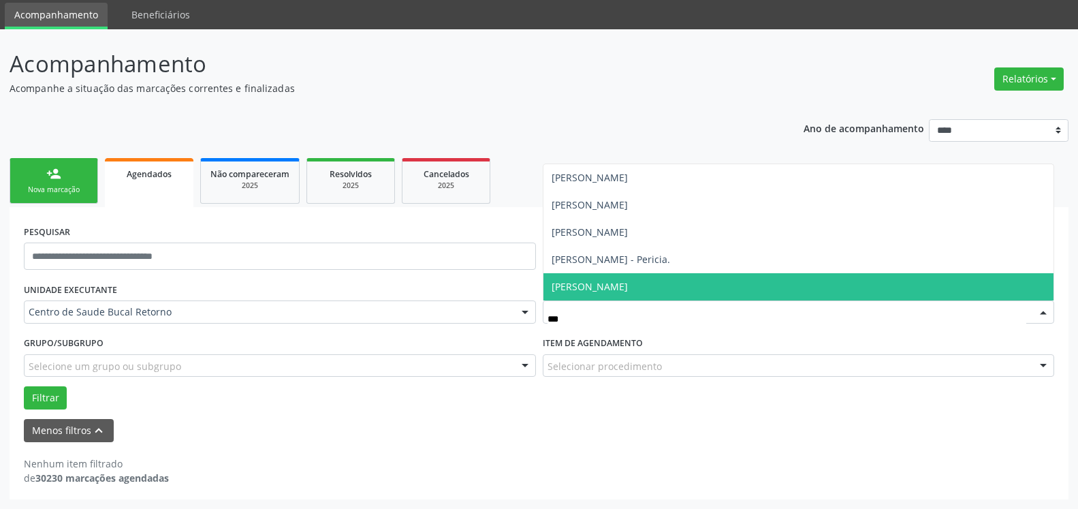
type input "****"
click at [628, 291] on span "[PERSON_NAME]" at bounding box center [590, 286] width 76 height 13
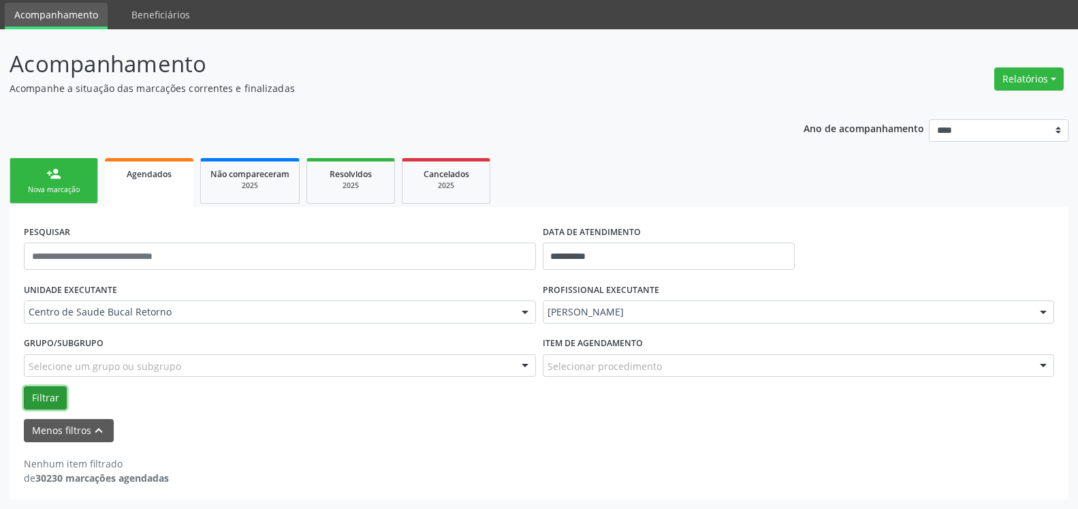
click at [35, 396] on button "Filtrar" at bounding box center [45, 397] width 43 height 23
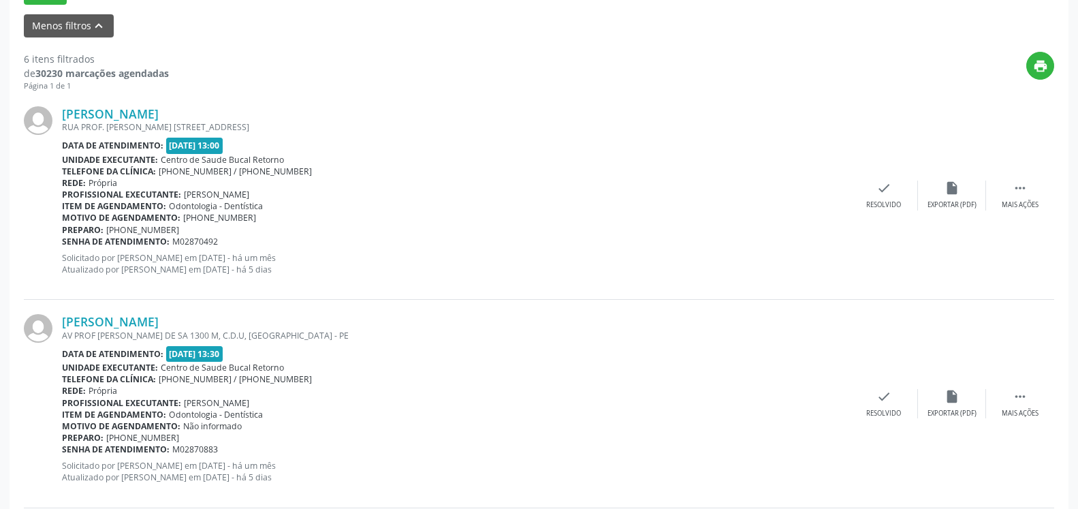
scroll to position [463, 0]
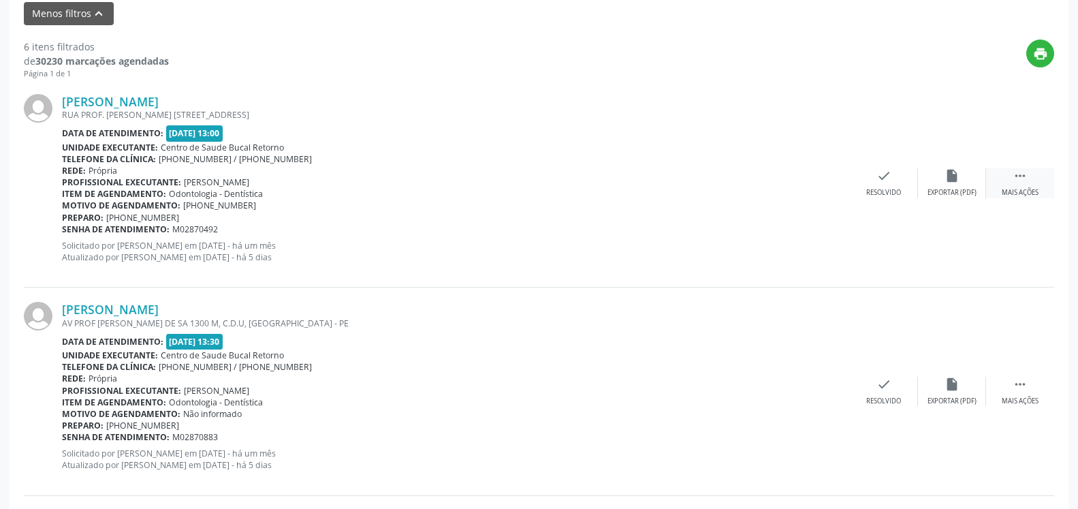
click at [1034, 178] on div " Mais ações" at bounding box center [1020, 182] width 68 height 29
click at [954, 183] on icon "alarm_off" at bounding box center [952, 175] width 15 height 15
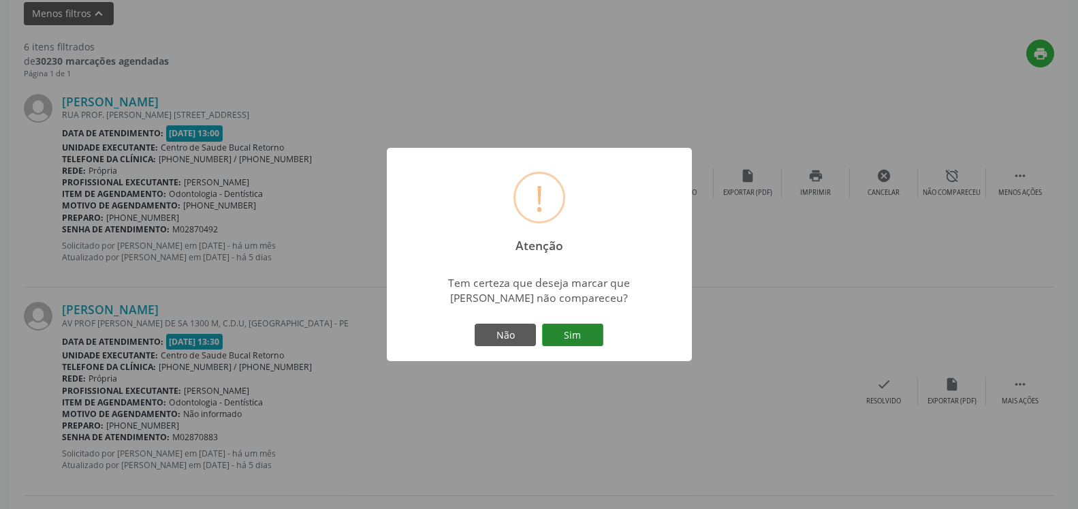
click at [571, 332] on button "Sim" at bounding box center [572, 335] width 61 height 23
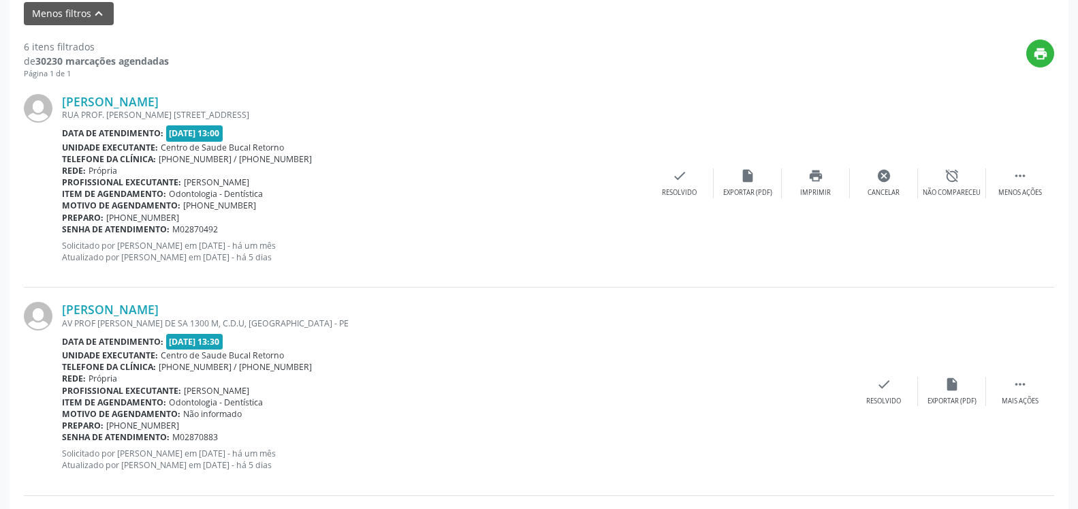
scroll to position [89, 0]
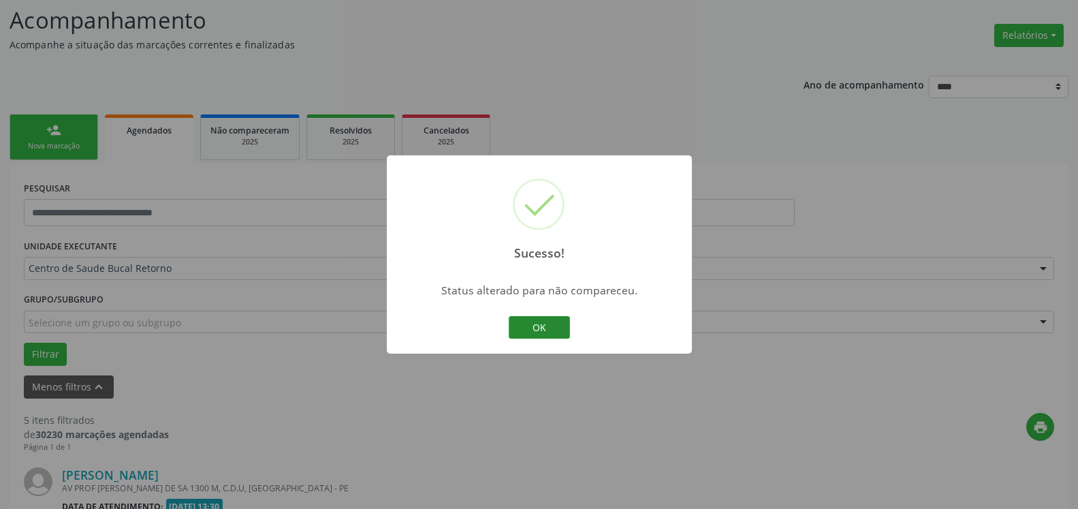
click at [546, 320] on button "OK" at bounding box center [539, 327] width 61 height 23
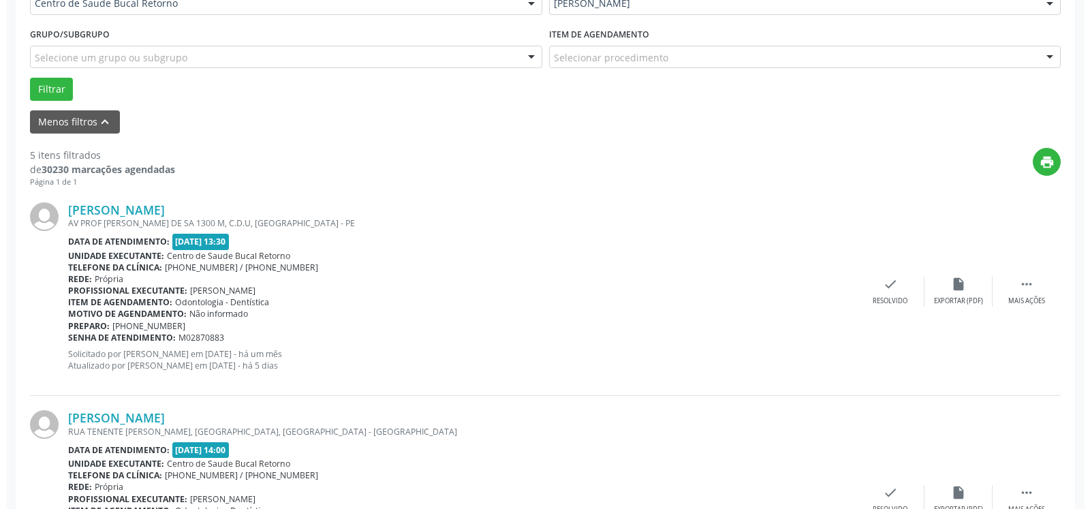
scroll to position [367, 0]
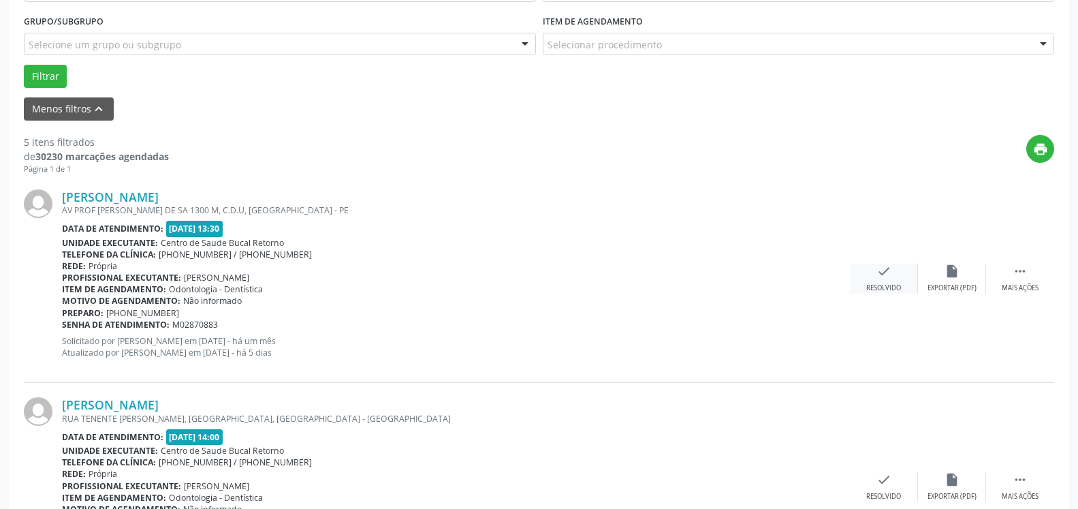
click at [879, 279] on icon "check" at bounding box center [884, 271] width 15 height 15
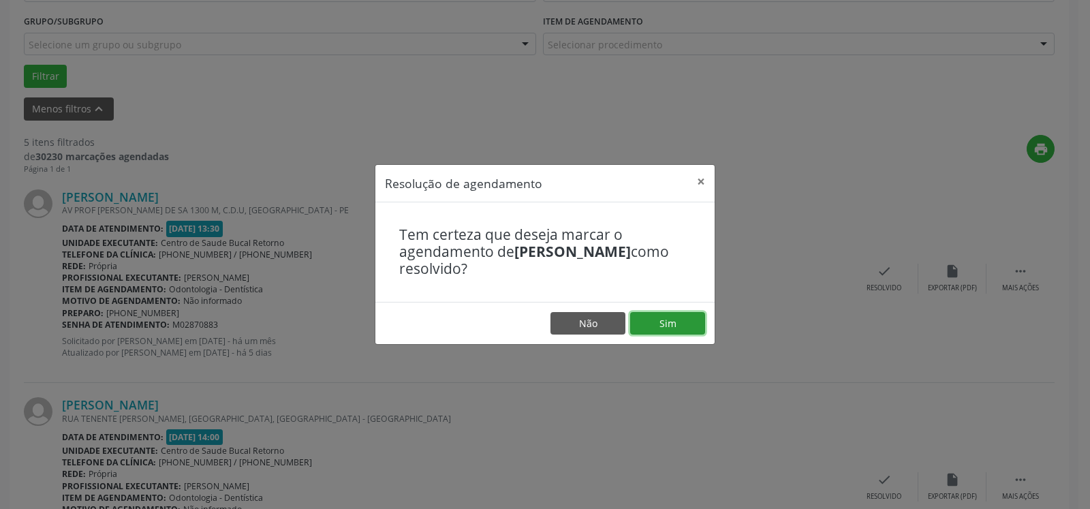
click at [681, 318] on button "Sim" at bounding box center [667, 323] width 75 height 23
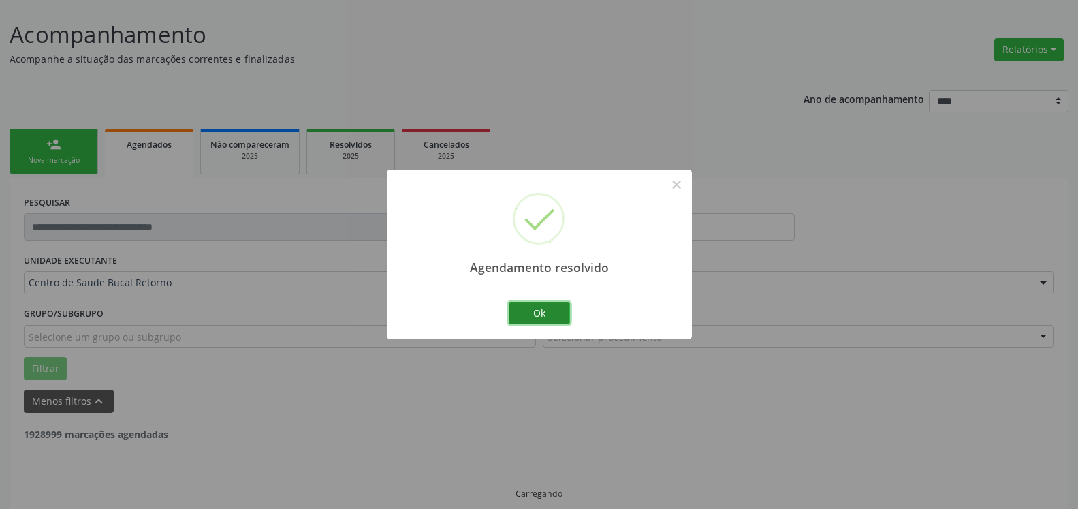
click at [535, 318] on button "Ok" at bounding box center [539, 313] width 61 height 23
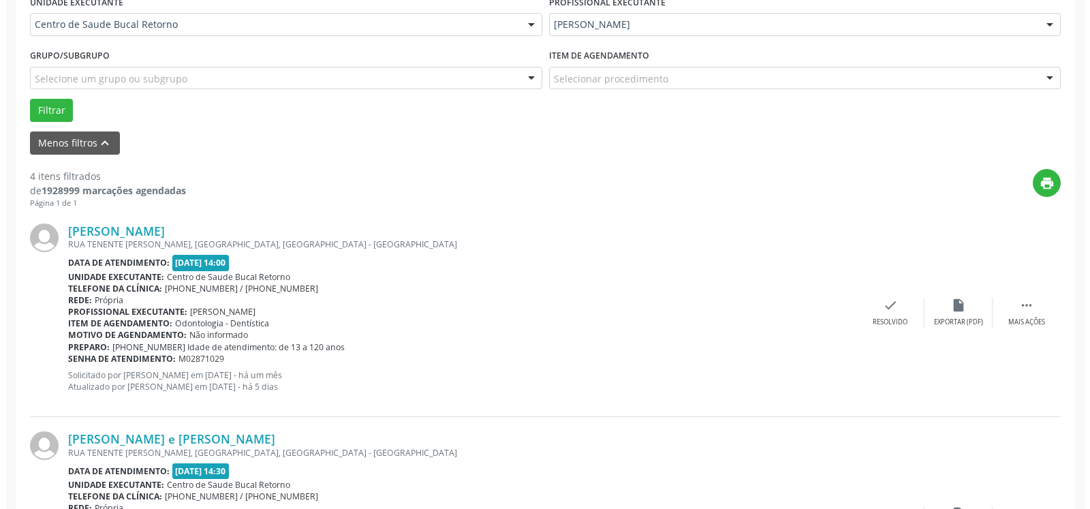
scroll to position [353, 0]
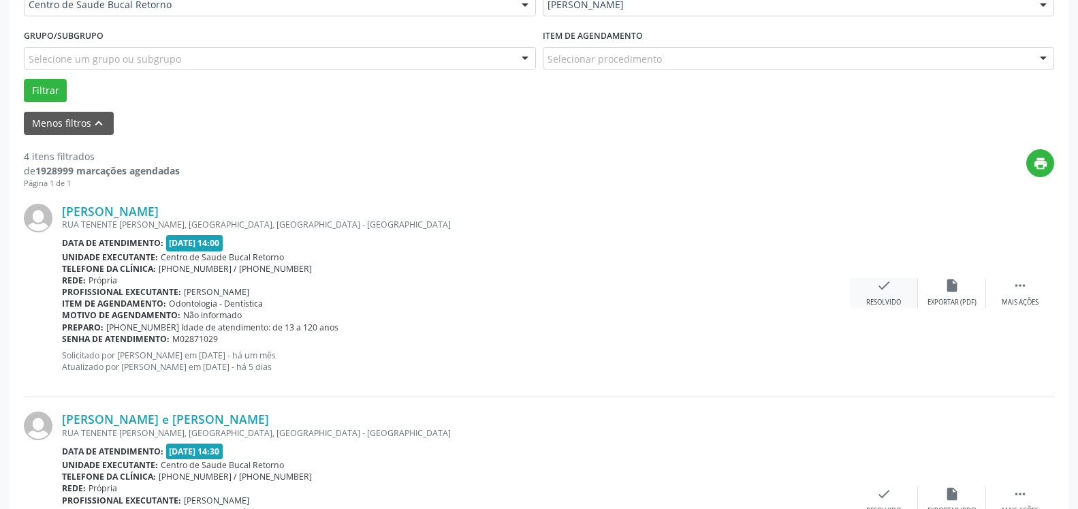
click at [882, 288] on icon "check" at bounding box center [884, 285] width 15 height 15
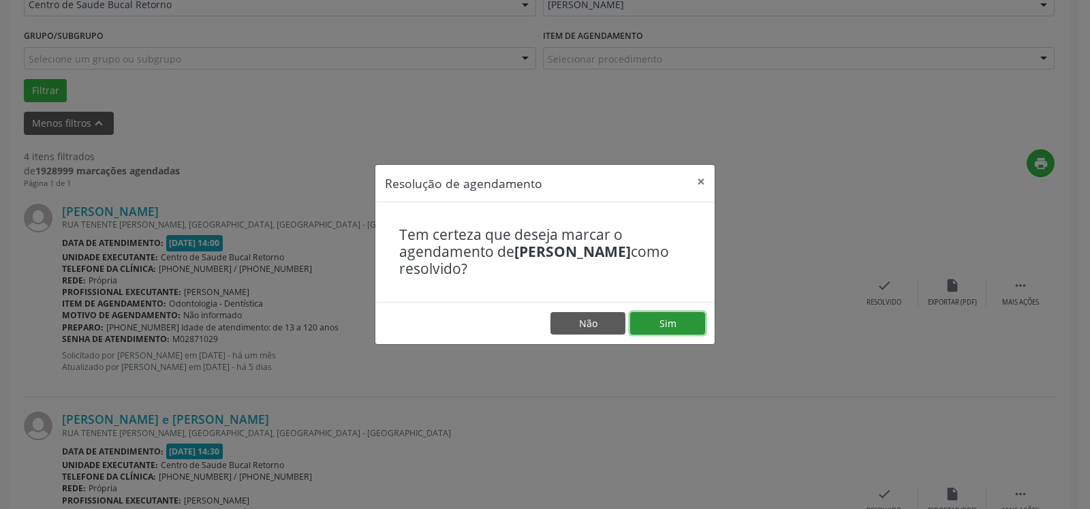
click at [663, 314] on button "Sim" at bounding box center [667, 323] width 75 height 23
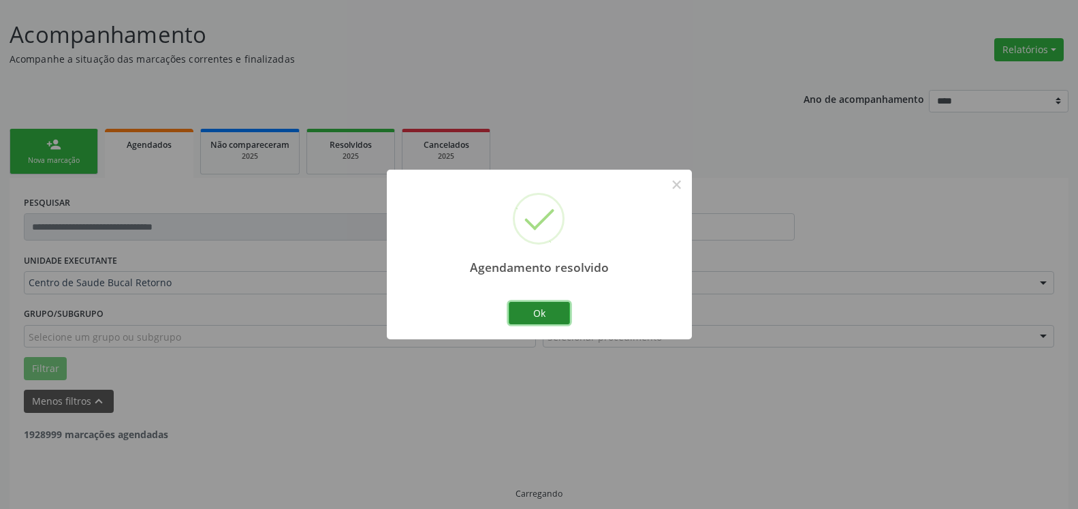
click at [537, 307] on button "Ok" at bounding box center [539, 313] width 61 height 23
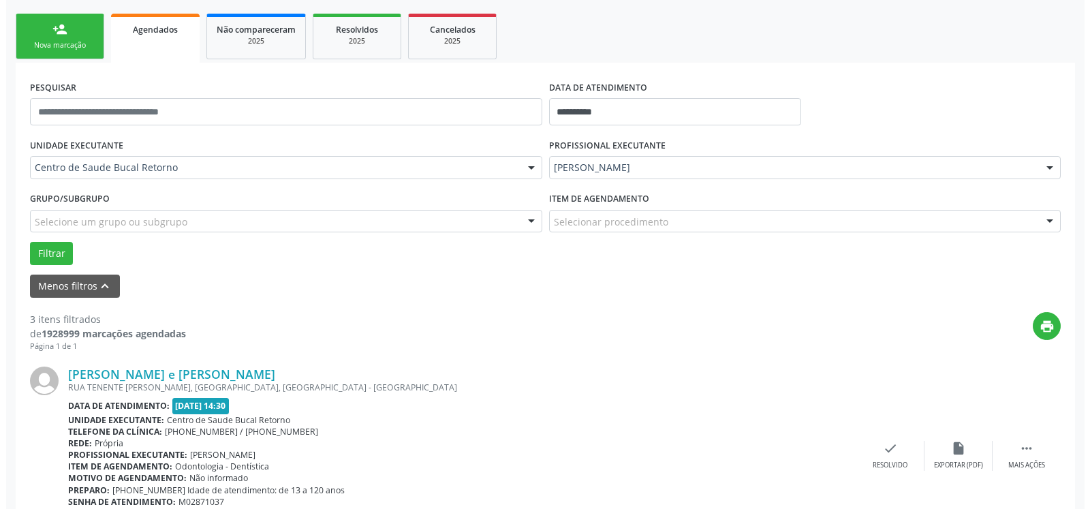
scroll to position [283, 0]
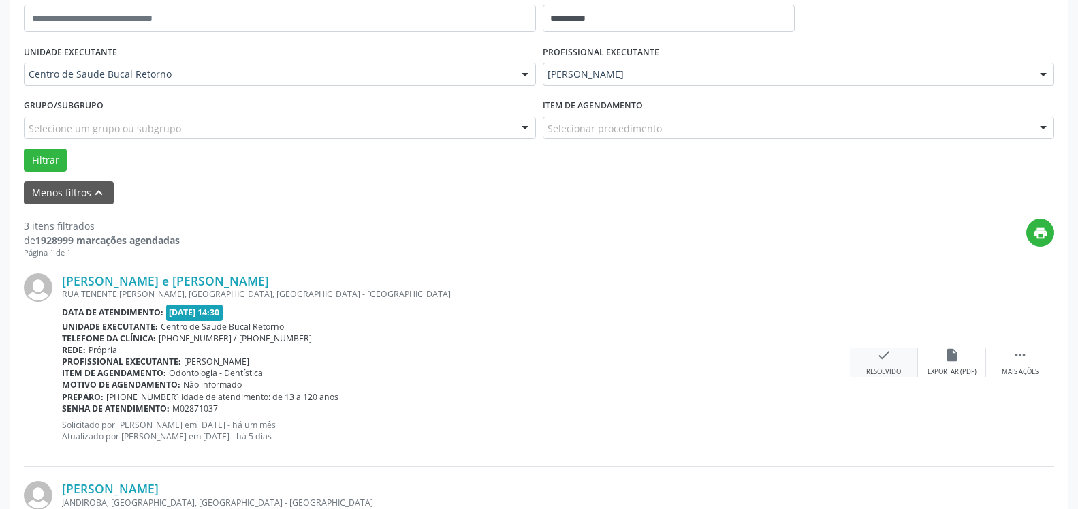
click at [887, 362] on icon "check" at bounding box center [884, 354] width 15 height 15
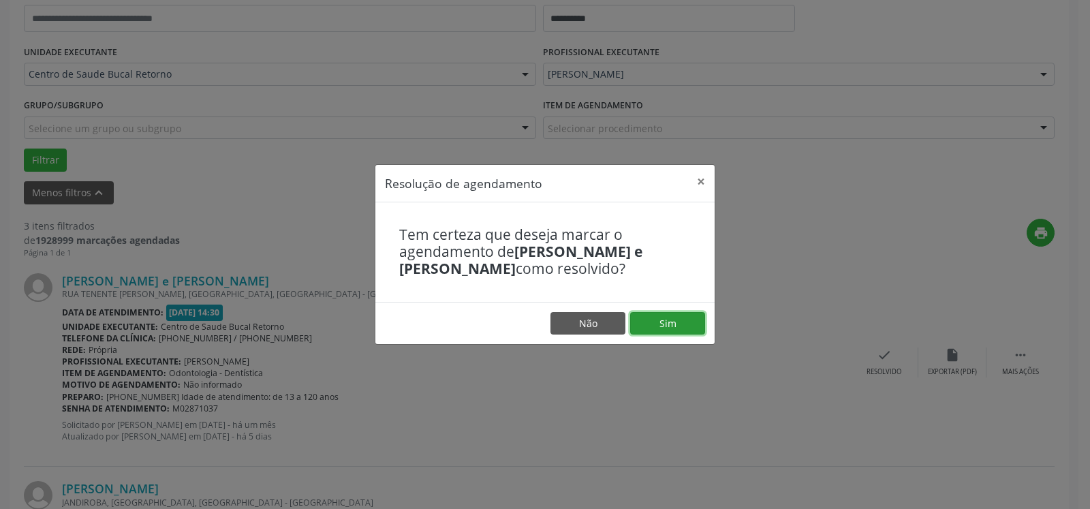
click at [685, 330] on button "Sim" at bounding box center [667, 323] width 75 height 23
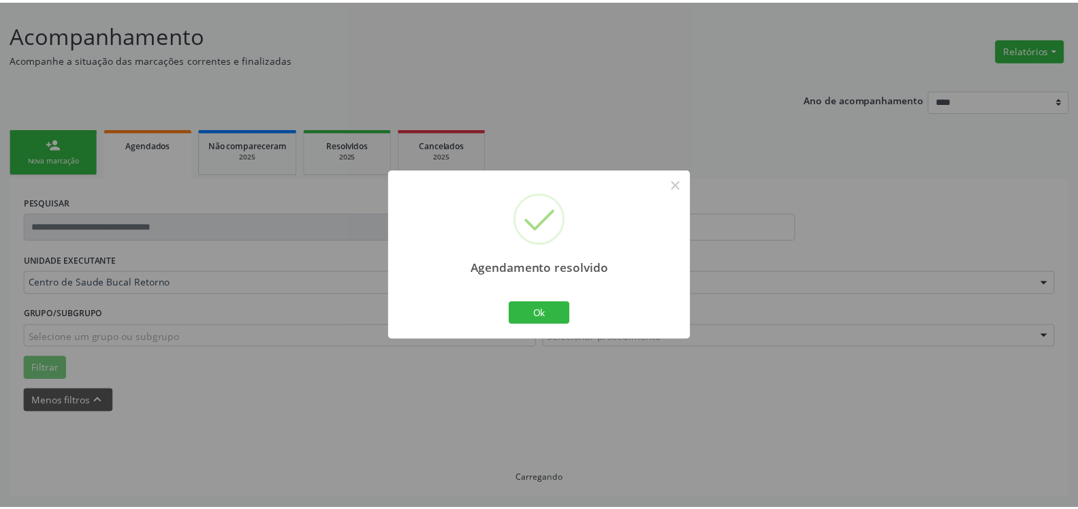
scroll to position [75, 0]
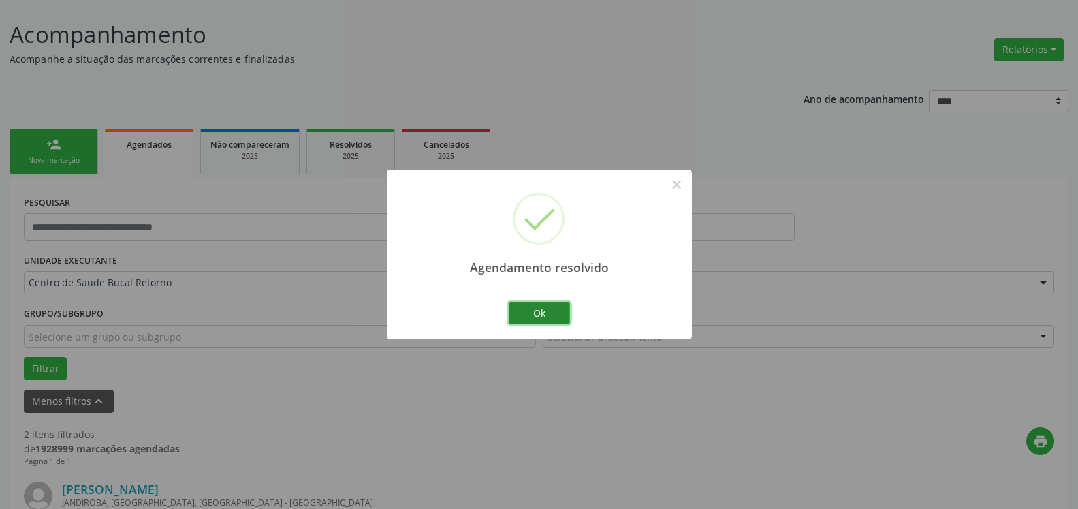
click at [554, 314] on button "Ok" at bounding box center [539, 313] width 61 height 23
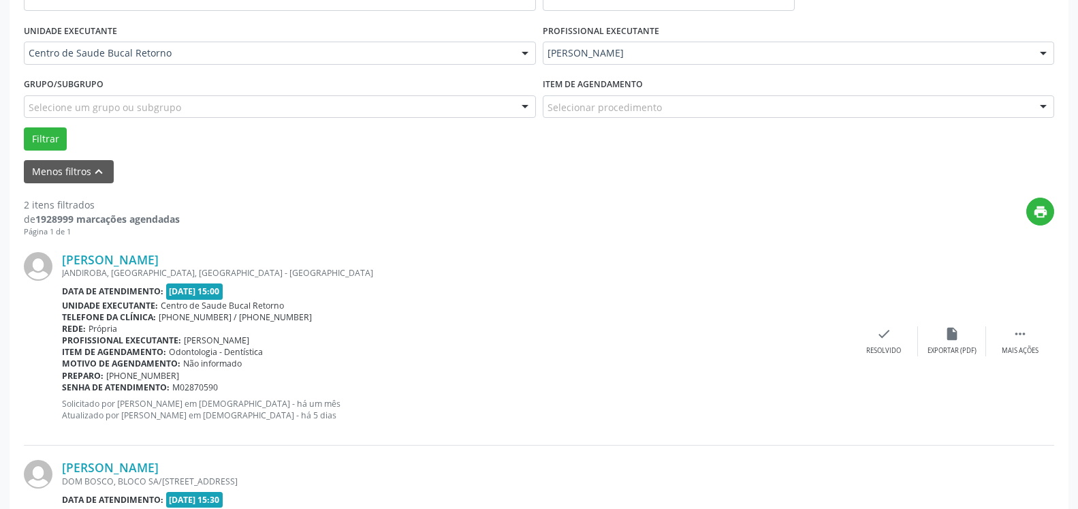
scroll to position [353, 0]
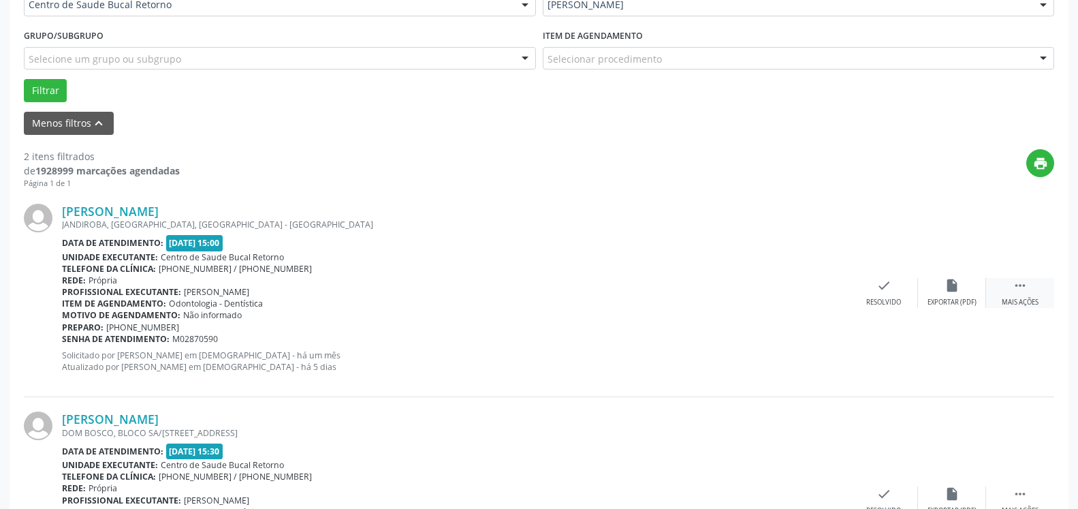
click at [1038, 284] on div " Mais ações" at bounding box center [1020, 292] width 68 height 29
click at [953, 285] on icon "alarm_off" at bounding box center [952, 285] width 15 height 15
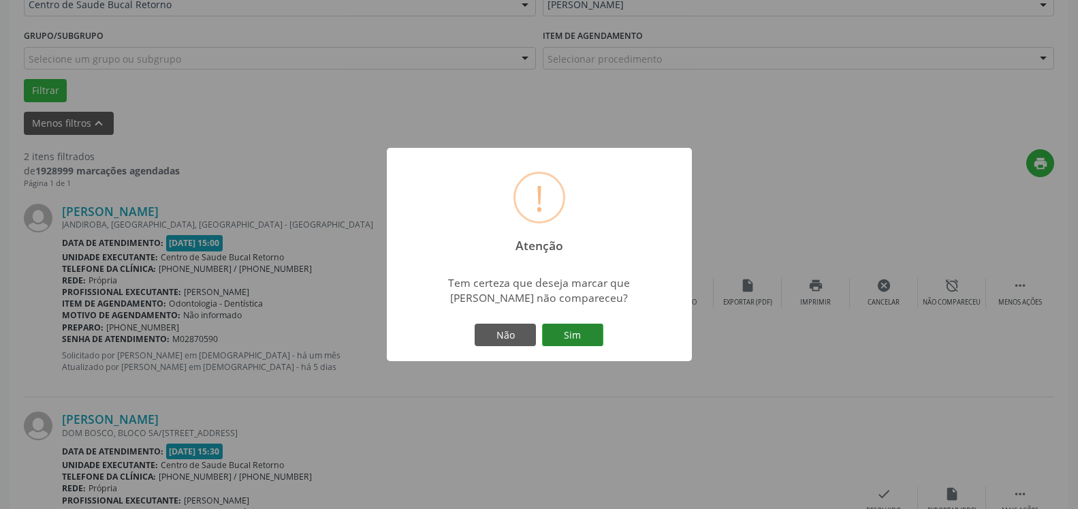
click at [577, 332] on button "Sim" at bounding box center [572, 335] width 61 height 23
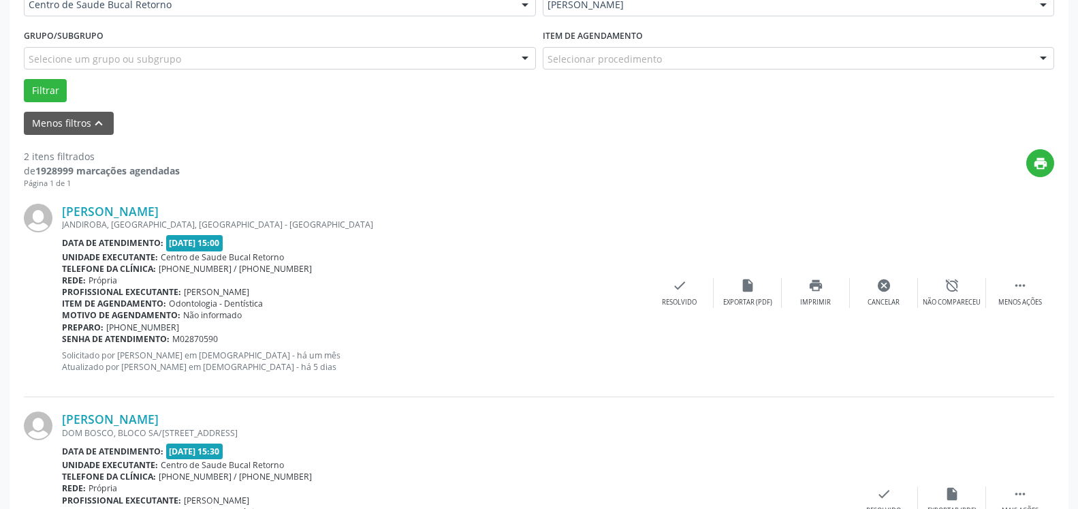
scroll to position [89, 0]
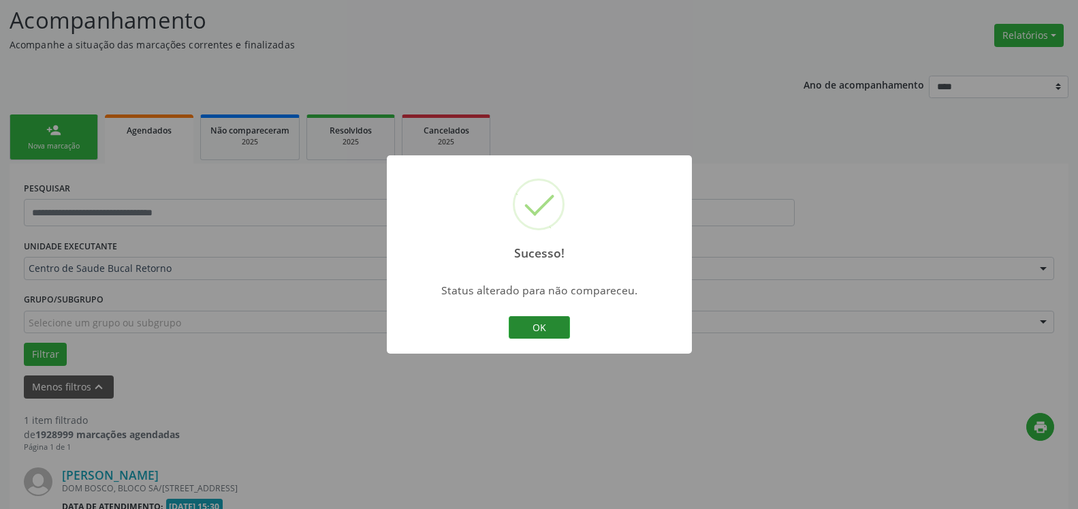
click at [555, 319] on button "OK" at bounding box center [539, 327] width 61 height 23
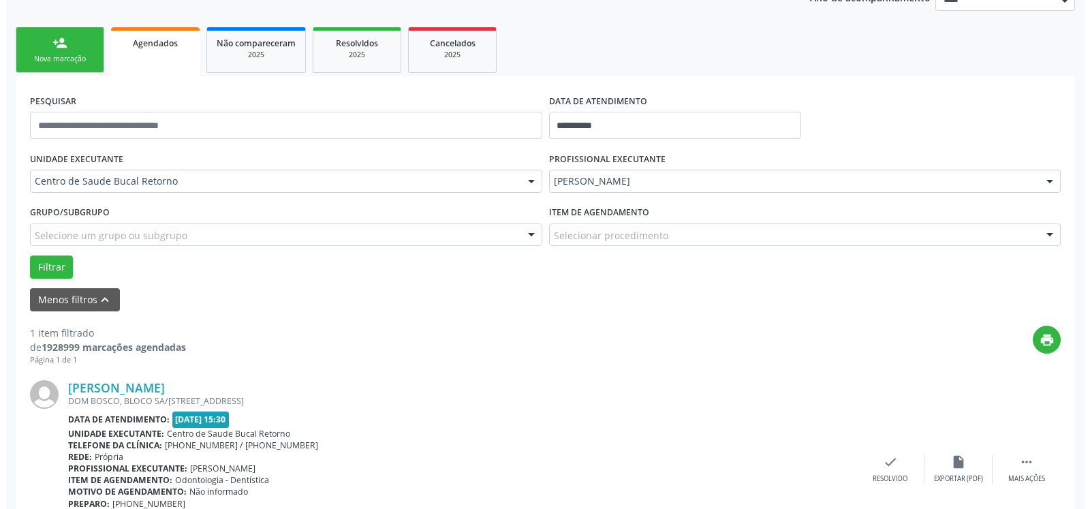
scroll to position [264, 0]
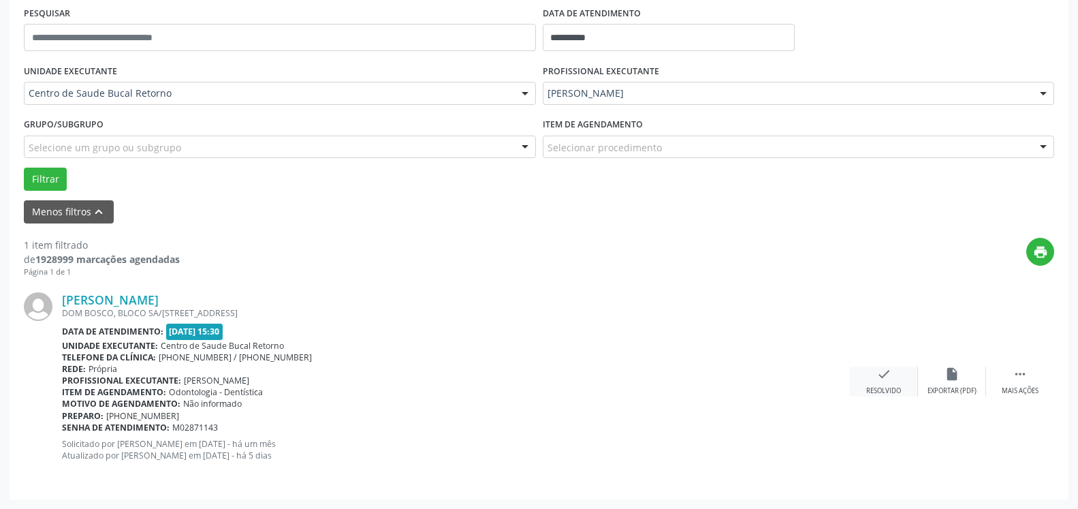
click at [879, 379] on icon "check" at bounding box center [884, 374] width 15 height 15
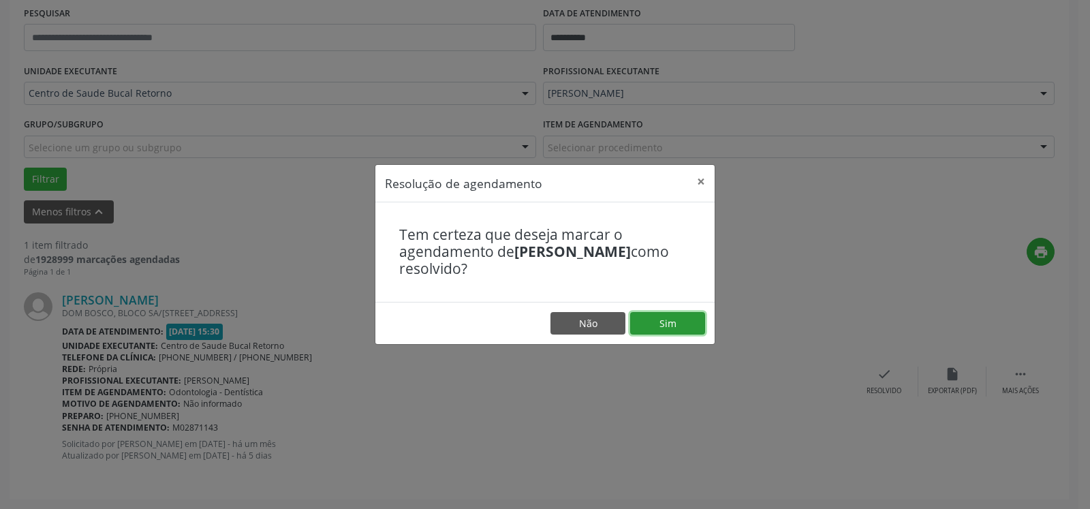
click at [694, 320] on button "Sim" at bounding box center [667, 323] width 75 height 23
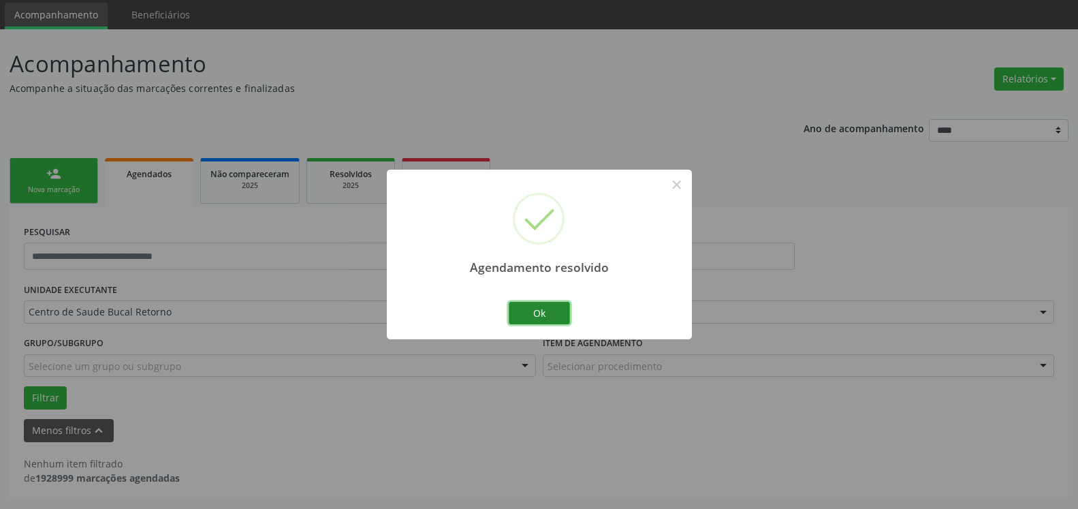
scroll to position [46, 0]
click at [535, 308] on button "Ok" at bounding box center [539, 313] width 61 height 23
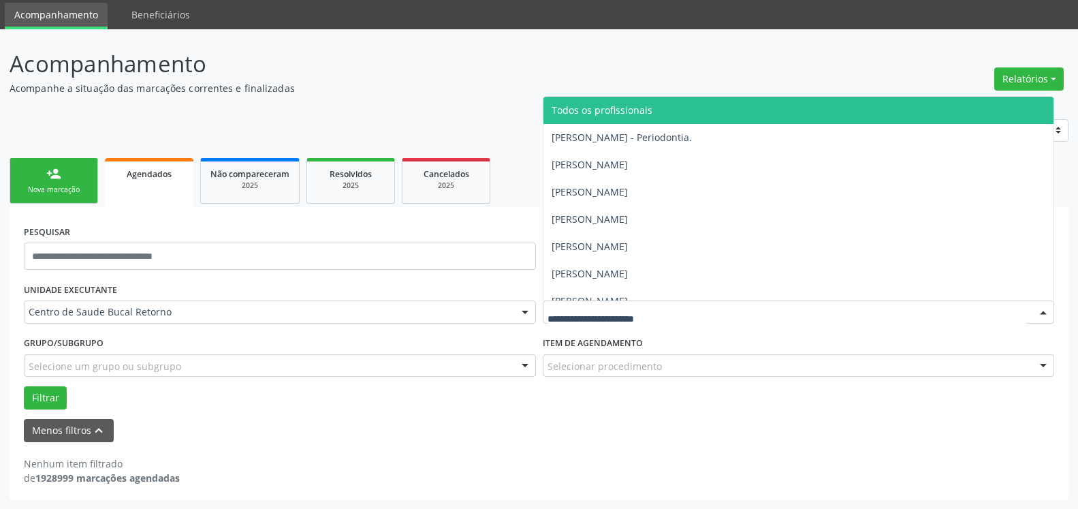
click at [645, 106] on span "Todos os profissionais" at bounding box center [602, 110] width 101 height 13
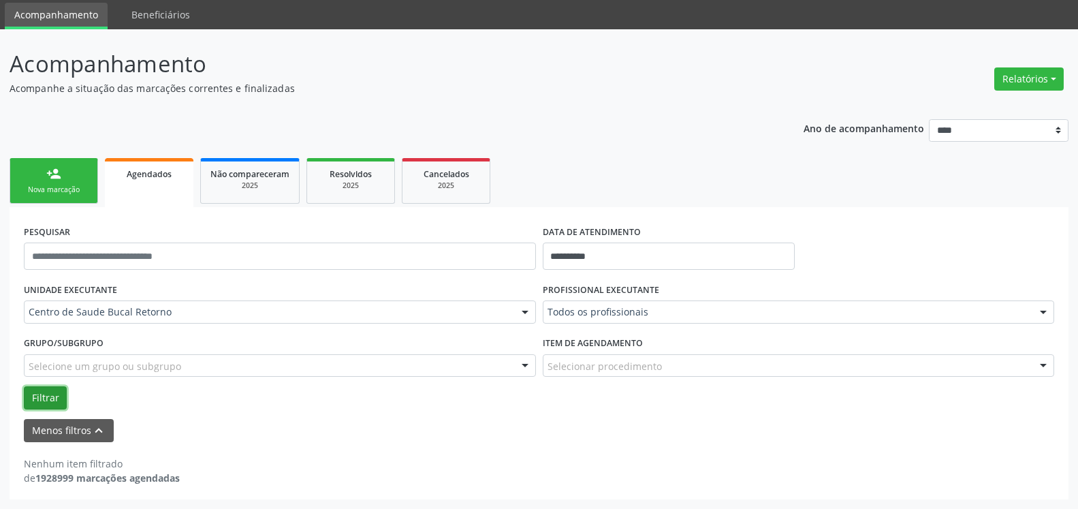
click at [48, 399] on button "Filtrar" at bounding box center [45, 397] width 43 height 23
click at [1042, 84] on button "Relatórios" at bounding box center [1029, 78] width 69 height 23
click at [993, 108] on link "Agendamentos" at bounding box center [991, 108] width 146 height 19
select select "*"
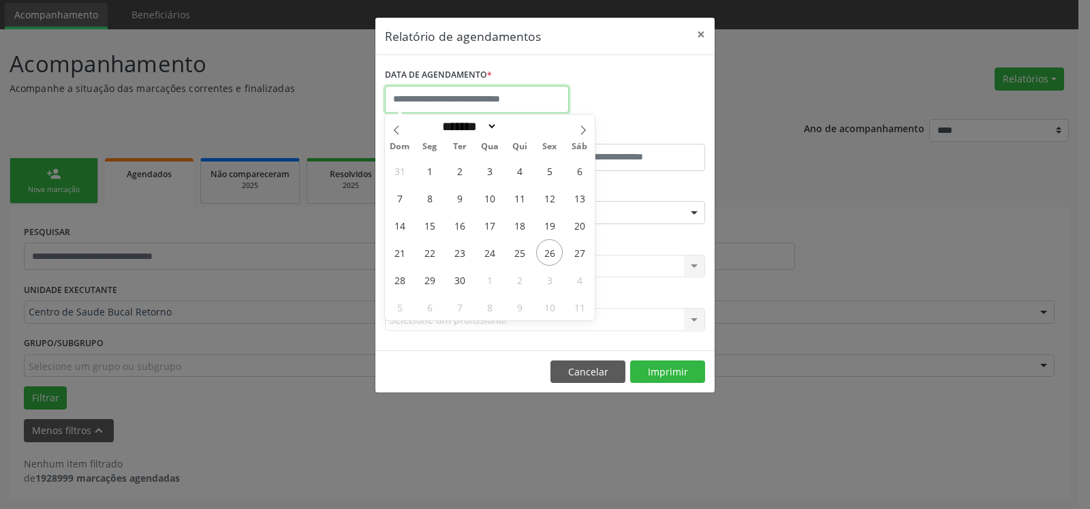
click at [497, 96] on input "text" at bounding box center [477, 99] width 184 height 27
click at [491, 256] on span "24" at bounding box center [489, 252] width 27 height 27
type input "**********"
click at [490, 256] on span "24" at bounding box center [489, 252] width 27 height 27
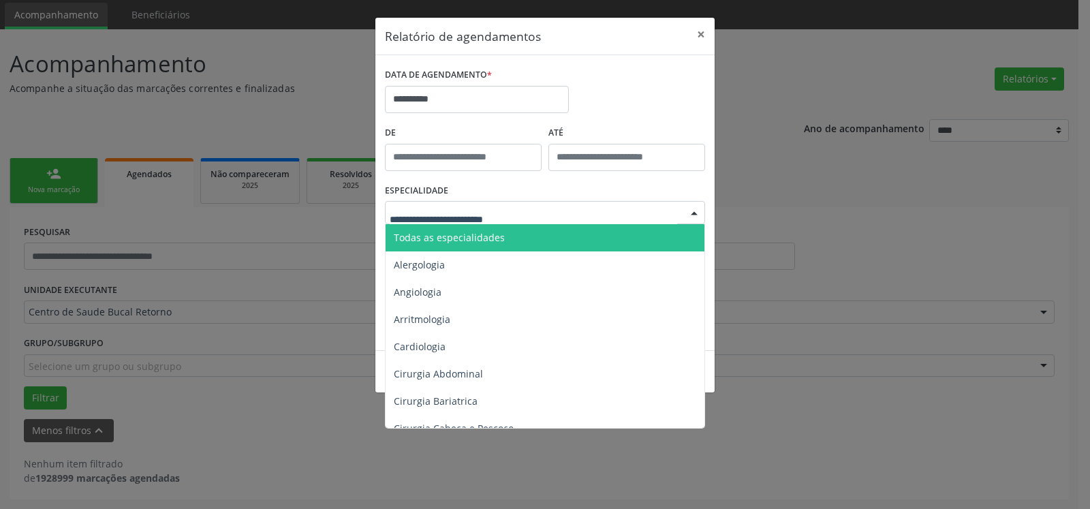
click at [516, 231] on span "Todas as especialidades" at bounding box center [546, 237] width 321 height 27
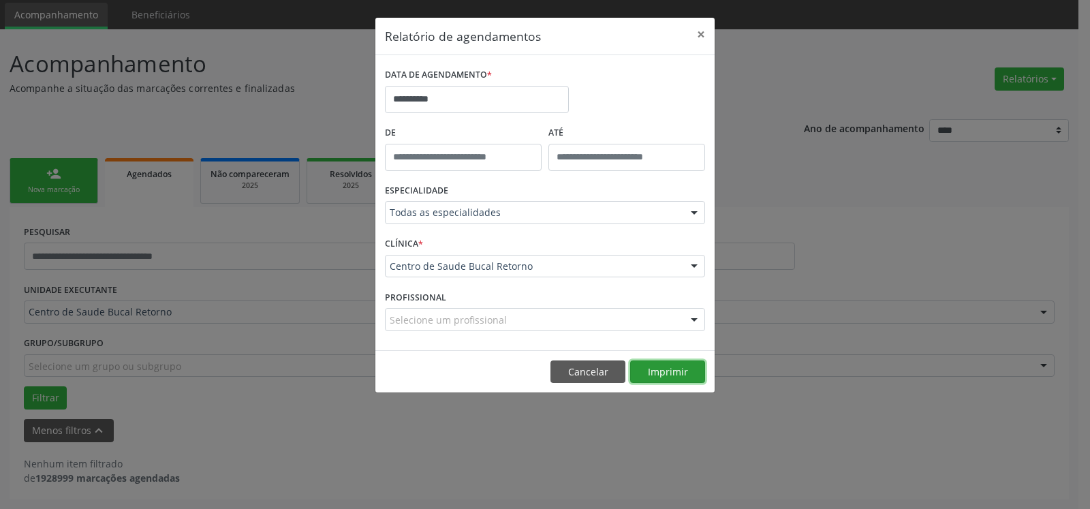
click at [685, 380] on button "Imprimir" at bounding box center [667, 371] width 75 height 23
click at [709, 31] on button "×" at bounding box center [700, 34] width 27 height 33
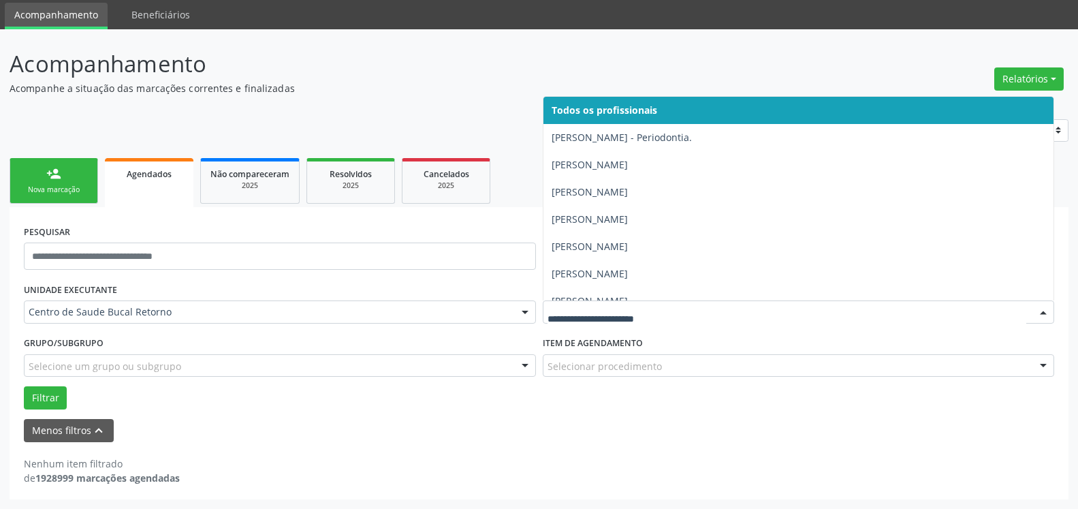
click at [683, 320] on div at bounding box center [799, 311] width 512 height 23
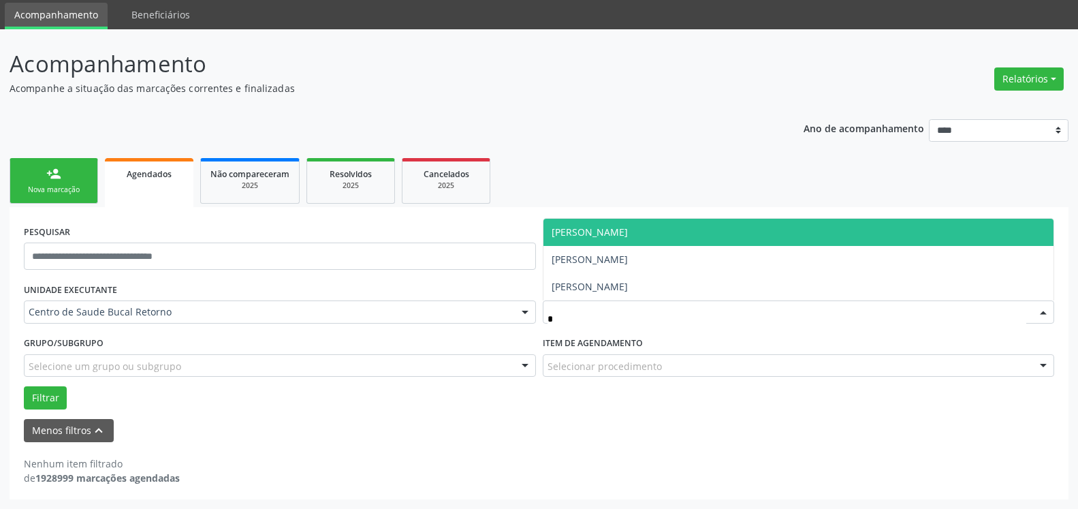
type input "**"
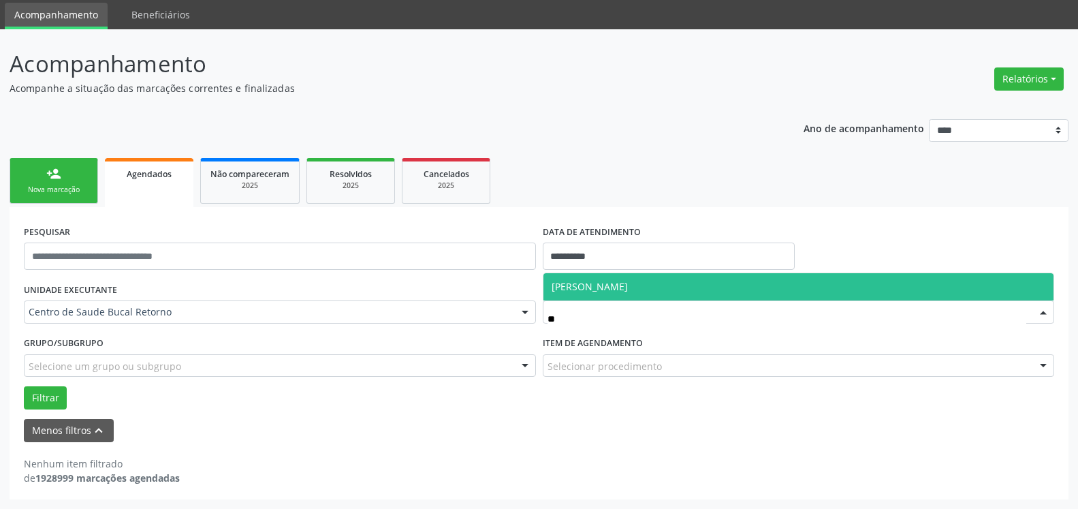
click at [628, 289] on span "[PERSON_NAME]" at bounding box center [590, 286] width 76 height 13
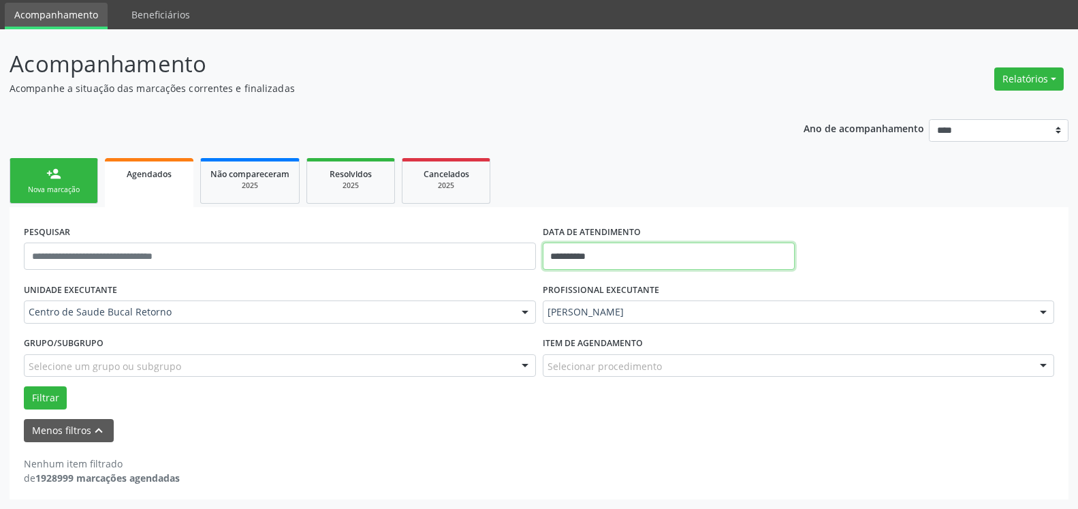
click at [605, 258] on input "**********" at bounding box center [669, 256] width 253 height 27
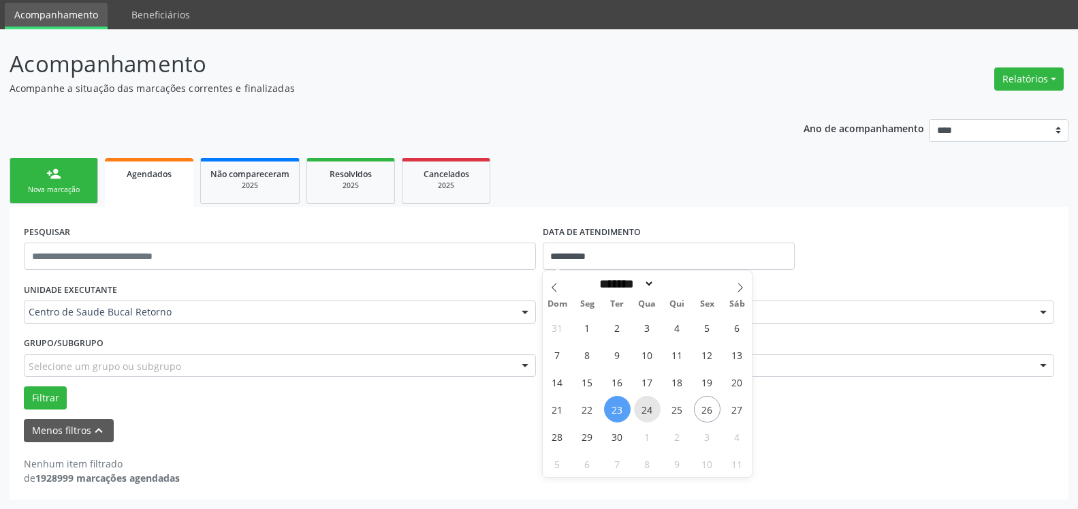
click at [644, 409] on span "24" at bounding box center [647, 409] width 27 height 27
type input "**********"
click at [644, 409] on span "24" at bounding box center [647, 409] width 27 height 27
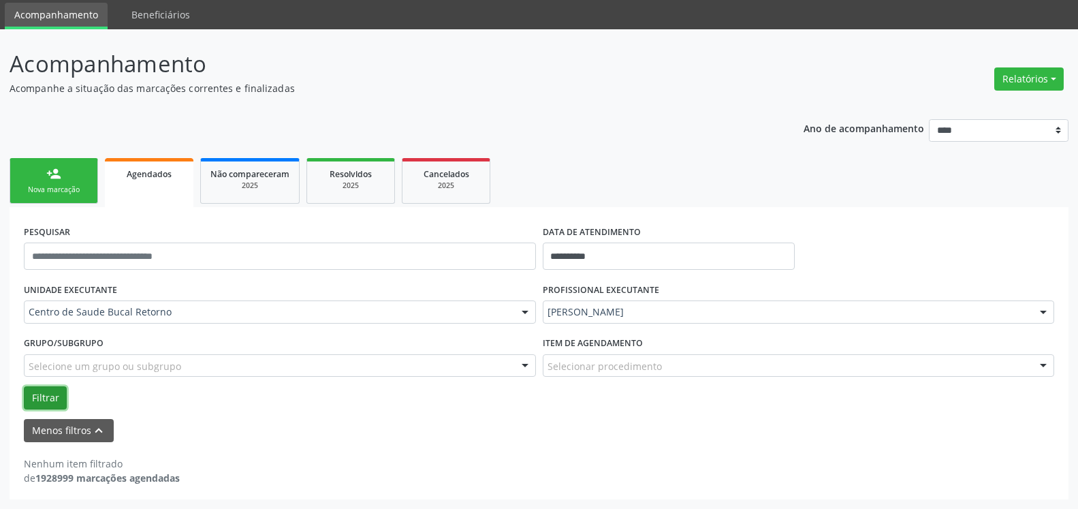
click at [48, 399] on button "Filtrar" at bounding box center [45, 397] width 43 height 23
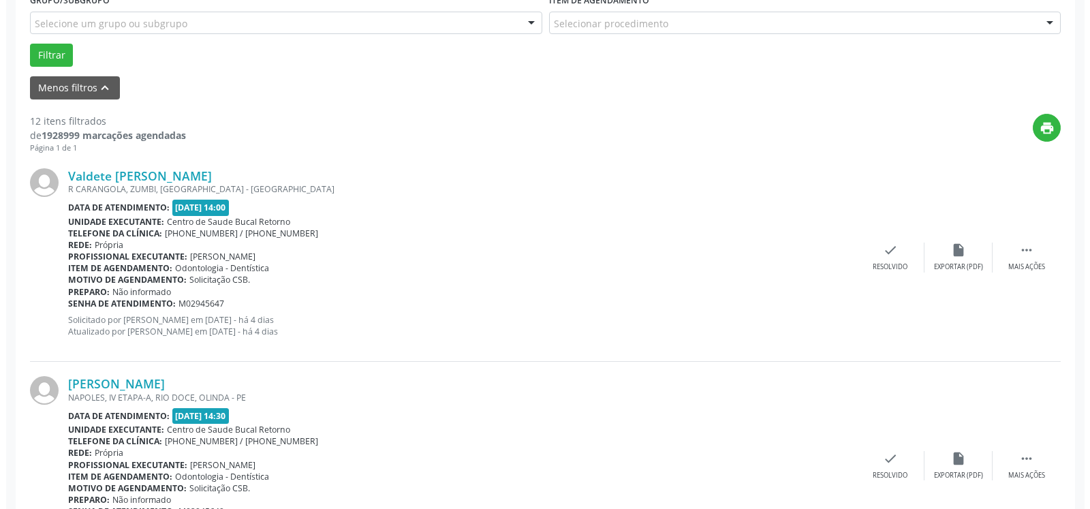
scroll to position [393, 0]
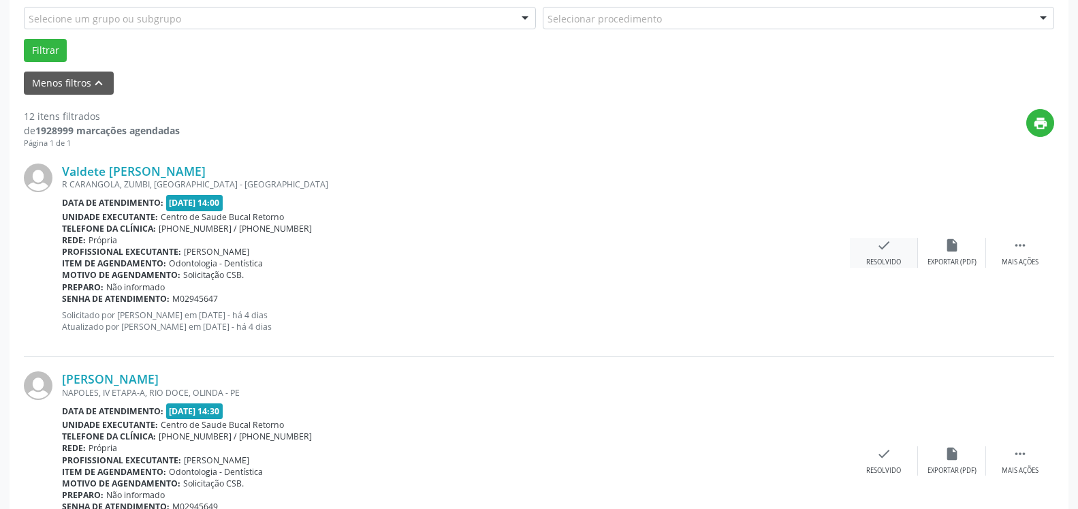
click at [889, 253] on icon "check" at bounding box center [884, 245] width 15 height 15
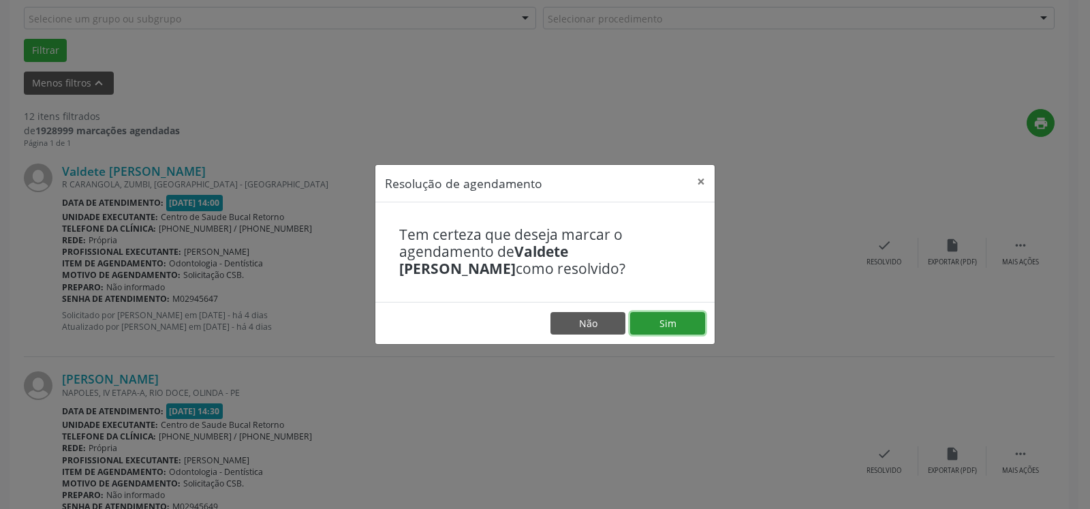
click at [685, 322] on button "Sim" at bounding box center [667, 323] width 75 height 23
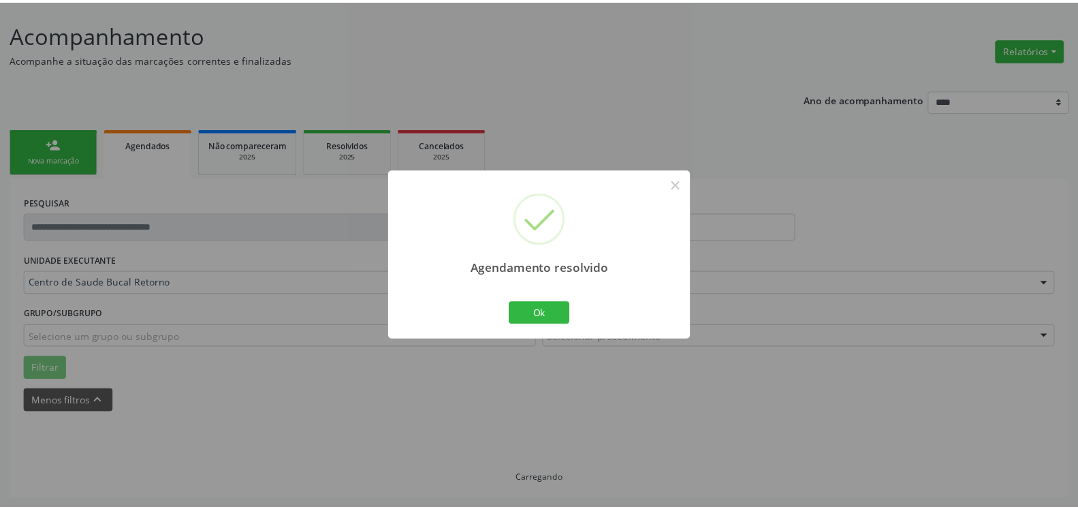
scroll to position [75, 0]
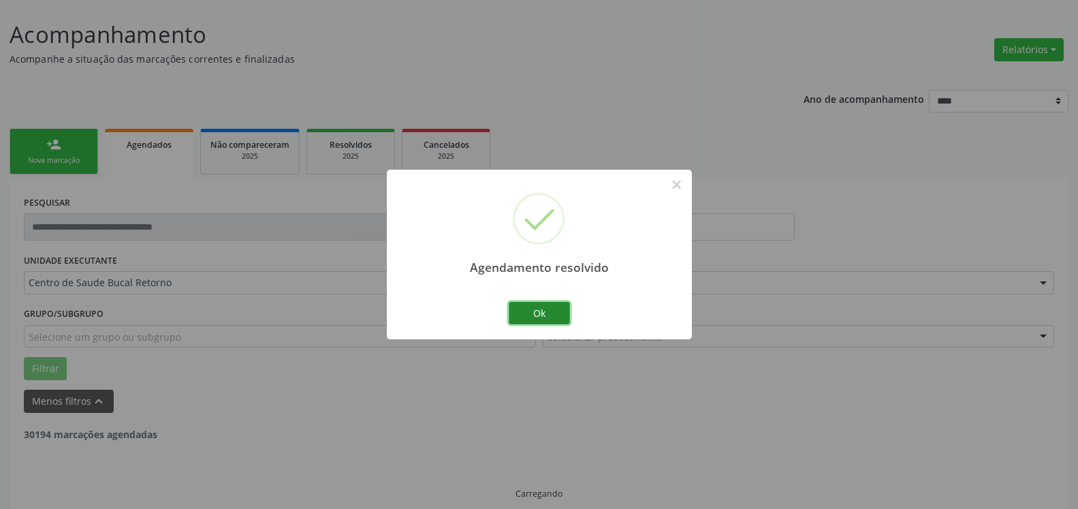
click at [559, 311] on button "Ok" at bounding box center [539, 313] width 61 height 23
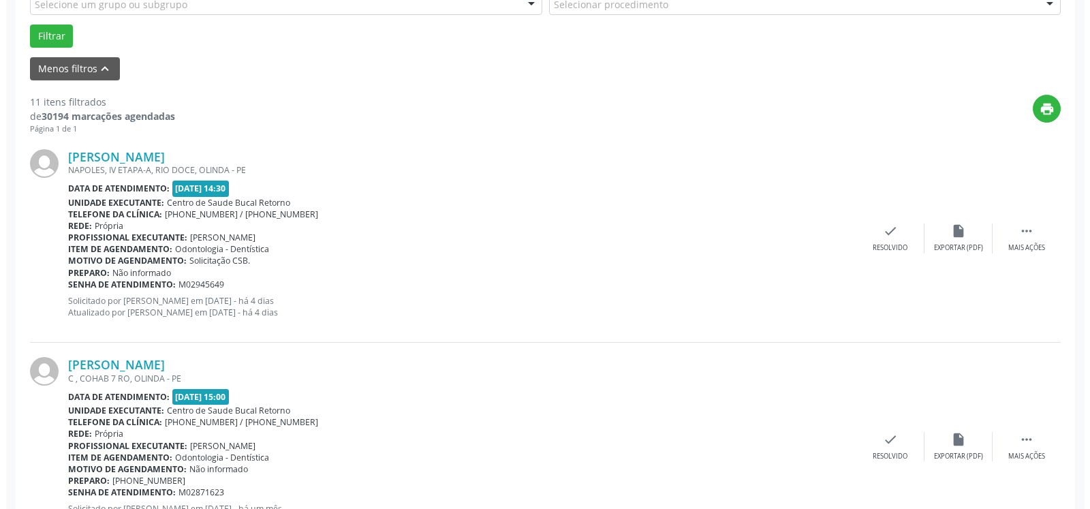
scroll to position [422, 0]
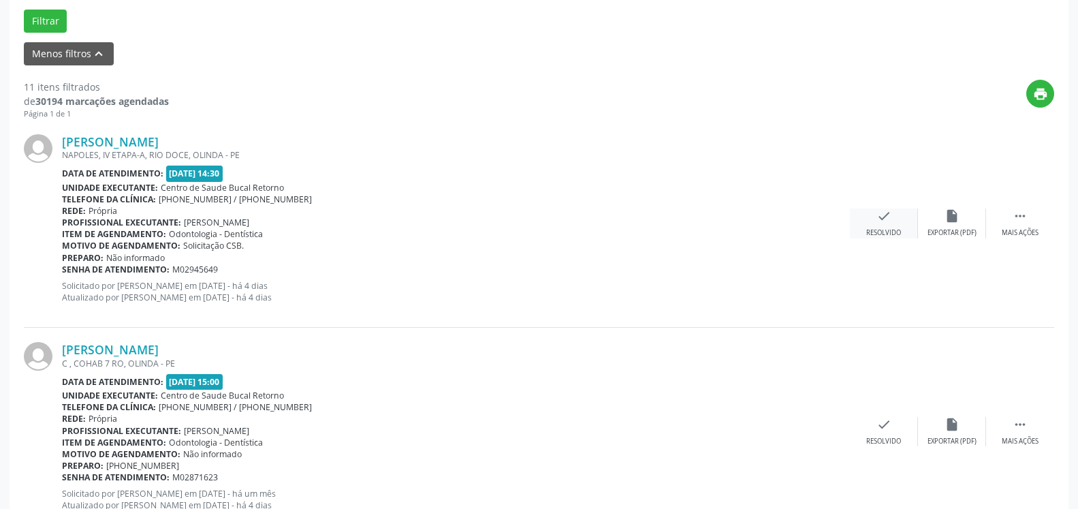
click at [890, 219] on icon "check" at bounding box center [884, 215] width 15 height 15
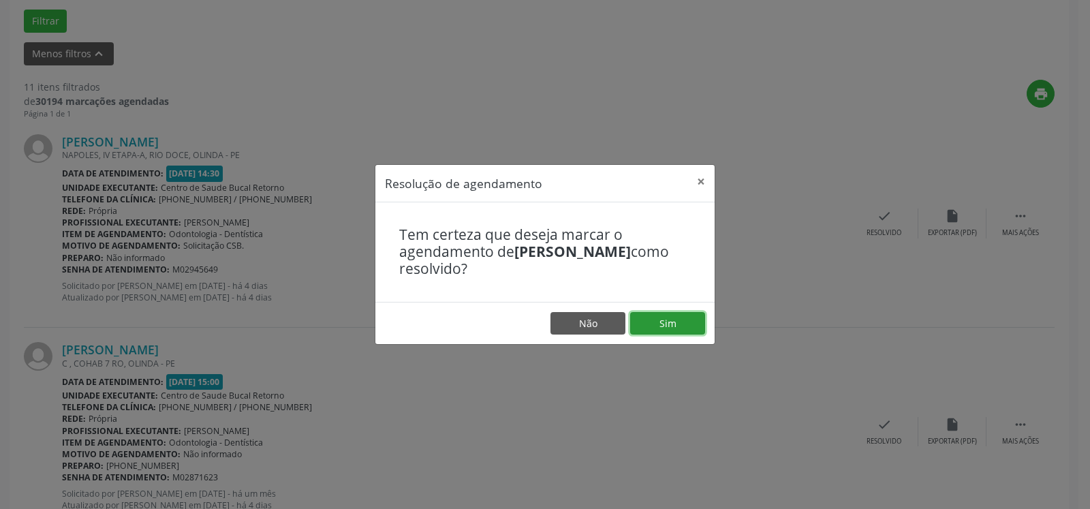
click at [689, 320] on button "Sim" at bounding box center [667, 323] width 75 height 23
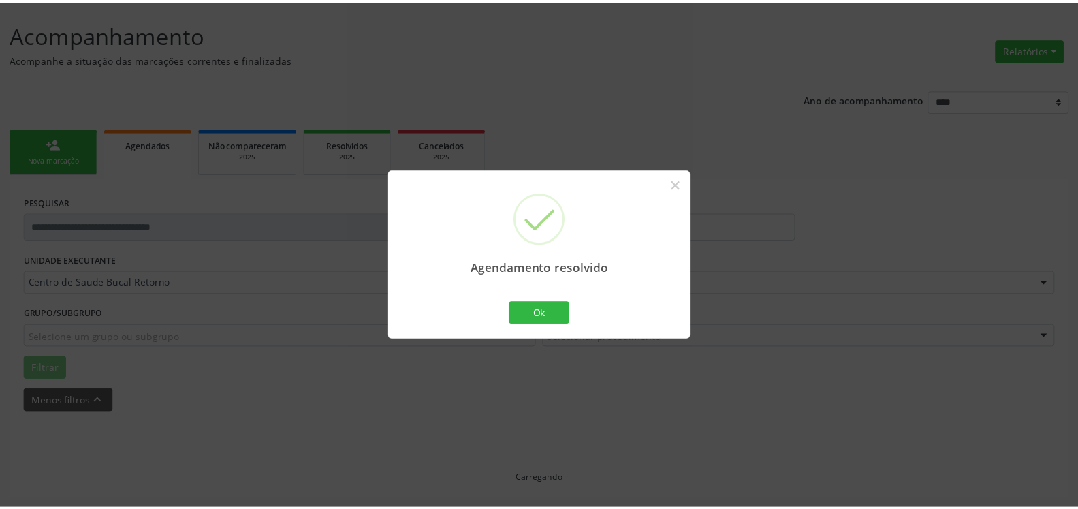
scroll to position [75, 0]
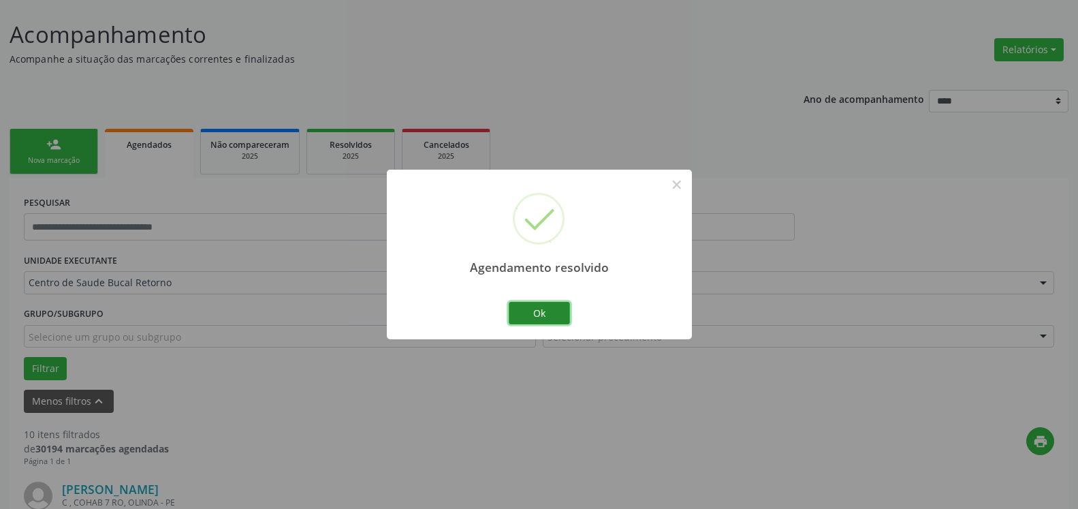
click at [541, 313] on button "Ok" at bounding box center [539, 313] width 61 height 23
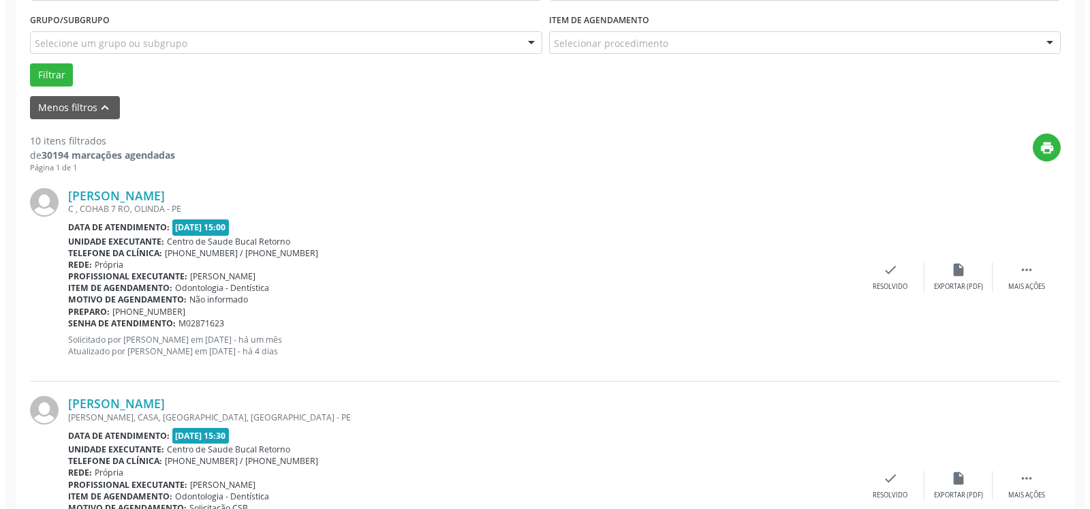
scroll to position [422, 0]
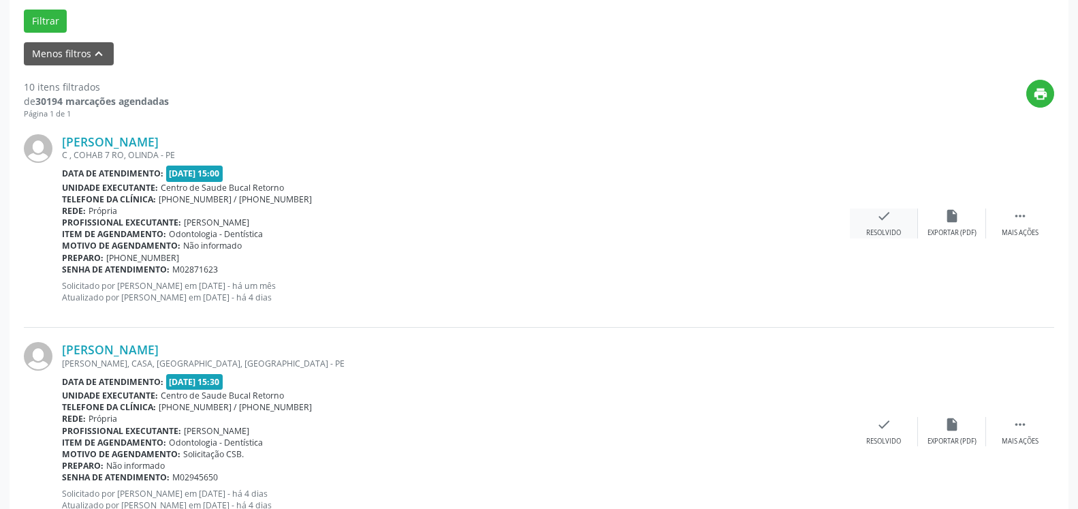
click at [886, 223] on icon "check" at bounding box center [884, 215] width 15 height 15
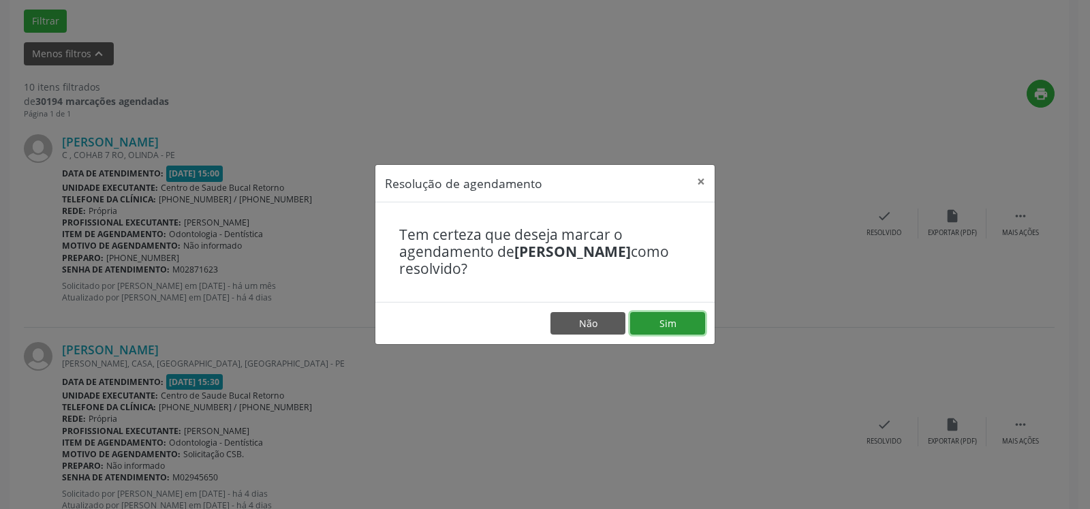
click at [655, 324] on button "Sim" at bounding box center [667, 323] width 75 height 23
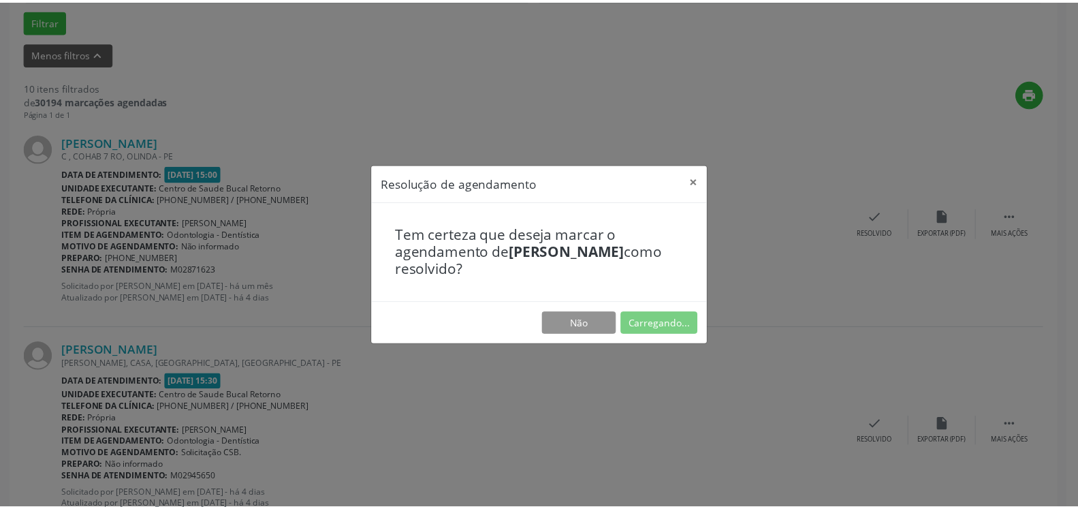
scroll to position [75, 0]
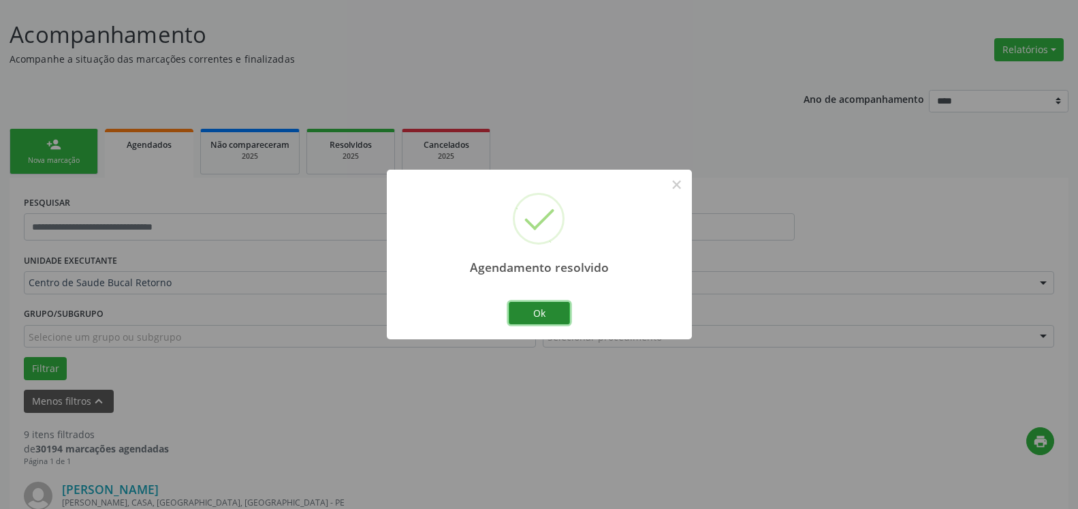
click at [542, 309] on button "Ok" at bounding box center [539, 313] width 61 height 23
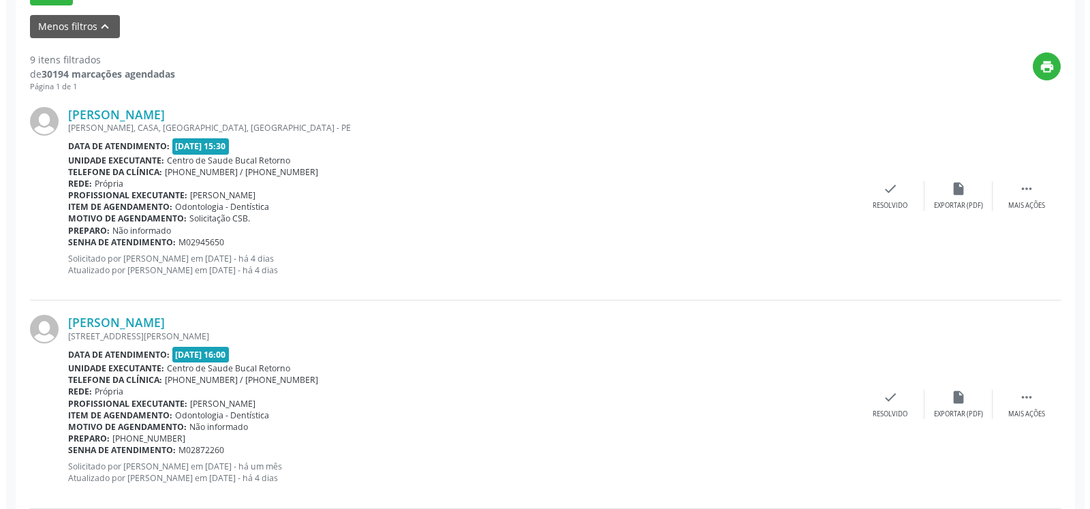
scroll to position [492, 0]
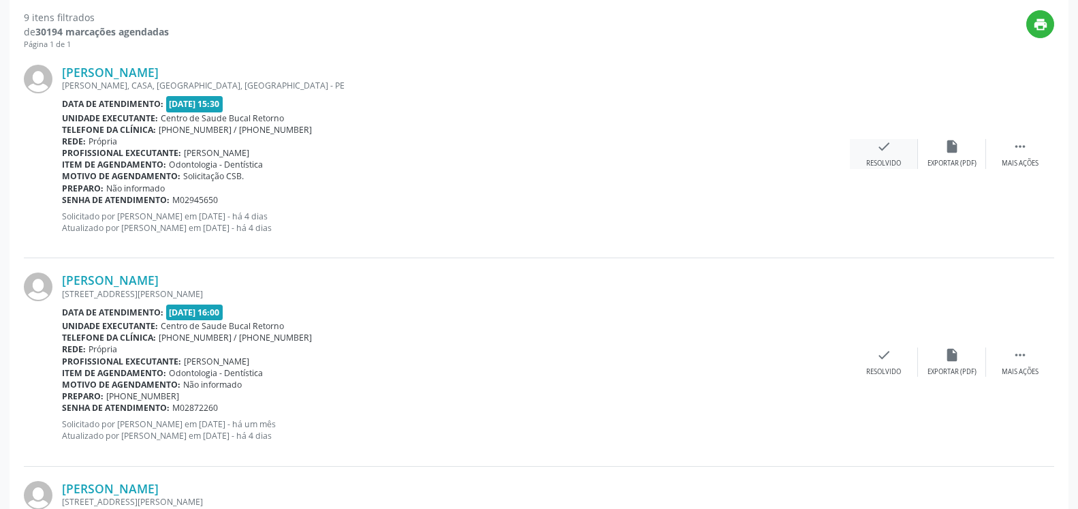
click at [880, 151] on icon "check" at bounding box center [884, 146] width 15 height 15
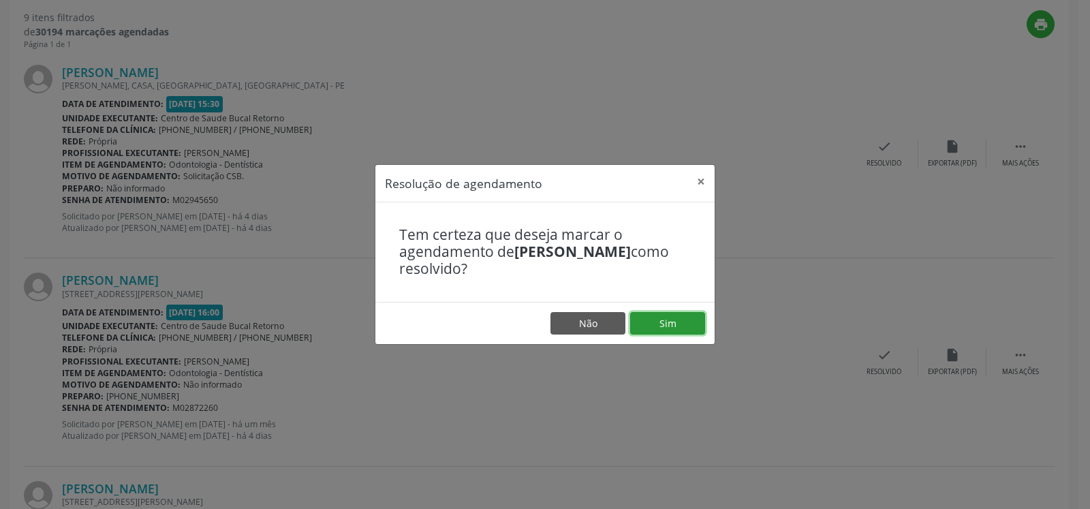
click at [666, 321] on button "Sim" at bounding box center [667, 323] width 75 height 23
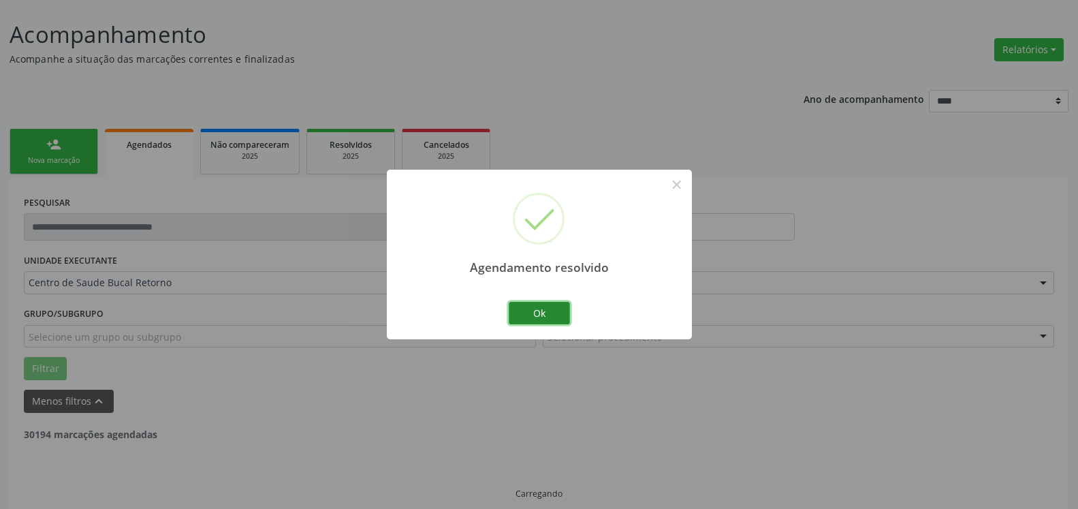
click at [545, 306] on button "Ok" at bounding box center [539, 313] width 61 height 23
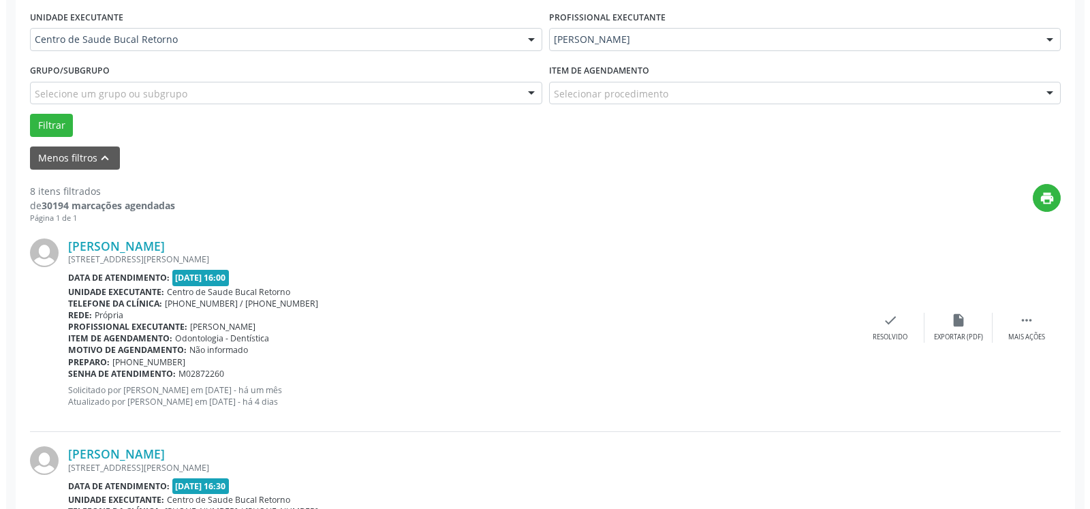
scroll to position [367, 0]
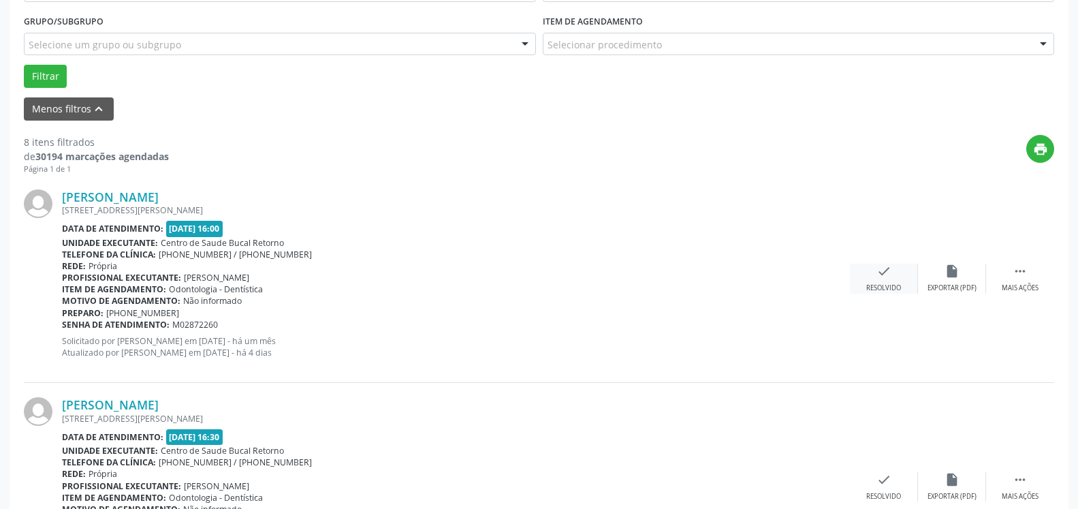
click at [886, 268] on icon "check" at bounding box center [884, 271] width 15 height 15
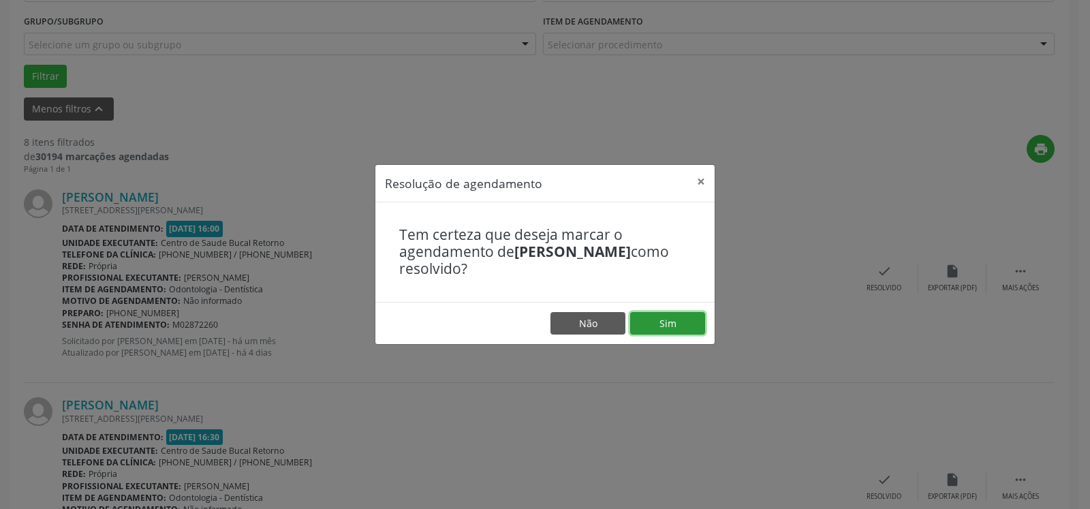
click at [682, 325] on button "Sim" at bounding box center [667, 323] width 75 height 23
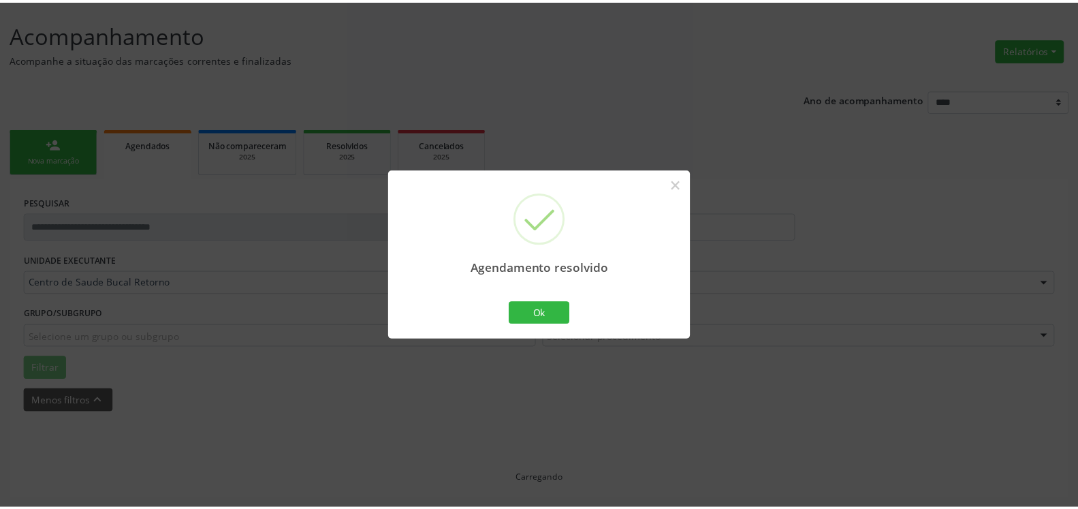
scroll to position [75, 0]
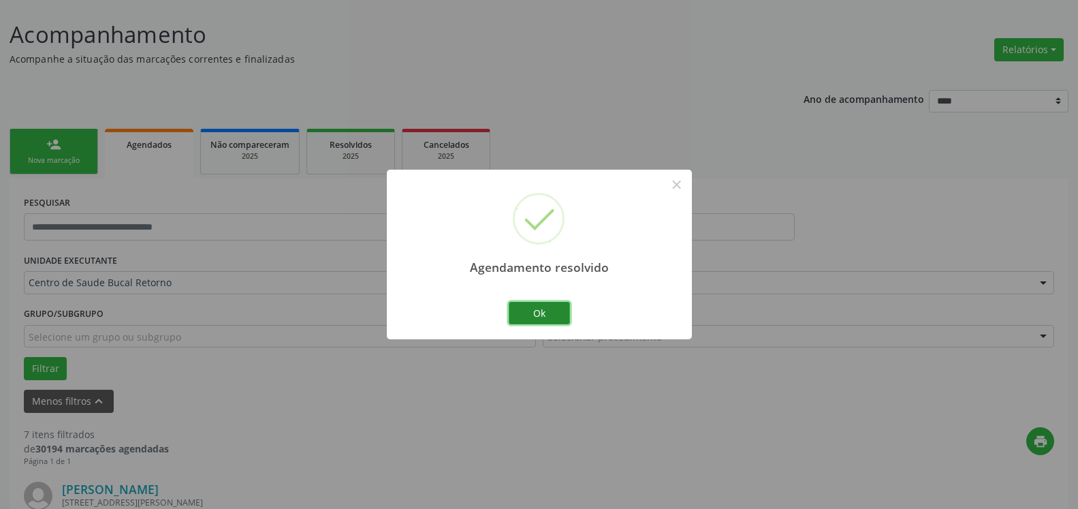
click at [550, 307] on button "Ok" at bounding box center [539, 313] width 61 height 23
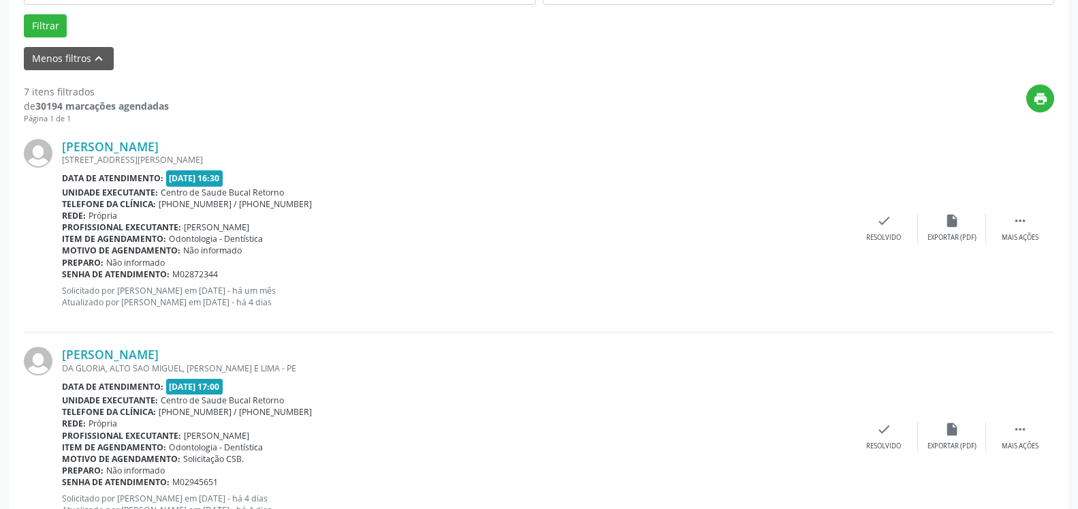
scroll to position [422, 0]
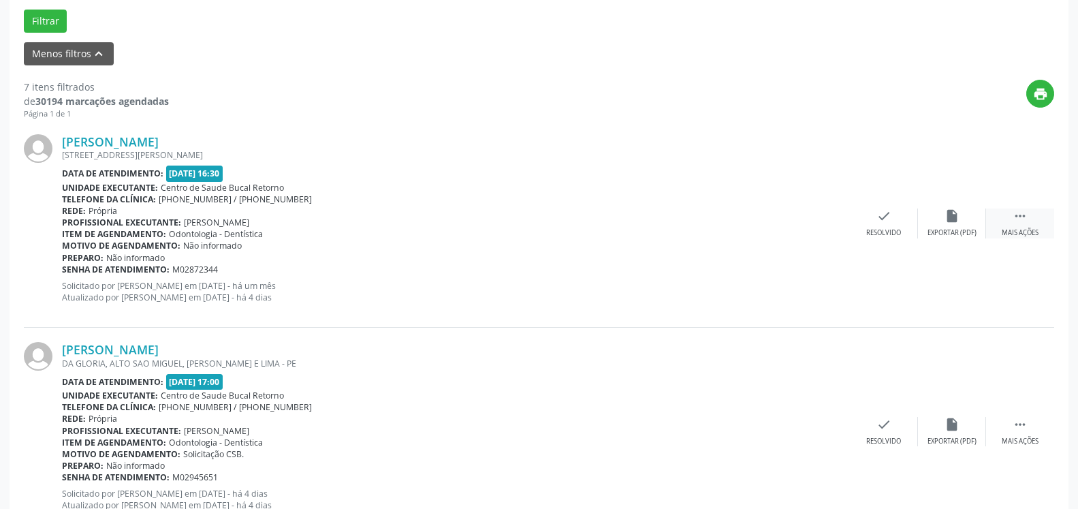
drag, startPoint x: 1025, startPoint y: 227, endPoint x: 1000, endPoint y: 229, distance: 24.6
click at [1025, 223] on icon "" at bounding box center [1020, 215] width 15 height 15
click at [946, 229] on div "Não compareceu" at bounding box center [952, 233] width 58 height 10
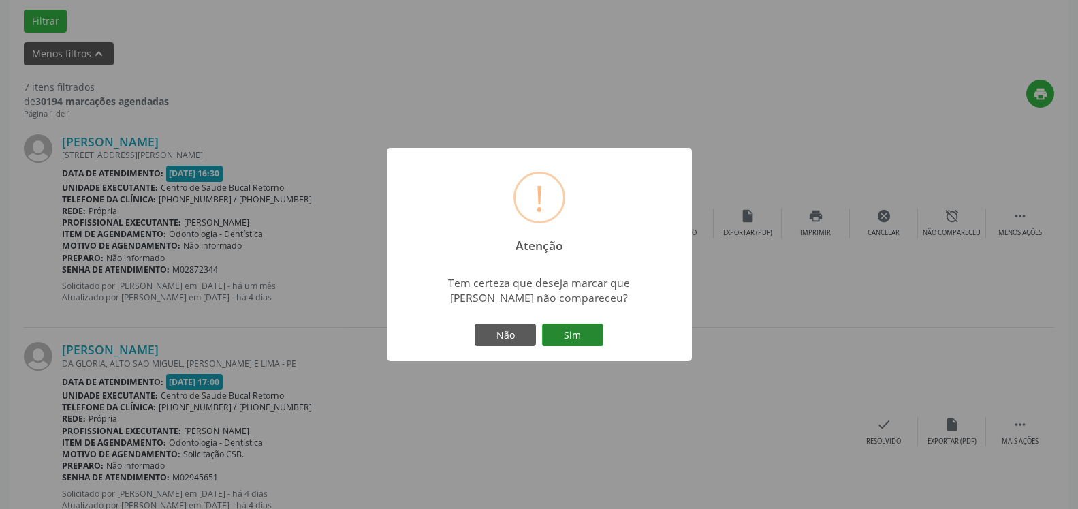
click at [574, 324] on button "Sim" at bounding box center [572, 335] width 61 height 23
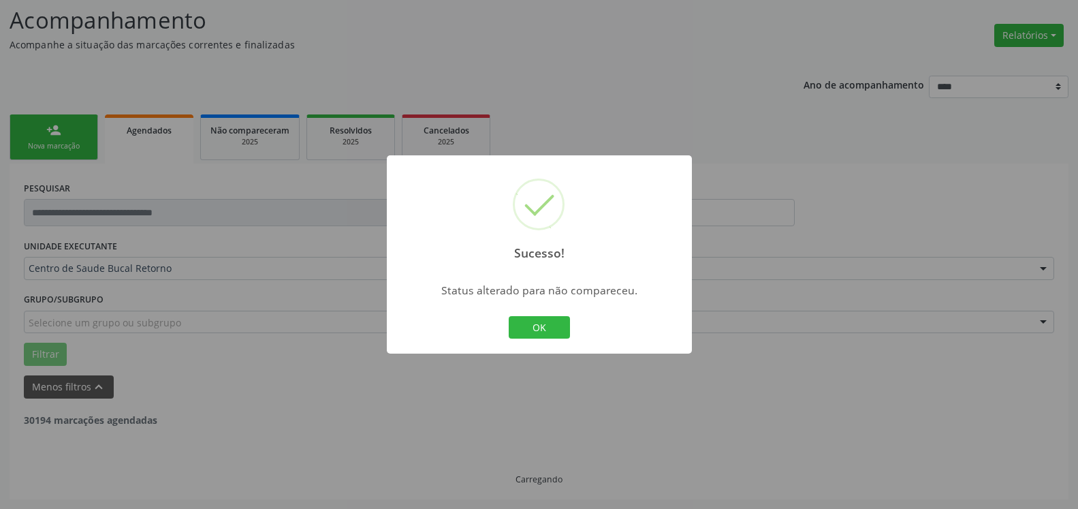
scroll to position [89, 0]
click at [546, 323] on button "OK" at bounding box center [539, 327] width 61 height 23
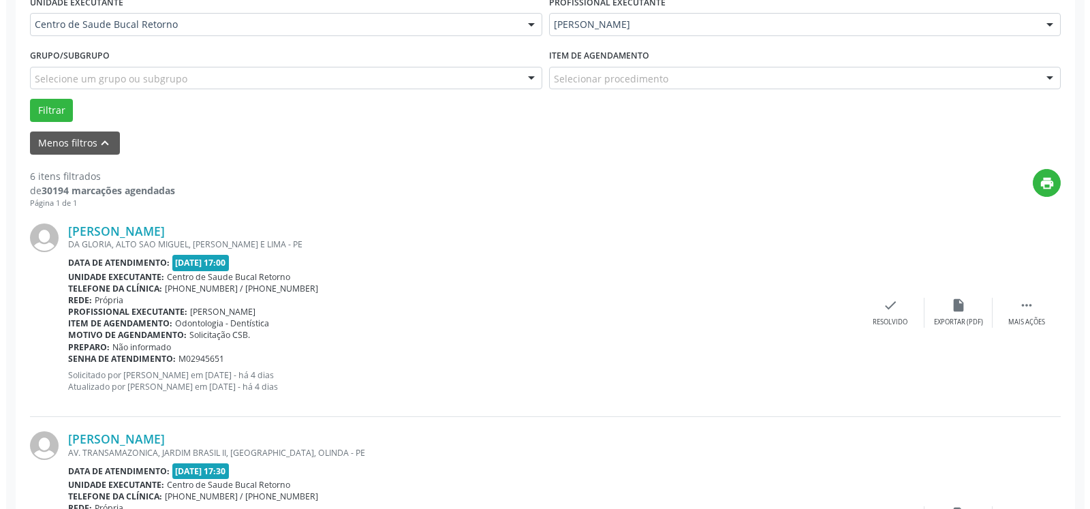
scroll to position [367, 0]
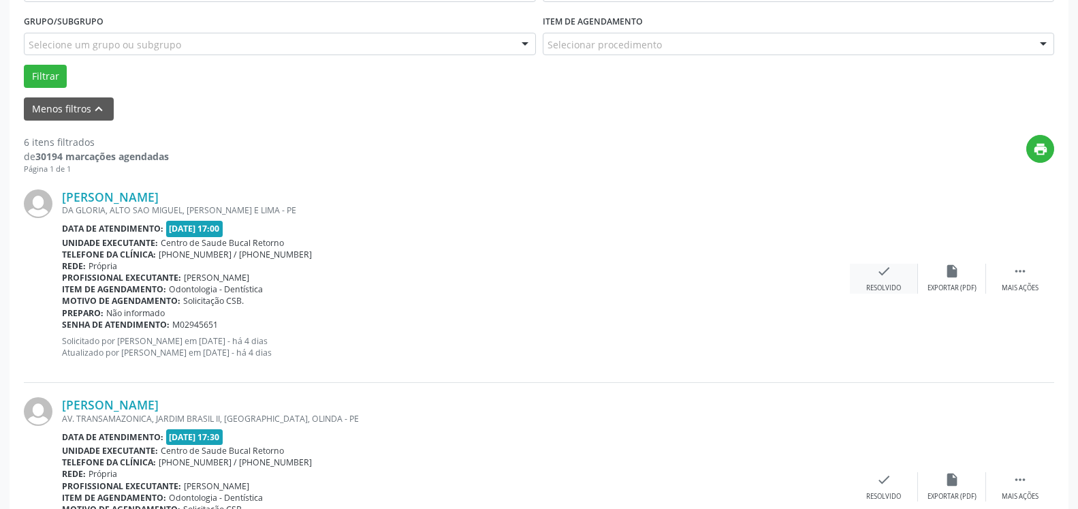
click at [896, 285] on div "Resolvido" at bounding box center [884, 288] width 35 height 10
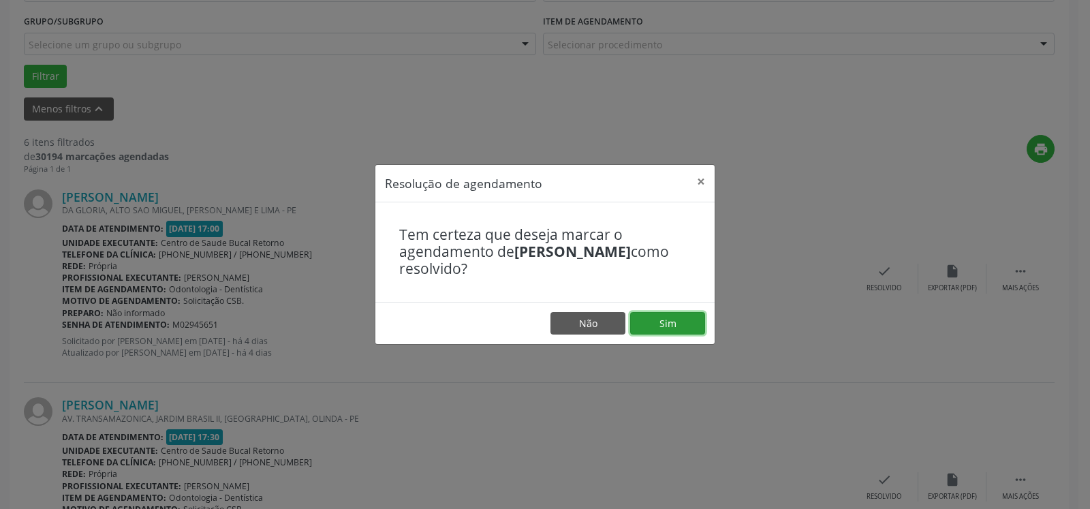
click at [670, 325] on button "Sim" at bounding box center [667, 323] width 75 height 23
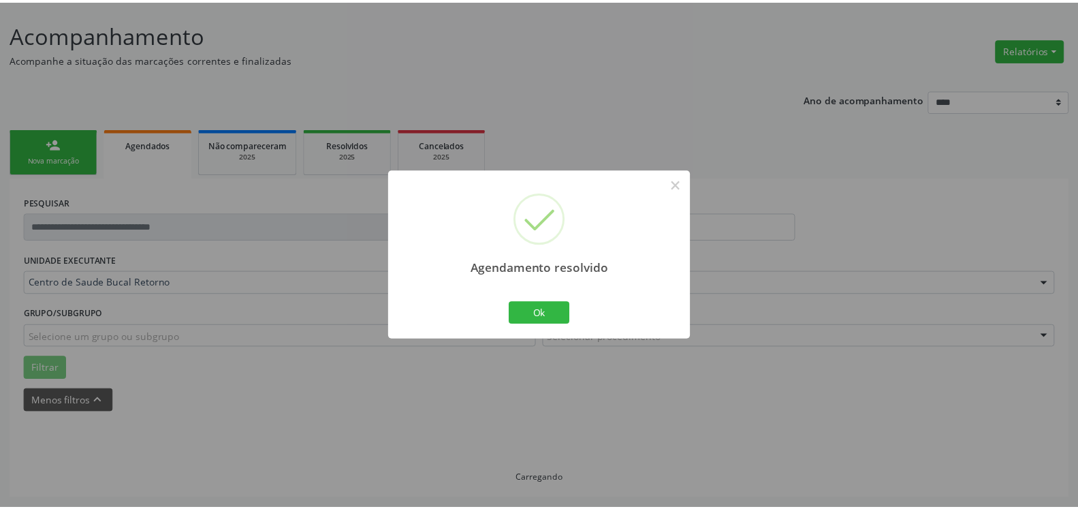
scroll to position [75, 0]
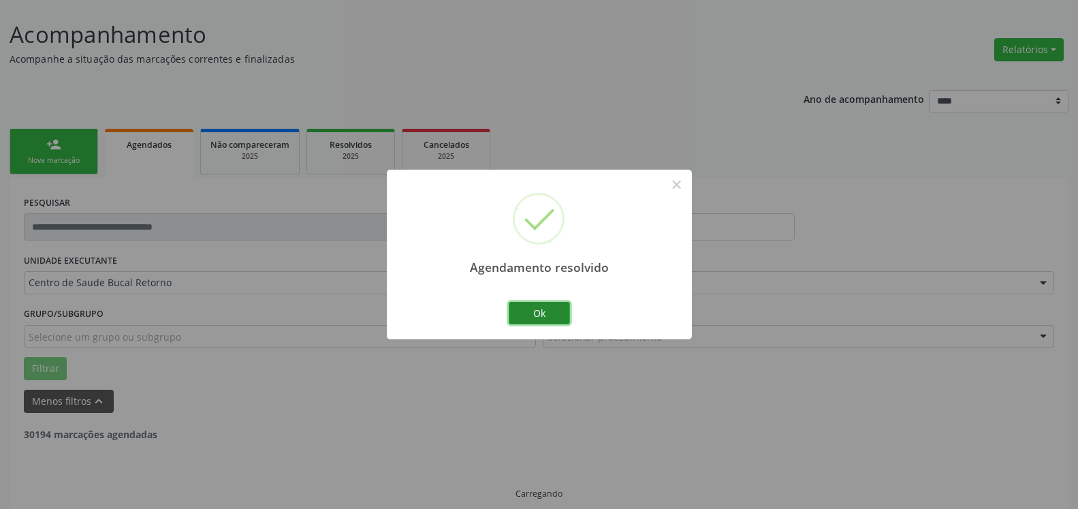
click at [556, 309] on button "Ok" at bounding box center [539, 313] width 61 height 23
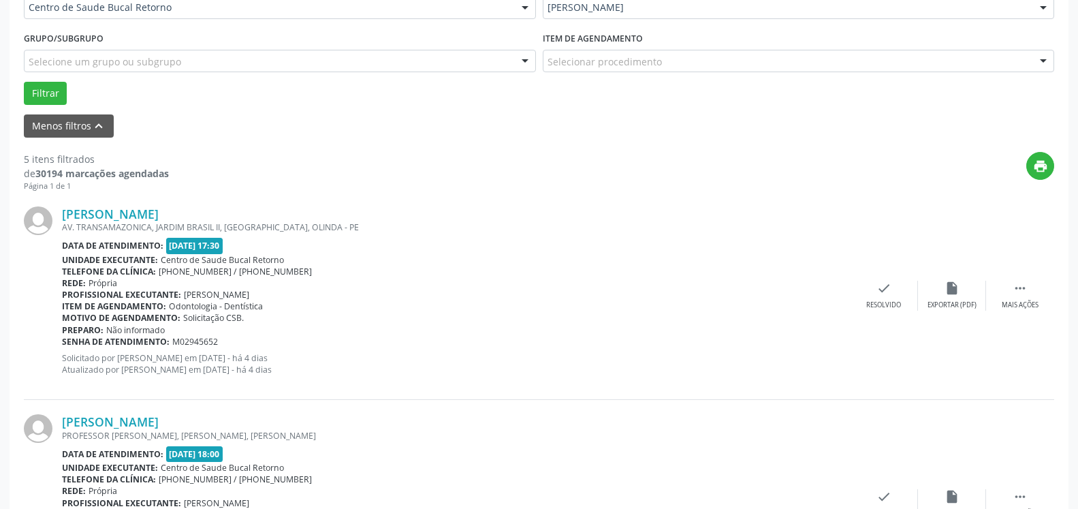
scroll to position [353, 0]
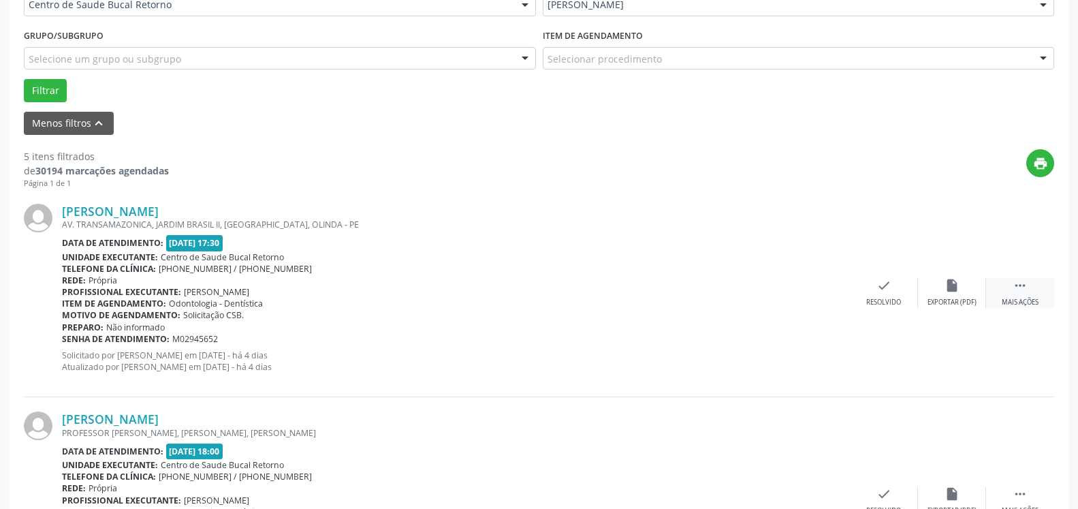
click at [1014, 293] on icon "" at bounding box center [1020, 285] width 15 height 15
click at [946, 293] on icon "alarm_off" at bounding box center [952, 285] width 15 height 15
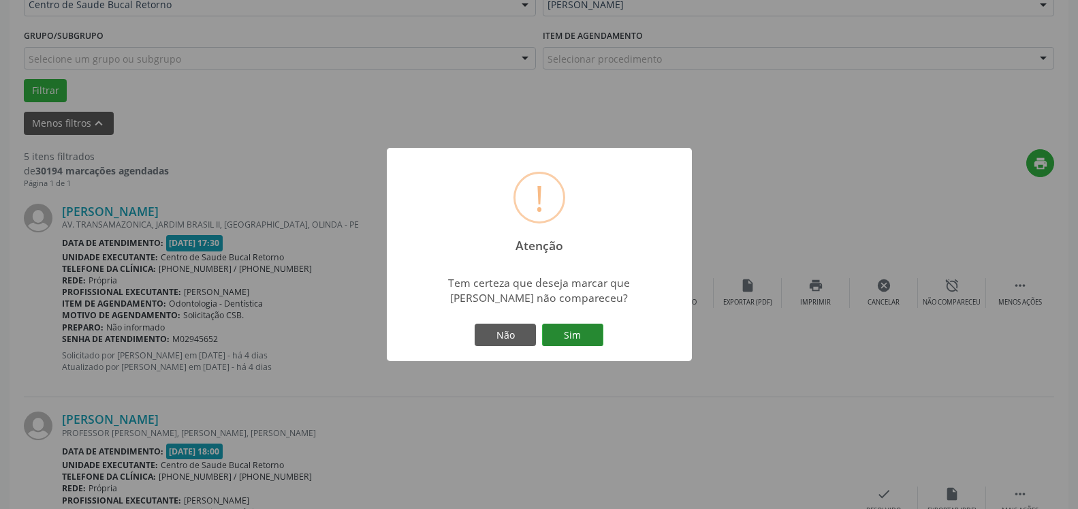
click at [576, 335] on button "Sim" at bounding box center [572, 335] width 61 height 23
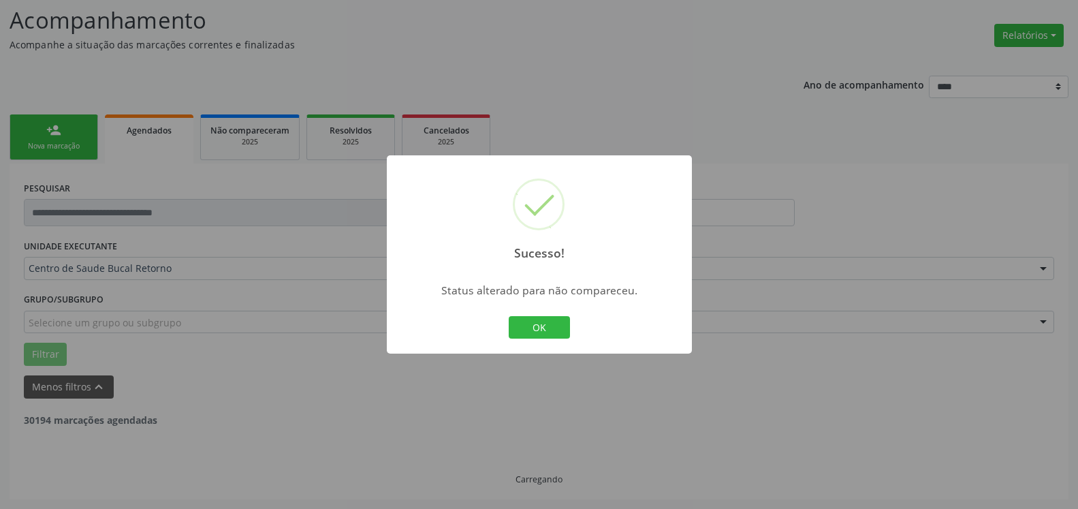
scroll to position [89, 0]
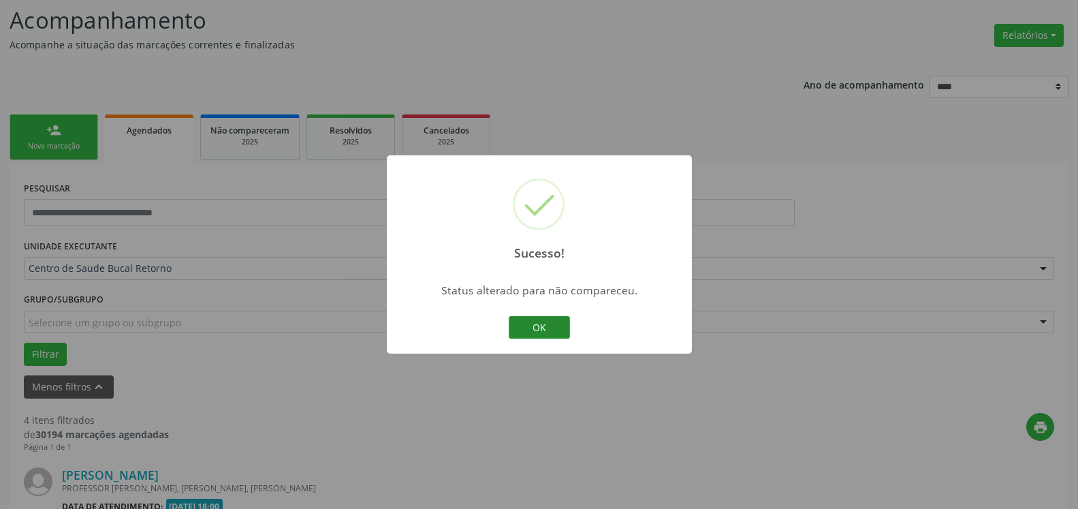
click at [535, 329] on button "OK" at bounding box center [539, 327] width 61 height 23
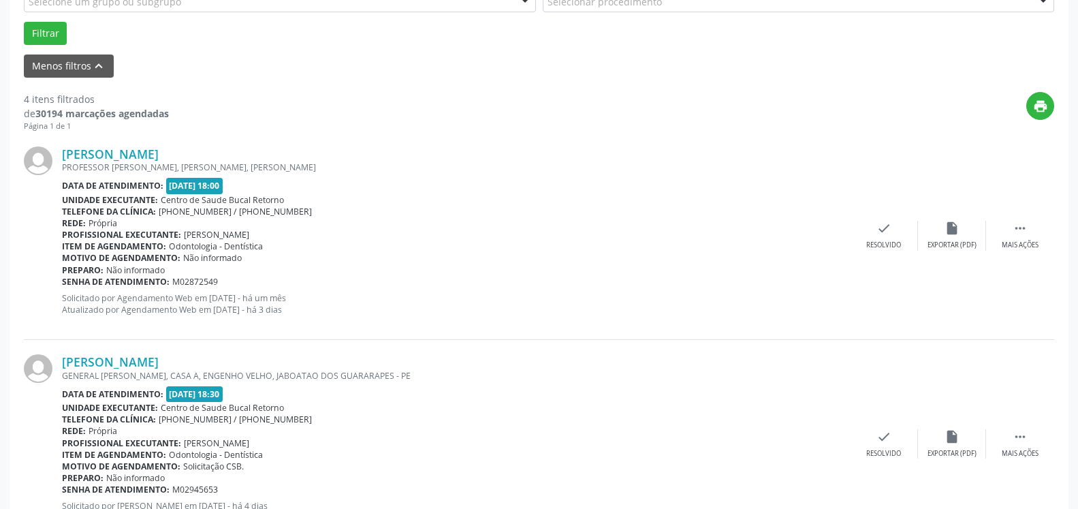
scroll to position [437, 0]
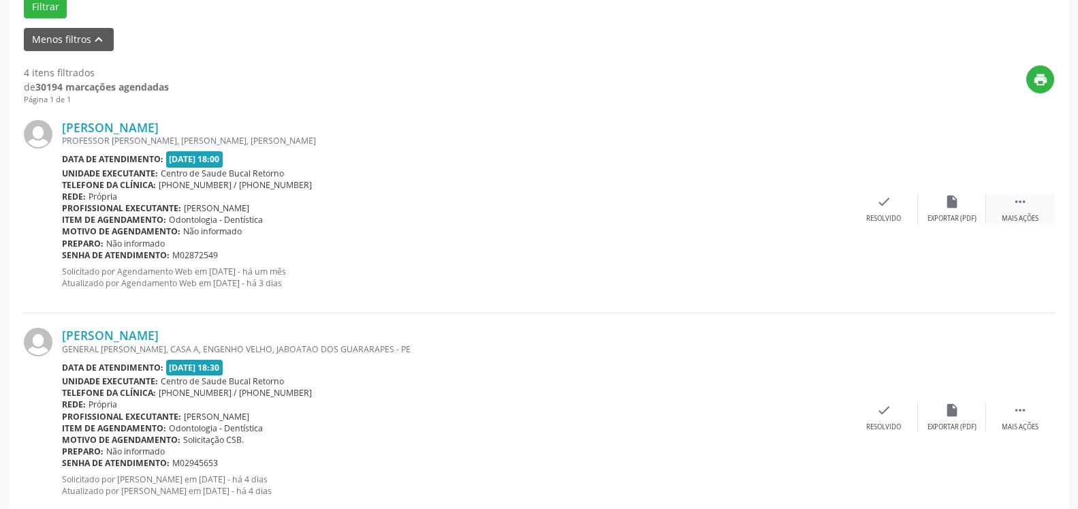
click at [1022, 208] on icon "" at bounding box center [1020, 201] width 15 height 15
click at [957, 216] on div "Não compareceu" at bounding box center [952, 219] width 58 height 10
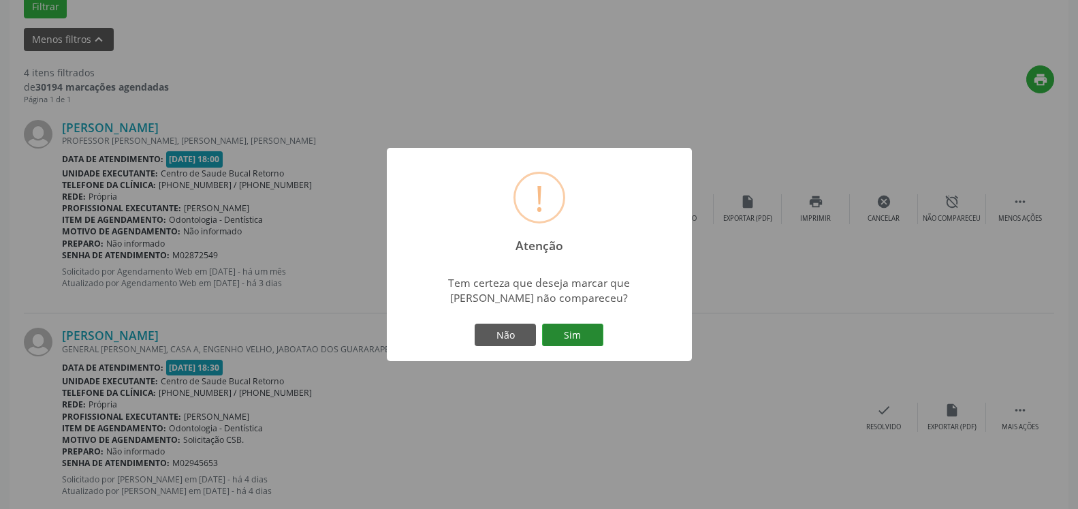
click at [587, 329] on button "Sim" at bounding box center [572, 335] width 61 height 23
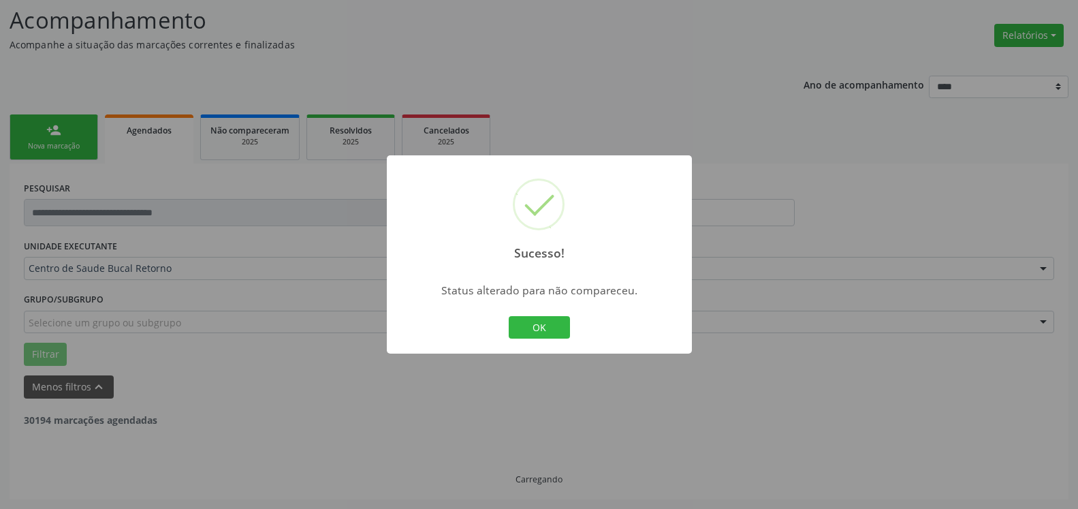
scroll to position [89, 0]
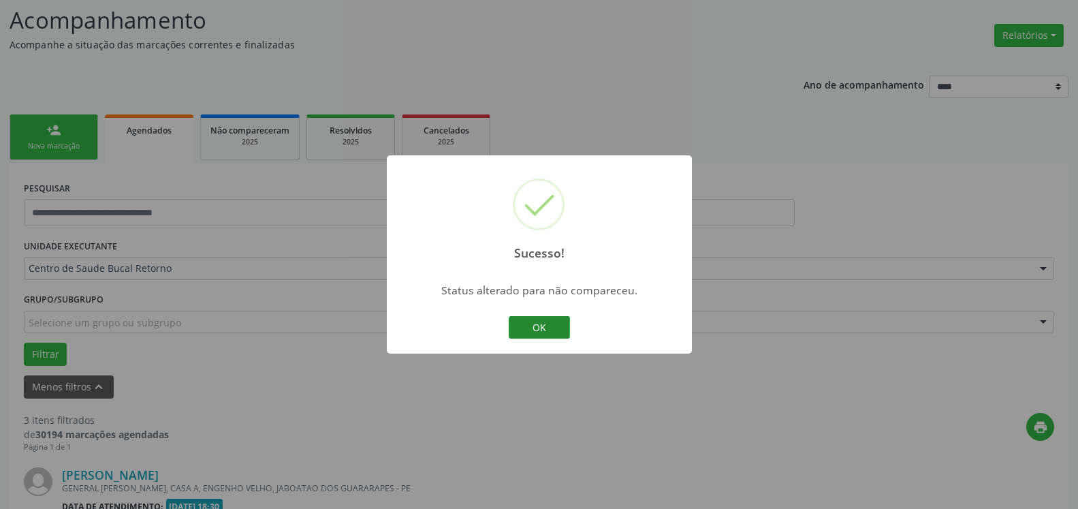
click at [534, 323] on button "OK" at bounding box center [539, 327] width 61 height 23
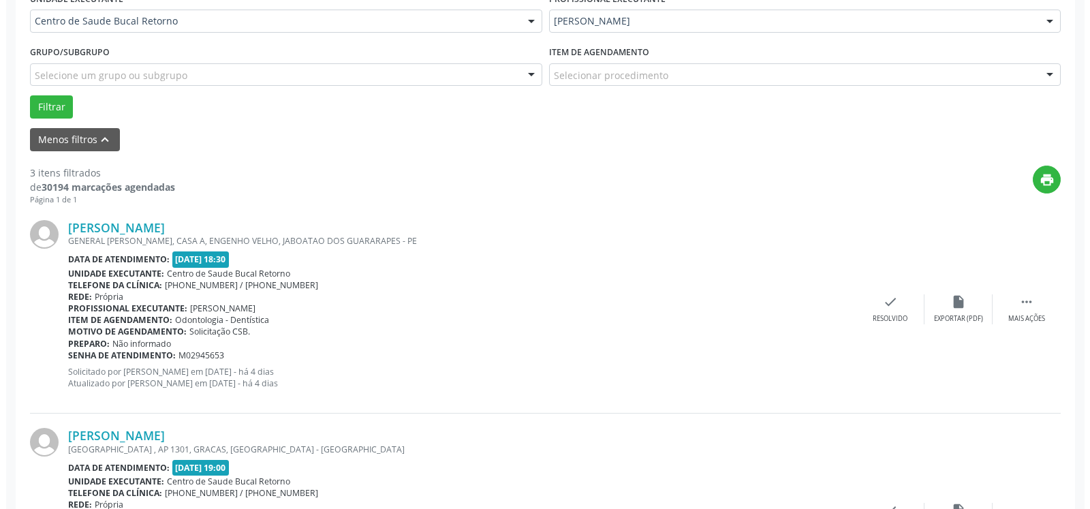
scroll to position [437, 0]
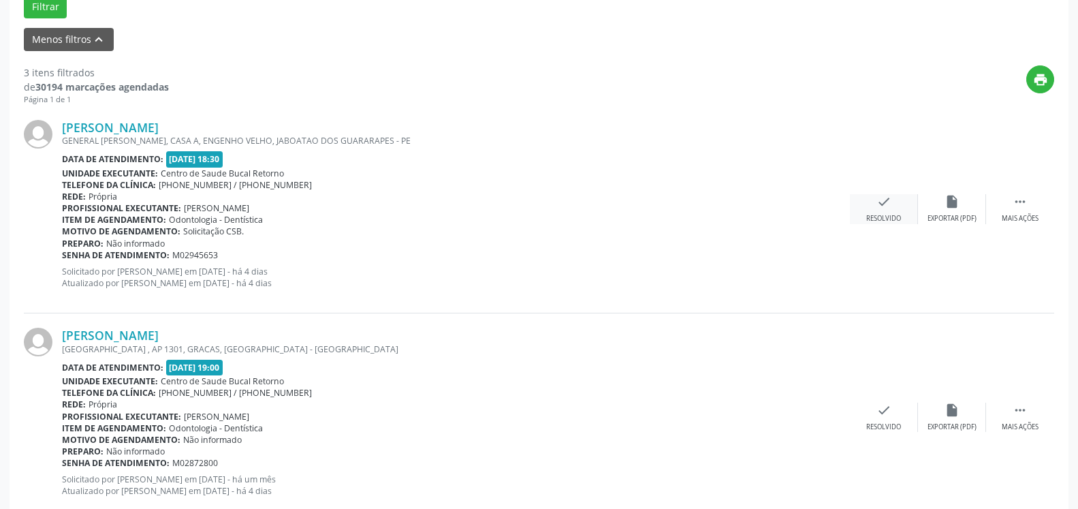
click at [885, 202] on icon "check" at bounding box center [884, 201] width 15 height 15
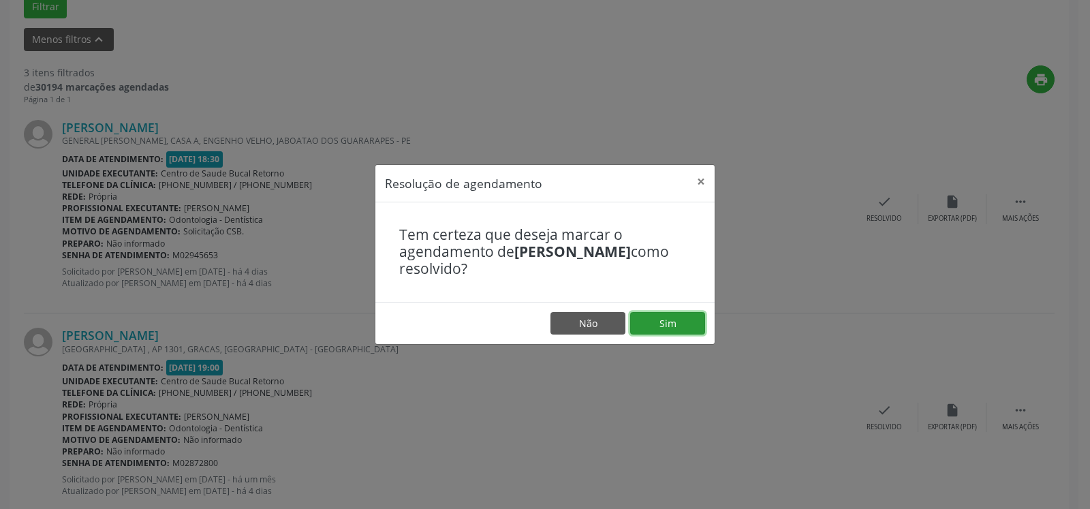
click at [668, 326] on button "Sim" at bounding box center [667, 323] width 75 height 23
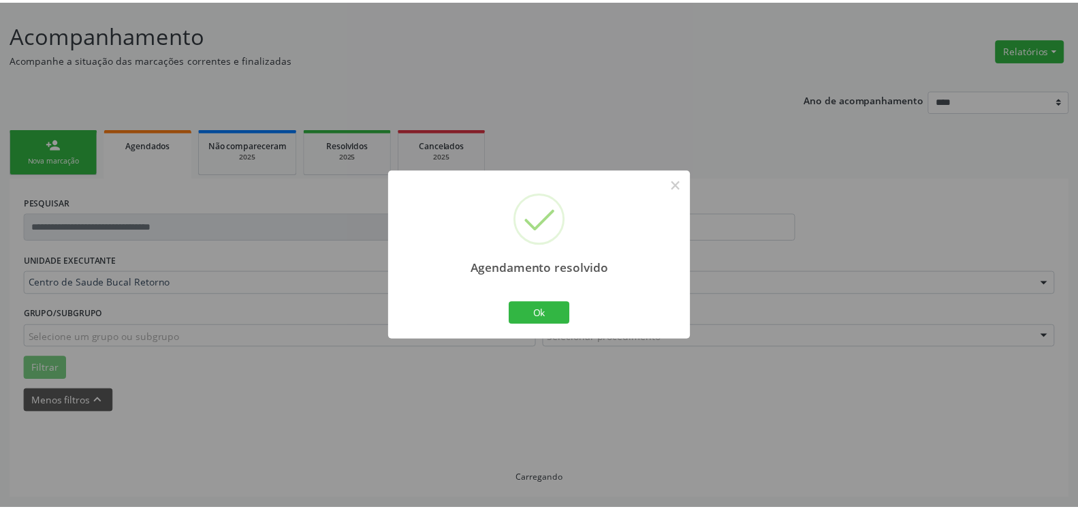
scroll to position [75, 0]
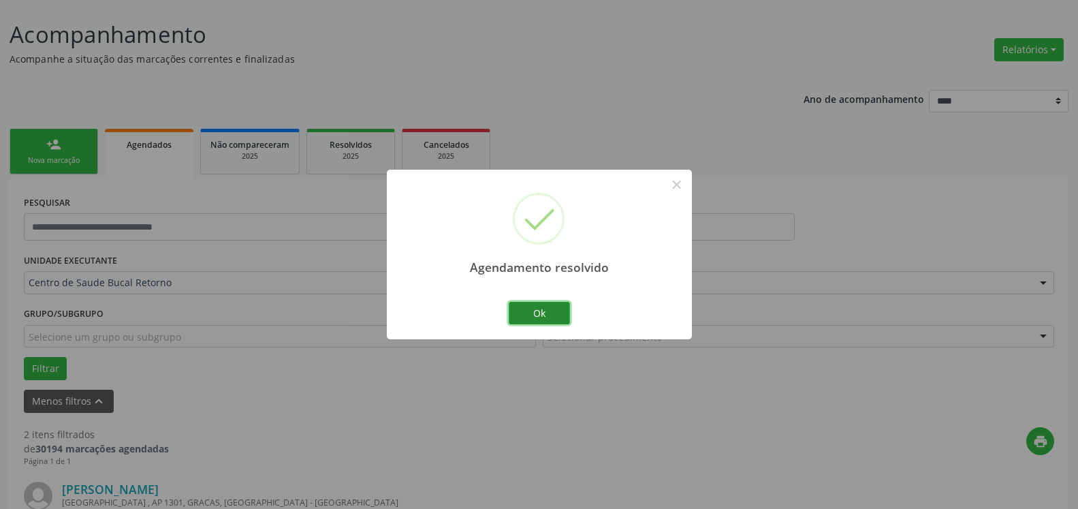
click at [561, 315] on button "Ok" at bounding box center [539, 313] width 61 height 23
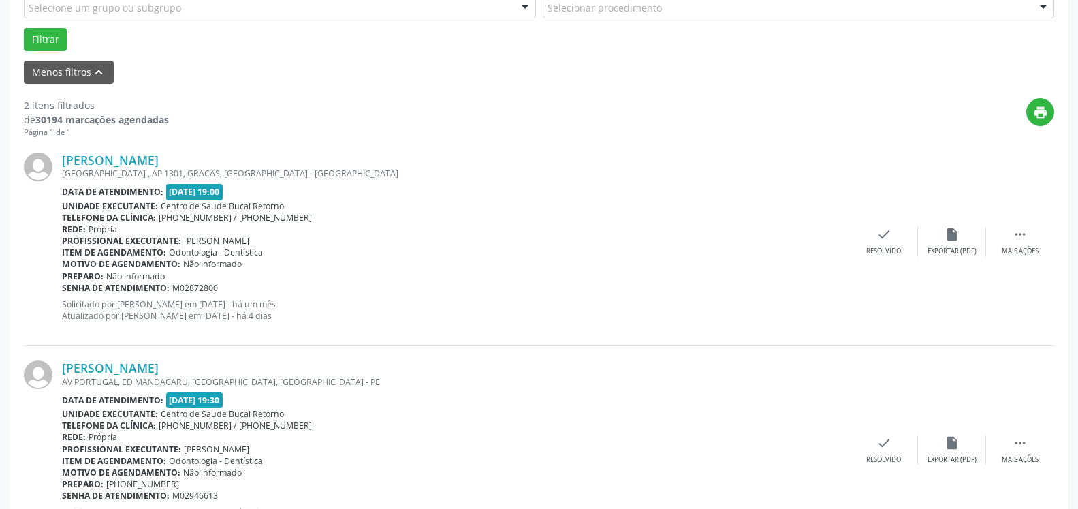
scroll to position [422, 0]
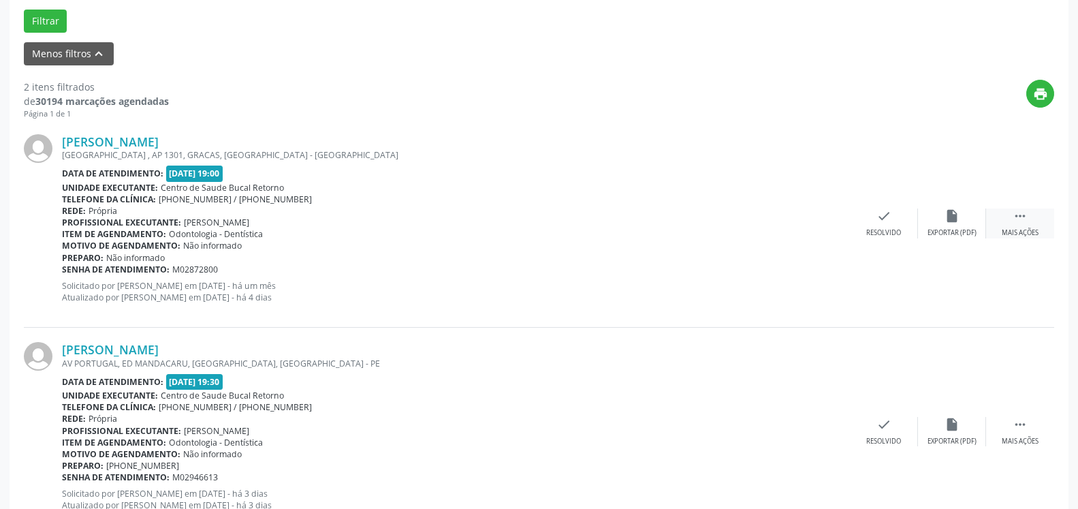
click at [1021, 221] on icon "" at bounding box center [1020, 215] width 15 height 15
click at [942, 224] on div "alarm_off Não compareceu" at bounding box center [952, 222] width 68 height 29
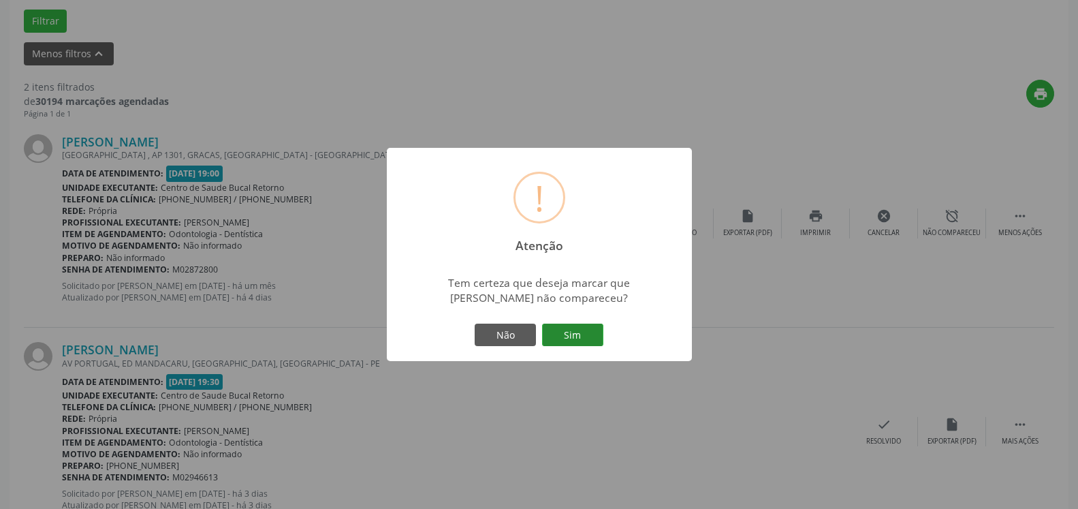
click at [563, 337] on button "Sim" at bounding box center [572, 335] width 61 height 23
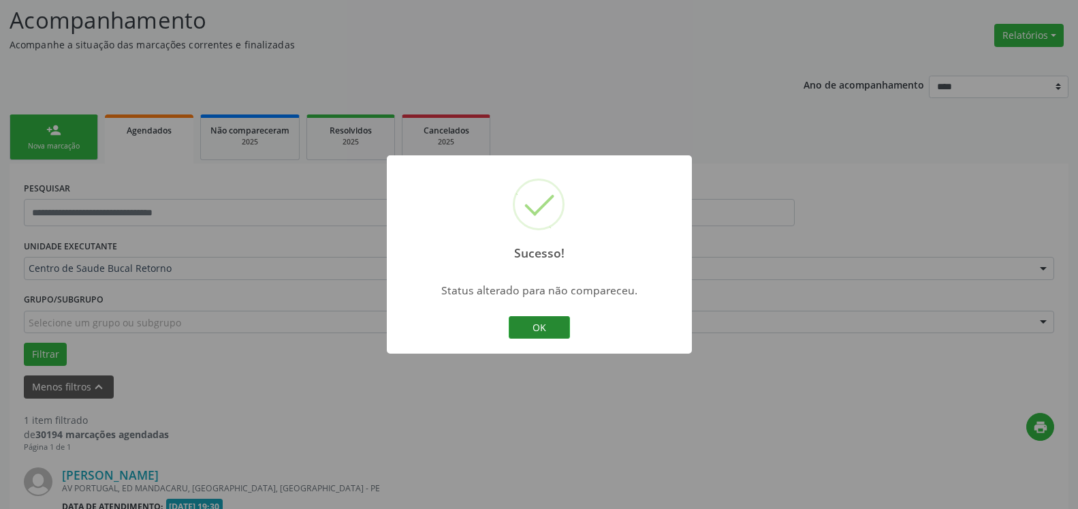
click at [538, 329] on button "OK" at bounding box center [539, 327] width 61 height 23
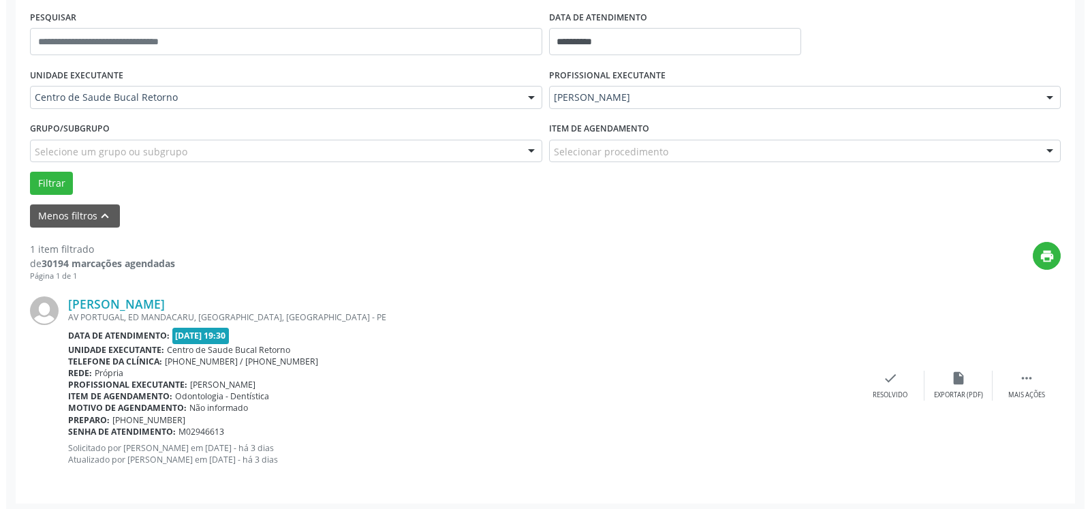
scroll to position [264, 0]
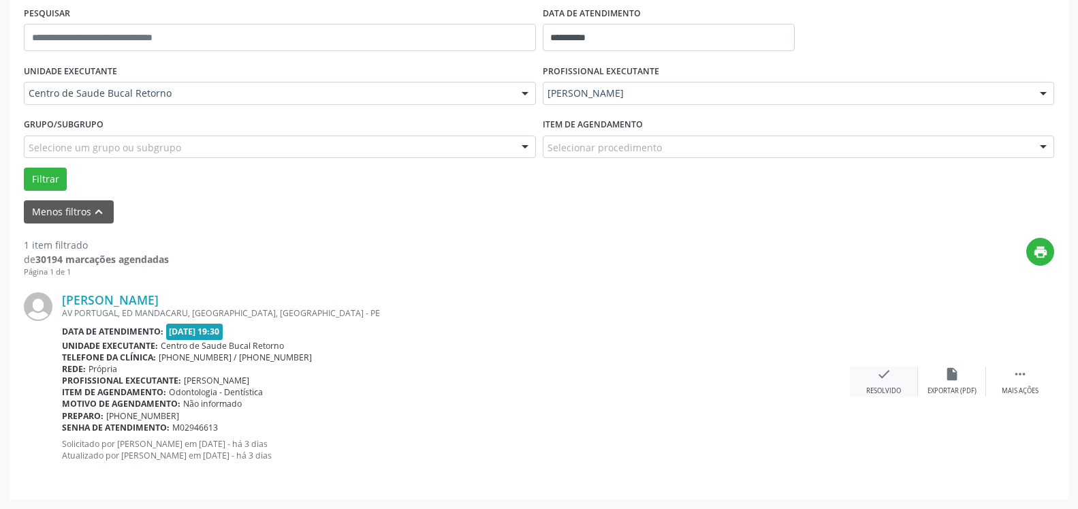
click at [874, 384] on div "check Resolvido" at bounding box center [884, 381] width 68 height 29
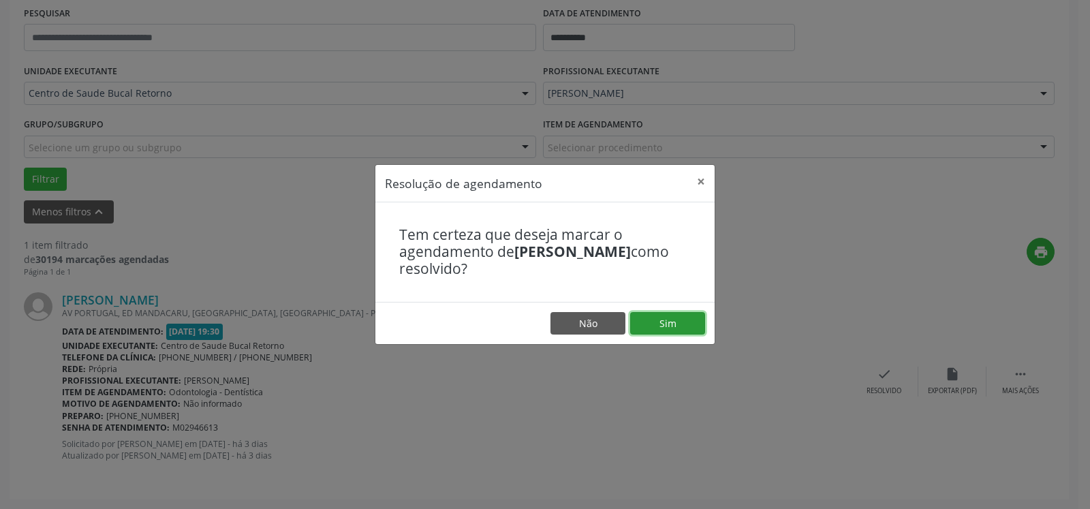
click at [687, 328] on button "Sim" at bounding box center [667, 323] width 75 height 23
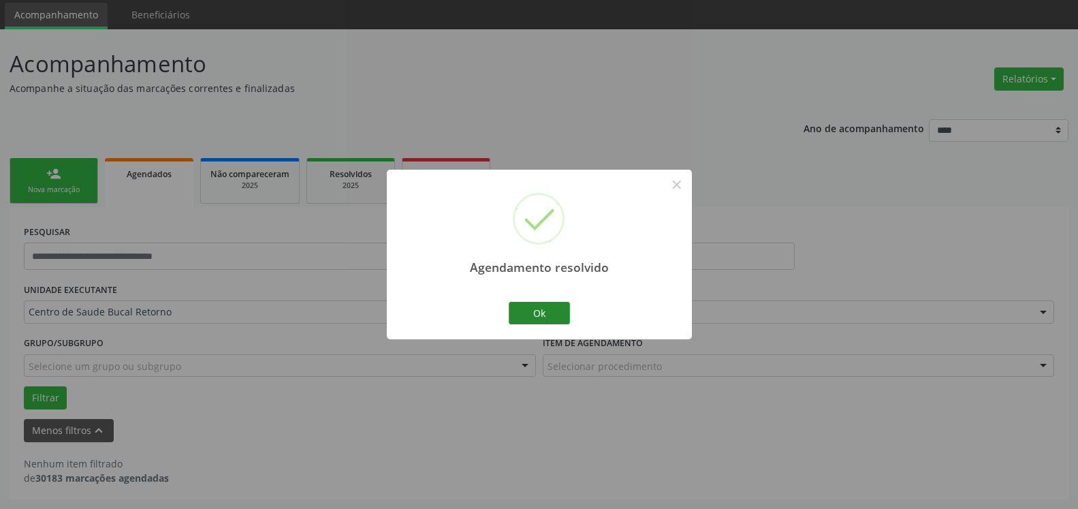
scroll to position [46, 0]
click at [548, 315] on button "Ok" at bounding box center [539, 313] width 61 height 23
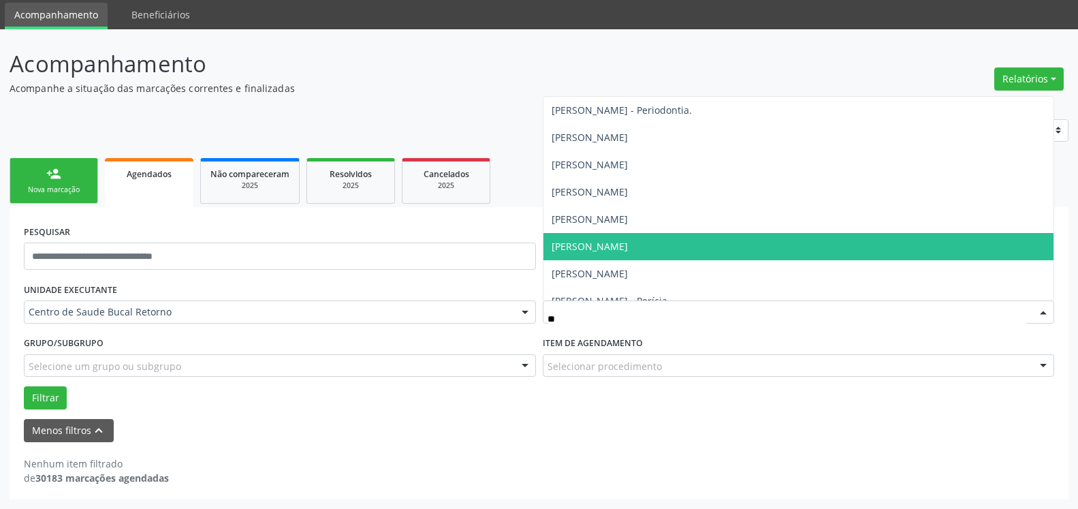
type input "***"
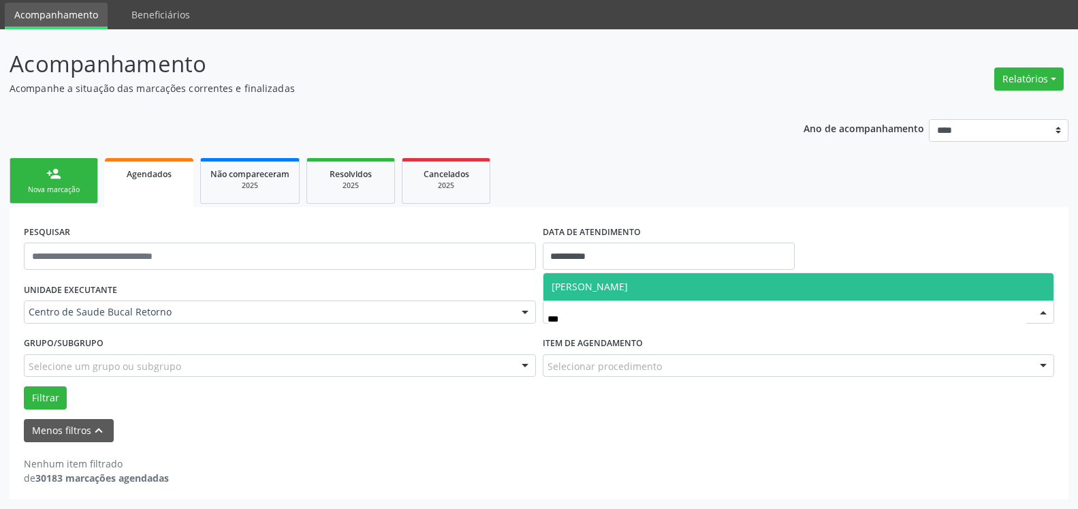
drag, startPoint x: 637, startPoint y: 283, endPoint x: 617, endPoint y: 287, distance: 21.0
click at [628, 283] on span "[PERSON_NAME]" at bounding box center [590, 286] width 76 height 13
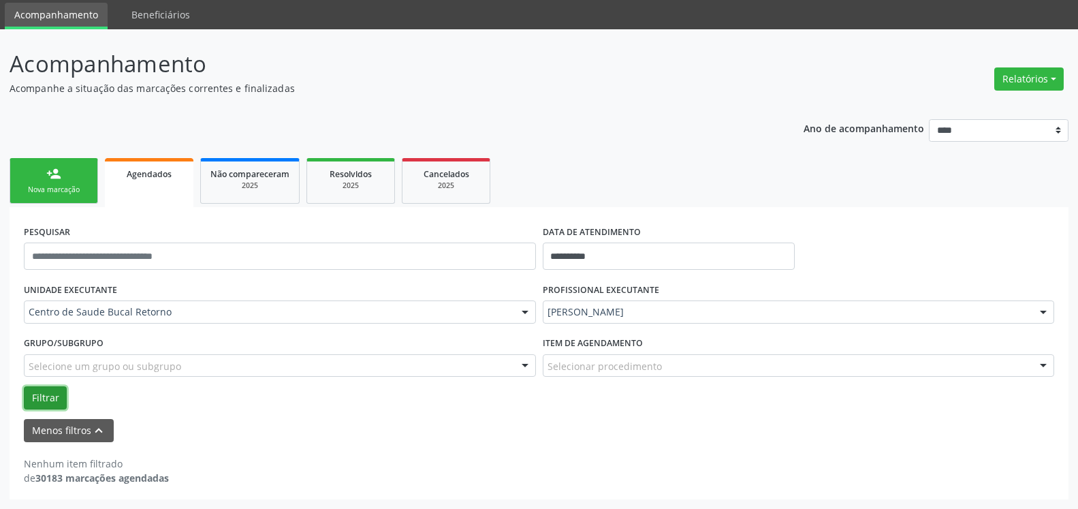
click at [43, 390] on button "Filtrar" at bounding box center [45, 397] width 43 height 23
